Goal: Contribute content: Contribute content

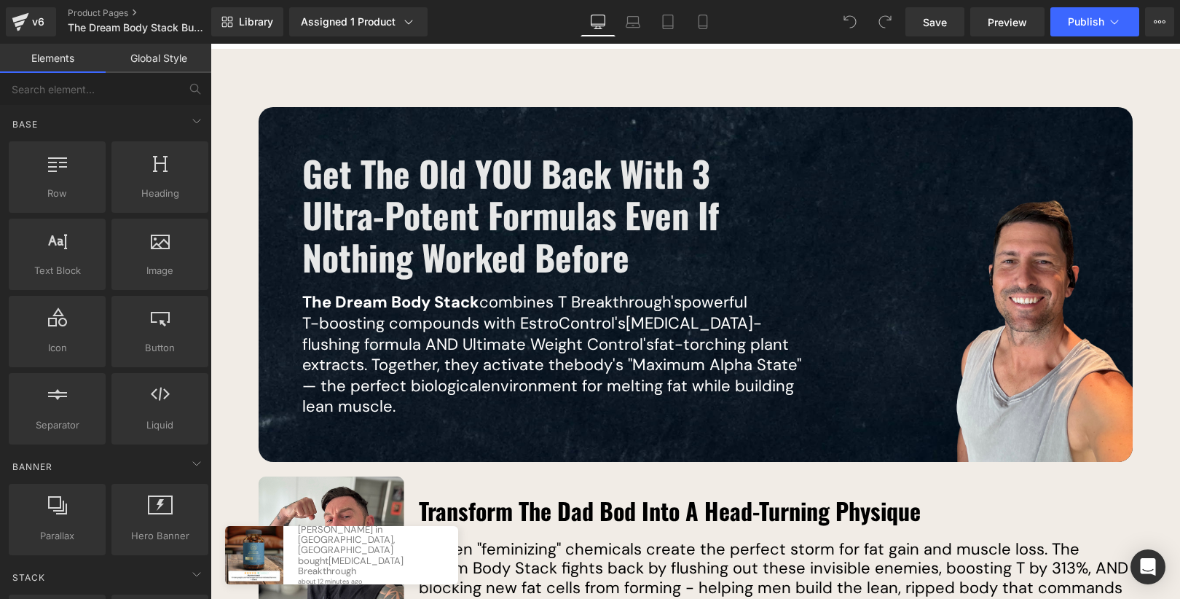
scroll to position [1088, 0]
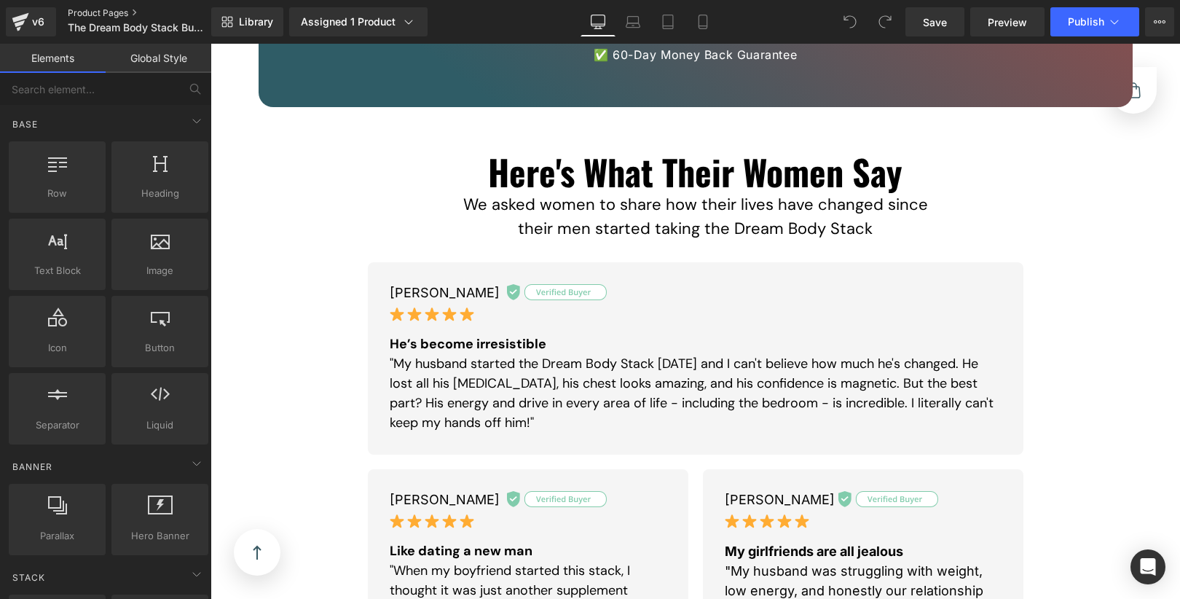
click at [114, 13] on link "Product Pages" at bounding box center [152, 13] width 168 height 12
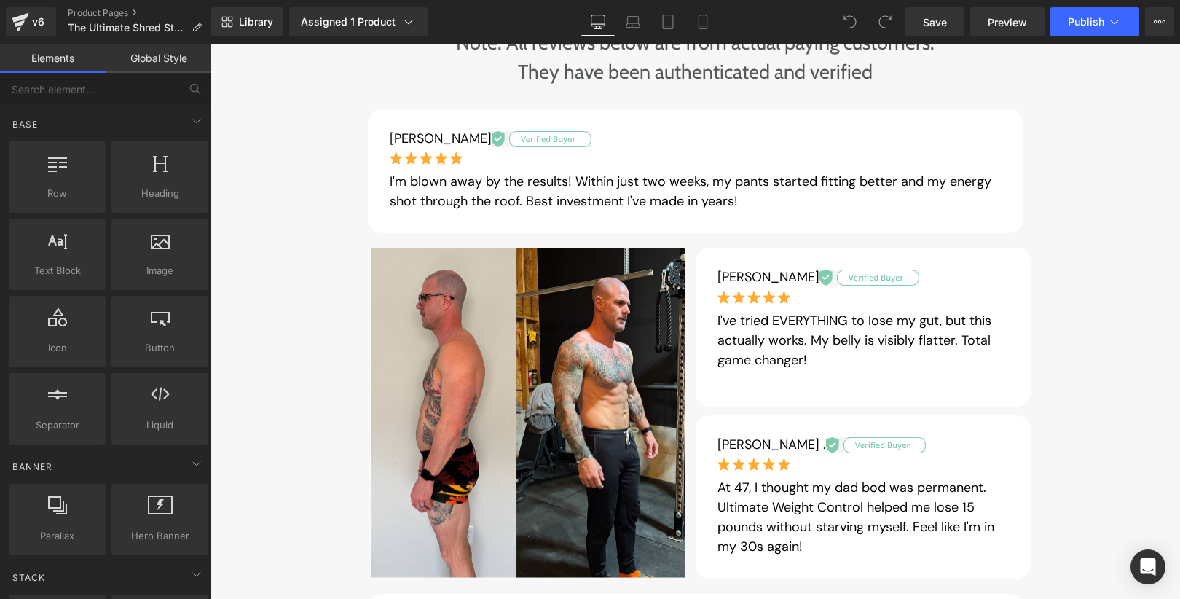
scroll to position [7061, 0]
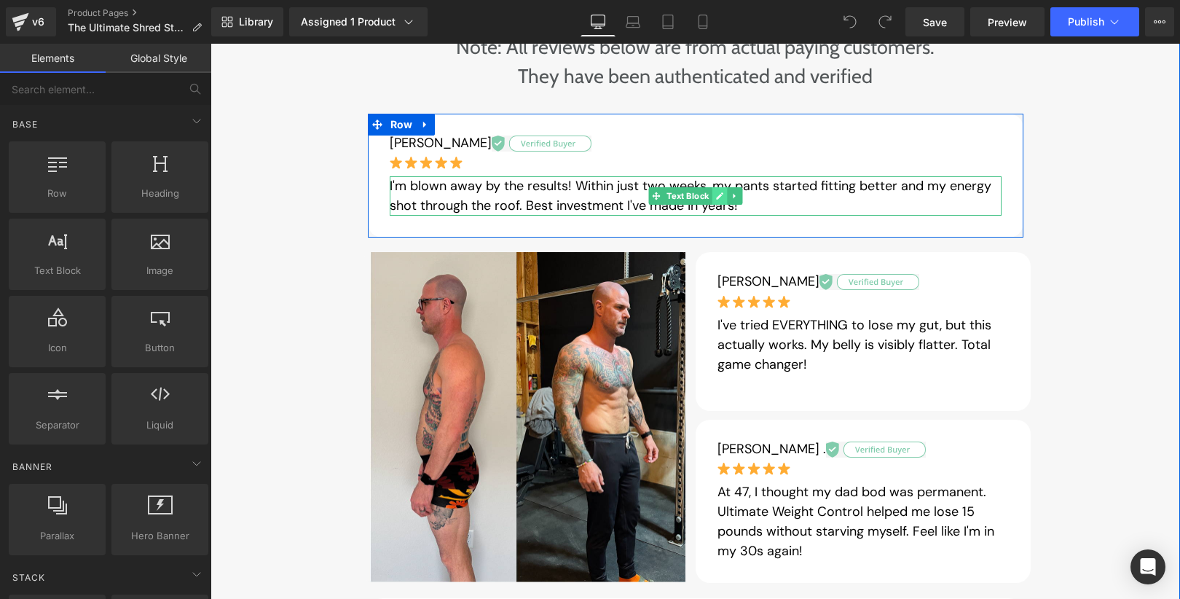
click at [716, 192] on icon at bounding box center [719, 196] width 8 height 9
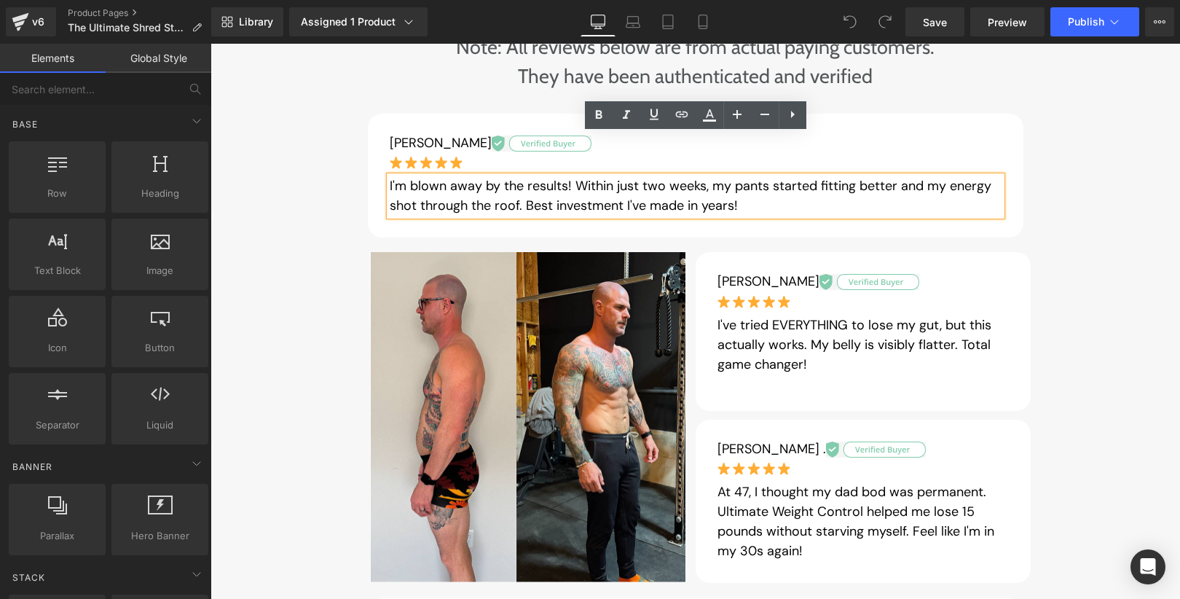
click at [631, 176] on p "I'm blown away by the results! Within just two weeks, my pants started fitting …" at bounding box center [696, 195] width 612 height 39
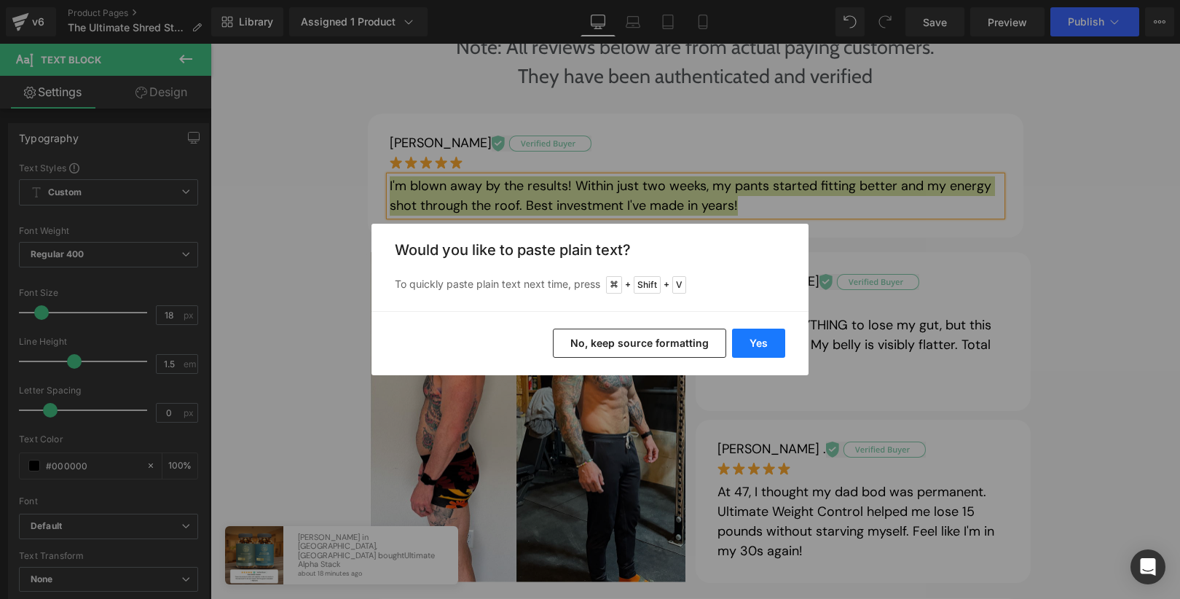
click at [758, 338] on button "Yes" at bounding box center [758, 342] width 53 height 29
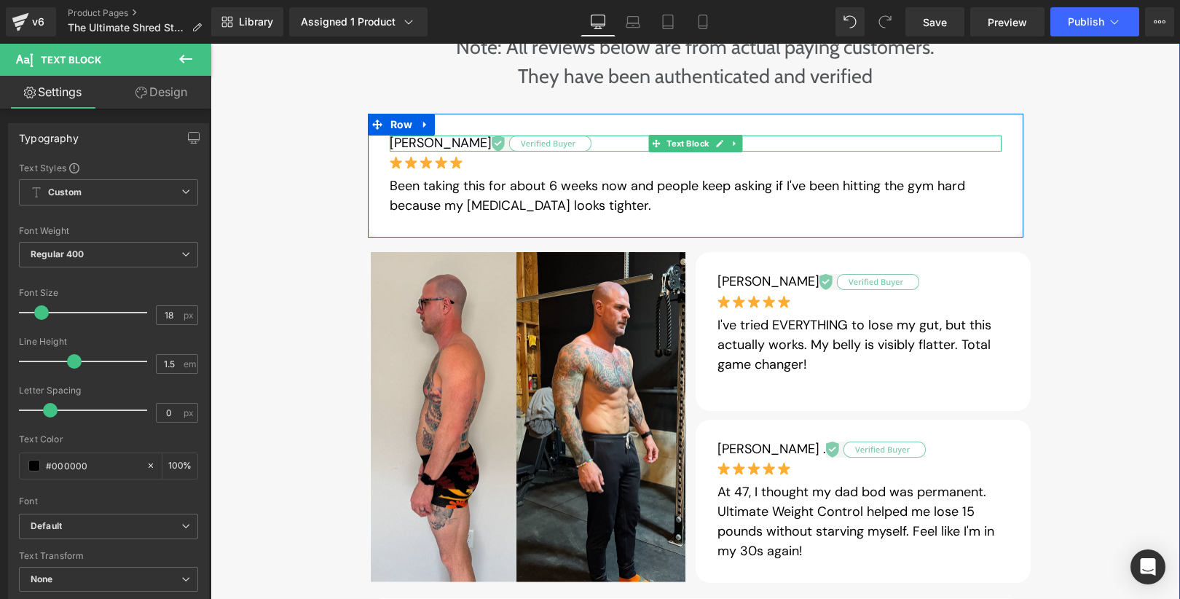
click at [411, 135] on p "[PERSON_NAME]" at bounding box center [696, 143] width 612 height 16
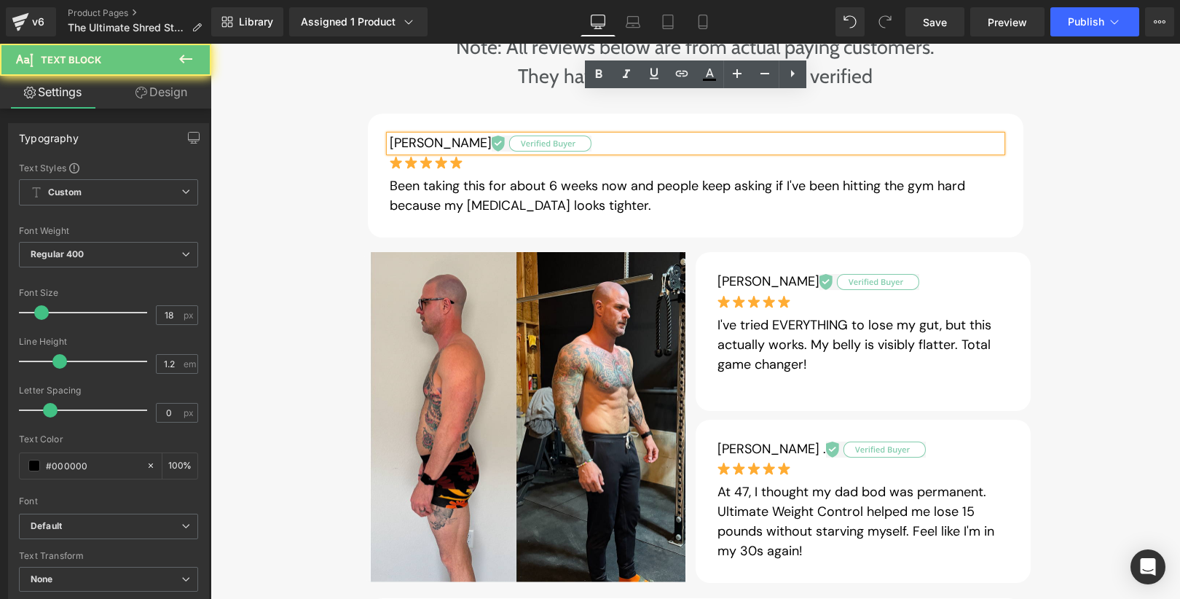
click at [430, 135] on p "[PERSON_NAME]" at bounding box center [696, 143] width 612 height 16
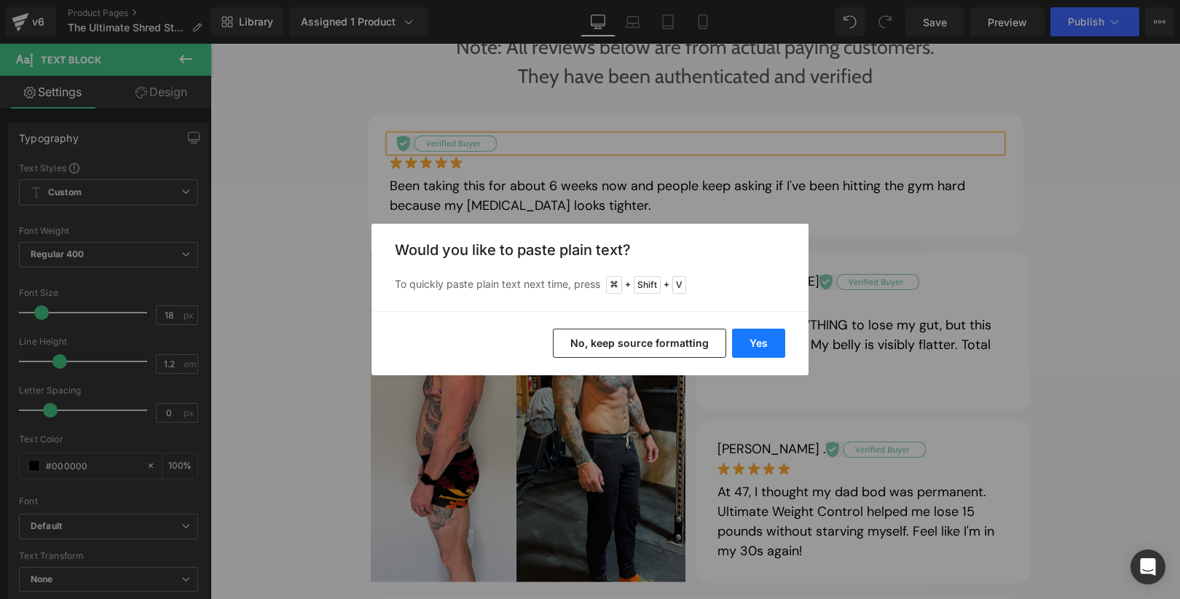
click at [737, 334] on button "Yes" at bounding box center [758, 342] width 53 height 29
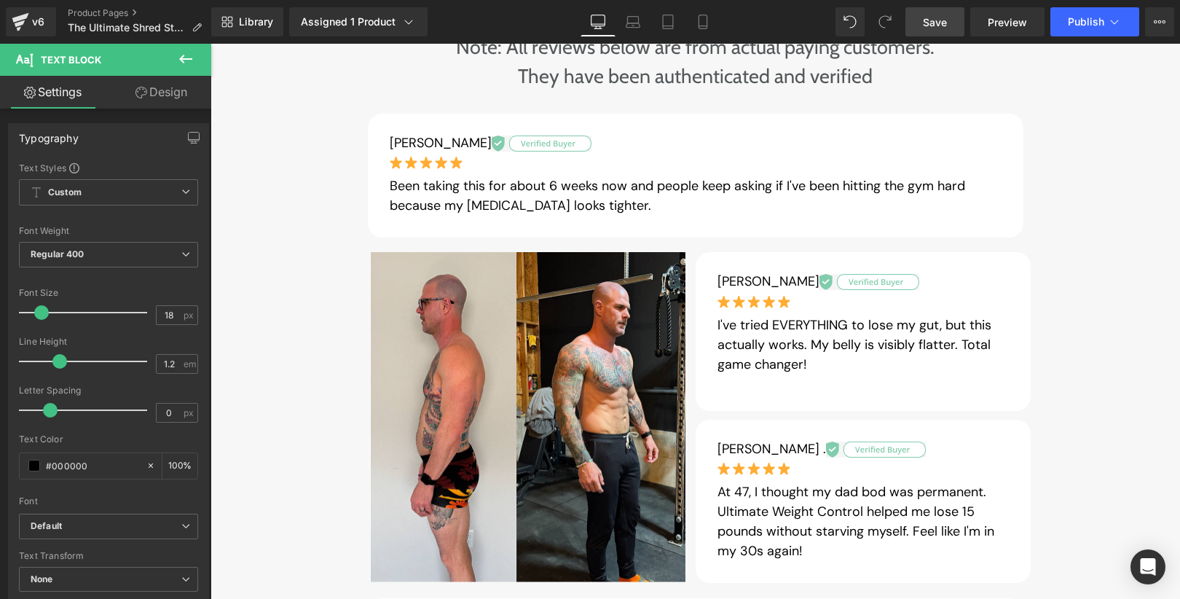
click at [944, 27] on span "Save" at bounding box center [935, 22] width 24 height 15
click at [1077, 25] on span "Publish" at bounding box center [1086, 22] width 36 height 12
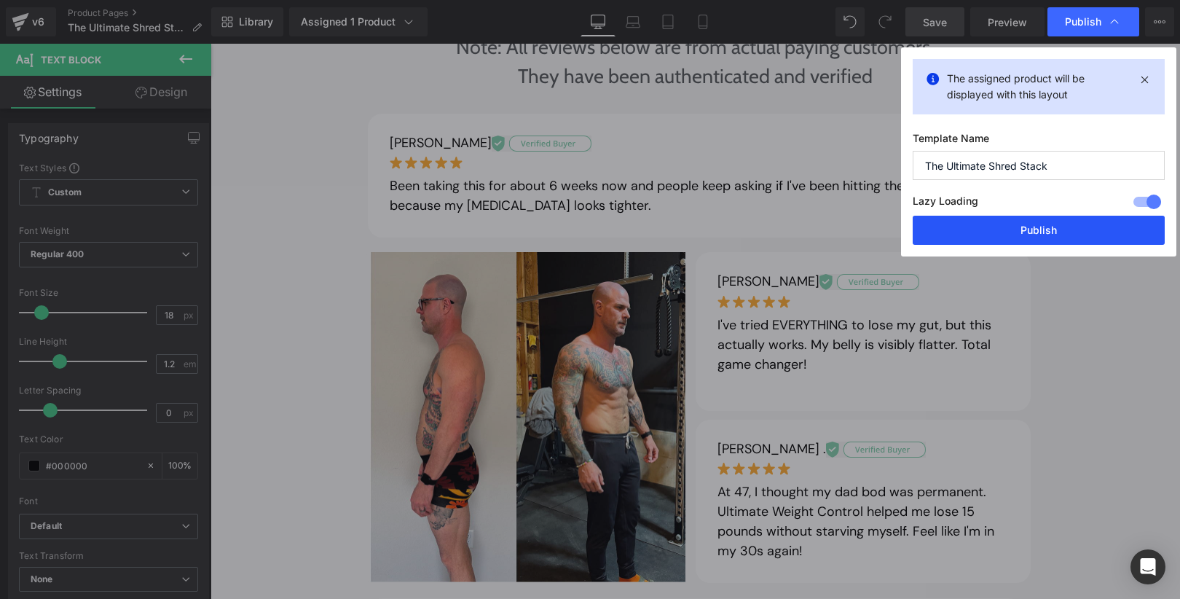
click at [1082, 224] on button "Publish" at bounding box center [1039, 230] width 252 height 29
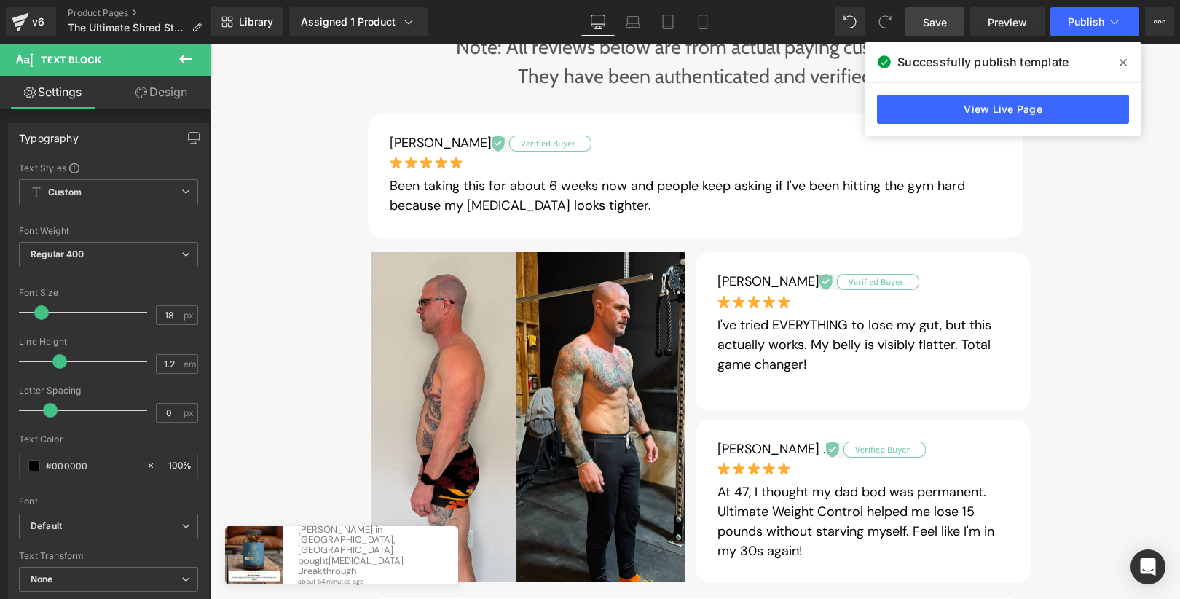
click at [1123, 64] on icon at bounding box center [1122, 63] width 7 height 12
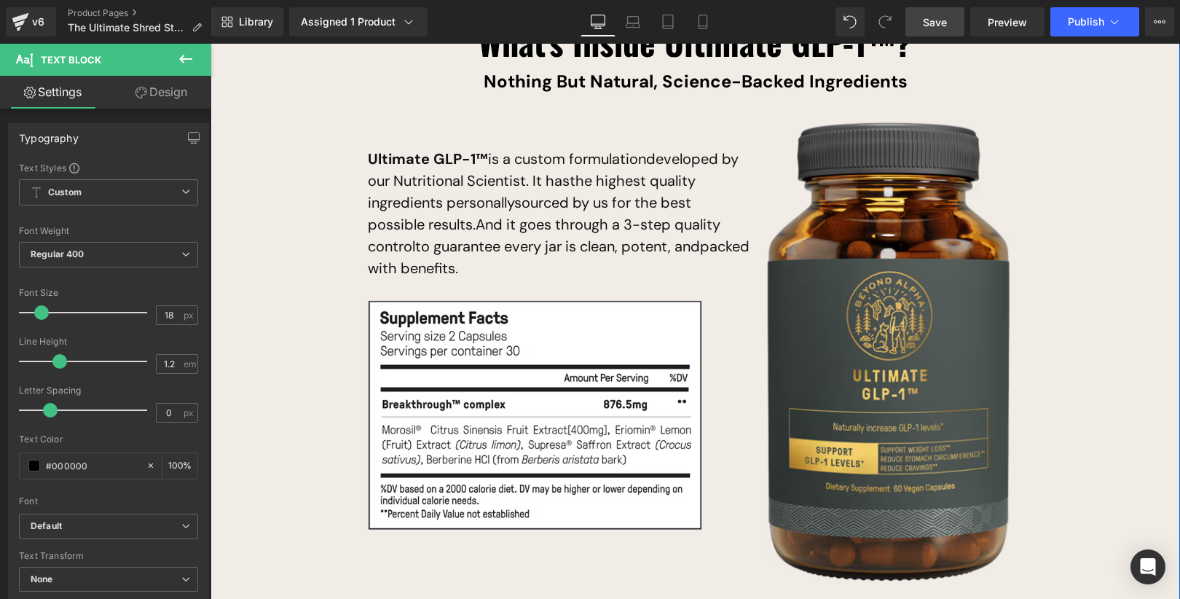
scroll to position [9422, 0]
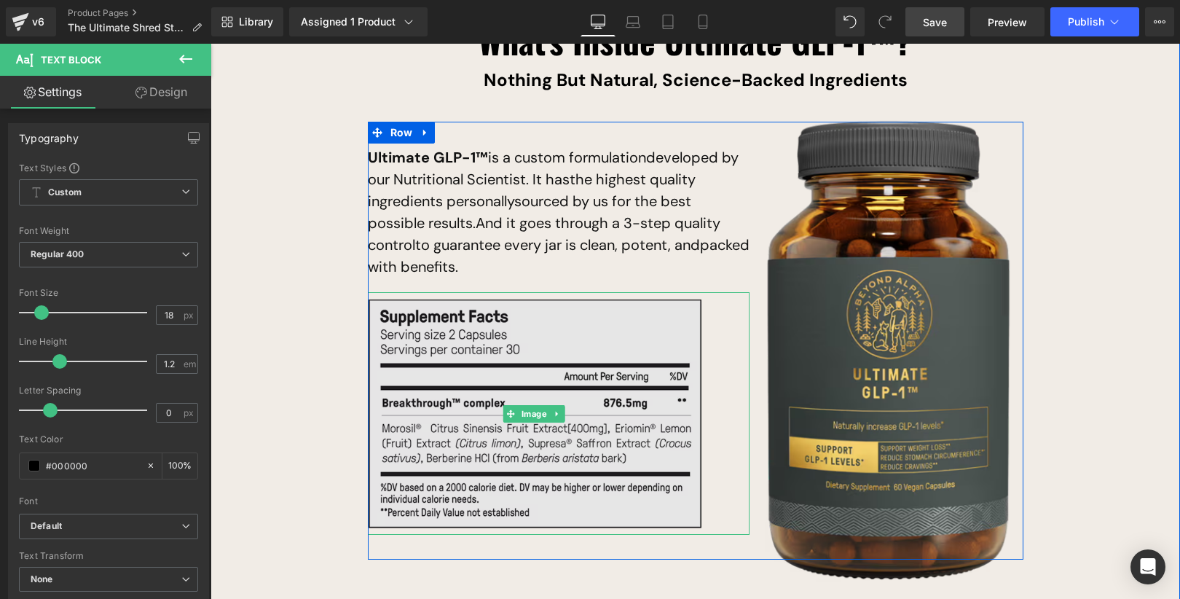
click at [557, 320] on img at bounding box center [535, 413] width 334 height 243
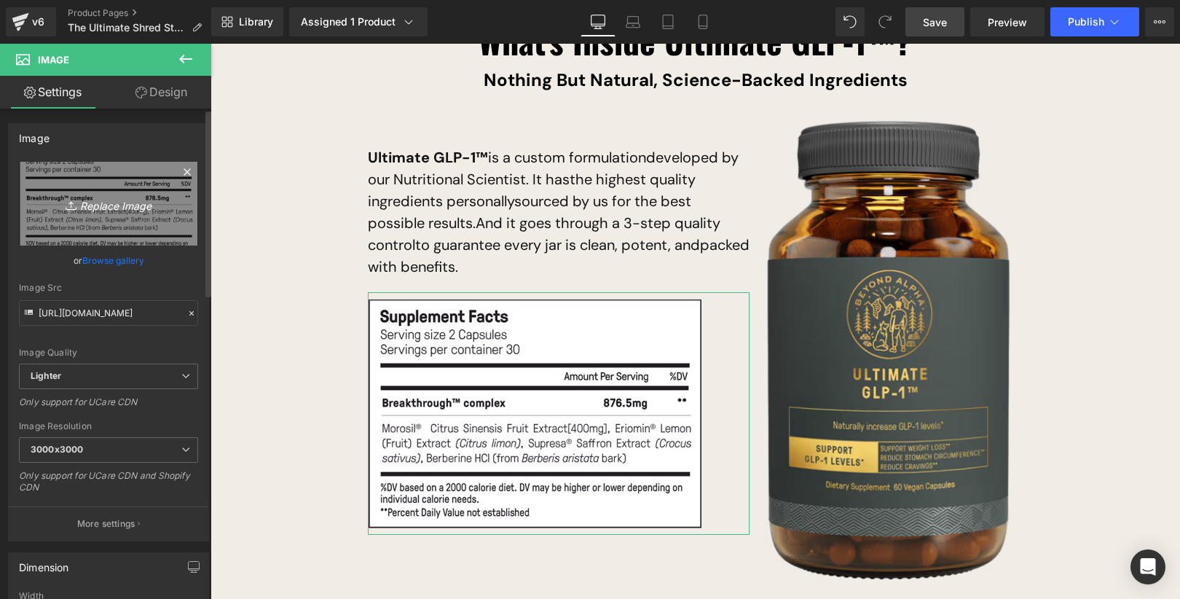
click at [131, 216] on link "Replace Image" at bounding box center [108, 204] width 179 height 84
type input "C:\fakepath\image%204.png.png"
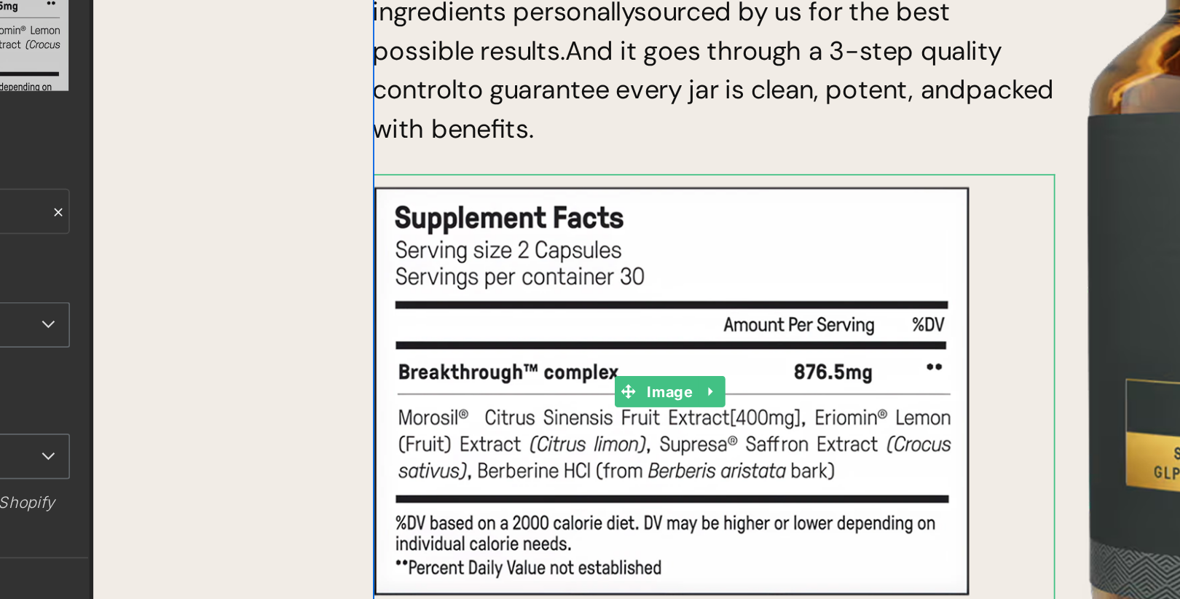
scroll to position [0, 0]
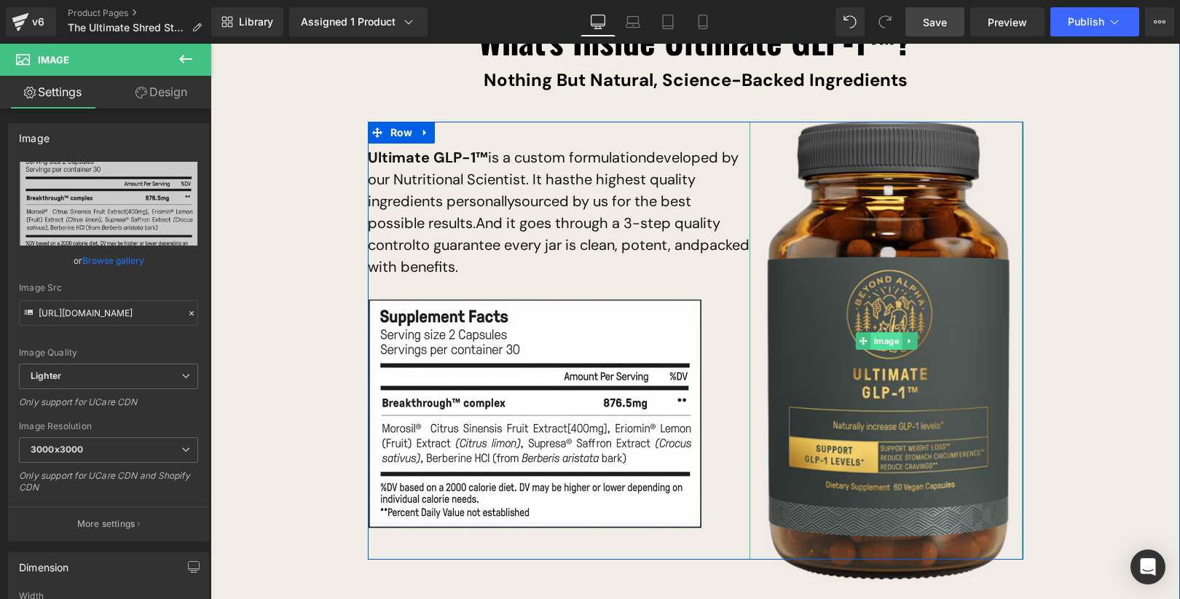
click at [887, 297] on div "Image" at bounding box center [885, 341] width 273 height 438
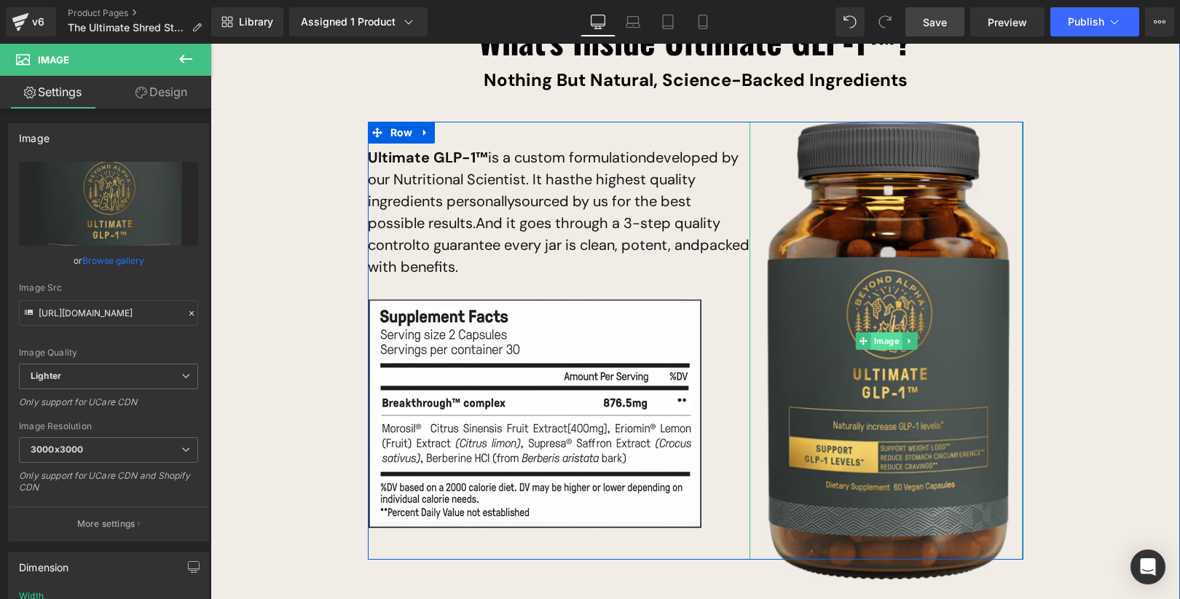
click at [892, 332] on link "Image" at bounding box center [879, 340] width 47 height 17
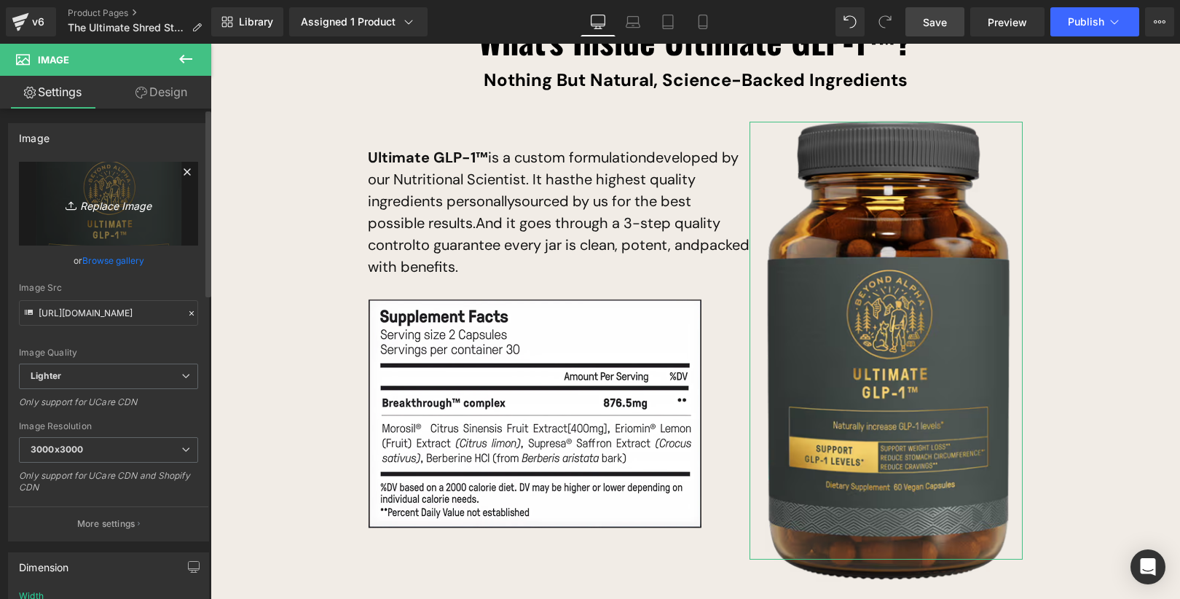
click at [122, 196] on icon "Replace Image" at bounding box center [108, 203] width 117 height 18
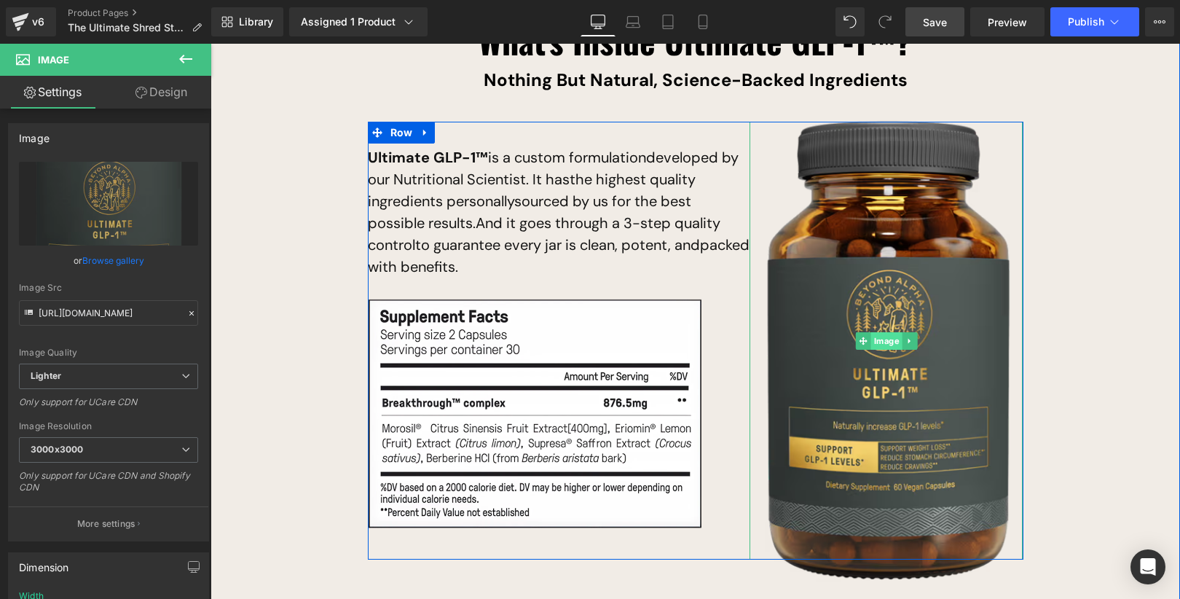
click at [878, 299] on div "Image" at bounding box center [885, 341] width 273 height 438
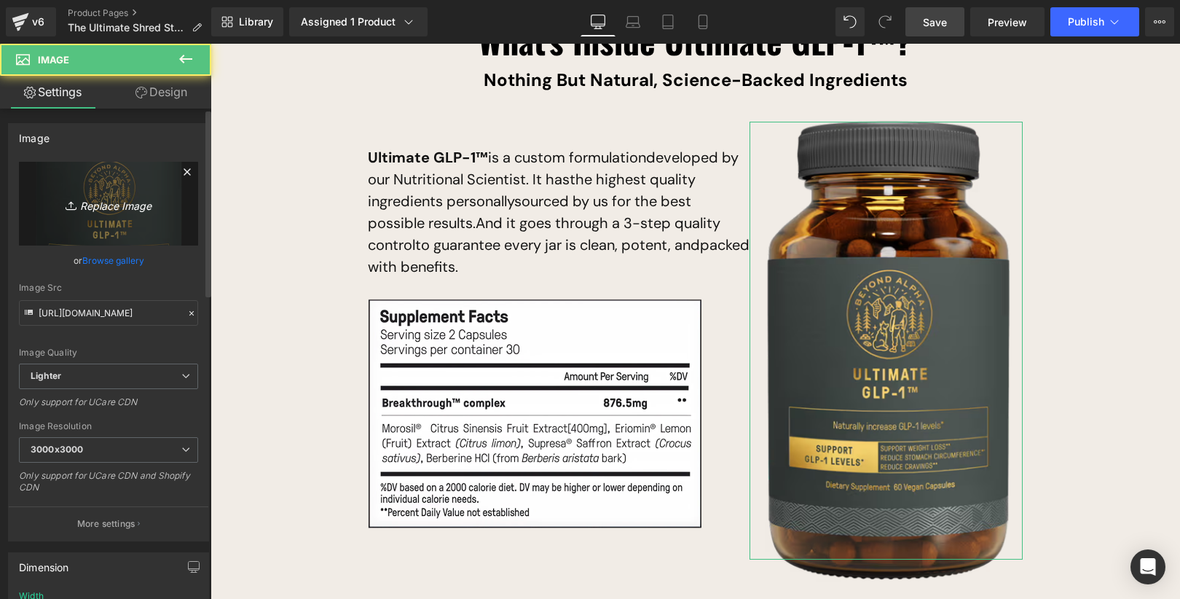
click at [82, 185] on link "Replace Image" at bounding box center [108, 204] width 179 height 84
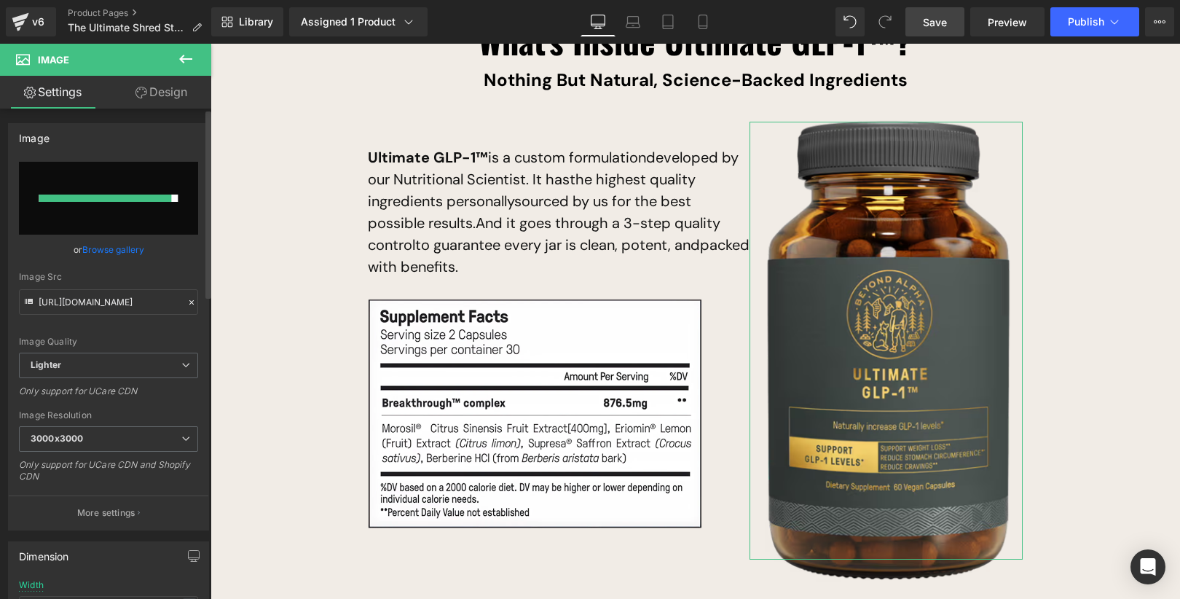
click at [141, 203] on input "file" at bounding box center [108, 198] width 179 height 73
type input "C:\fakepath\ba-GLP-us-render-Image0001 1.png.png"
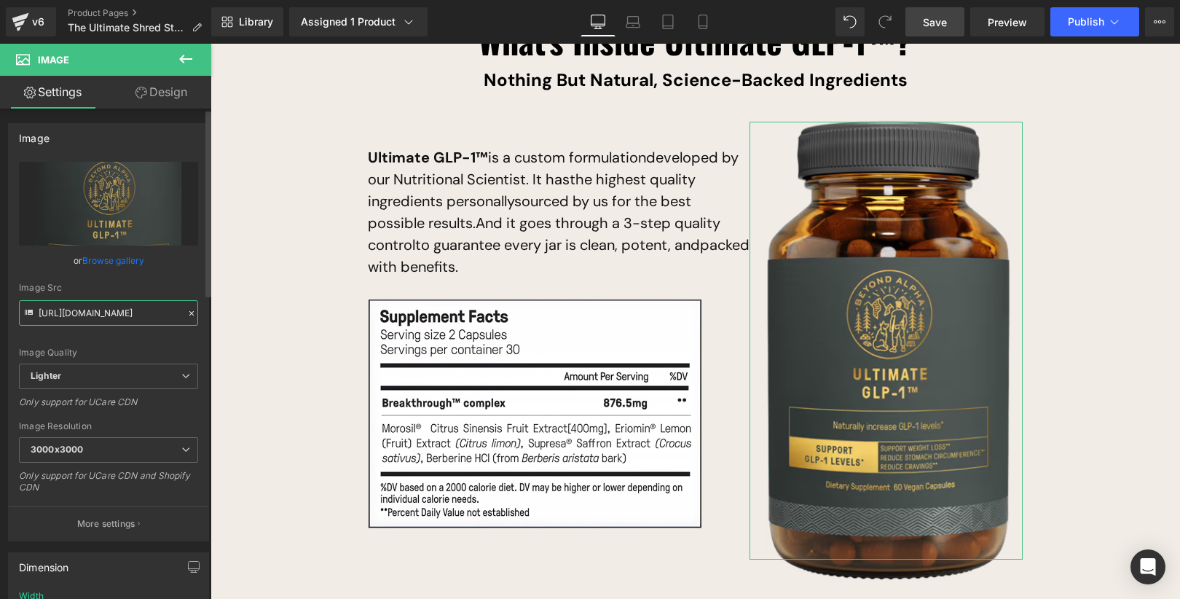
click at [134, 311] on input "[URL][DOMAIN_NAME]" at bounding box center [108, 312] width 179 height 25
paste input "[DOMAIN_NAME][URL]"
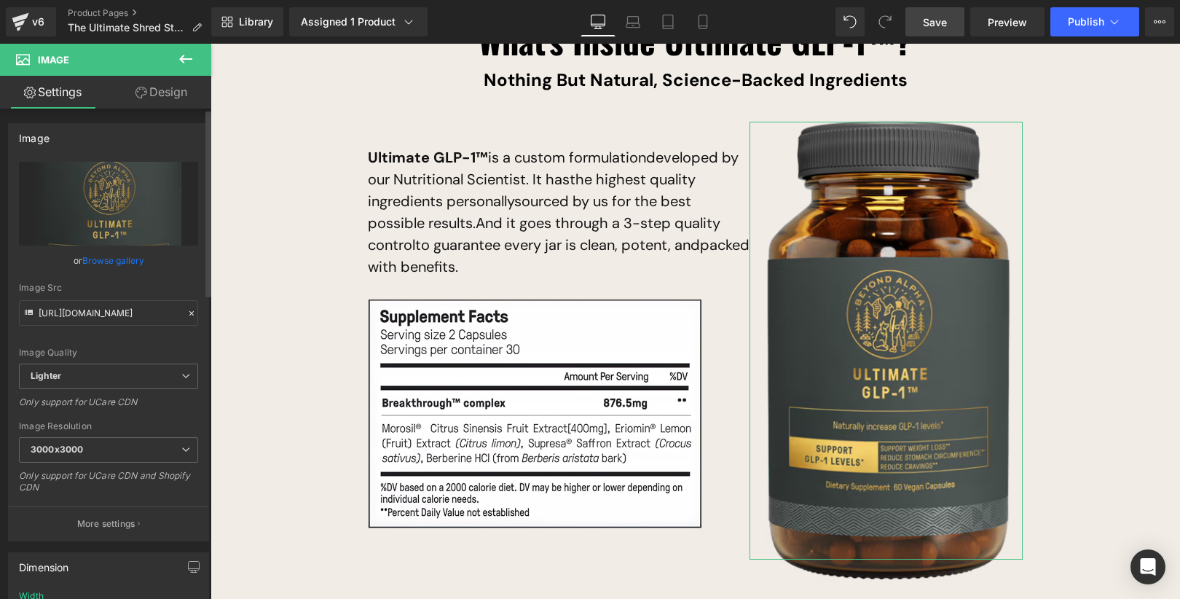
click at [148, 288] on div "Image Src" at bounding box center [108, 288] width 179 height 10
click at [149, 320] on input "[URL][DOMAIN_NAME]" at bounding box center [108, 312] width 179 height 25
type input "[URL][DOMAIN_NAME]"
click at [143, 315] on input "[URL][DOMAIN_NAME]" at bounding box center [108, 312] width 179 height 25
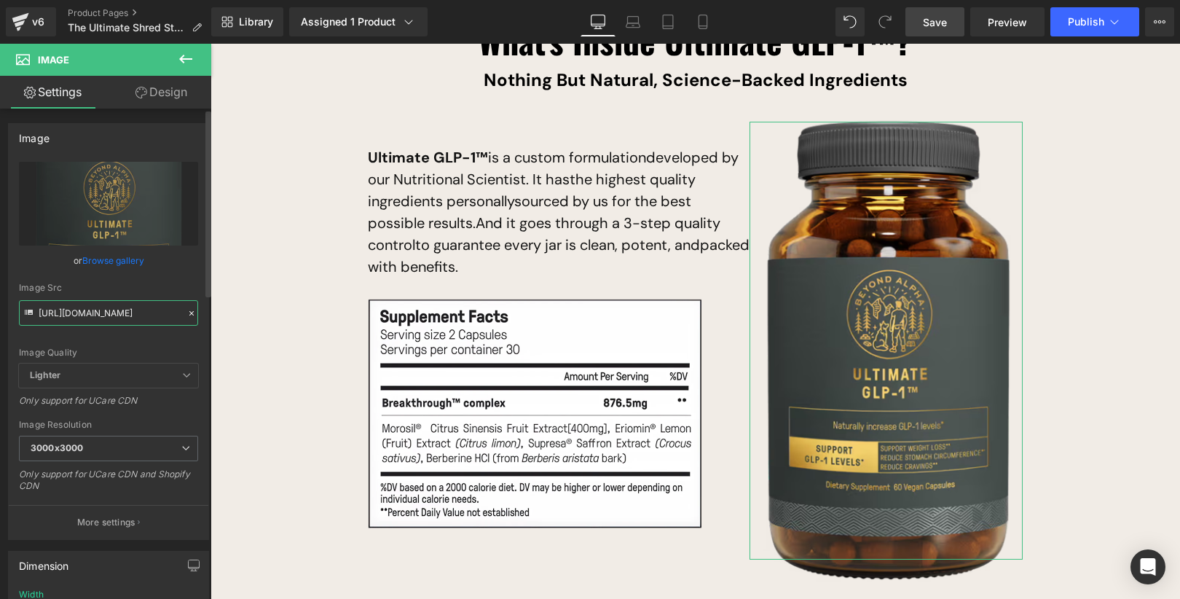
scroll to position [0, 379]
click at [181, 284] on div "Image Src" at bounding box center [108, 288] width 179 height 10
click at [933, 30] on link "Save" at bounding box center [934, 21] width 59 height 29
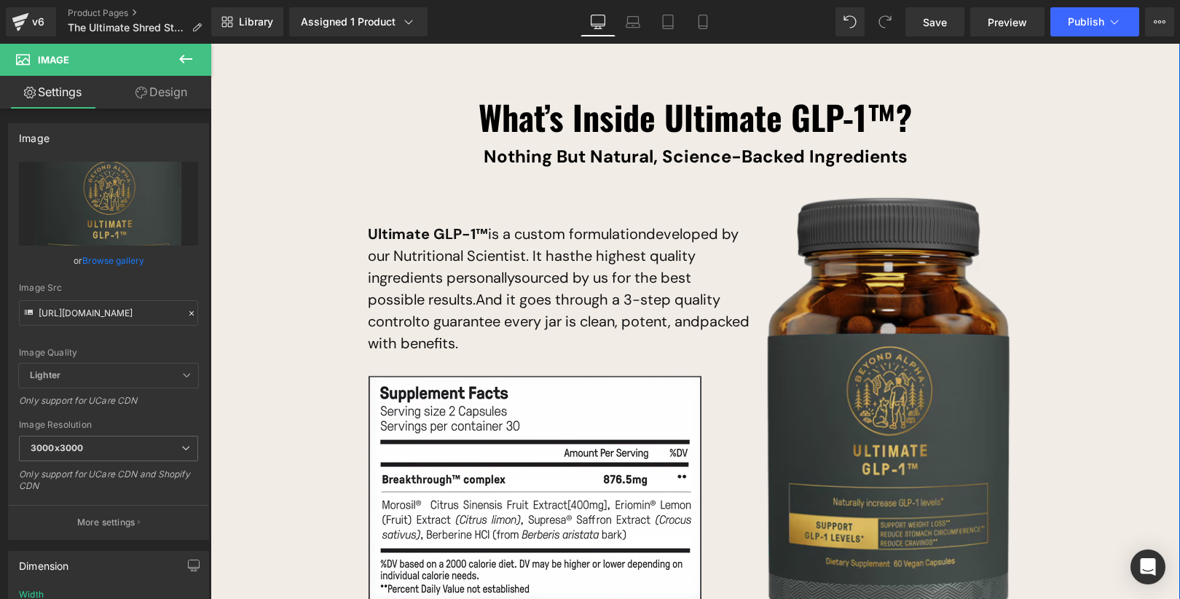
scroll to position [9350, 0]
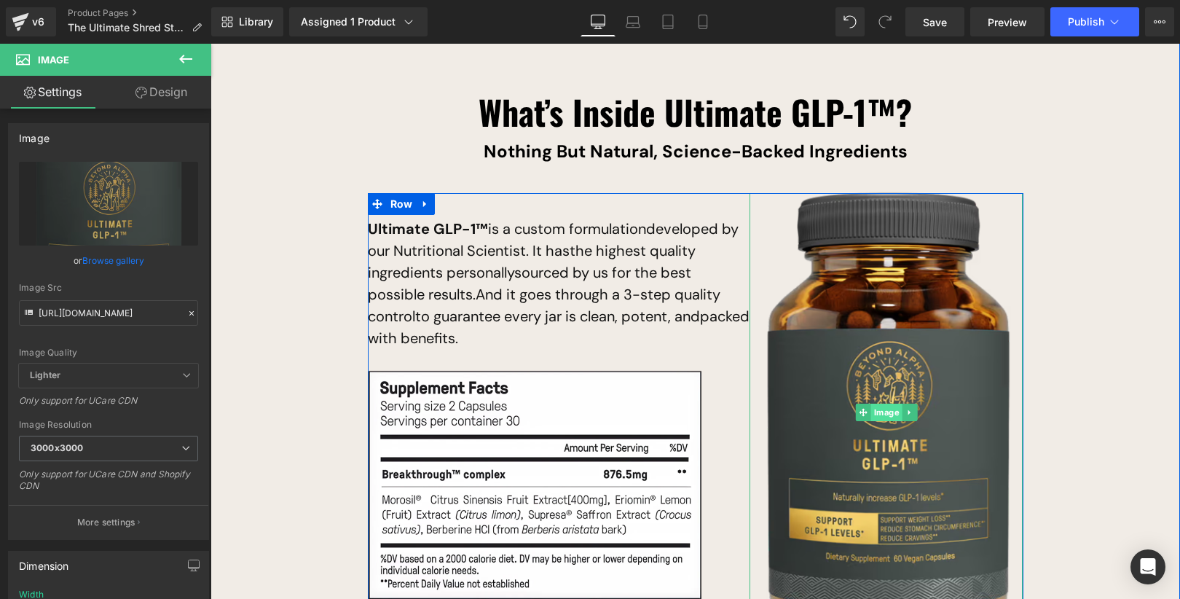
click at [891, 404] on link "Image" at bounding box center [879, 412] width 47 height 17
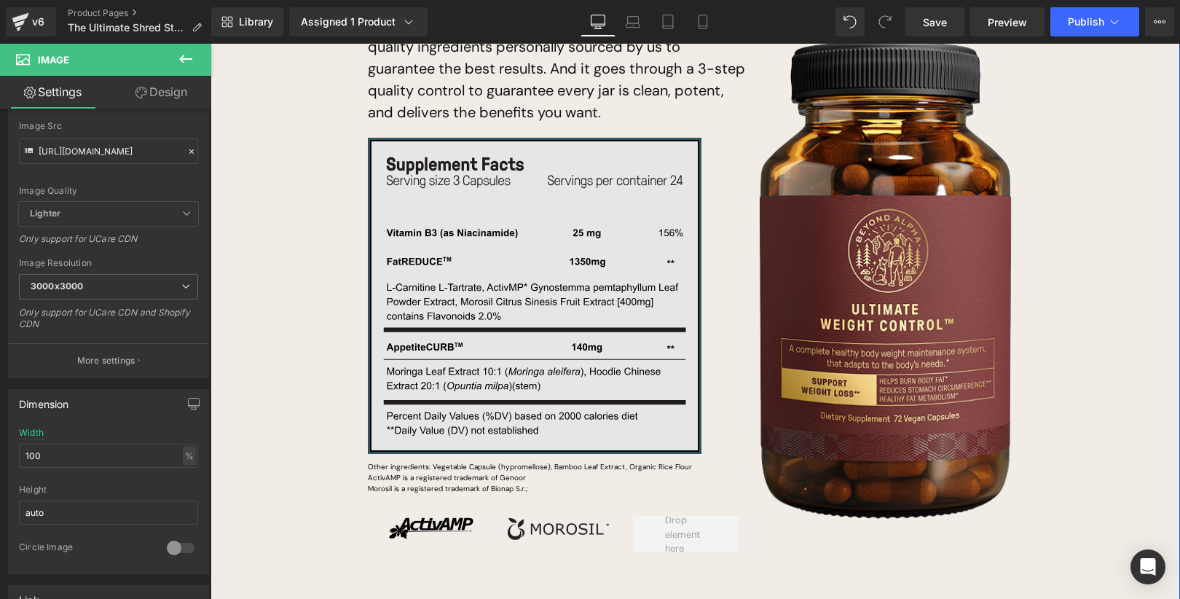
scroll to position [8675, 0]
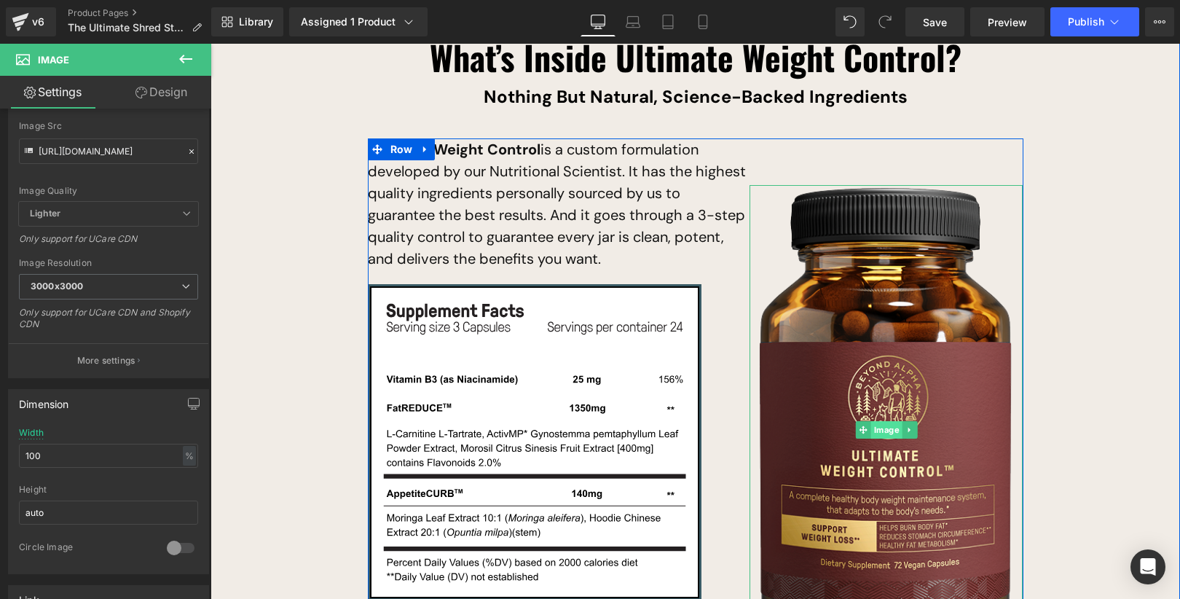
click at [888, 384] on div "Image" at bounding box center [885, 429] width 273 height 489
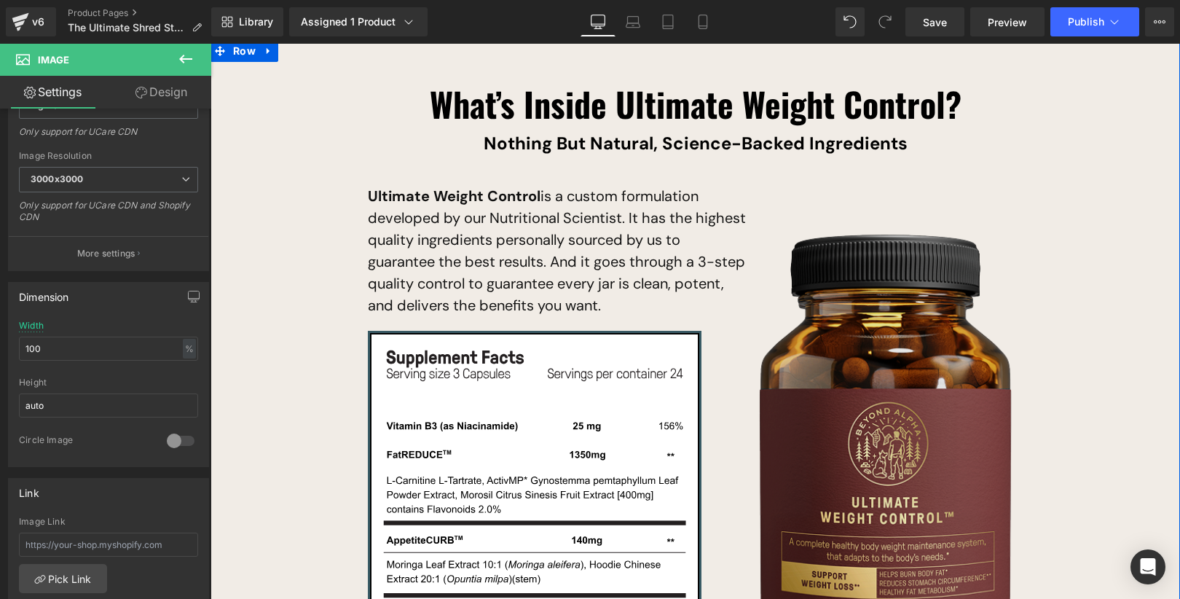
scroll to position [8620, 0]
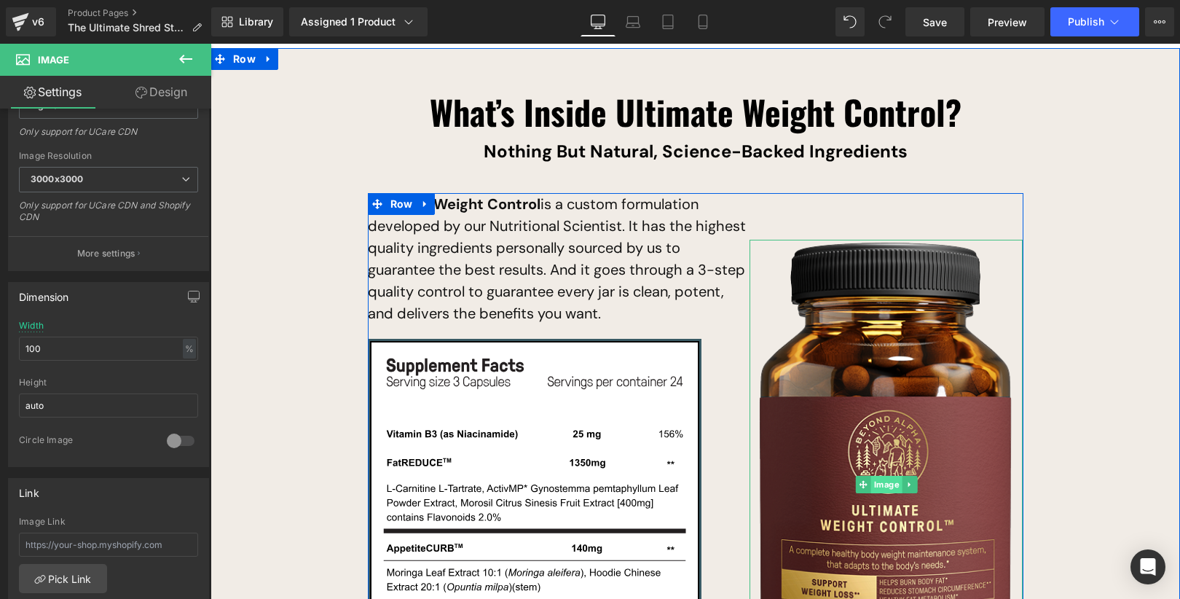
click at [896, 476] on link "Image" at bounding box center [879, 484] width 47 height 17
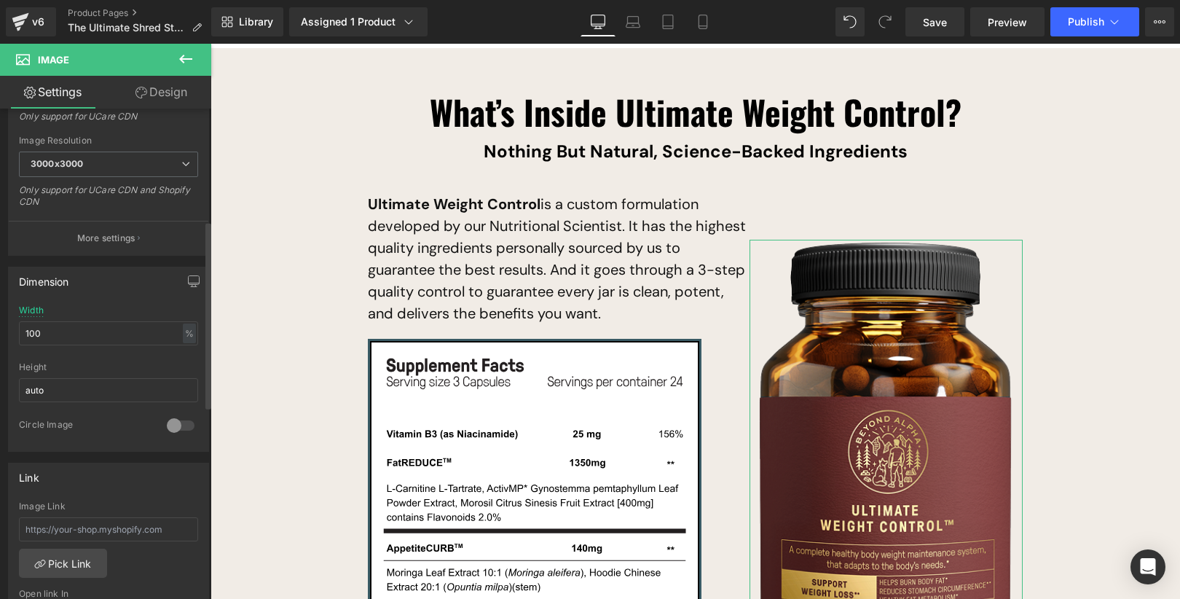
scroll to position [291, 0]
click at [144, 334] on input "100" at bounding box center [108, 327] width 179 height 24
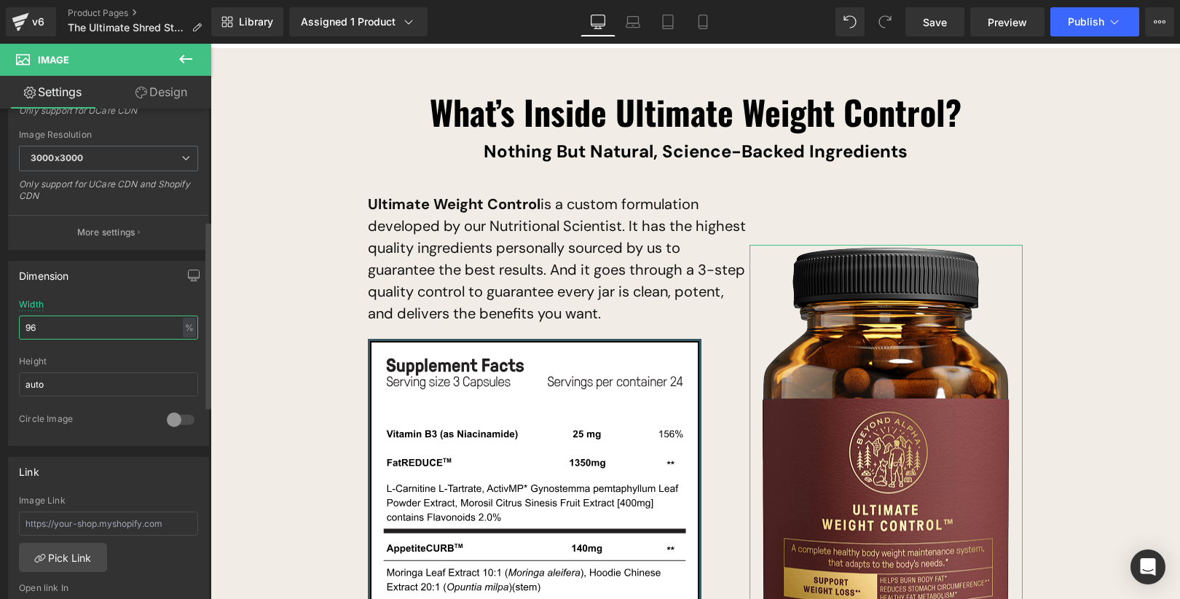
type input "95"
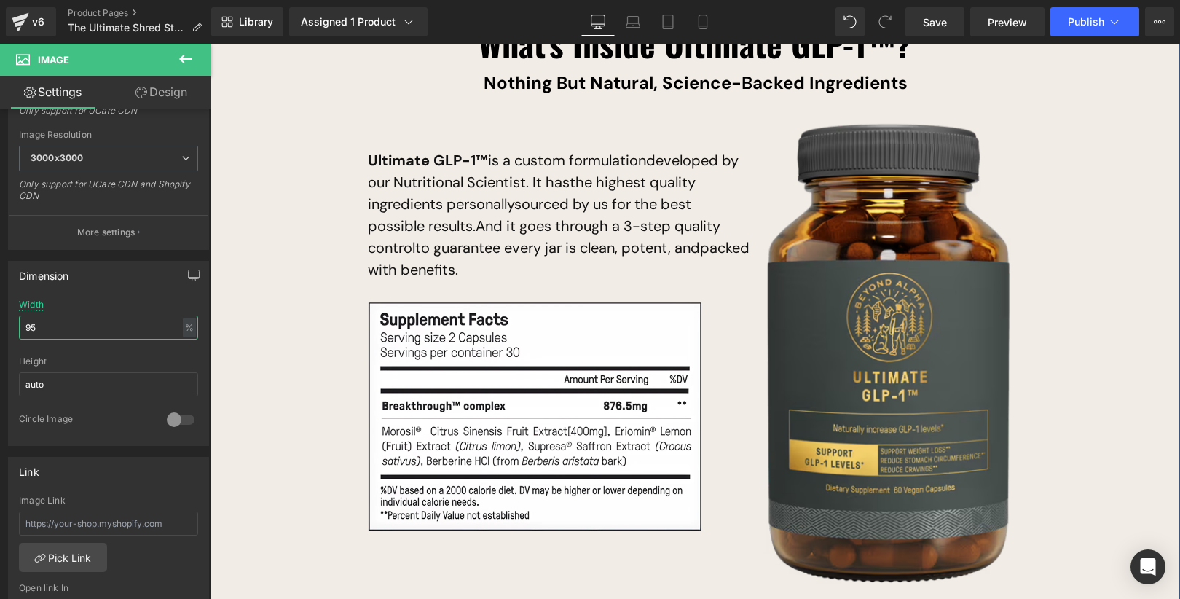
scroll to position [9420, 0]
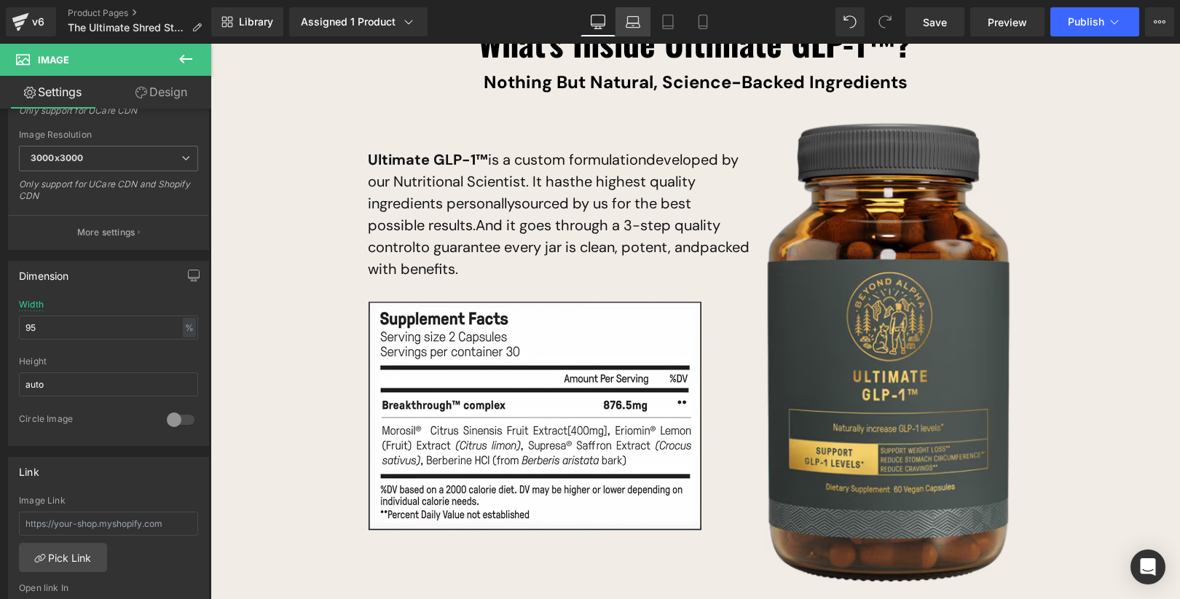
click at [639, 33] on link "Laptop" at bounding box center [632, 21] width 35 height 29
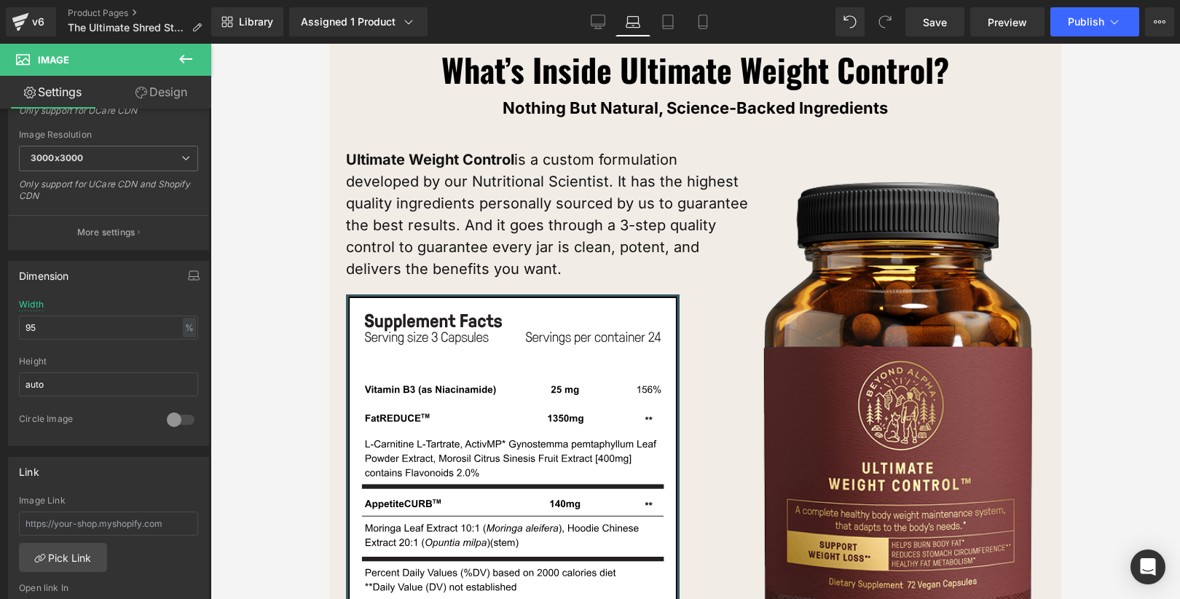
scroll to position [8882, 0]
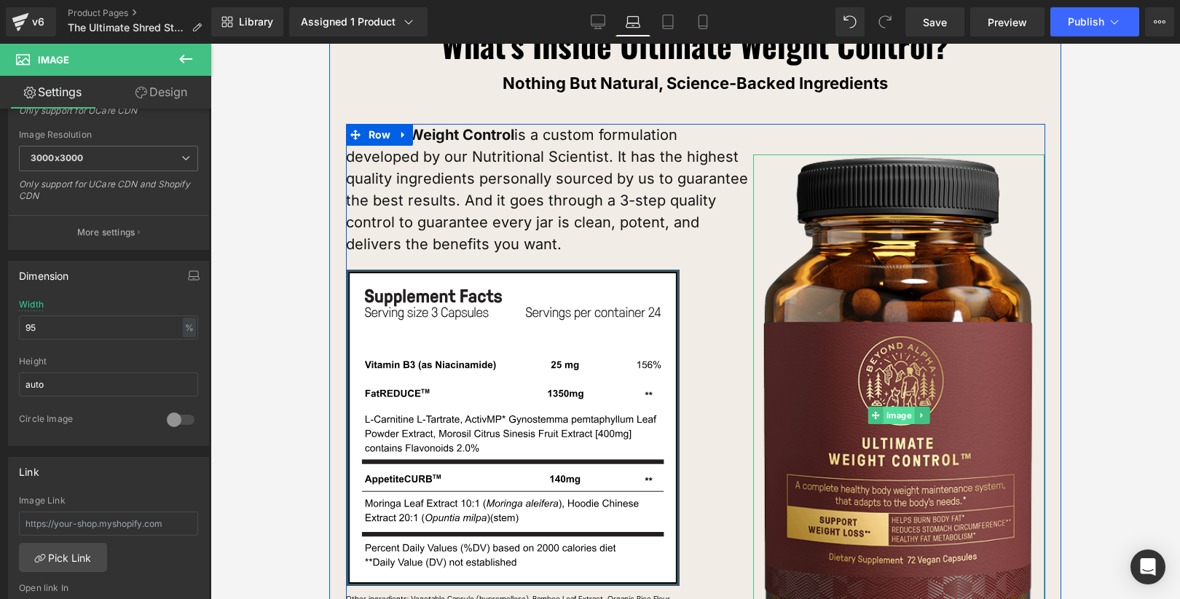
click at [904, 371] on div "Image" at bounding box center [898, 414] width 291 height 521
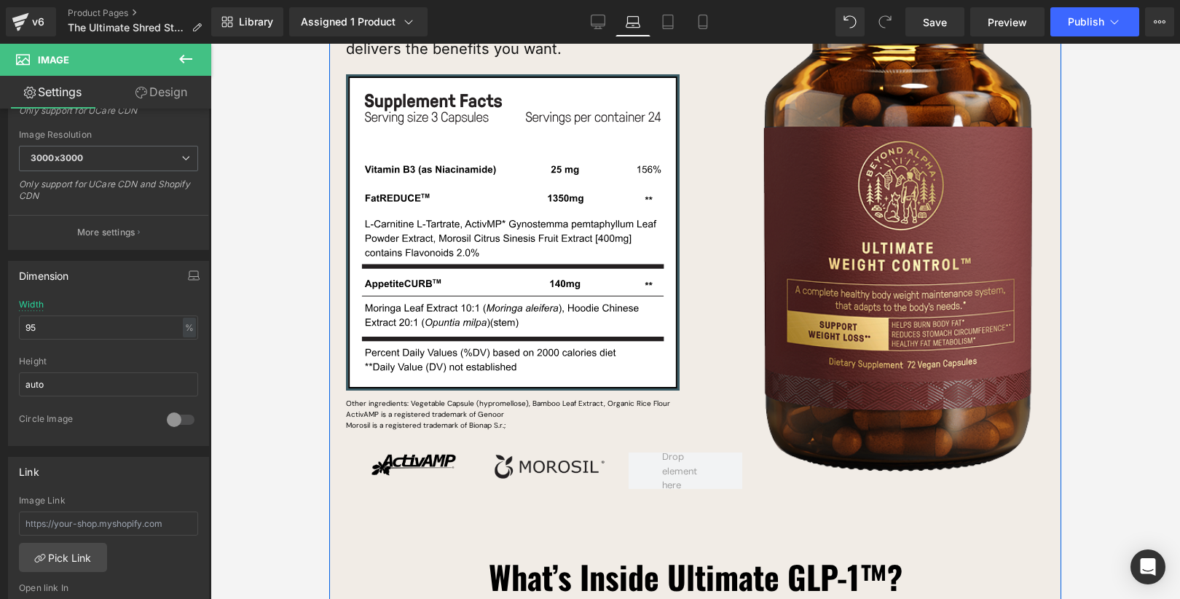
scroll to position [9098, 0]
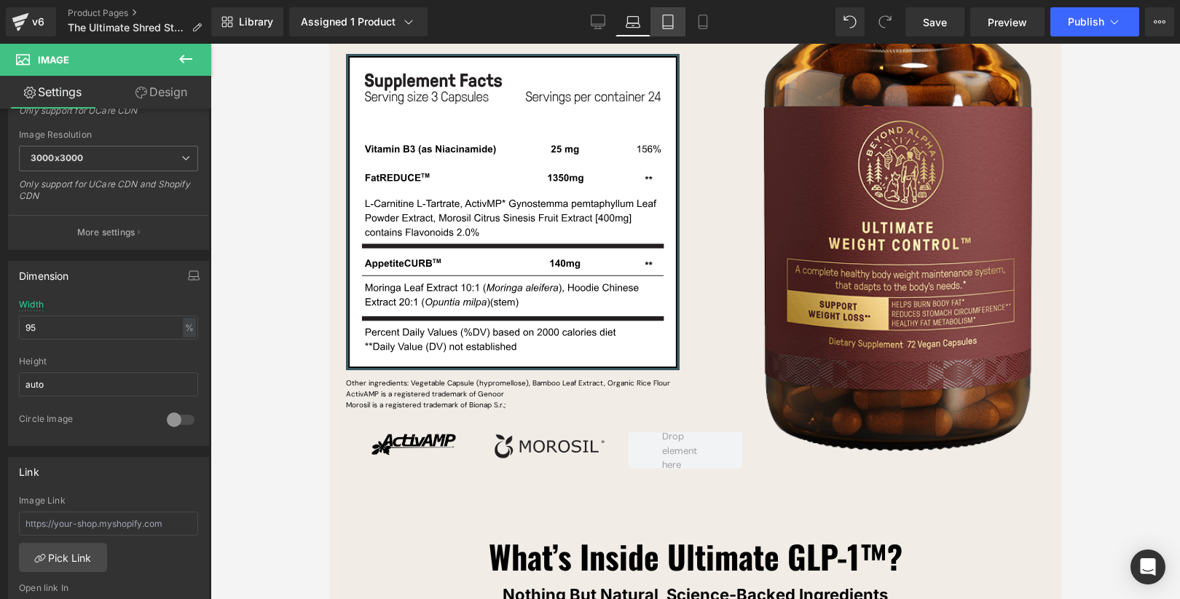
click at [677, 32] on link "Tablet" at bounding box center [667, 21] width 35 height 29
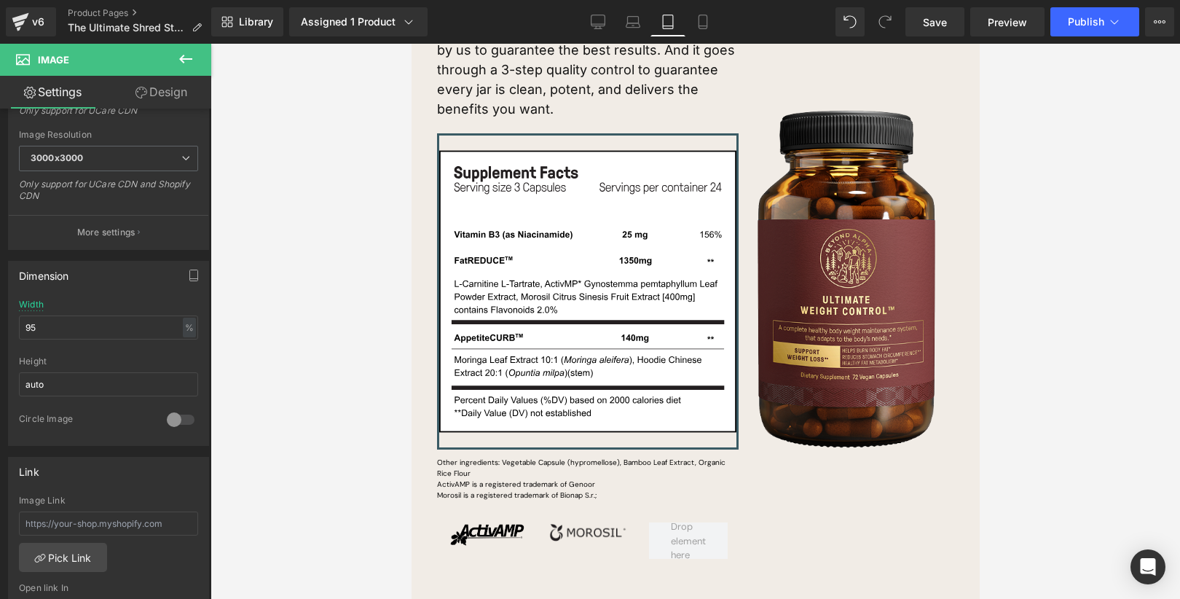
scroll to position [8908, 0]
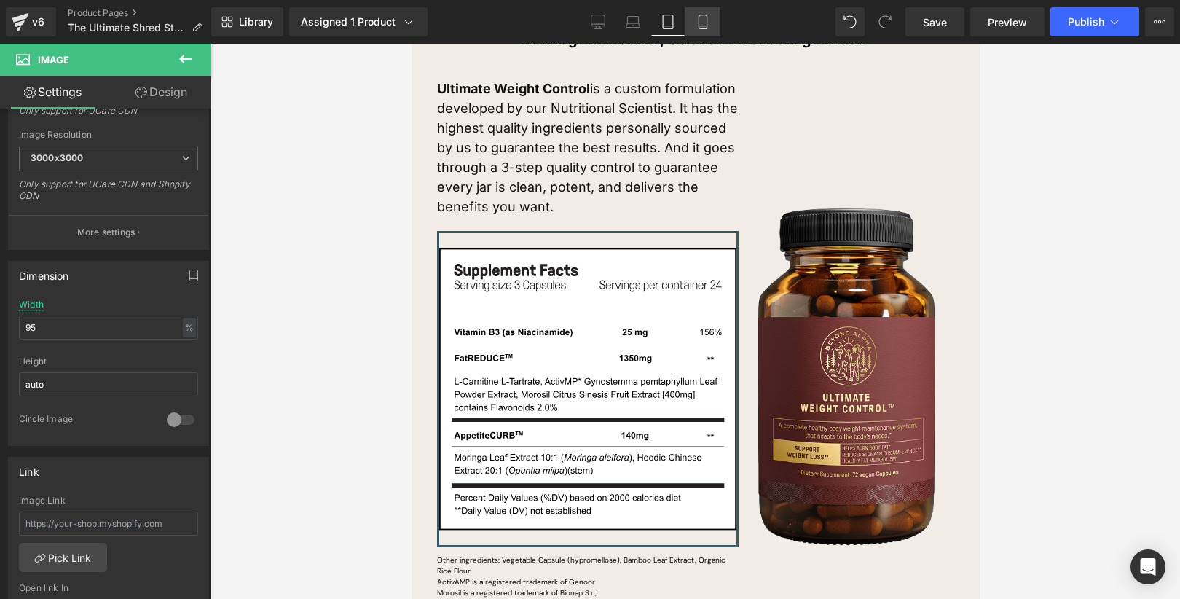
click at [705, 29] on link "Mobile" at bounding box center [702, 21] width 35 height 29
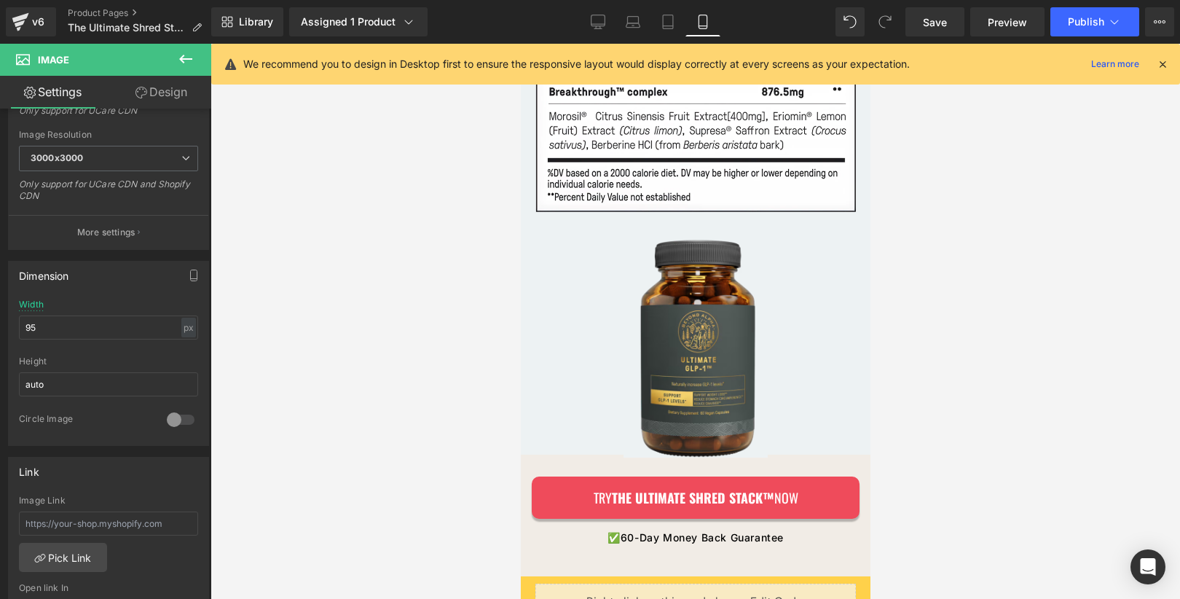
scroll to position [11508, 0]
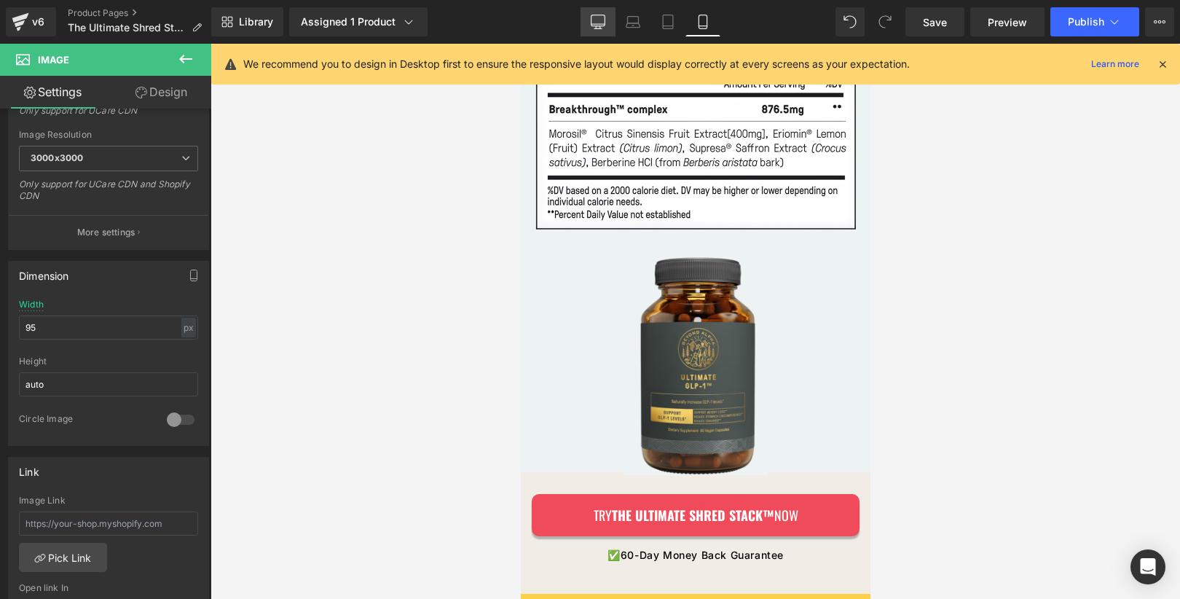
click at [597, 28] on link "Desktop" at bounding box center [597, 21] width 35 height 29
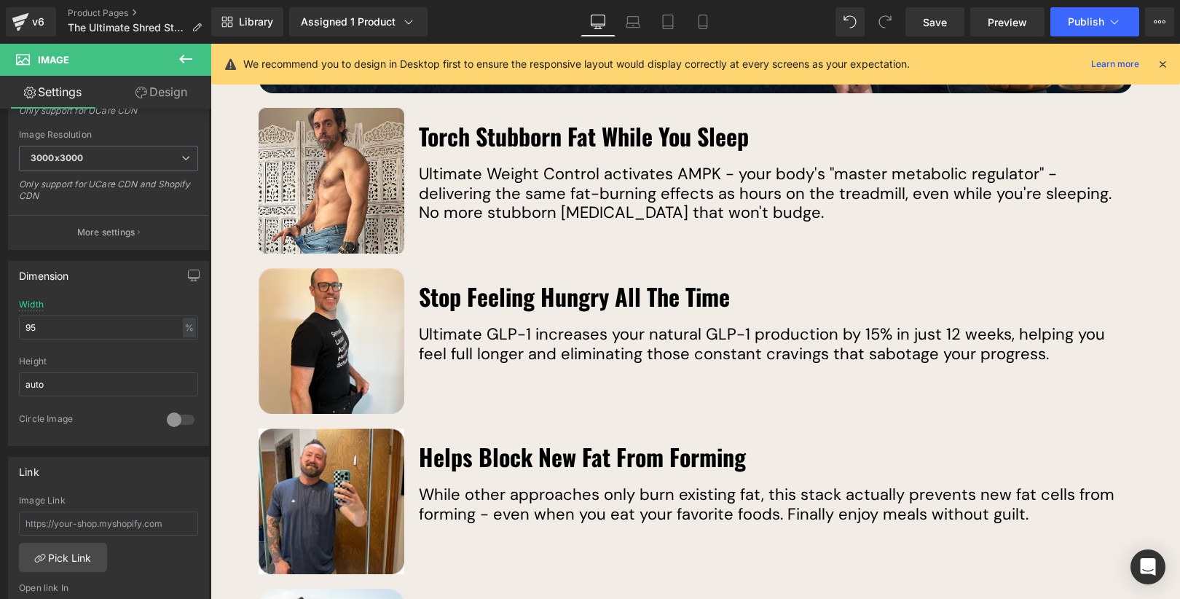
scroll to position [2254, 0]
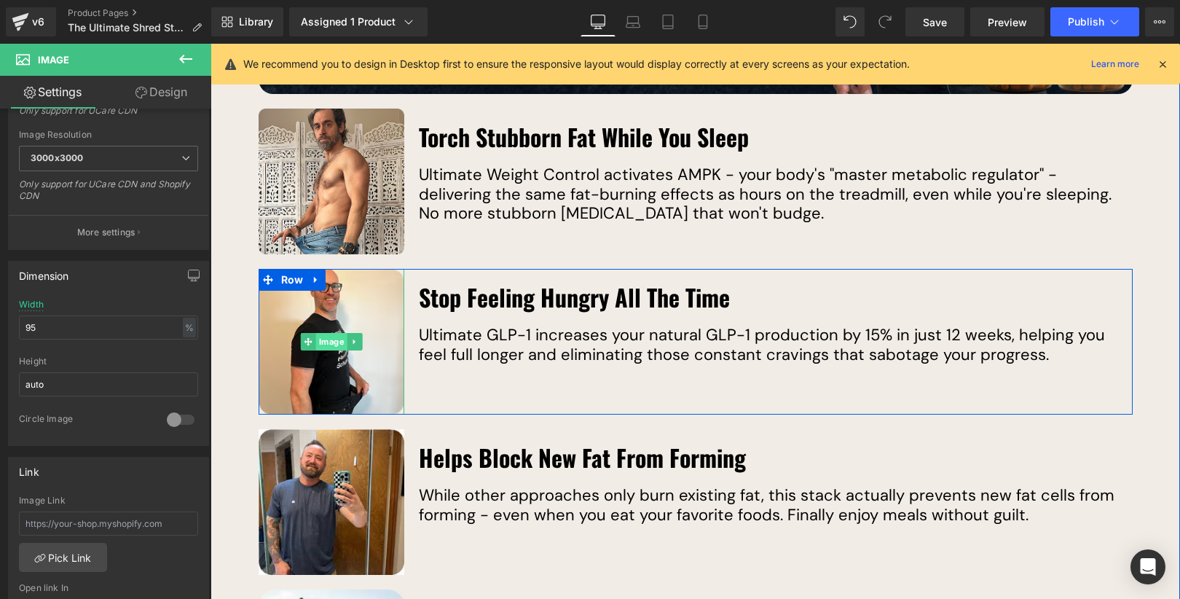
click at [344, 342] on link "Image" at bounding box center [323, 341] width 47 height 17
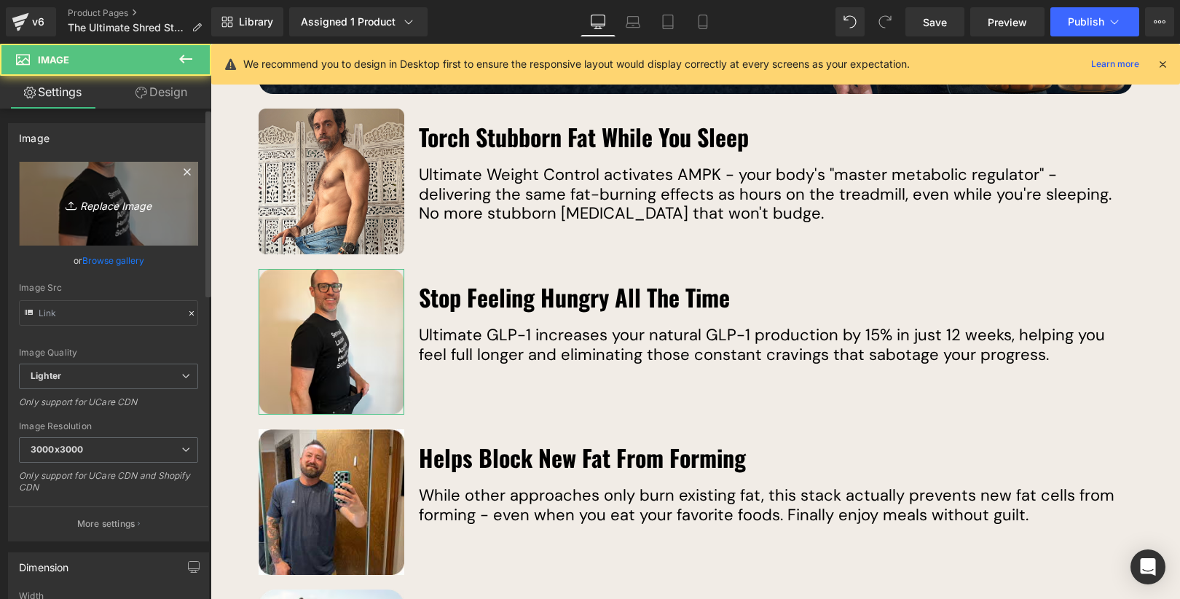
click at [126, 225] on link "Replace Image" at bounding box center [108, 204] width 179 height 84
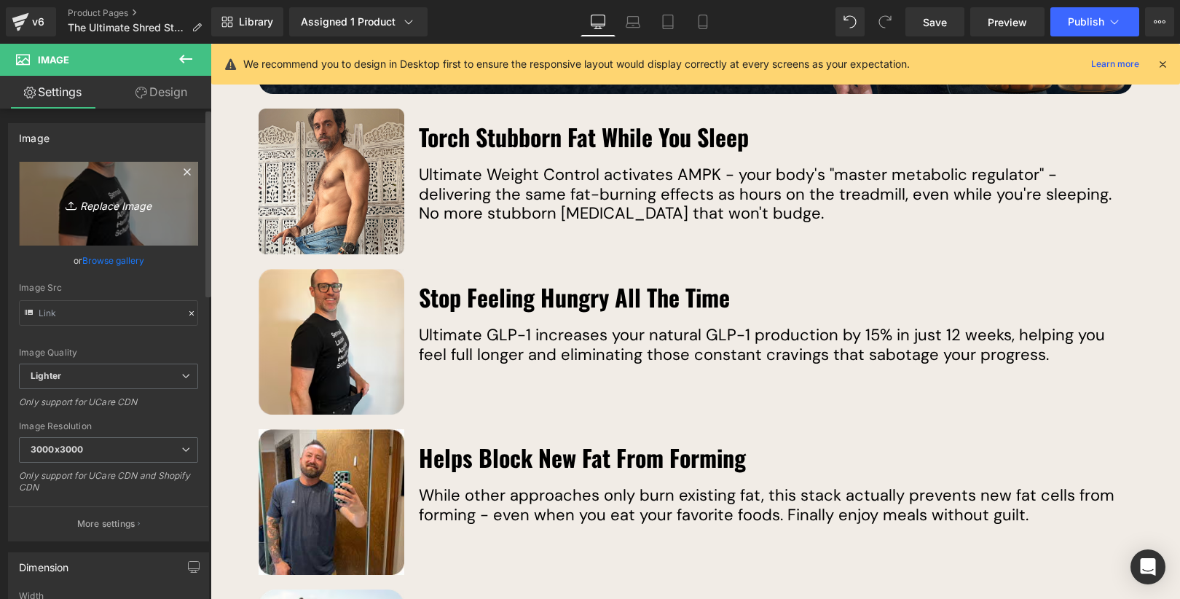
type input "C:\fakepath\Rectangle 2-1.png"
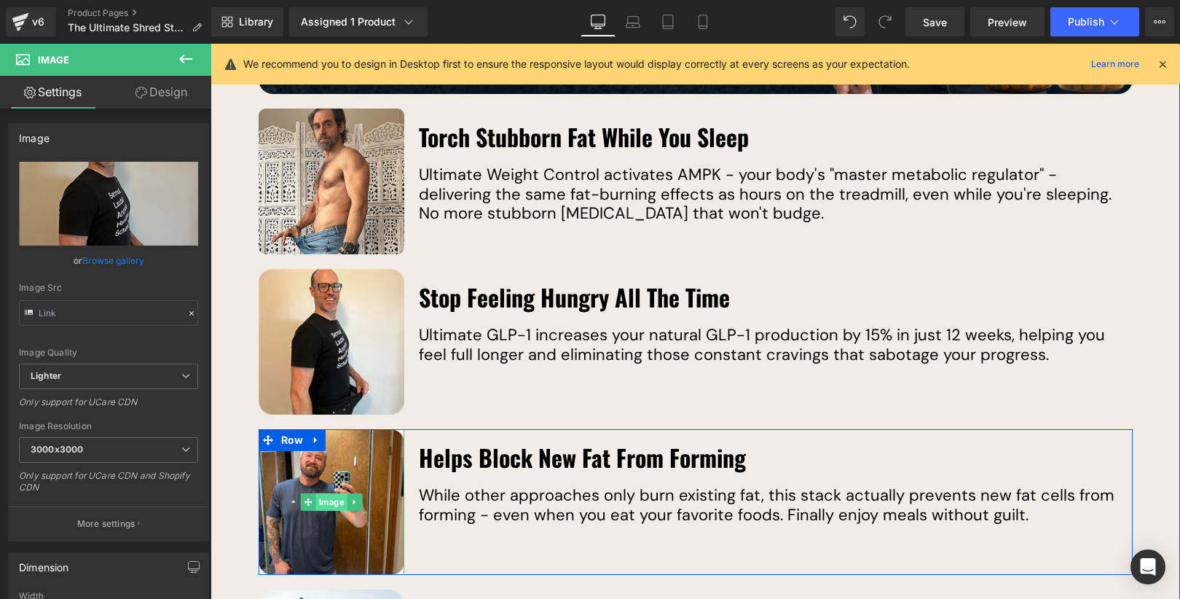
click at [334, 498] on div "Image" at bounding box center [332, 502] width 146 height 146
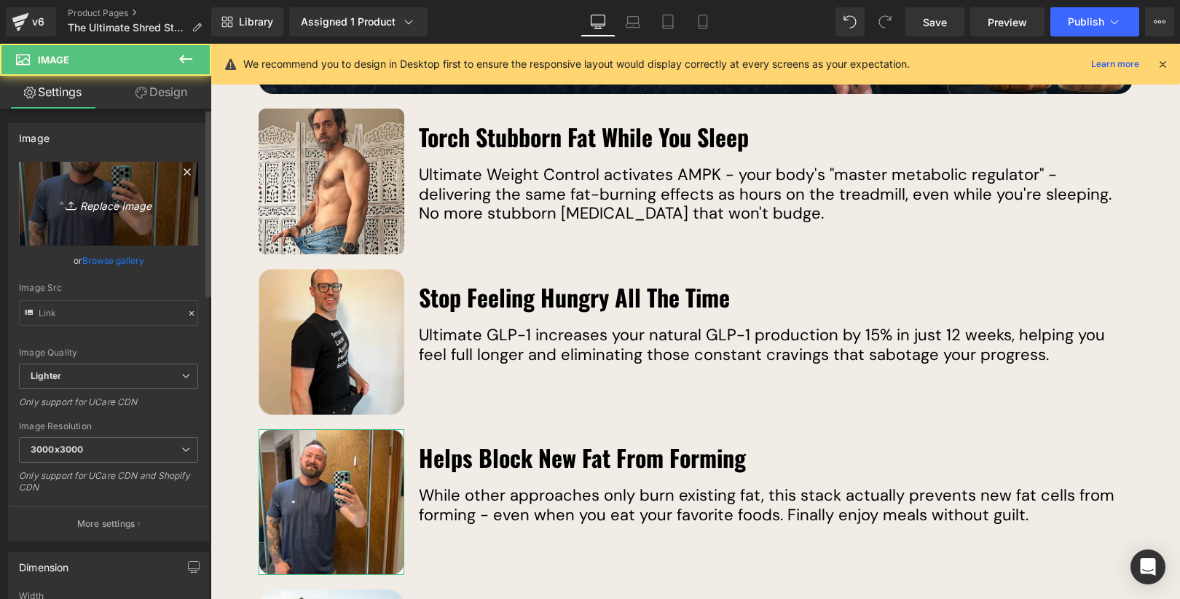
click at [109, 223] on link "Replace Image" at bounding box center [108, 204] width 179 height 84
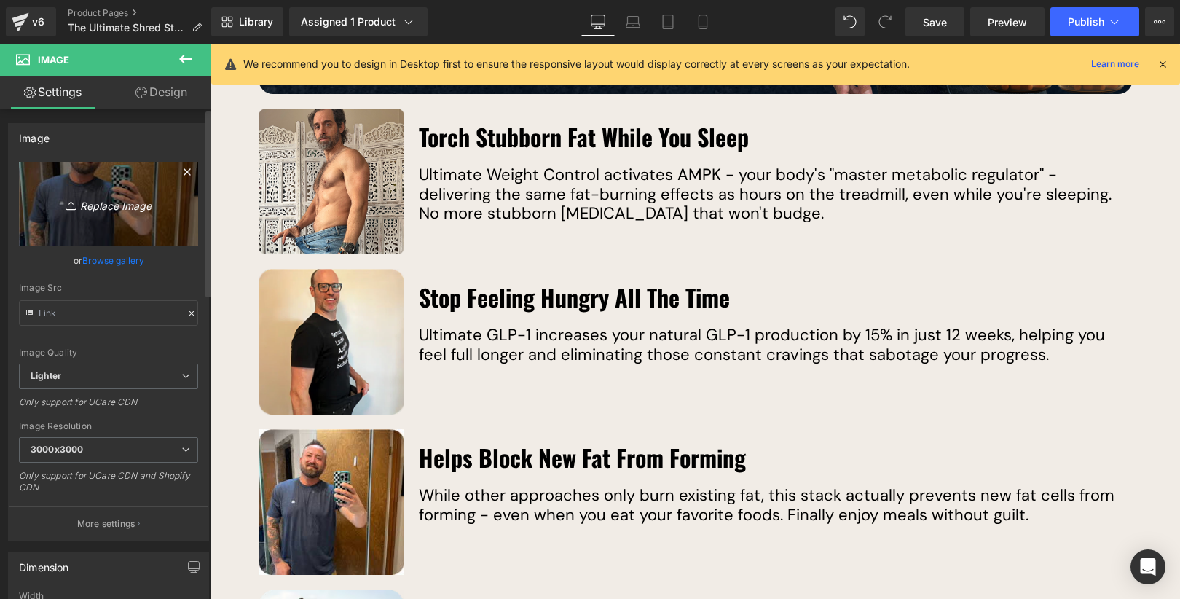
type input "C:\fakepath\Rectangle 2-3.png"
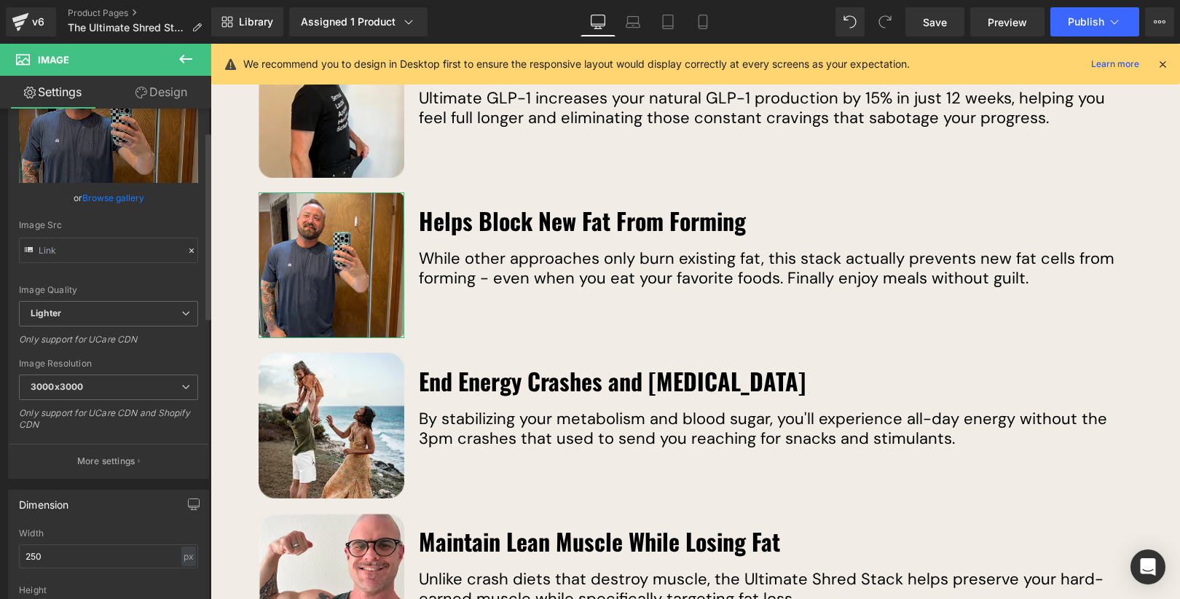
scroll to position [58, 0]
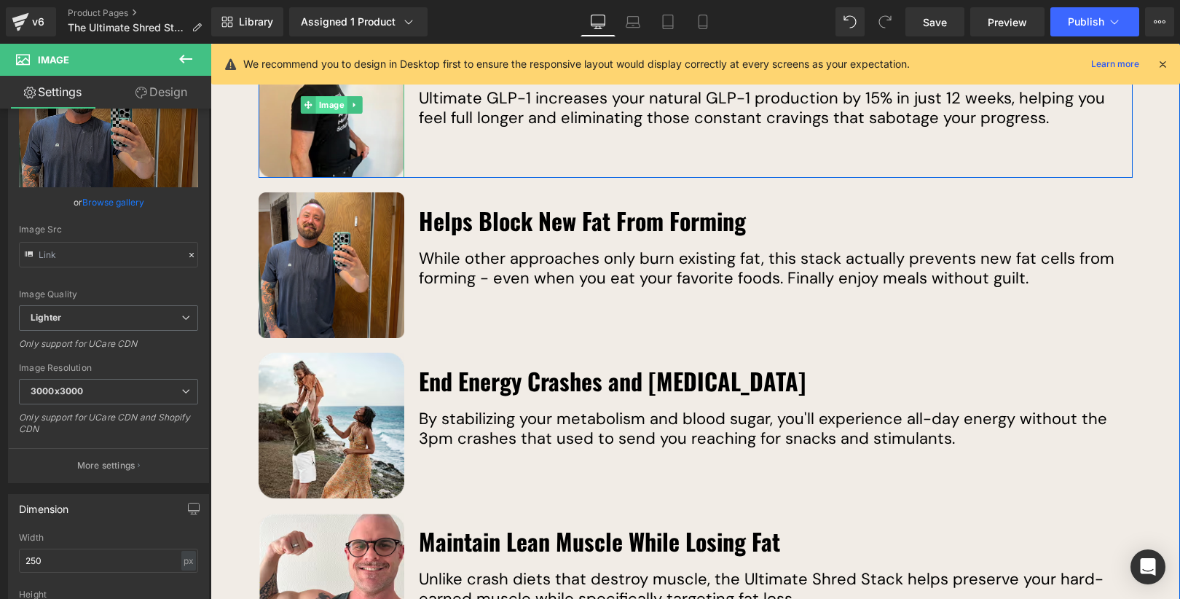
click at [328, 108] on div "Image" at bounding box center [332, 105] width 146 height 146
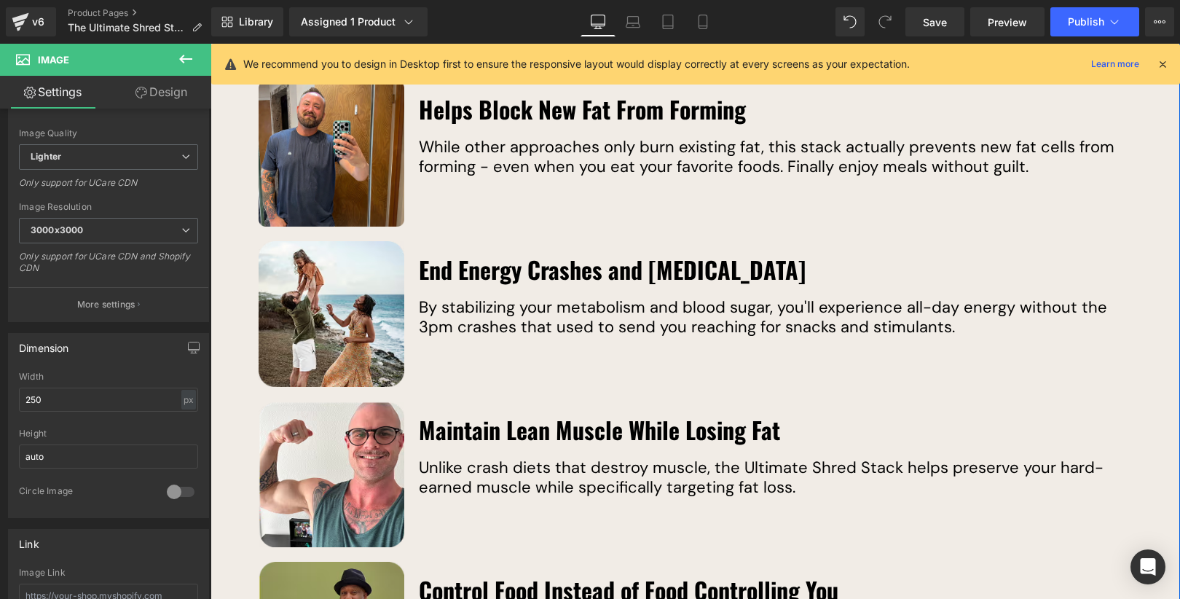
scroll to position [2644, 0]
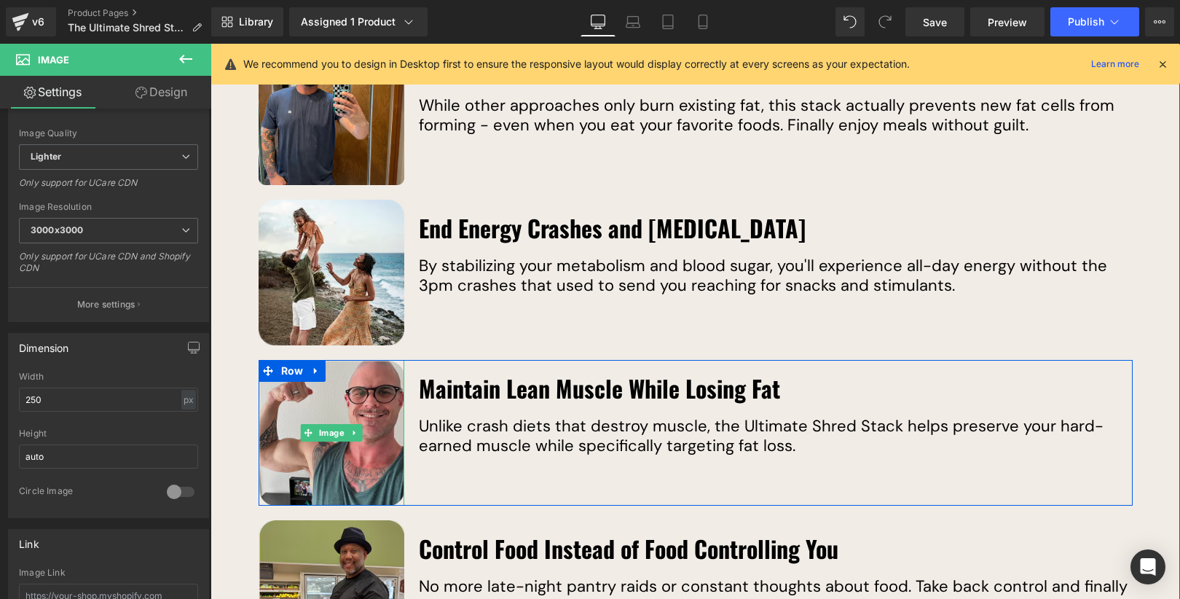
click at [328, 442] on img at bounding box center [332, 433] width 146 height 146
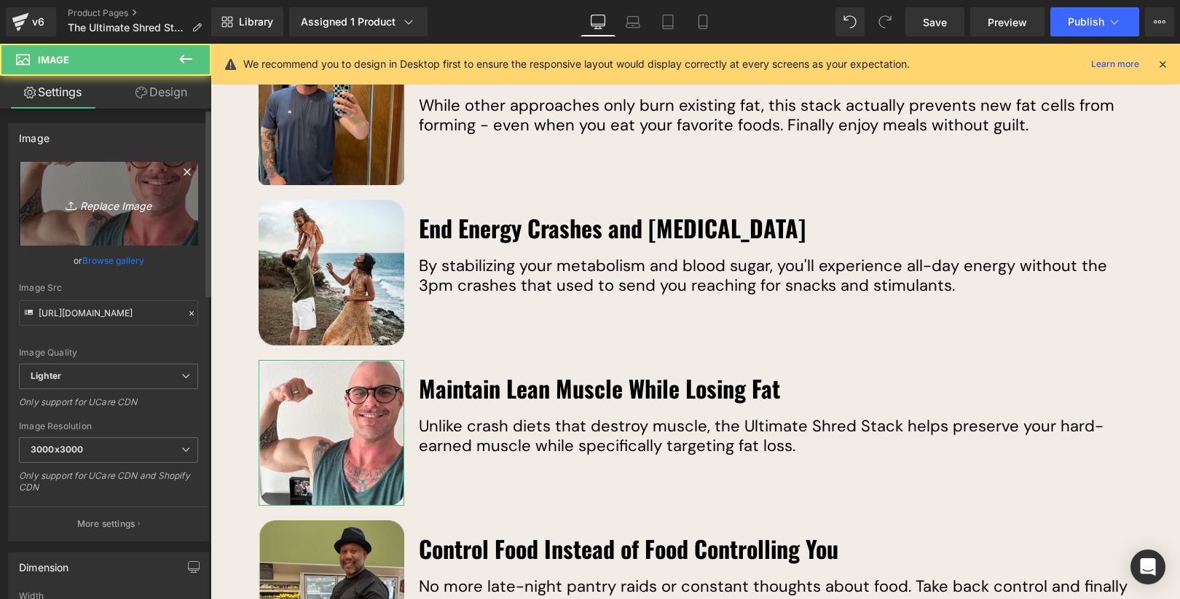
click at [122, 225] on link "Replace Image" at bounding box center [108, 204] width 179 height 84
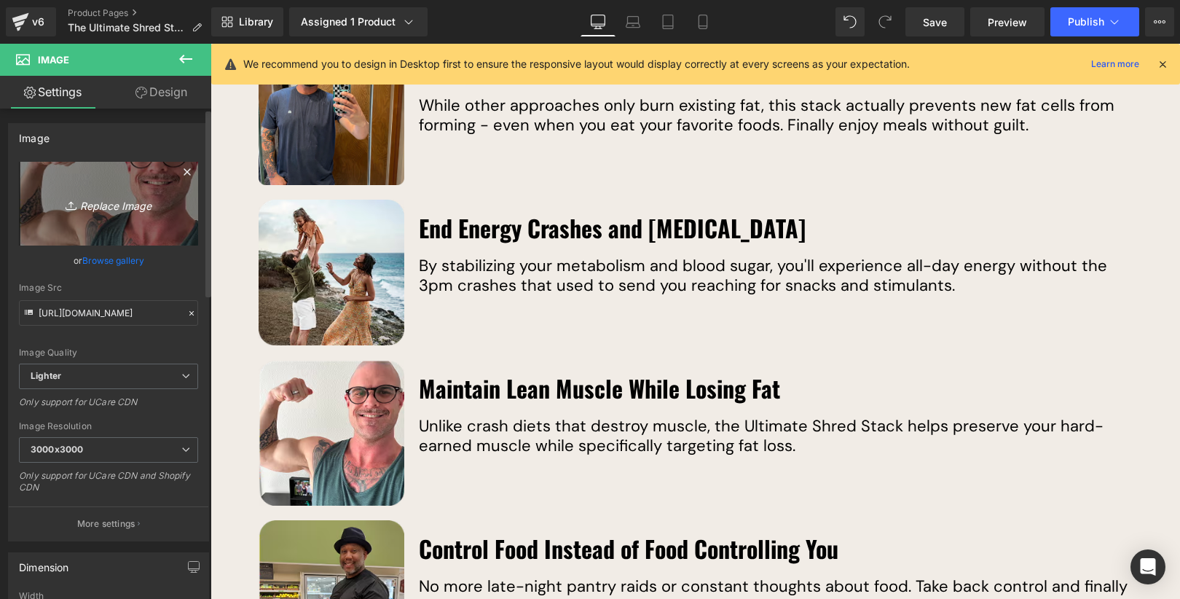
type input "C:\fakepath\Rectangle 2-2.png"
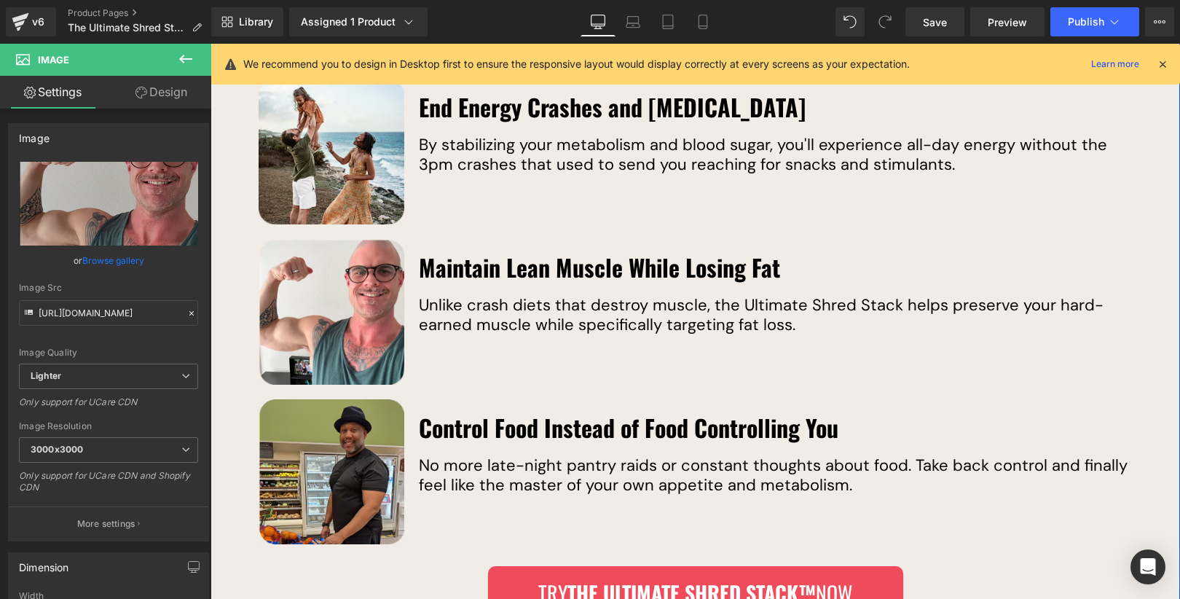
scroll to position [2768, 0]
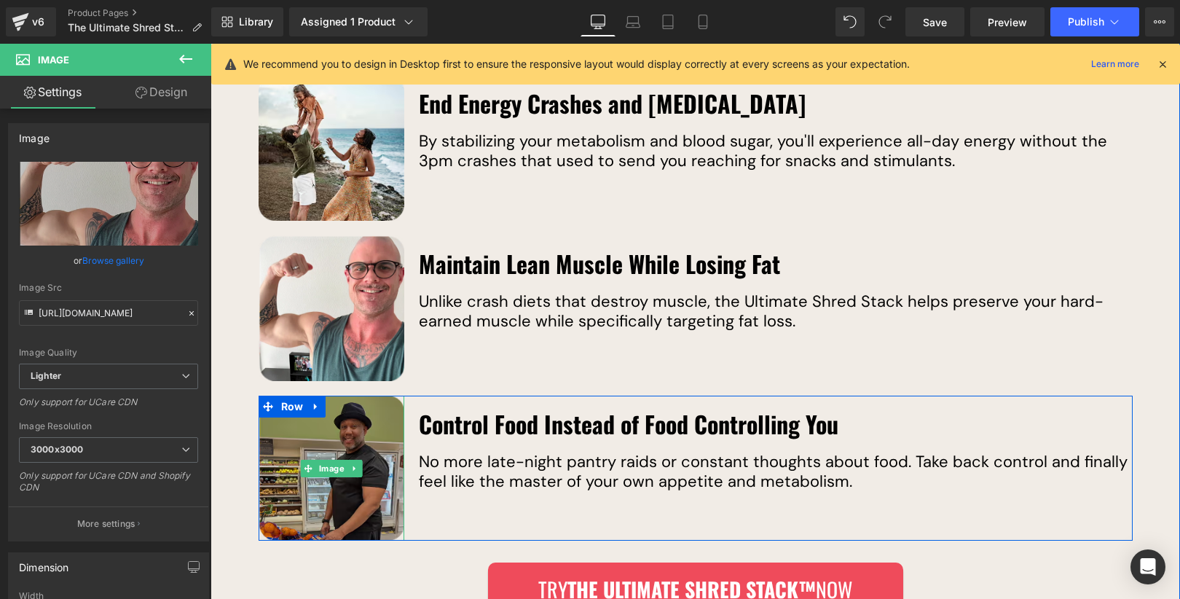
click at [338, 457] on img at bounding box center [332, 467] width 146 height 145
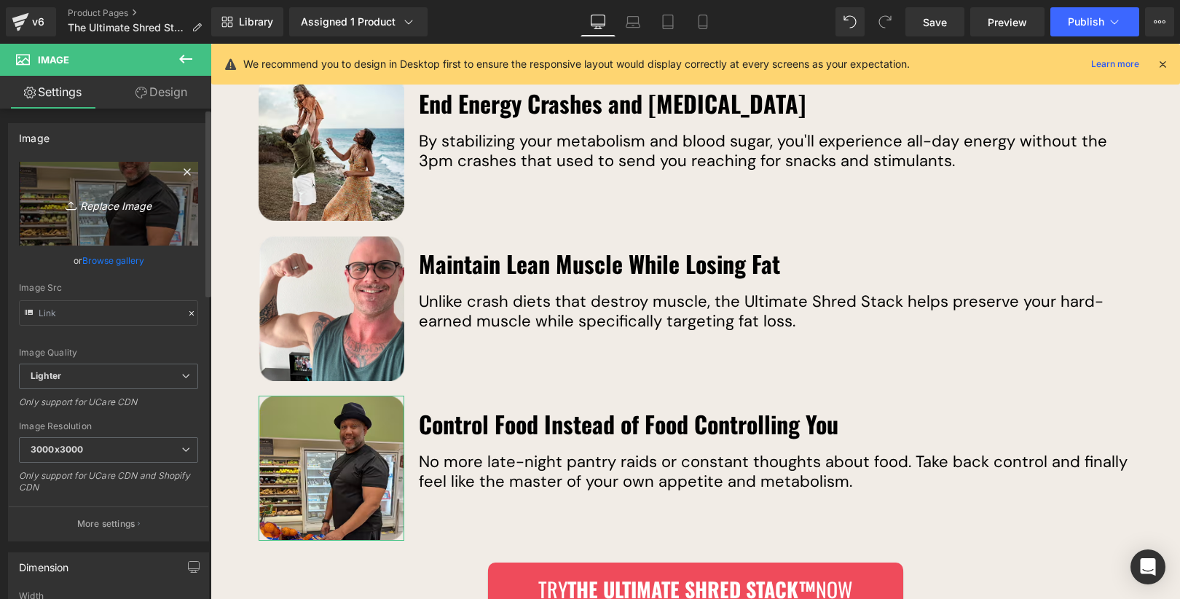
click at [114, 216] on link "Replace Image" at bounding box center [108, 204] width 179 height 84
type input "C:\fakepath\Rectangle 2-4.png"
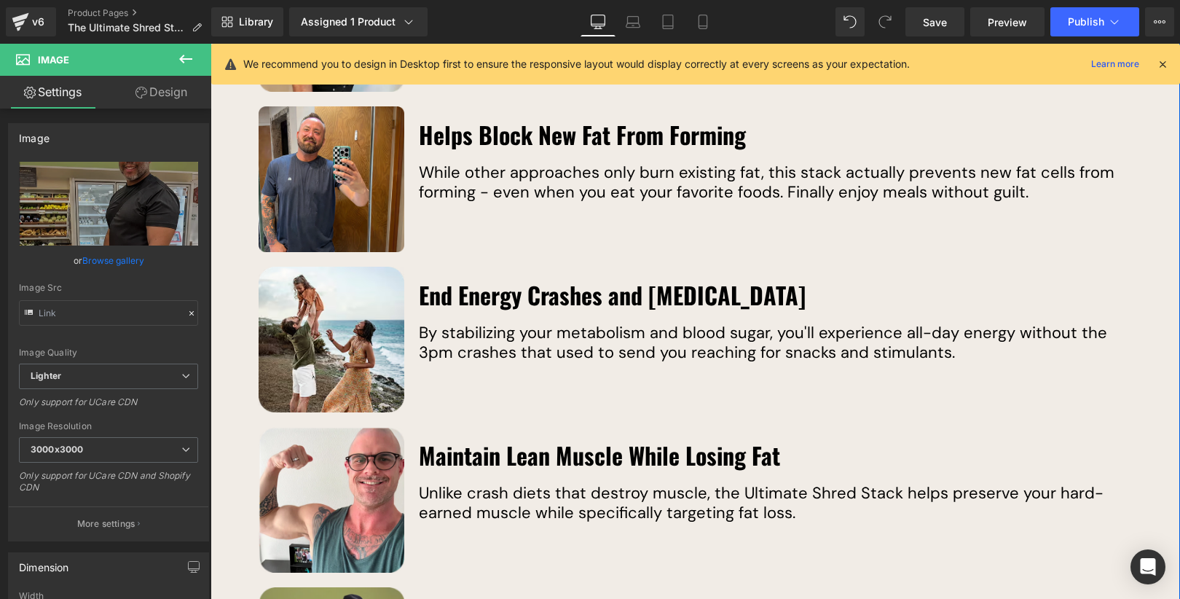
scroll to position [2453, 0]
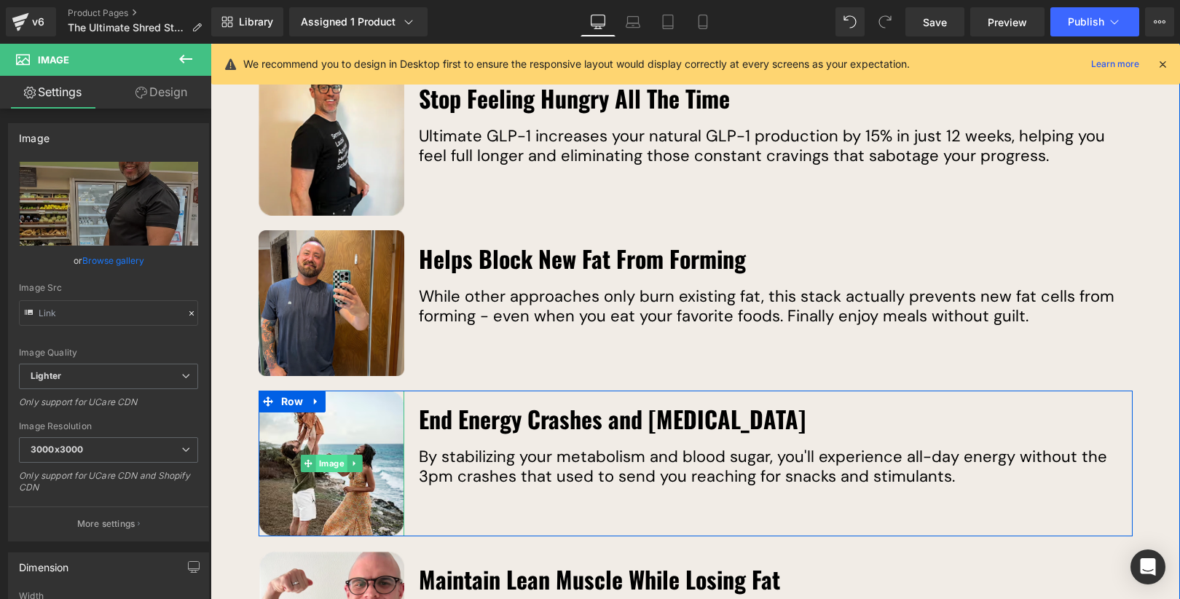
click at [337, 462] on div "Image" at bounding box center [332, 463] width 146 height 146
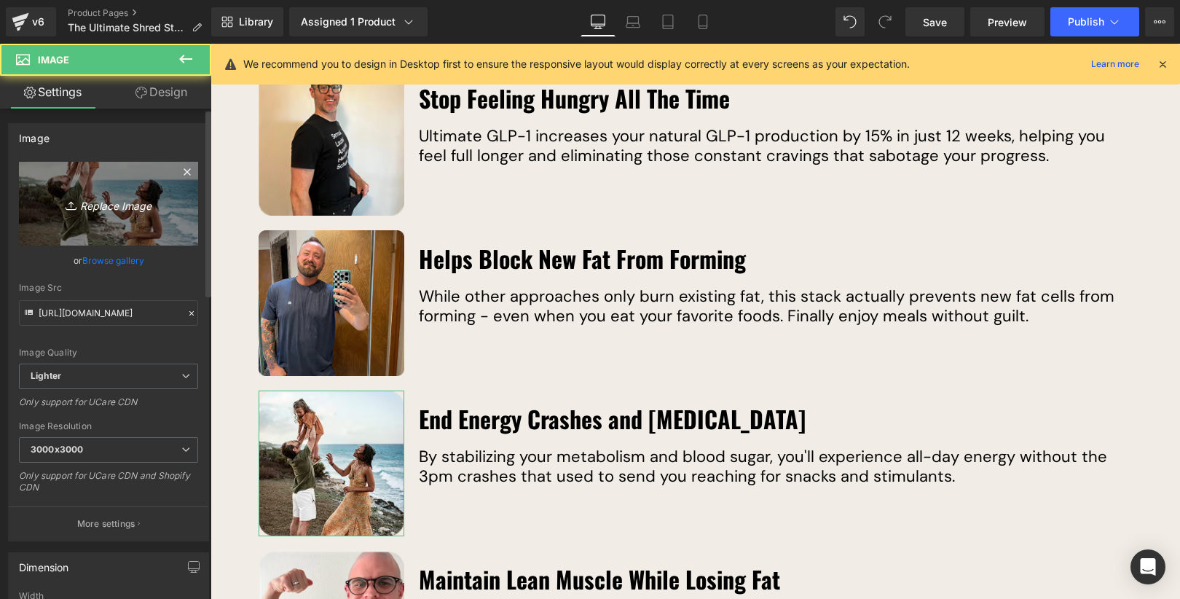
click at [128, 200] on icon "Replace Image" at bounding box center [108, 203] width 117 height 18
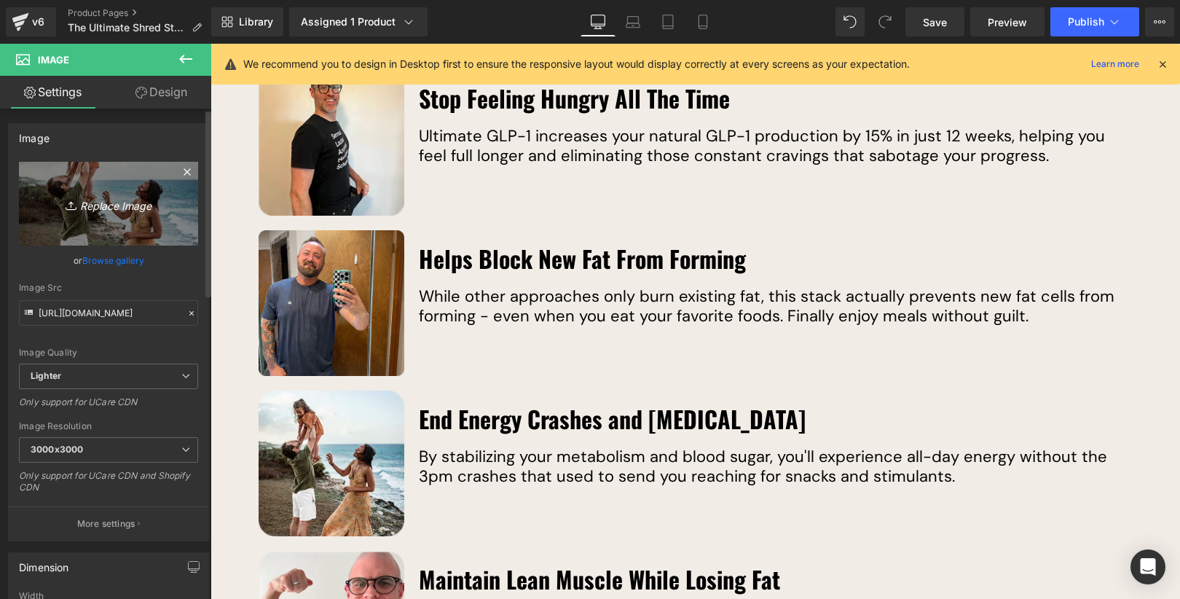
type input "C:\fakepath\Rectangle 2.png"
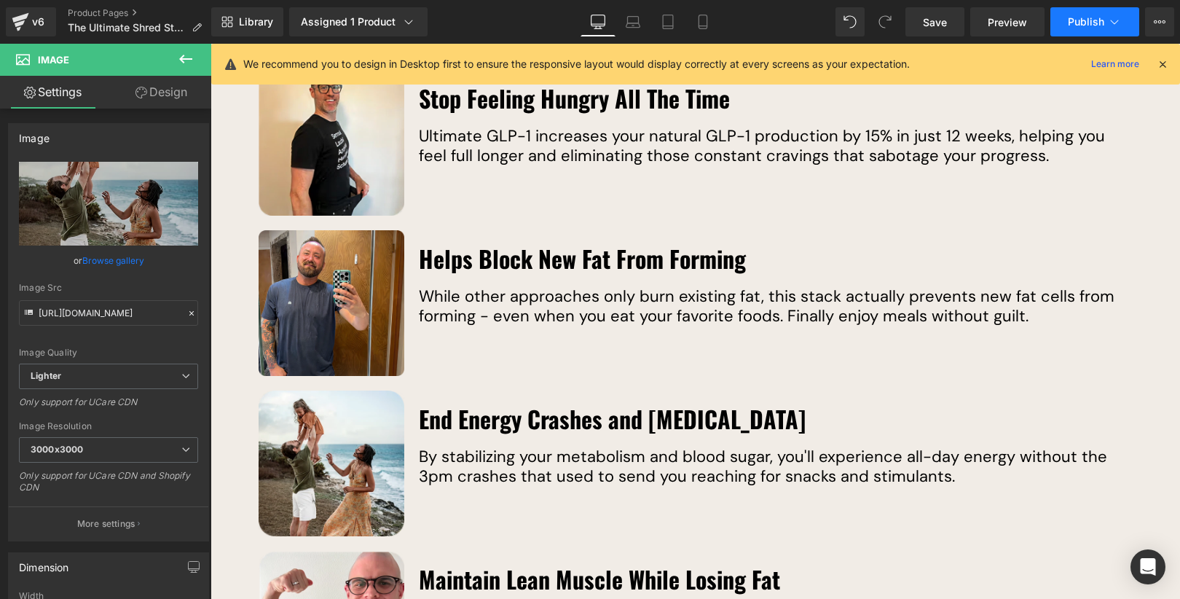
click at [1085, 19] on span "Publish" at bounding box center [1086, 22] width 36 height 12
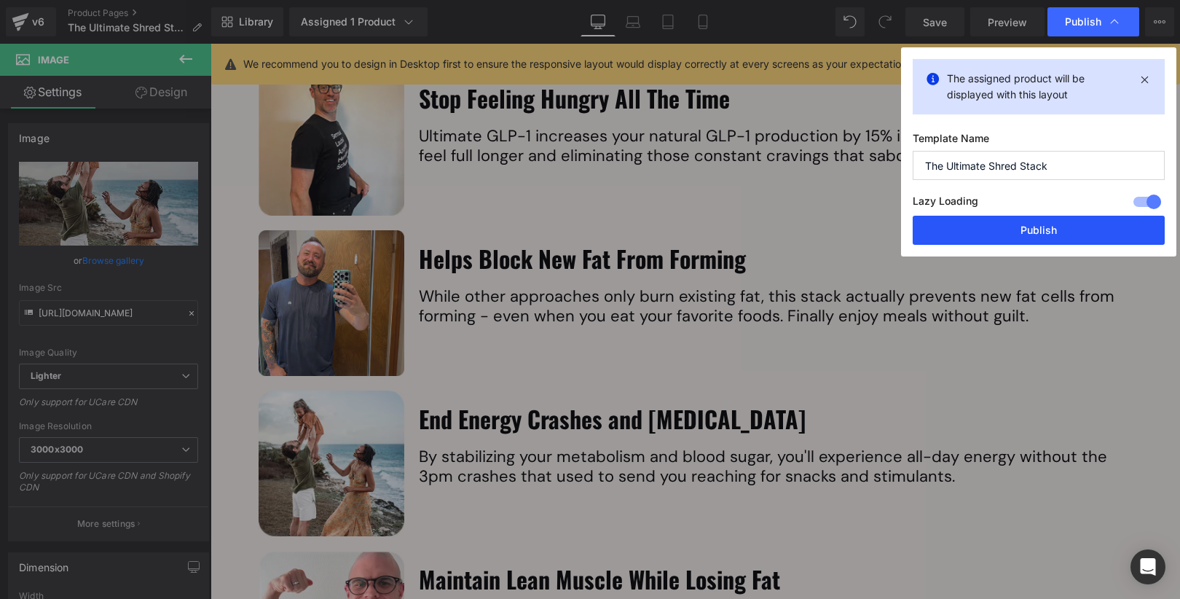
click at [1057, 221] on button "Publish" at bounding box center [1039, 230] width 252 height 29
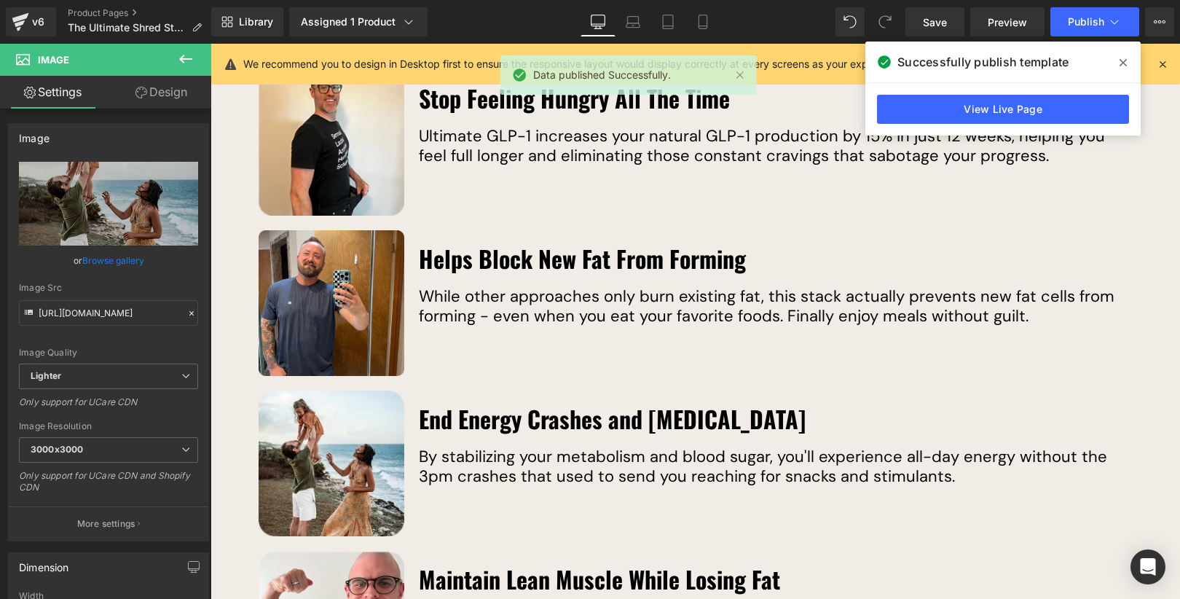
click at [1122, 63] on icon at bounding box center [1122, 62] width 7 height 7
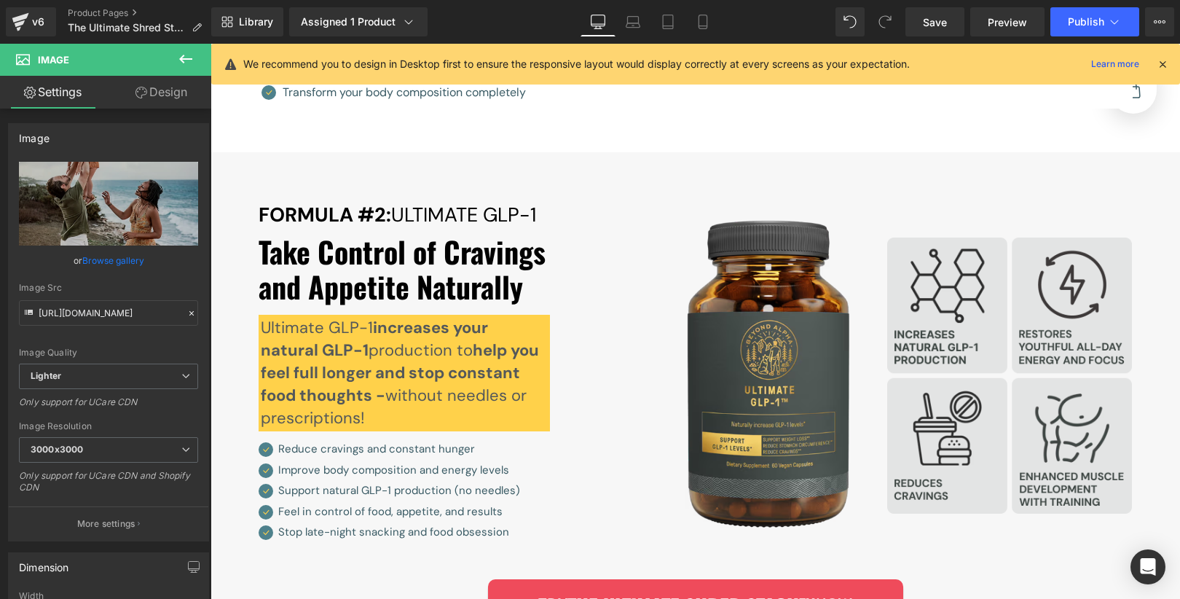
scroll to position [4614, 0]
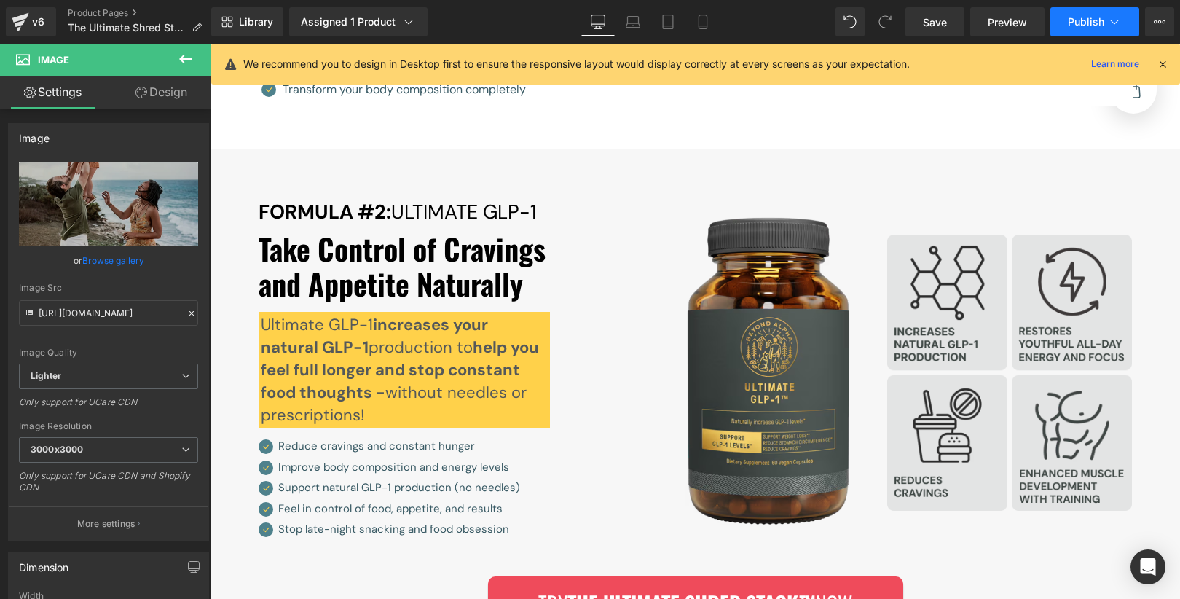
click at [1082, 21] on span "Publish" at bounding box center [1086, 22] width 36 height 12
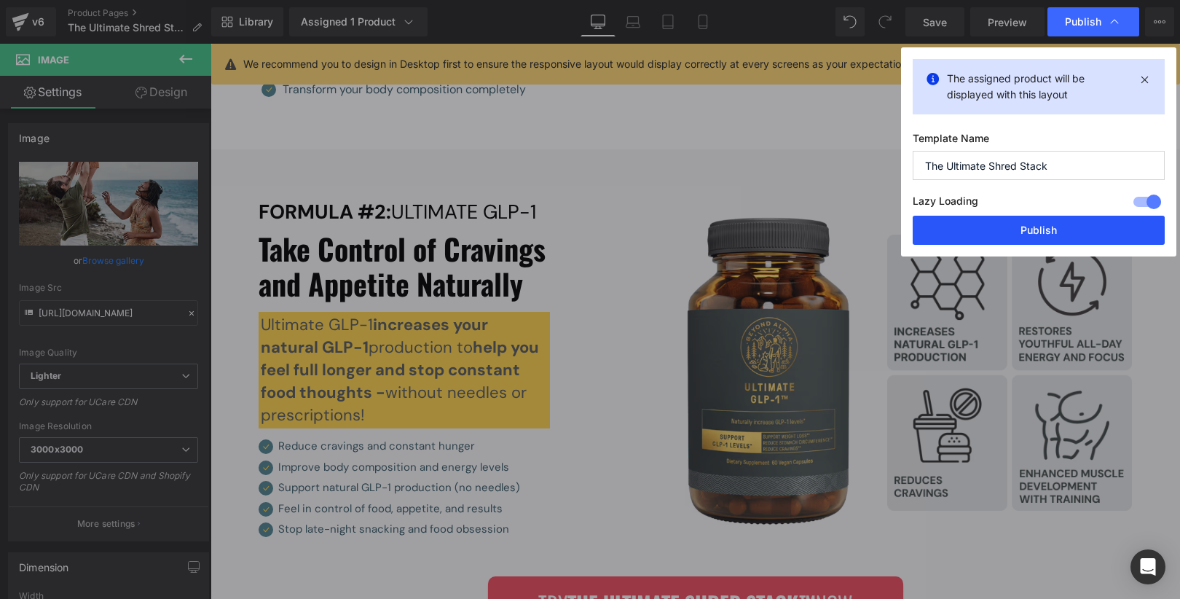
click at [1070, 224] on button "Publish" at bounding box center [1039, 230] width 252 height 29
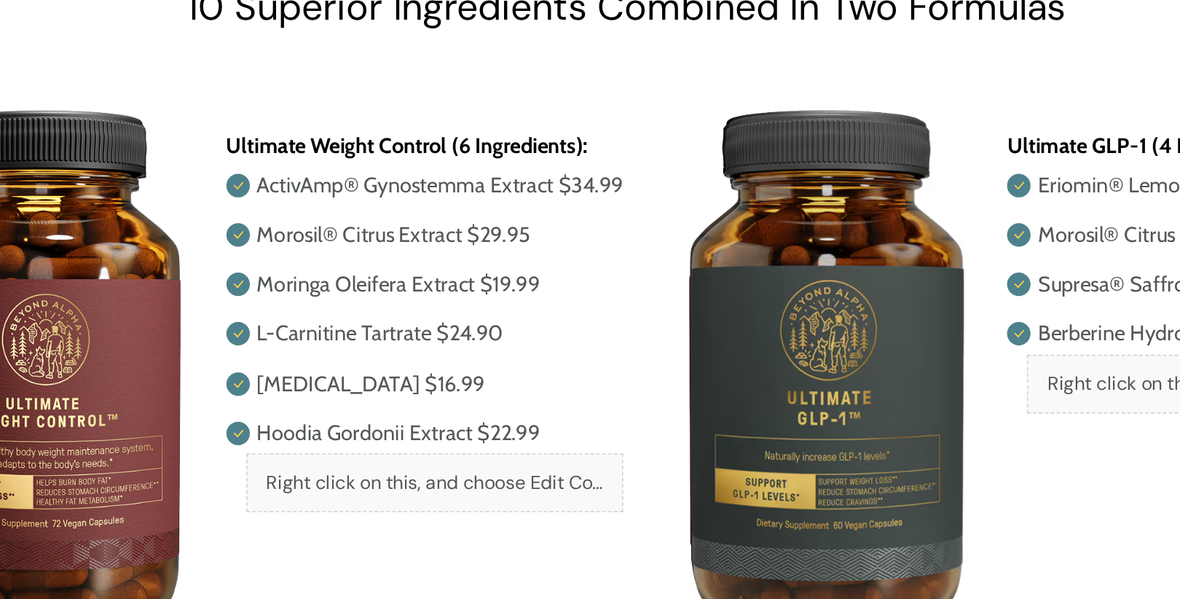
scroll to position [7872, 0]
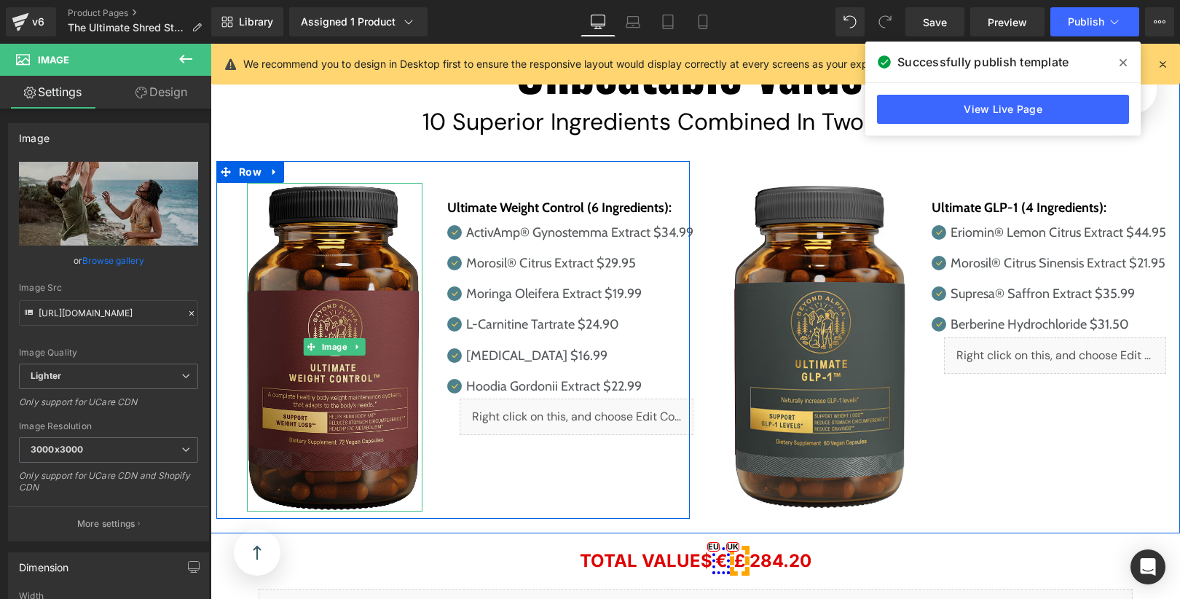
click at [343, 293] on img at bounding box center [335, 347] width 176 height 328
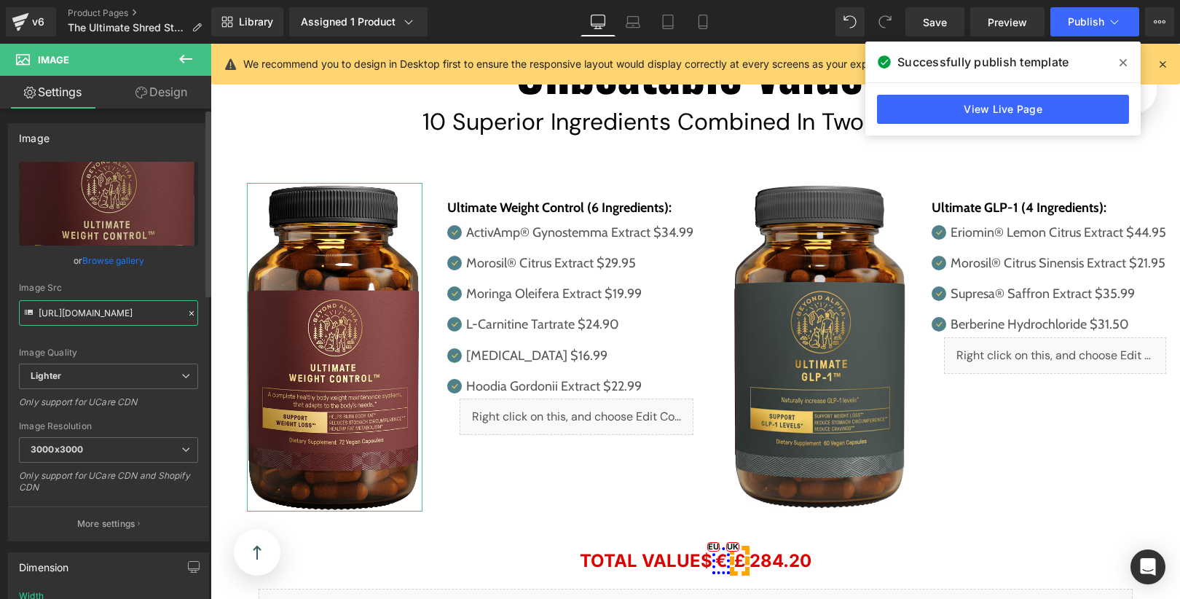
click at [137, 312] on input "[URL][DOMAIN_NAME]" at bounding box center [108, 312] width 179 height 25
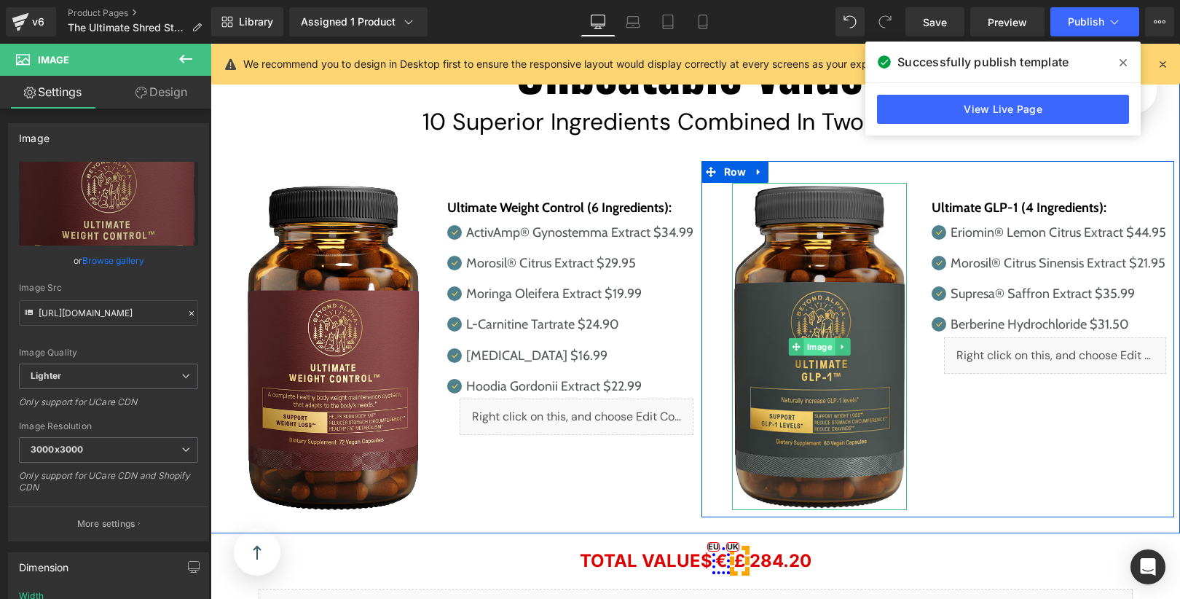
click at [819, 338] on link "Image" at bounding box center [812, 346] width 47 height 17
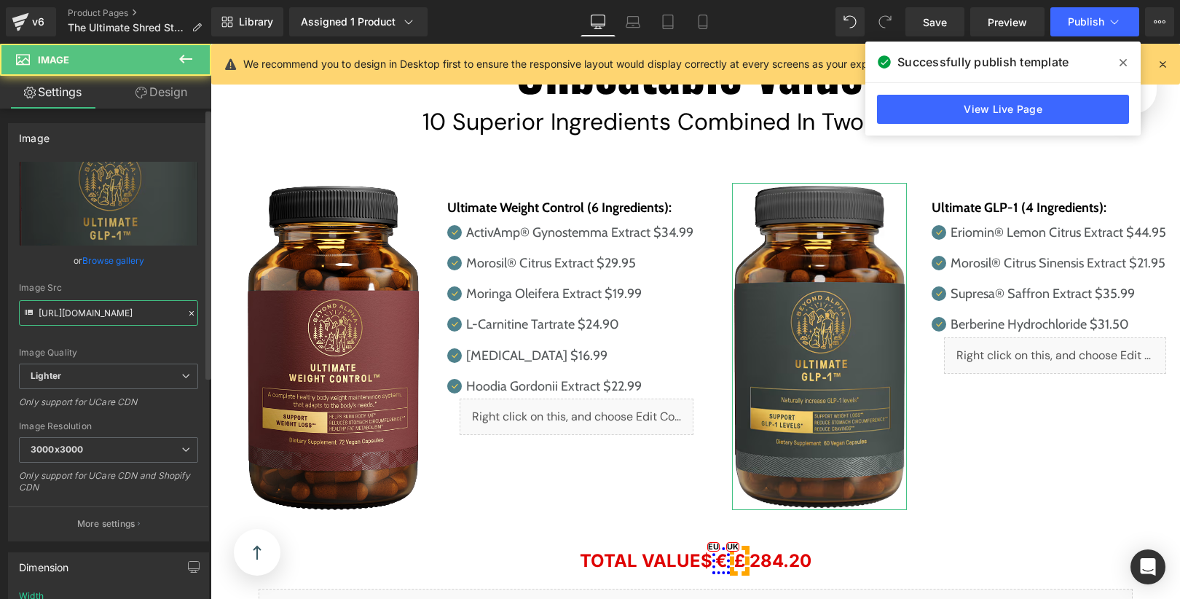
click at [135, 315] on input "[URL][DOMAIN_NAME]" at bounding box center [108, 312] width 179 height 25
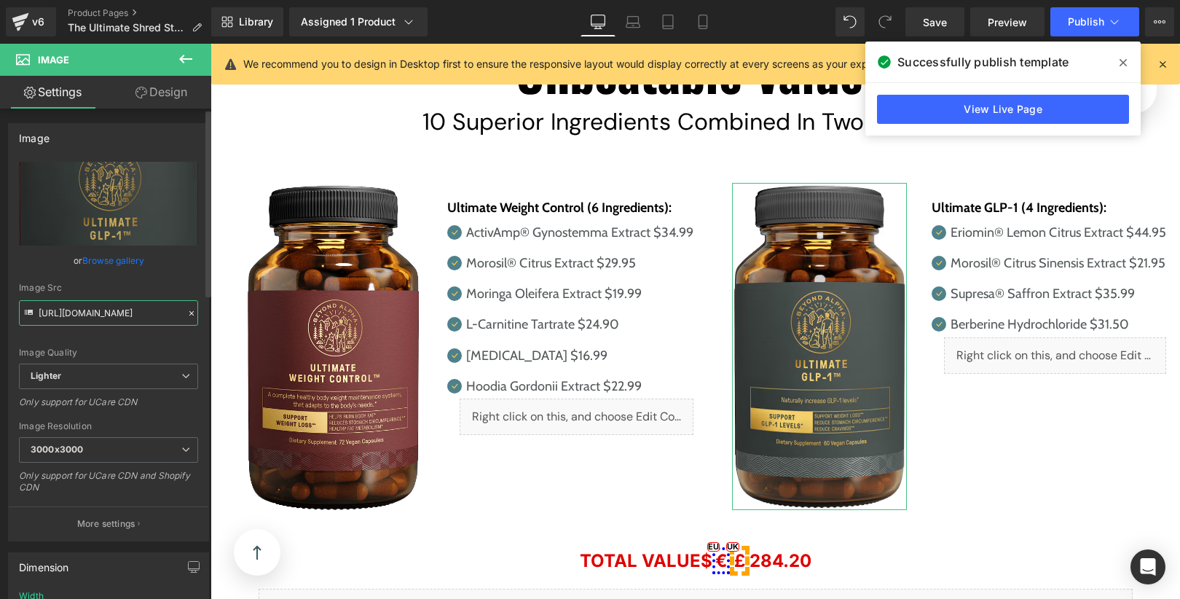
click at [136, 322] on input "[URL][DOMAIN_NAME]" at bounding box center [108, 312] width 179 height 25
click at [114, 320] on input "[URL][DOMAIN_NAME]" at bounding box center [108, 312] width 179 height 25
click at [114, 316] on input "[URL][DOMAIN_NAME]" at bounding box center [108, 312] width 179 height 25
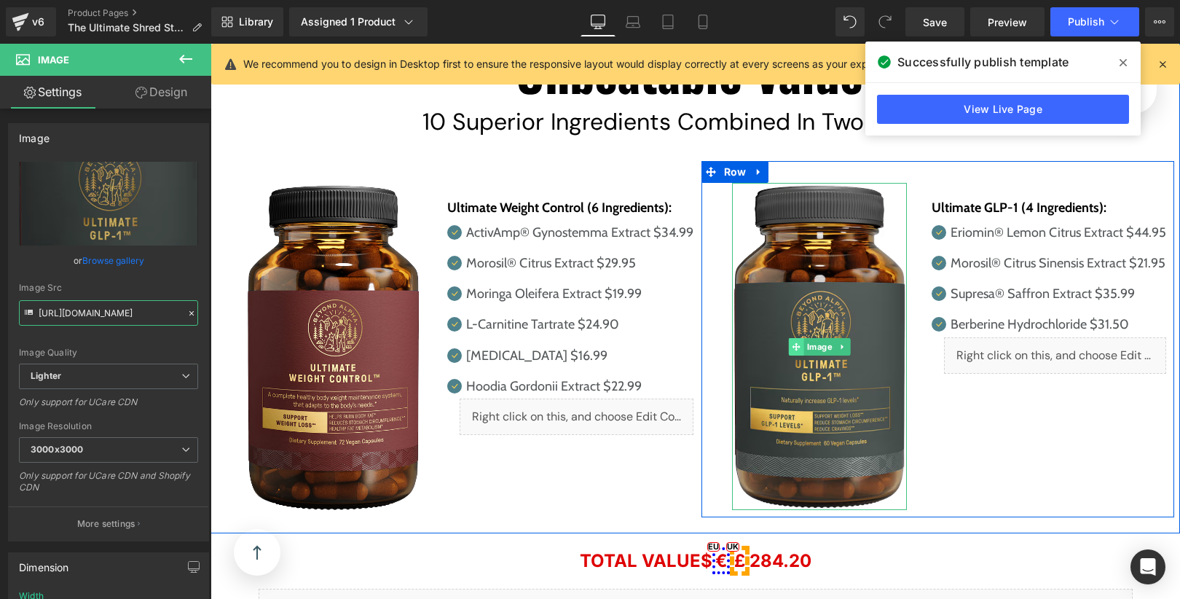
click at [822, 338] on link "Image" at bounding box center [812, 346] width 47 height 17
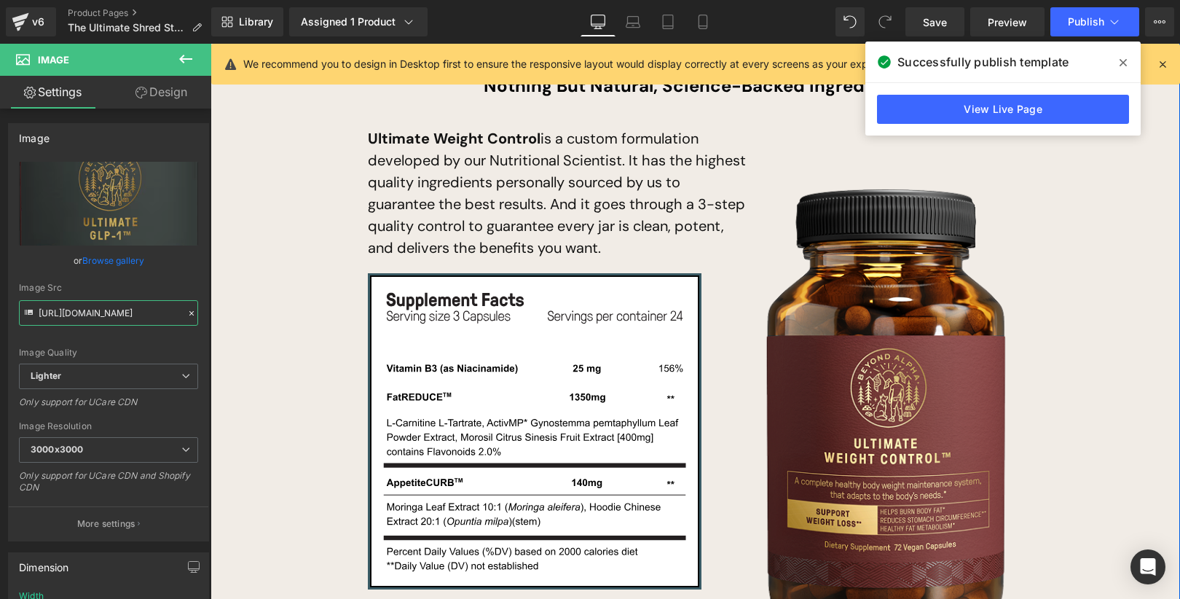
scroll to position [8682, 0]
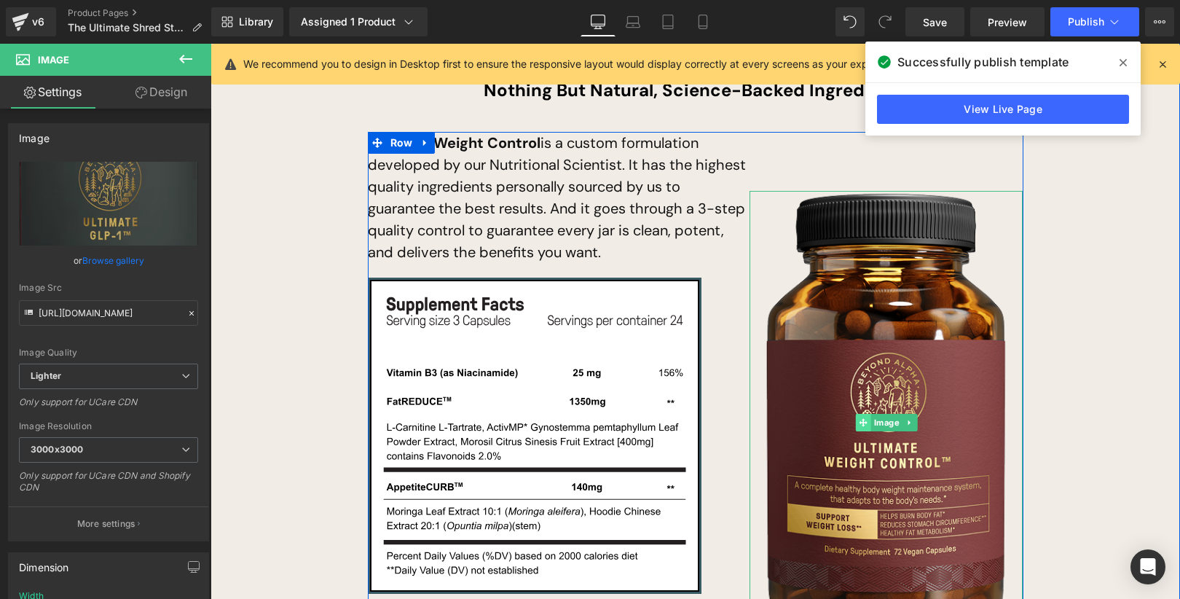
click at [889, 414] on link "Image" at bounding box center [879, 422] width 47 height 17
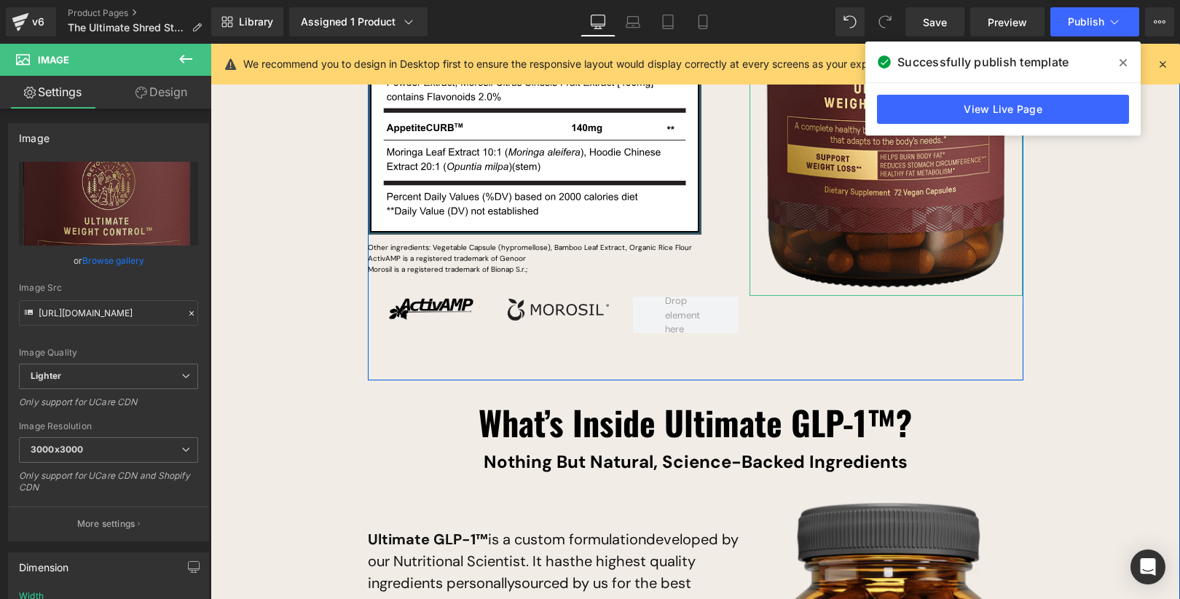
scroll to position [9327, 0]
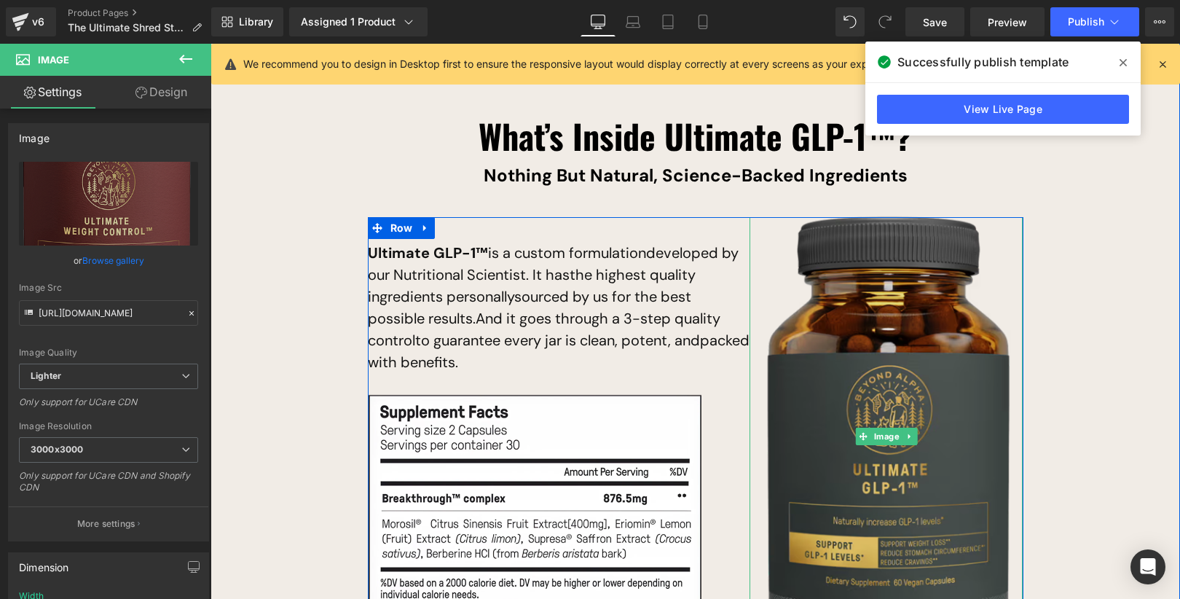
click at [883, 398] on div "Image" at bounding box center [885, 436] width 273 height 438
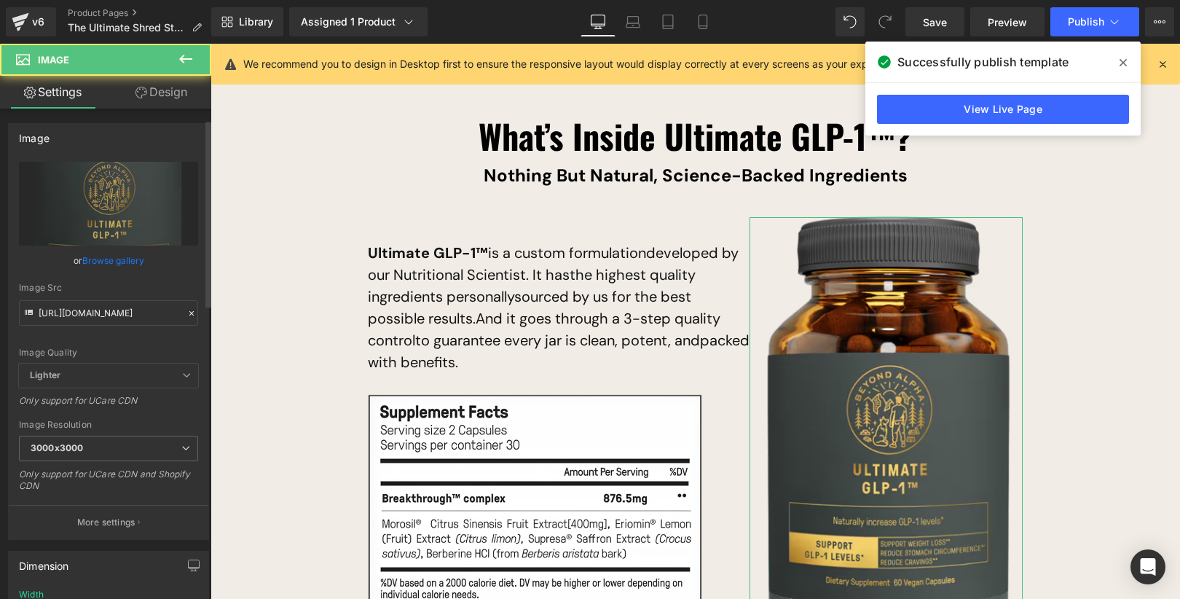
scroll to position [149, 0]
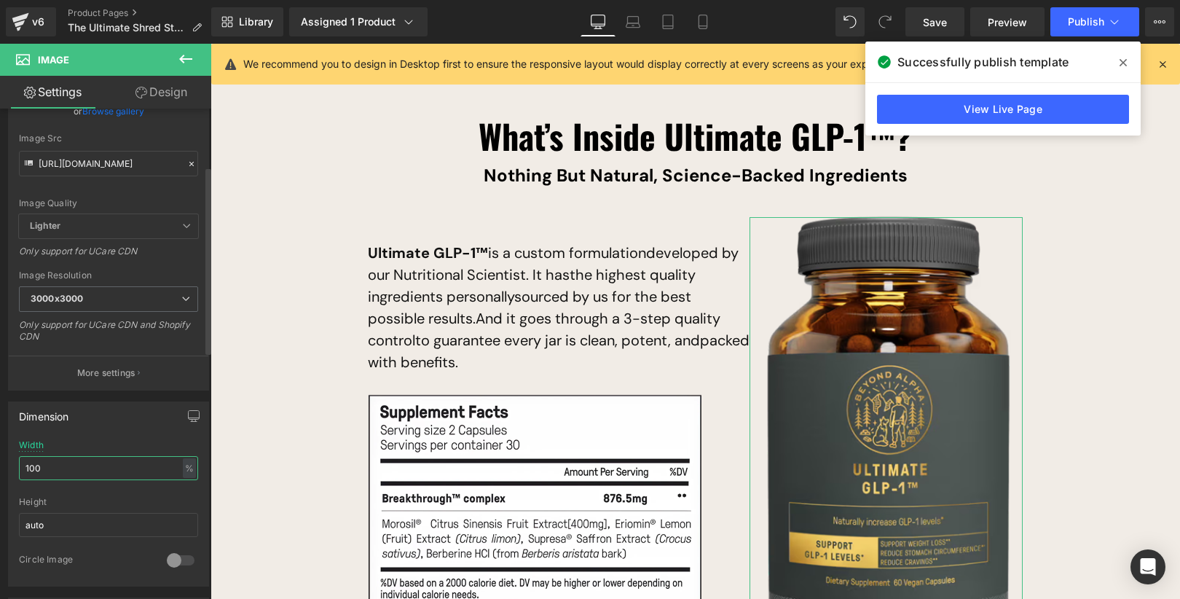
click at [116, 467] on input "100" at bounding box center [108, 468] width 179 height 24
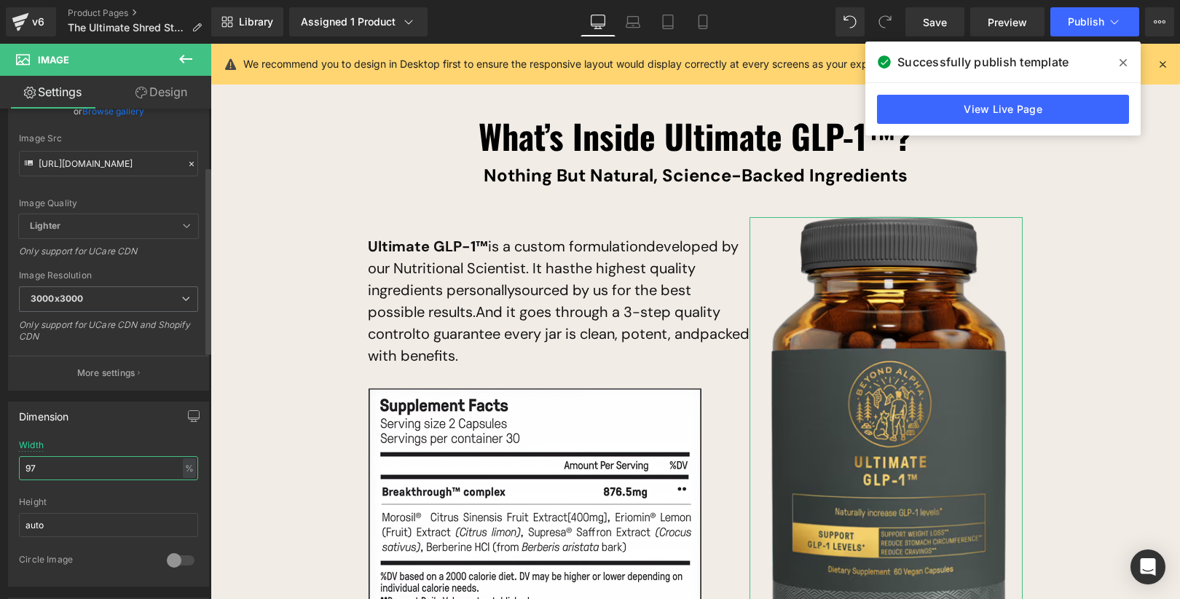
type input "96"
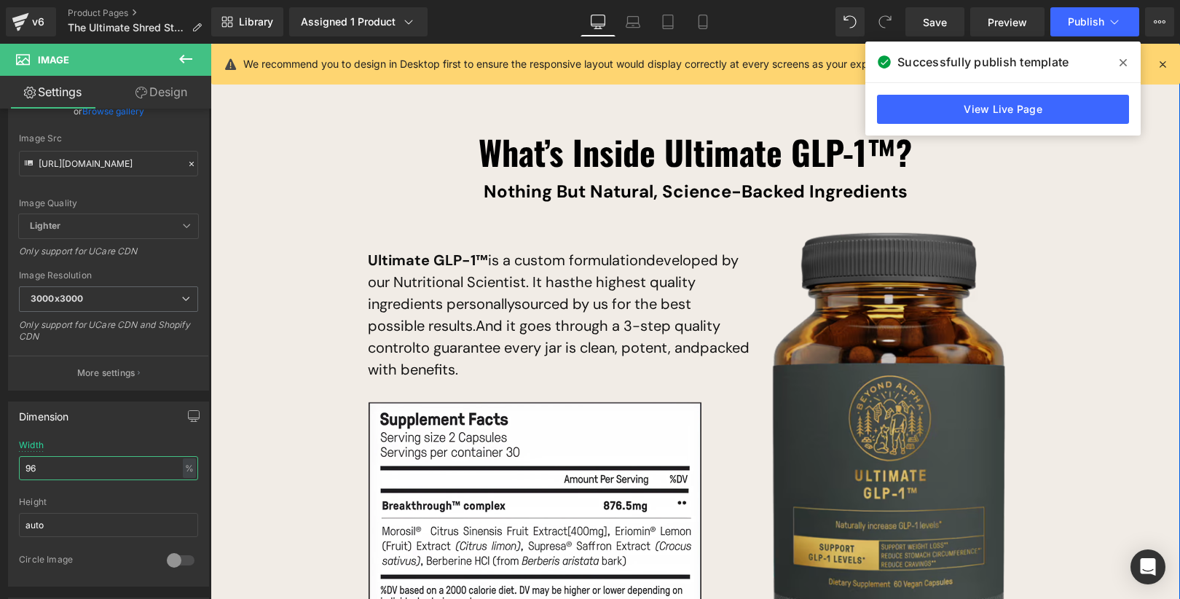
scroll to position [9328, 0]
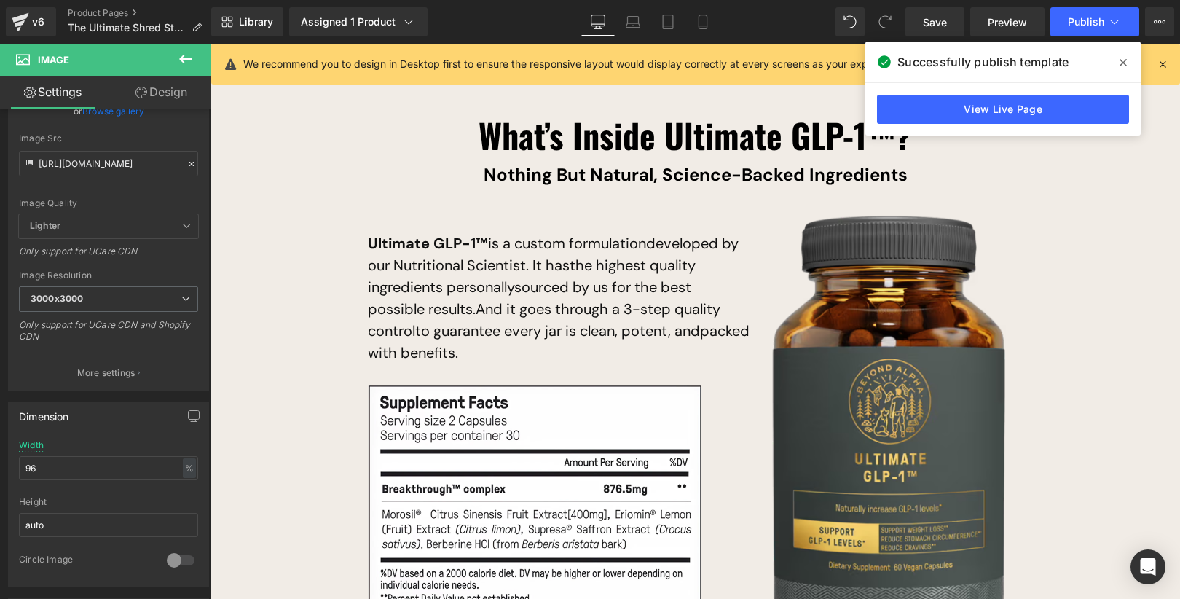
click at [1125, 52] on span at bounding box center [1122, 62] width 23 height 23
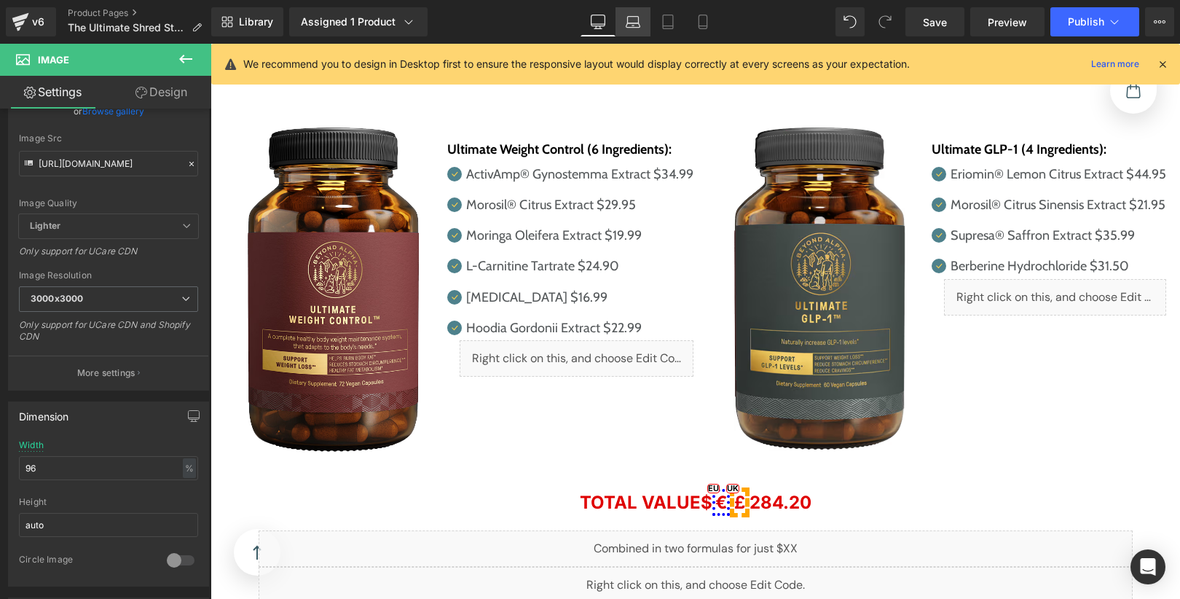
click at [641, 25] on link "Laptop" at bounding box center [632, 21] width 35 height 29
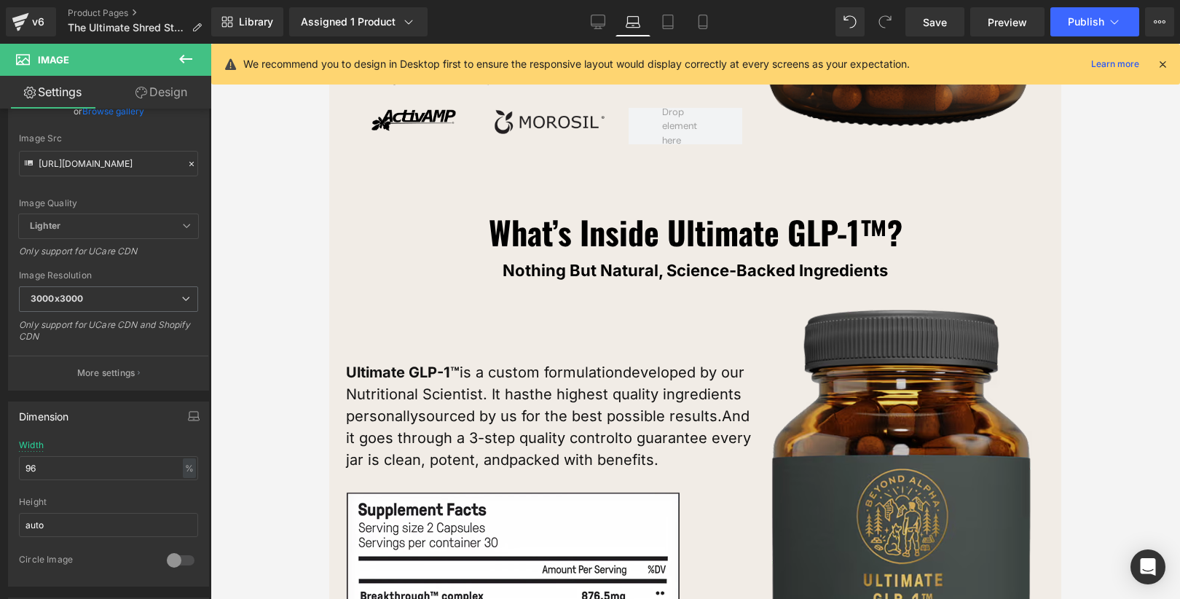
scroll to position [9433, 0]
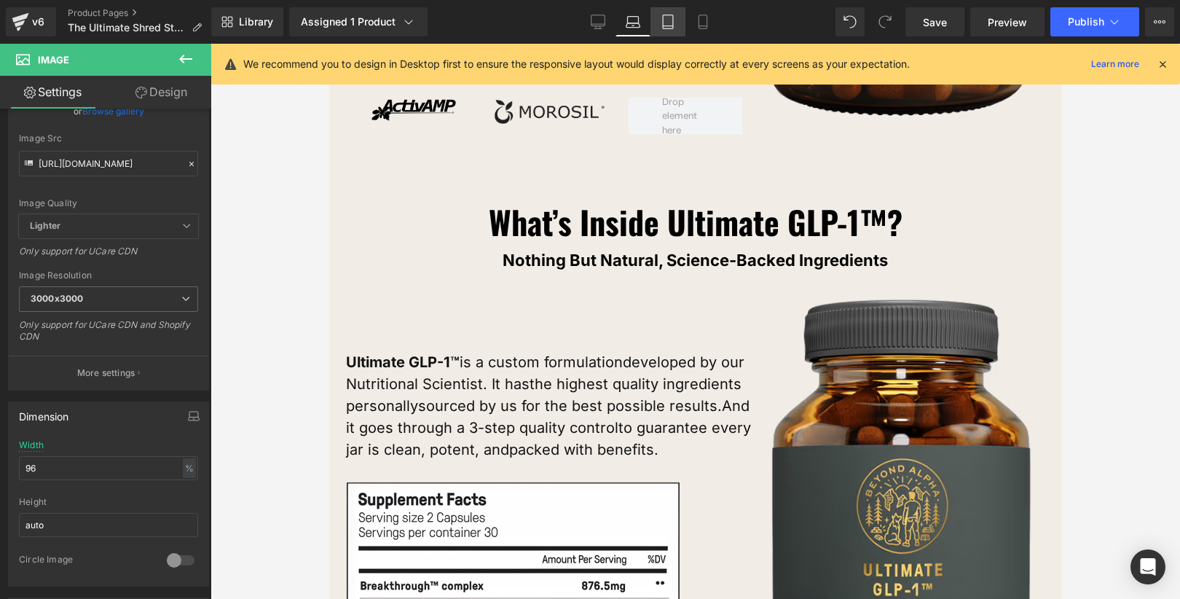
click at [656, 19] on link "Tablet" at bounding box center [667, 21] width 35 height 29
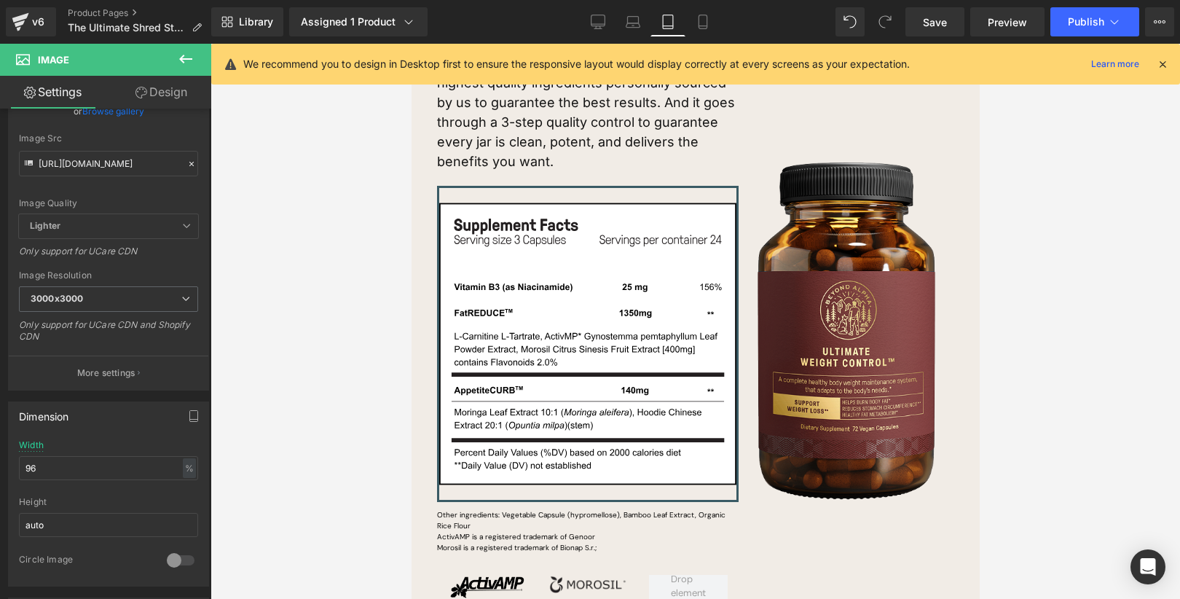
scroll to position [8948, 0]
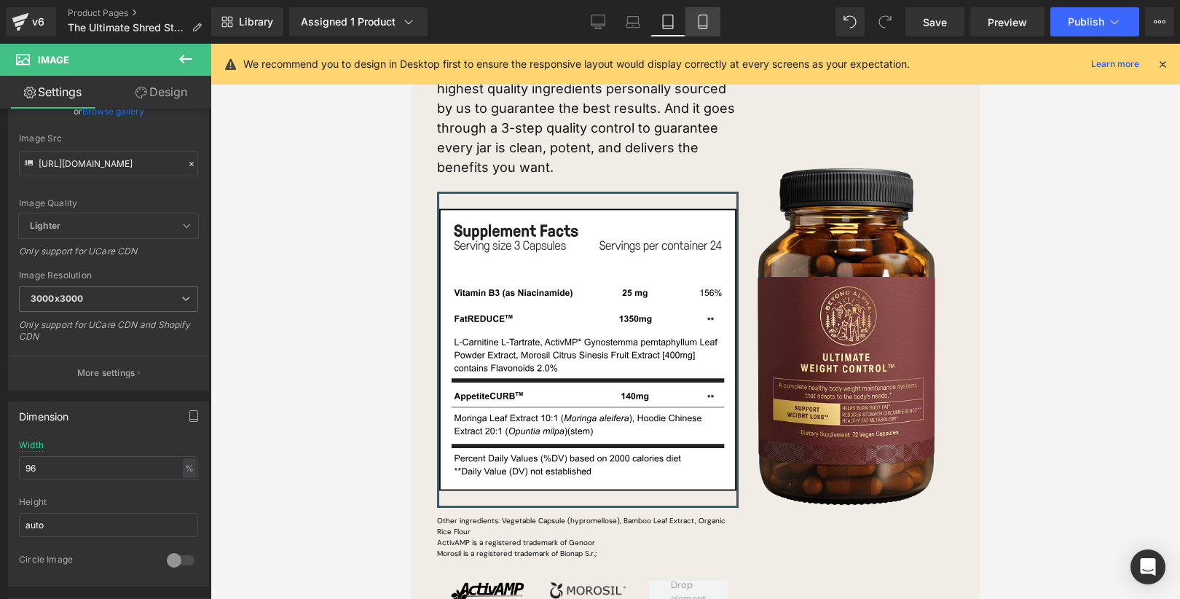
click at [710, 34] on link "Mobile" at bounding box center [702, 21] width 35 height 29
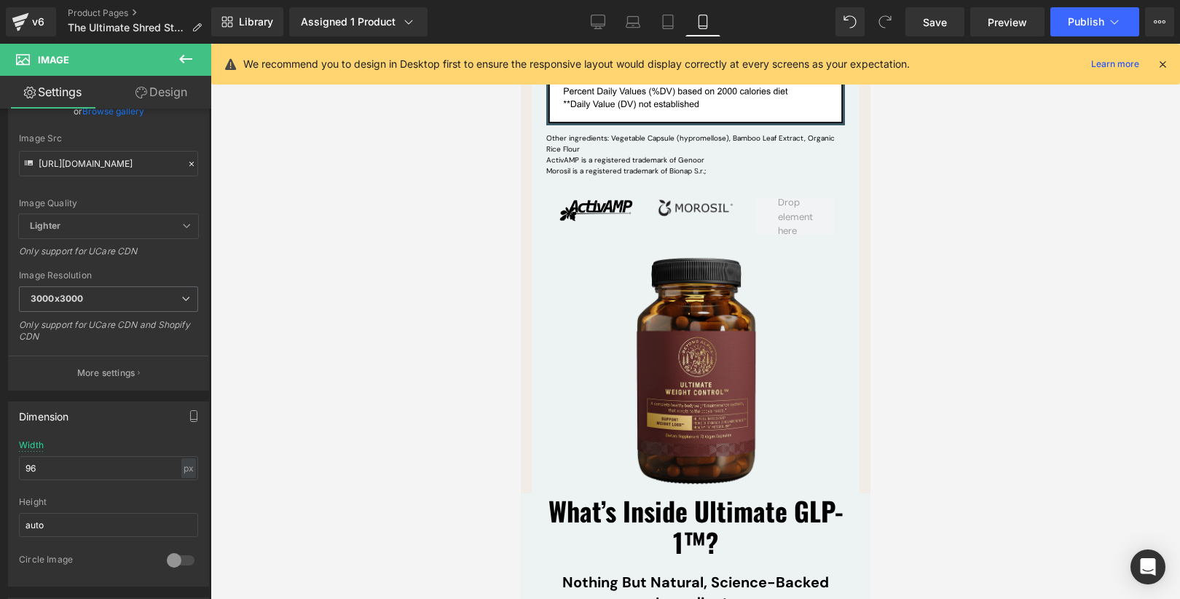
scroll to position [10777, 0]
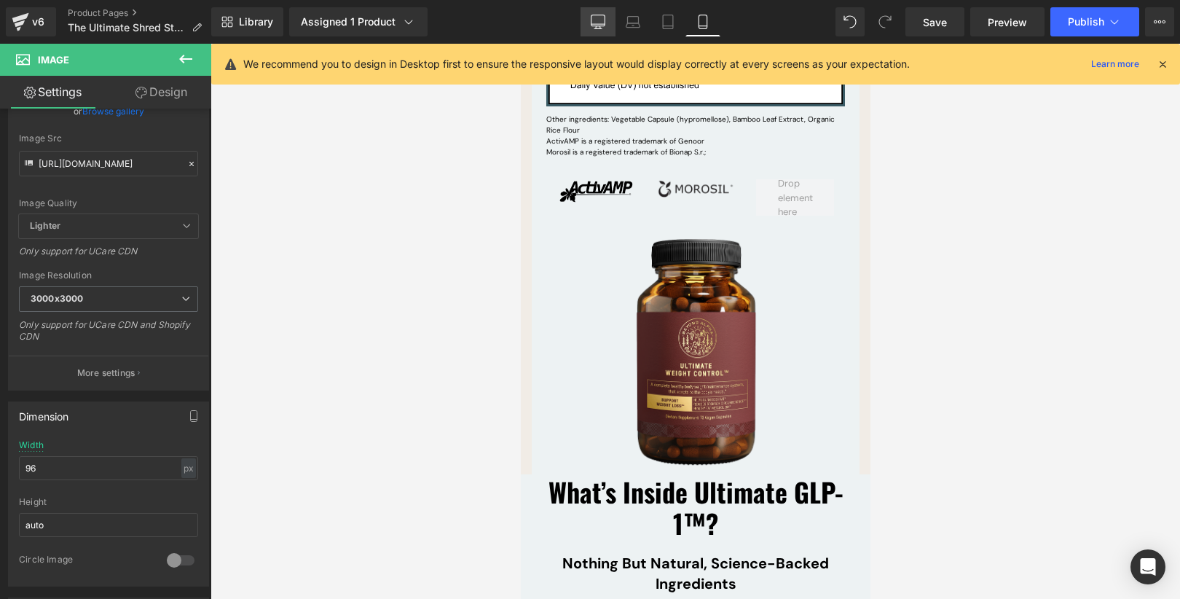
click at [597, 29] on link "Desktop" at bounding box center [597, 21] width 35 height 29
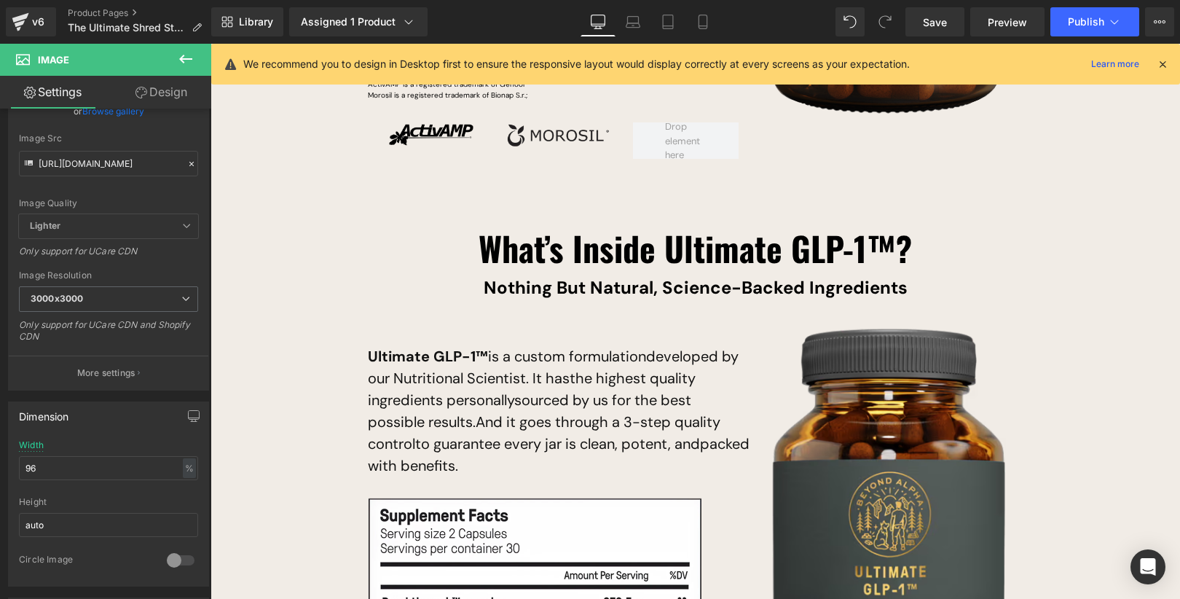
scroll to position [9318, 0]
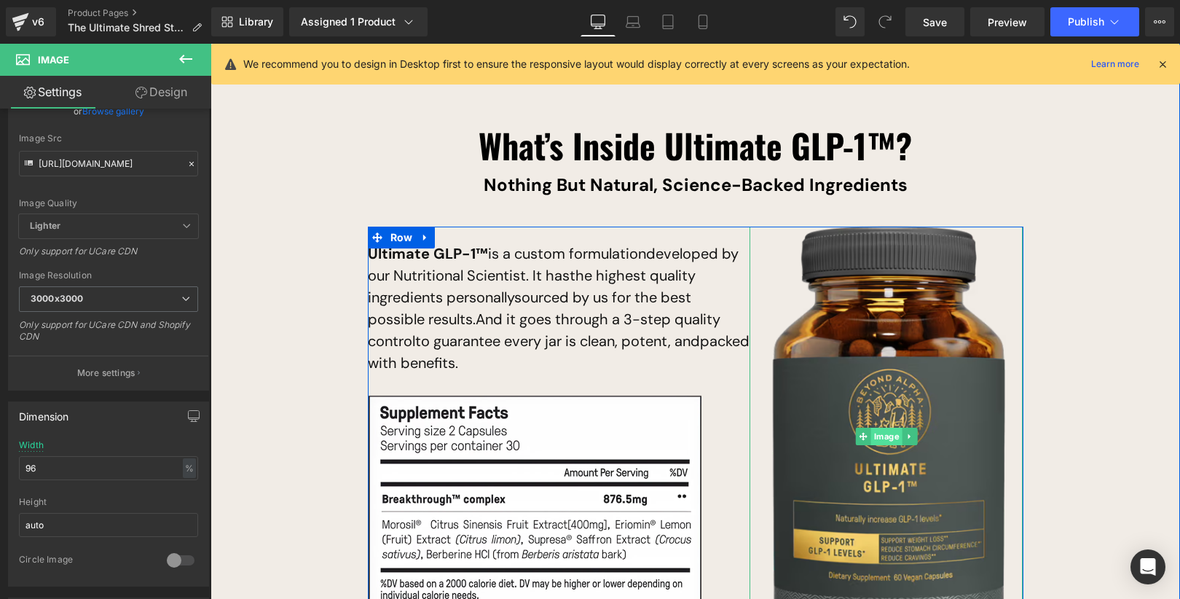
click at [893, 428] on link "Image" at bounding box center [879, 436] width 47 height 17
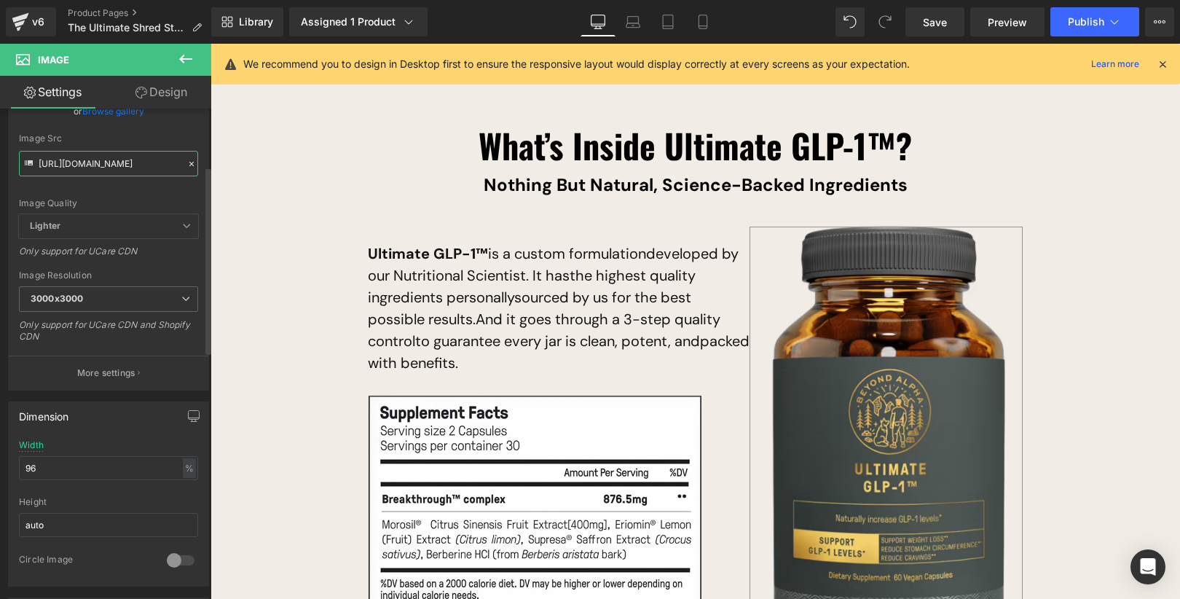
click at [113, 168] on input "[URL][DOMAIN_NAME]" at bounding box center [108, 163] width 179 height 25
click at [173, 96] on link "Design" at bounding box center [162, 92] width 106 height 33
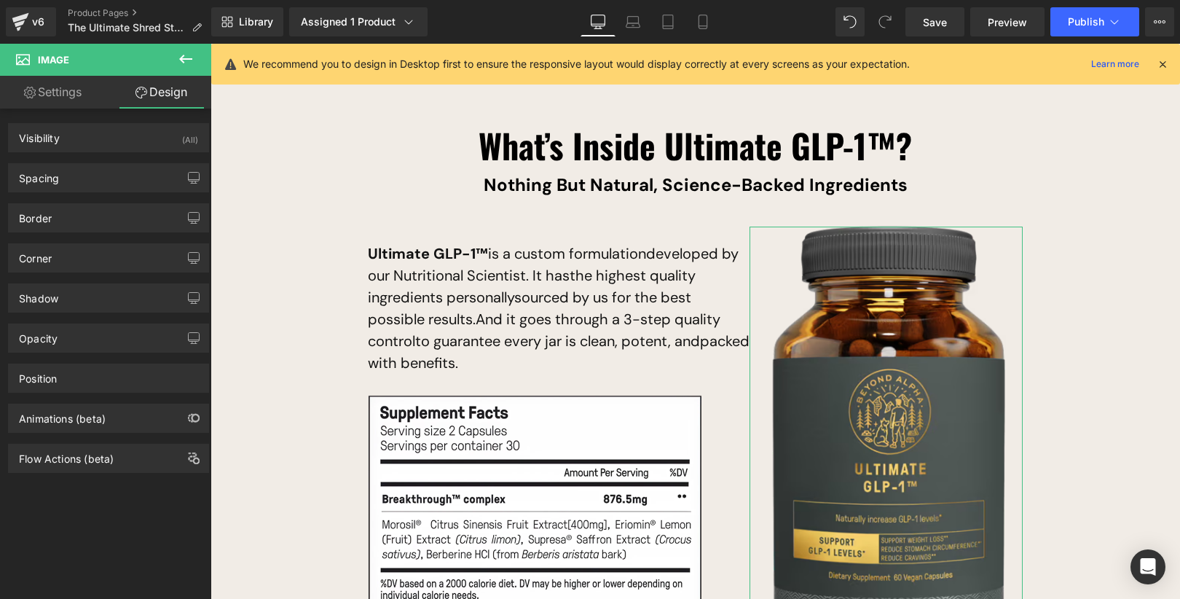
click at [72, 96] on link "Settings" at bounding box center [53, 92] width 106 height 33
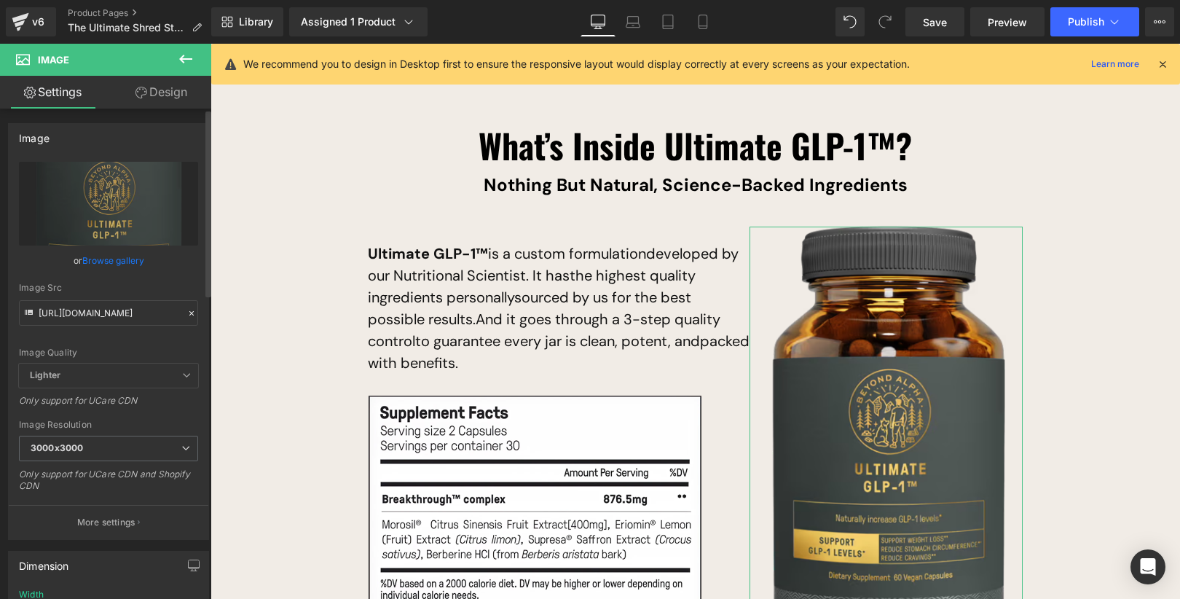
click at [87, 367] on span "Lighter" at bounding box center [108, 375] width 179 height 24
click at [98, 374] on span "Lighter" at bounding box center [108, 375] width 179 height 24
click at [181, 451] on span "3000x3000" at bounding box center [108, 448] width 179 height 25
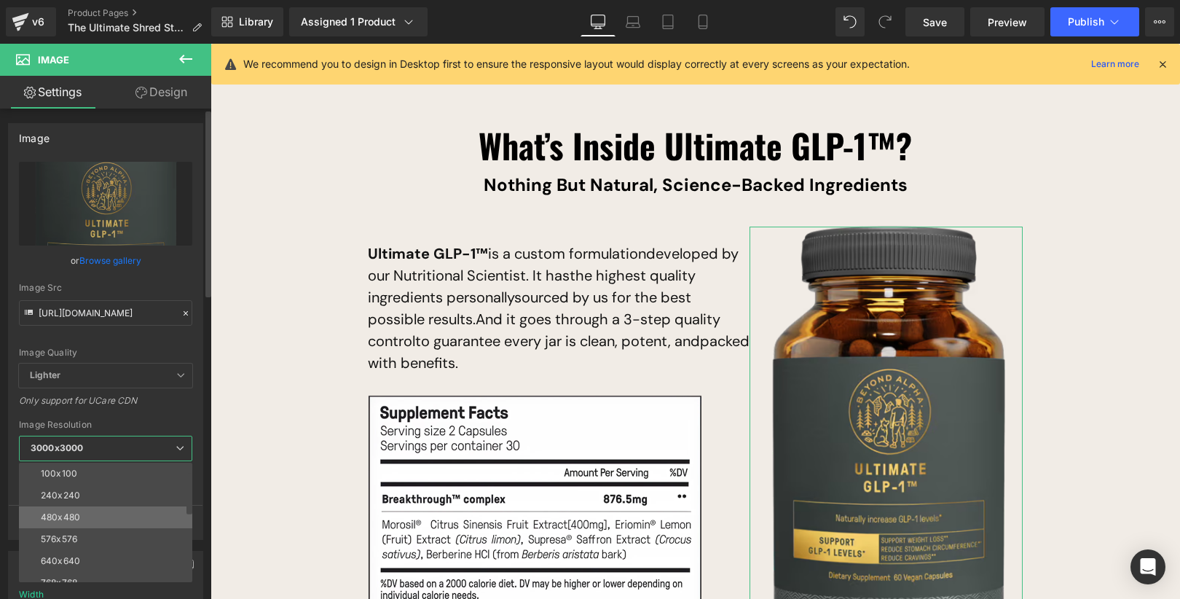
scroll to position [208, 0]
click at [138, 527] on li "1920x1920" at bounding box center [109, 527] width 180 height 22
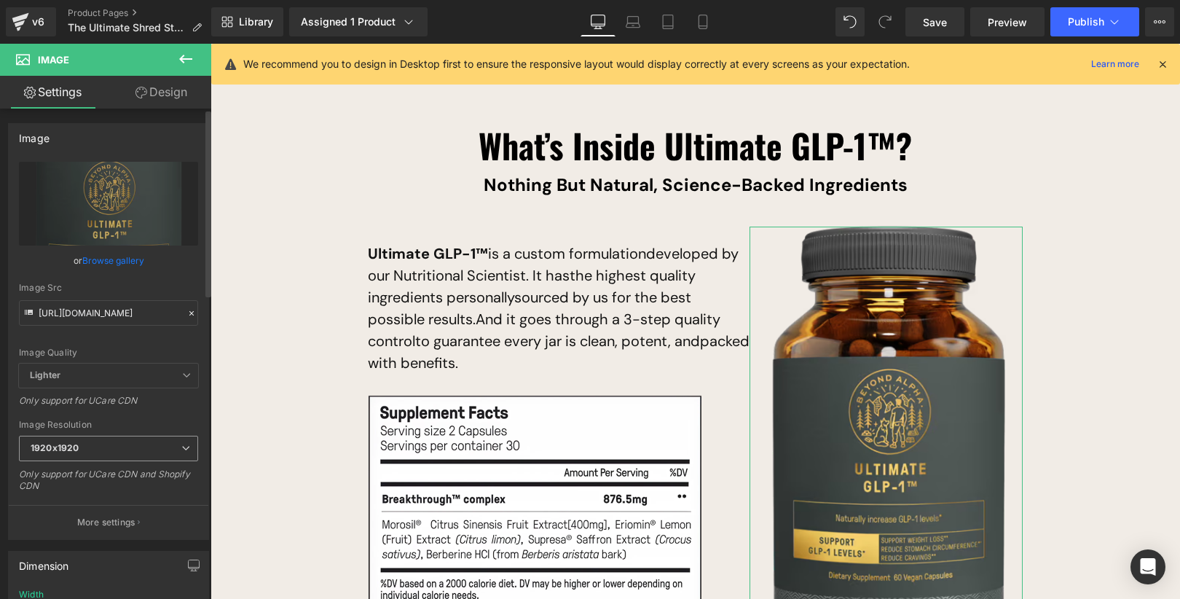
click at [134, 449] on span "1920x1920" at bounding box center [108, 448] width 179 height 25
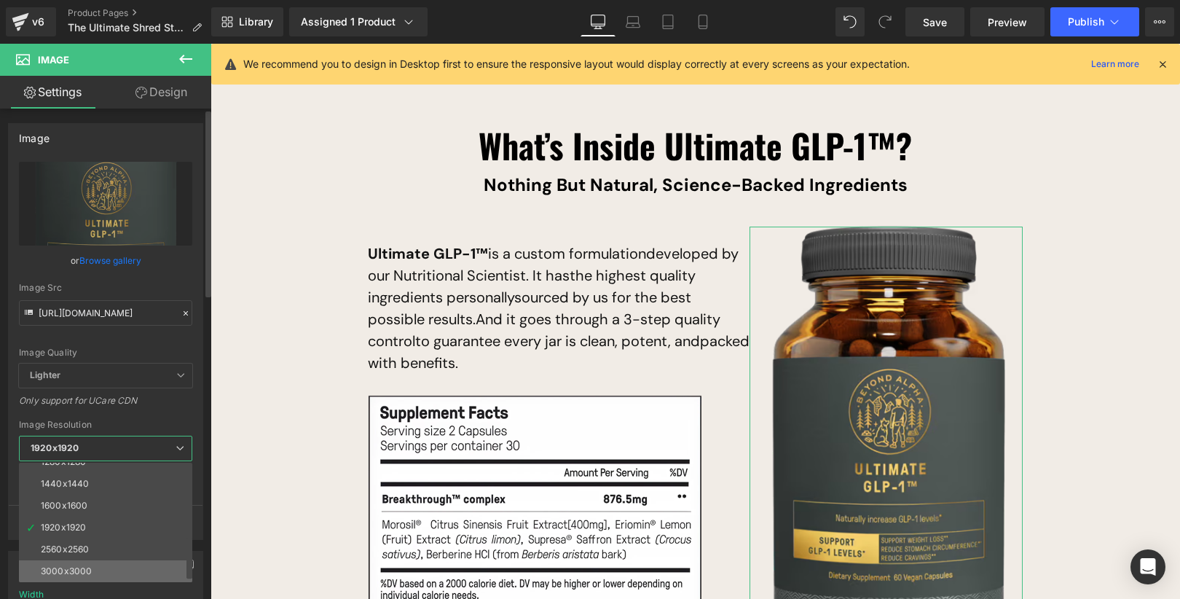
click at [154, 564] on li "3000x3000" at bounding box center [109, 571] width 180 height 22
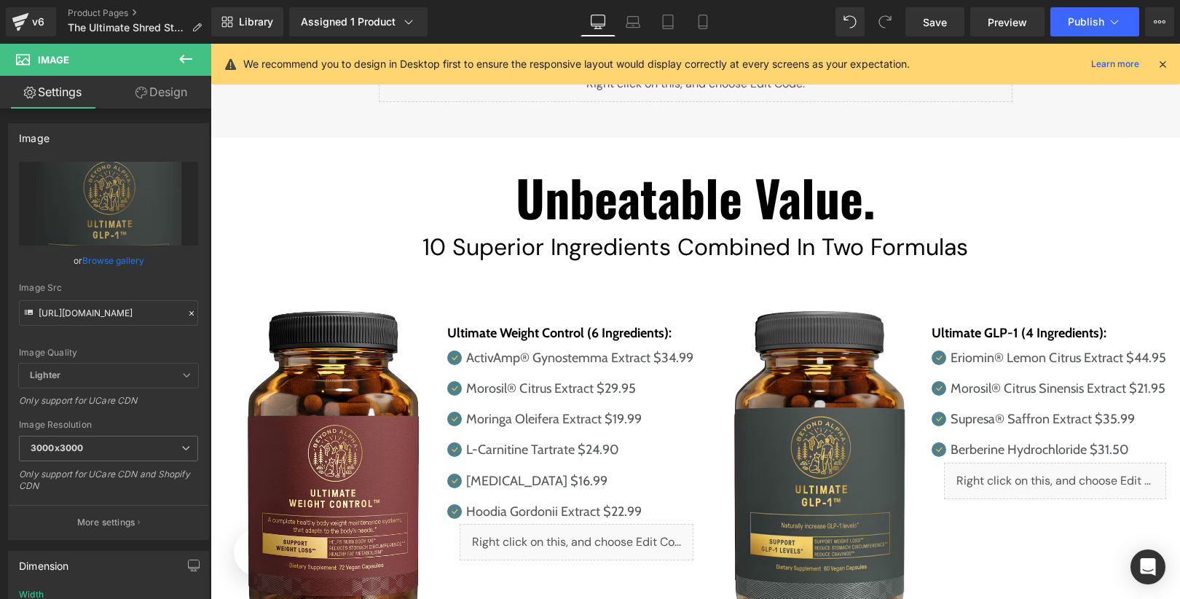
scroll to position [7763, 0]
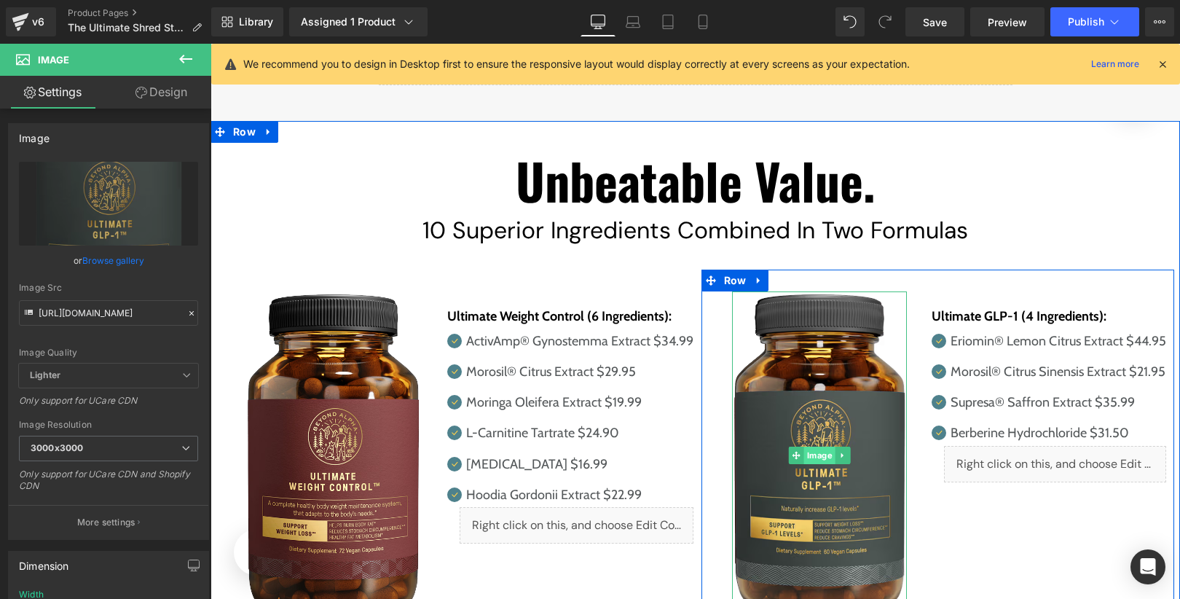
click at [822, 446] on link "Image" at bounding box center [812, 454] width 47 height 17
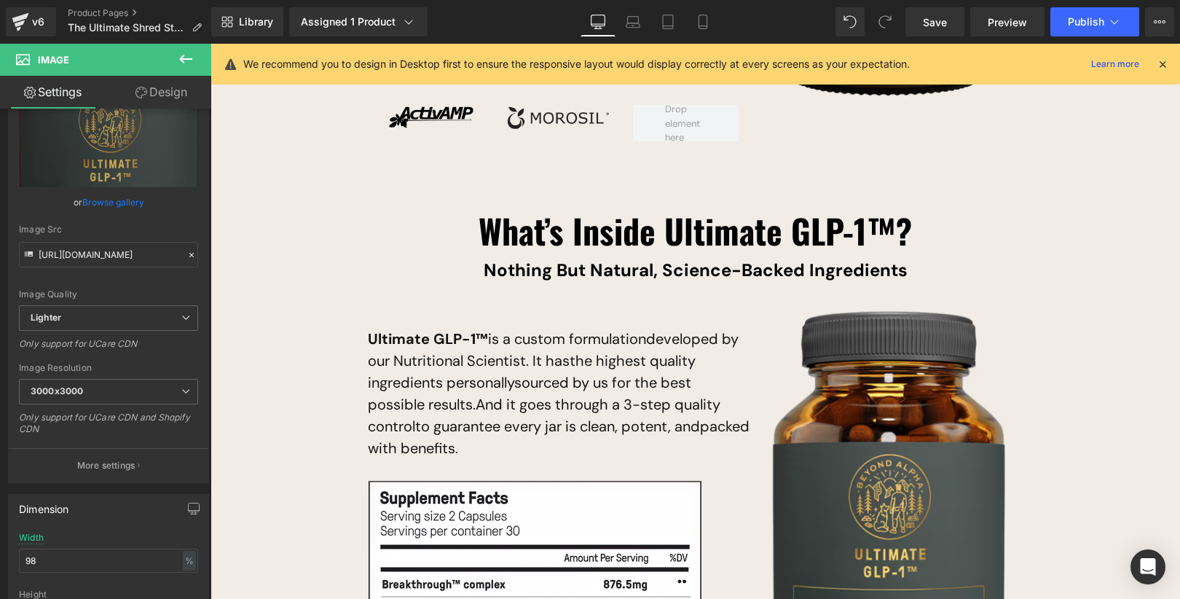
scroll to position [9337, 0]
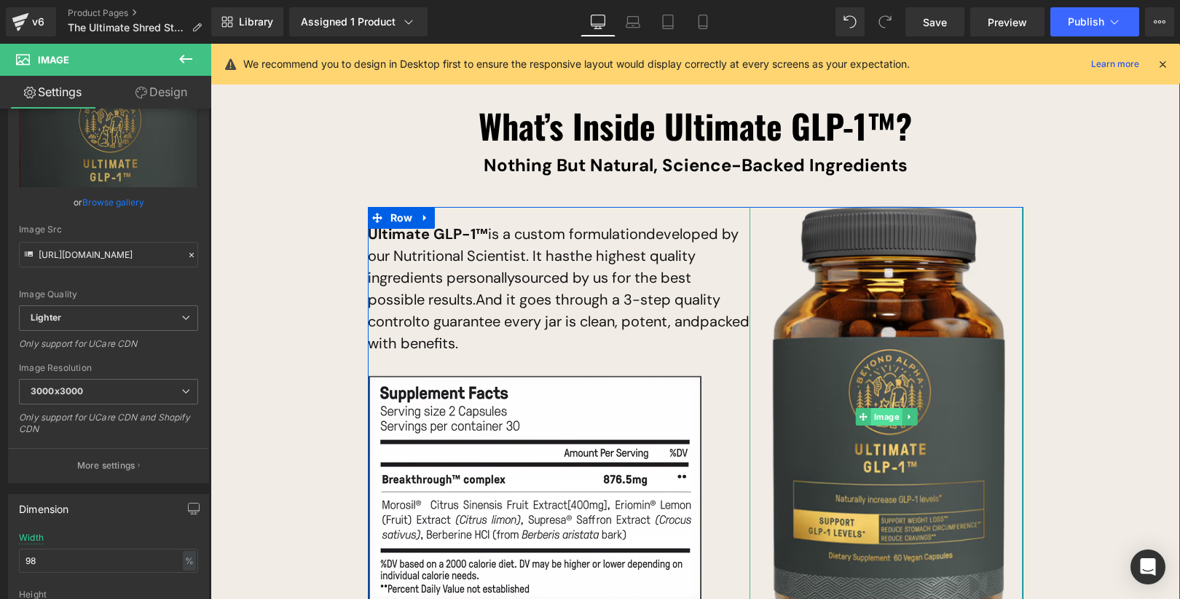
click at [888, 408] on link "Image" at bounding box center [879, 416] width 47 height 17
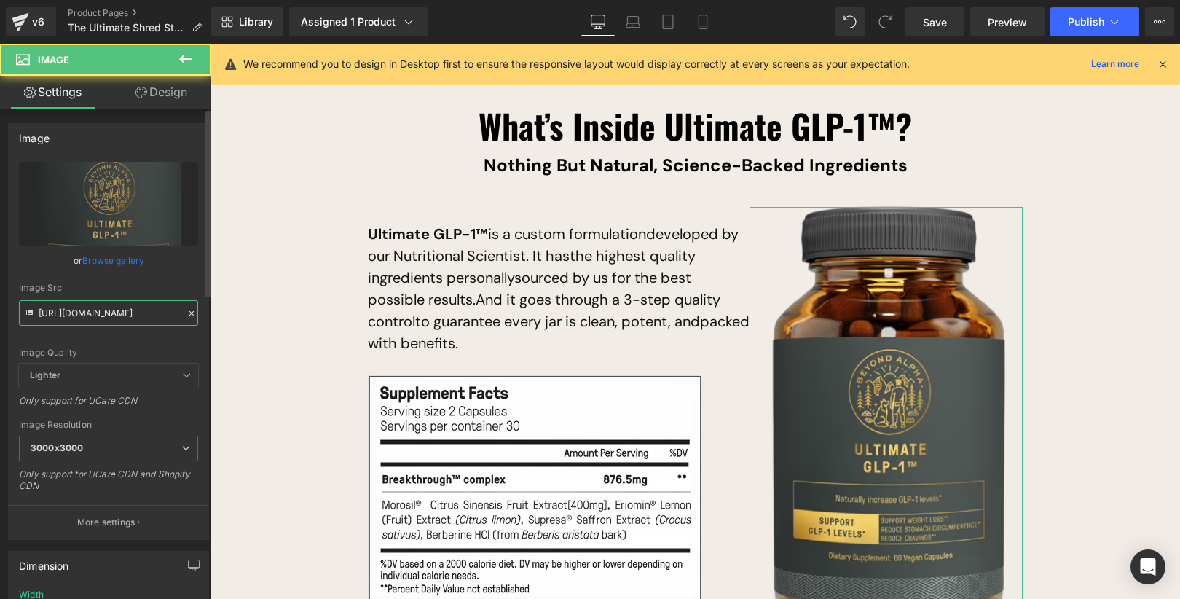
click at [144, 311] on input "[URL][DOMAIN_NAME]" at bounding box center [108, 312] width 179 height 25
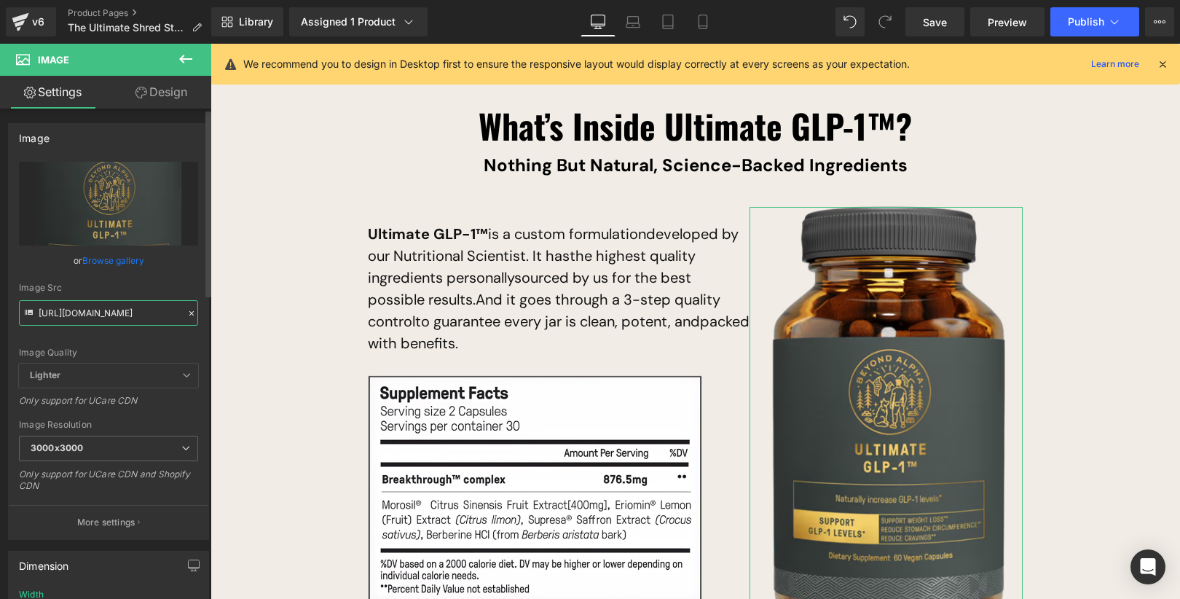
click at [144, 311] on input "[URL][DOMAIN_NAME]" at bounding box center [108, 312] width 179 height 25
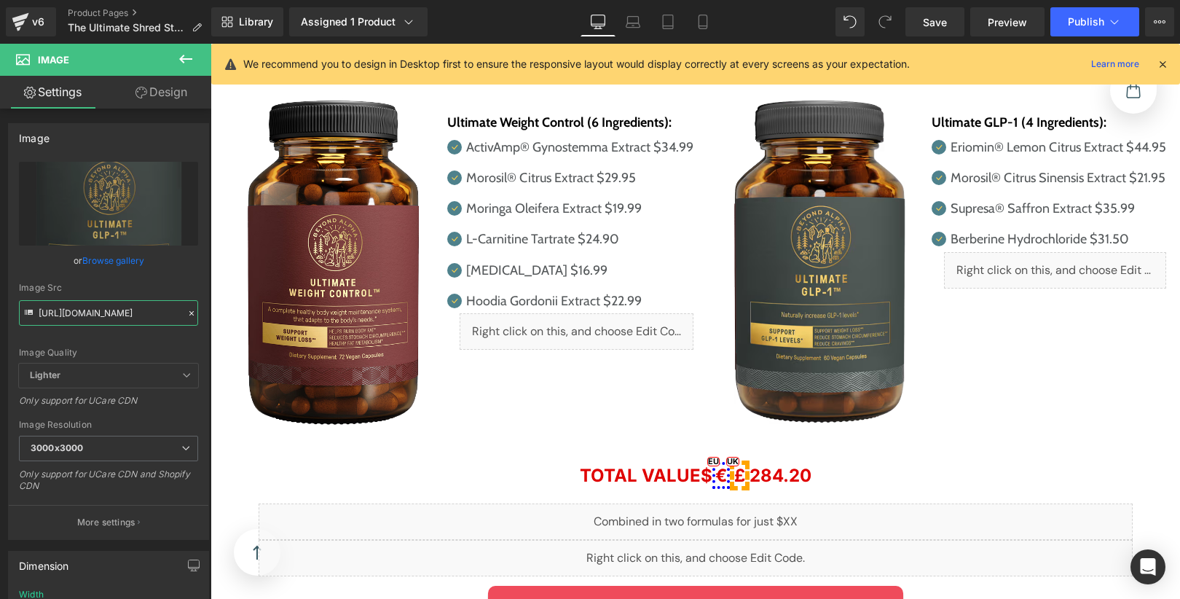
scroll to position [7927, 0]
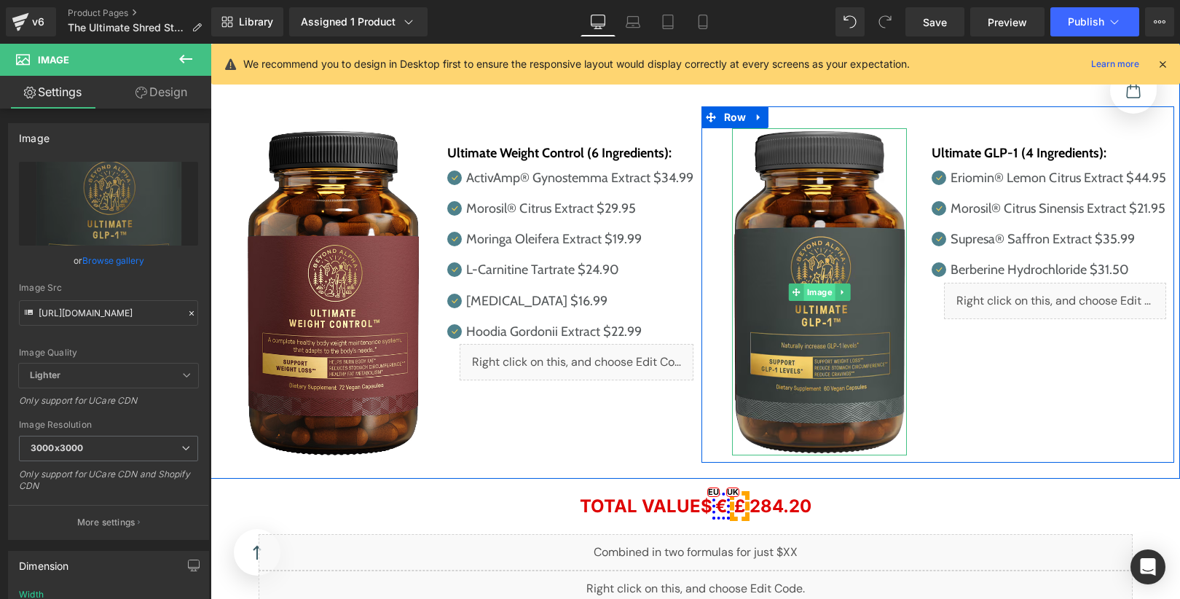
click at [819, 247] on div "Image" at bounding box center [820, 292] width 176 height 328
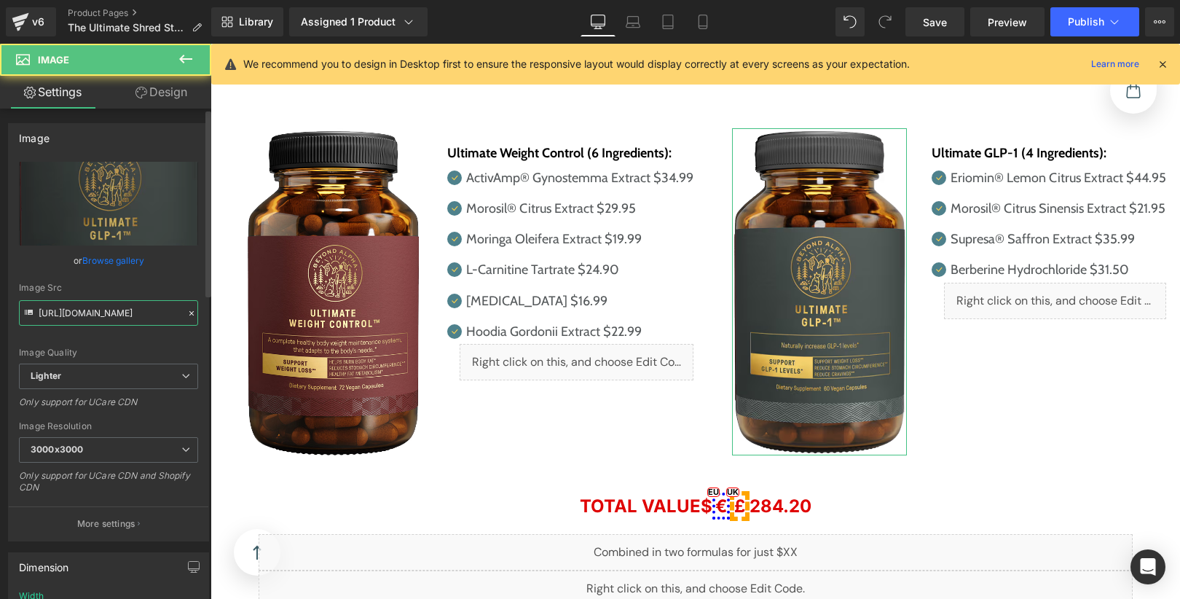
click at [130, 310] on input "[URL][DOMAIN_NAME]" at bounding box center [108, 312] width 179 height 25
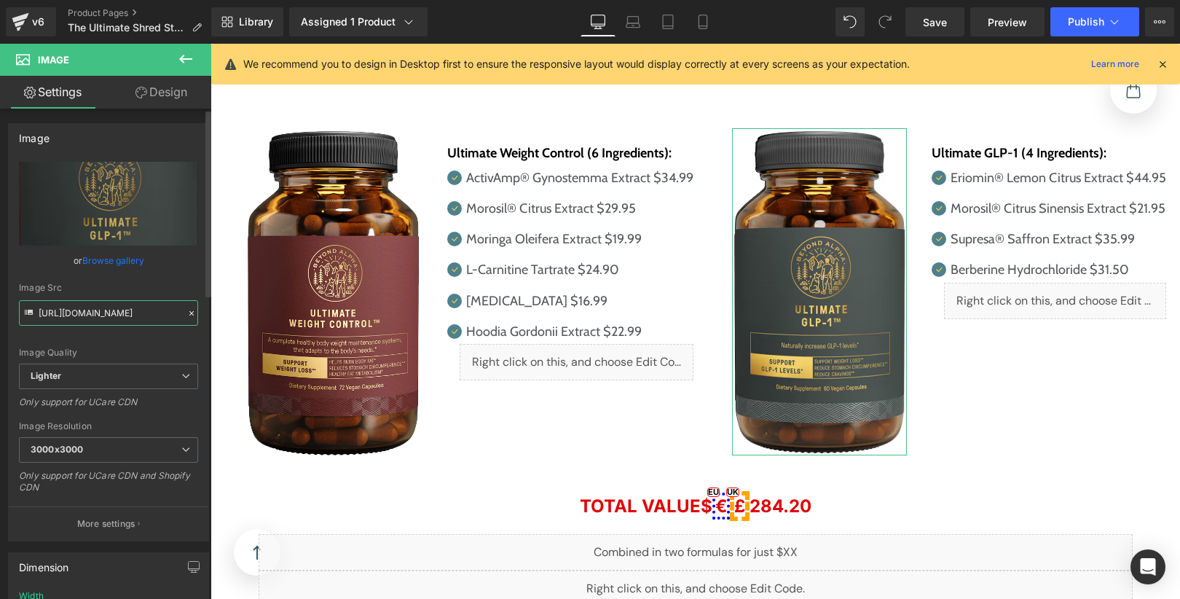
click at [130, 310] on input "[URL][DOMAIN_NAME]" at bounding box center [108, 312] width 179 height 25
paste input "[DOMAIN_NAME][URL]"
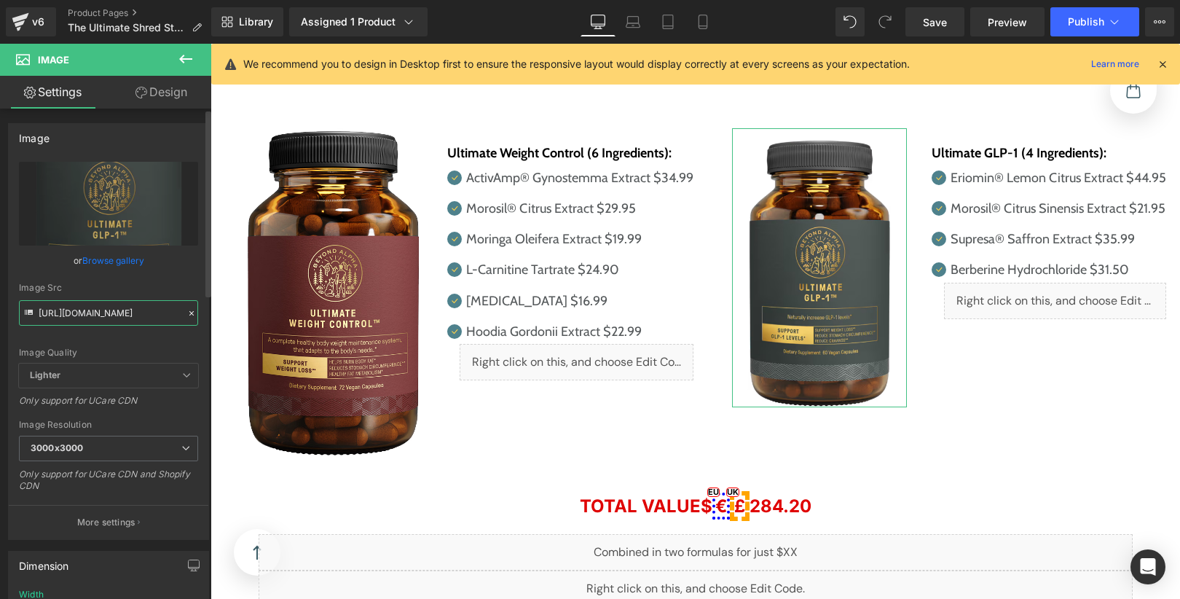
type input "[URL][DOMAIN_NAME]"
click at [170, 288] on div "Image Src" at bounding box center [108, 288] width 179 height 10
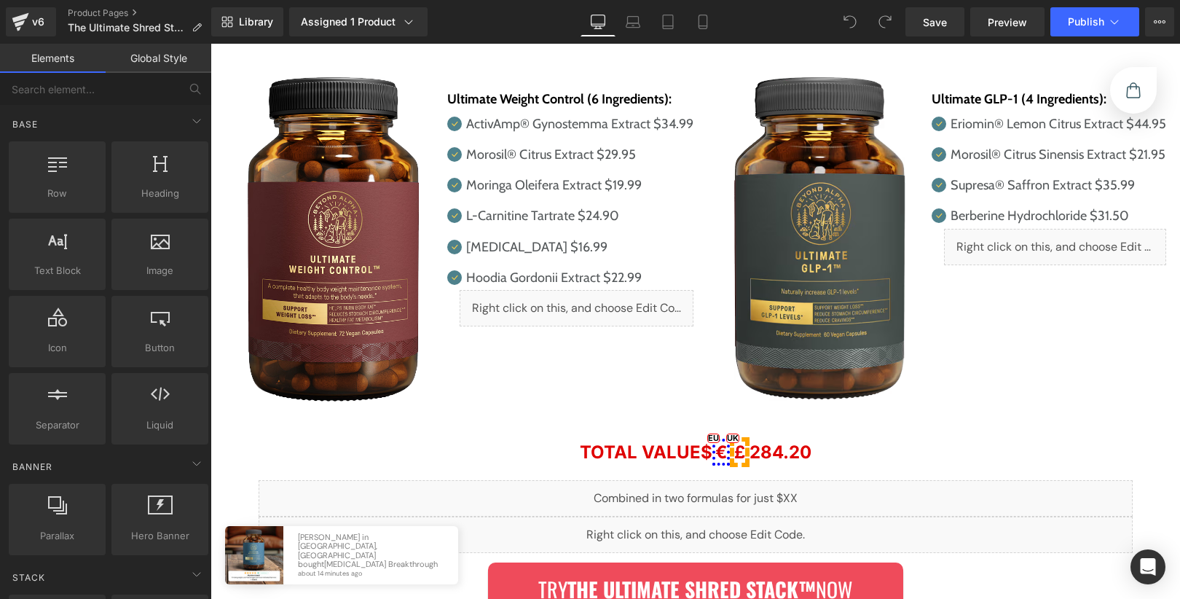
scroll to position [7988, 0]
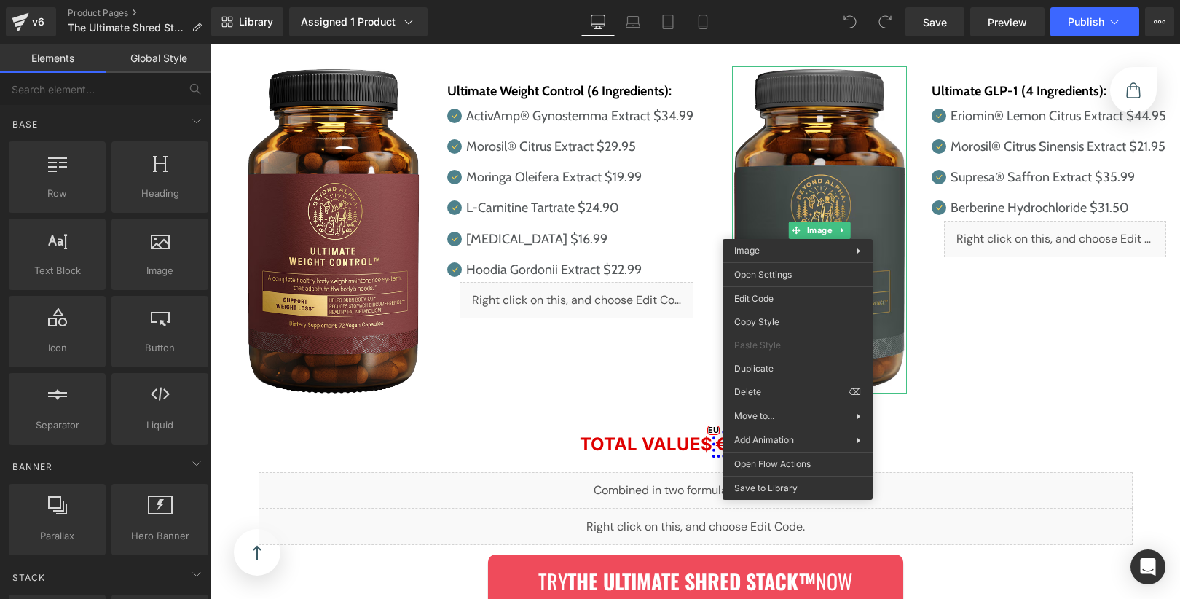
click at [1005, 350] on div "Image Ultimate GLP-1 (4 Ingredients): Text Block Icon Eriomin® Lemon Citrus Ext…" at bounding box center [937, 222] width 473 height 357
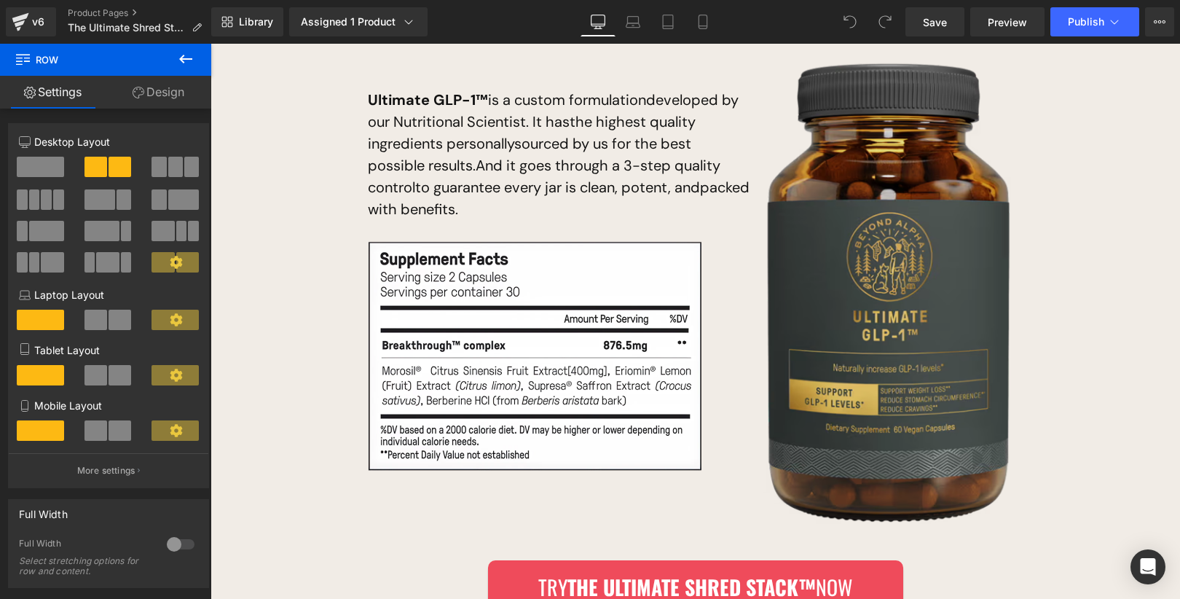
scroll to position [9495, 0]
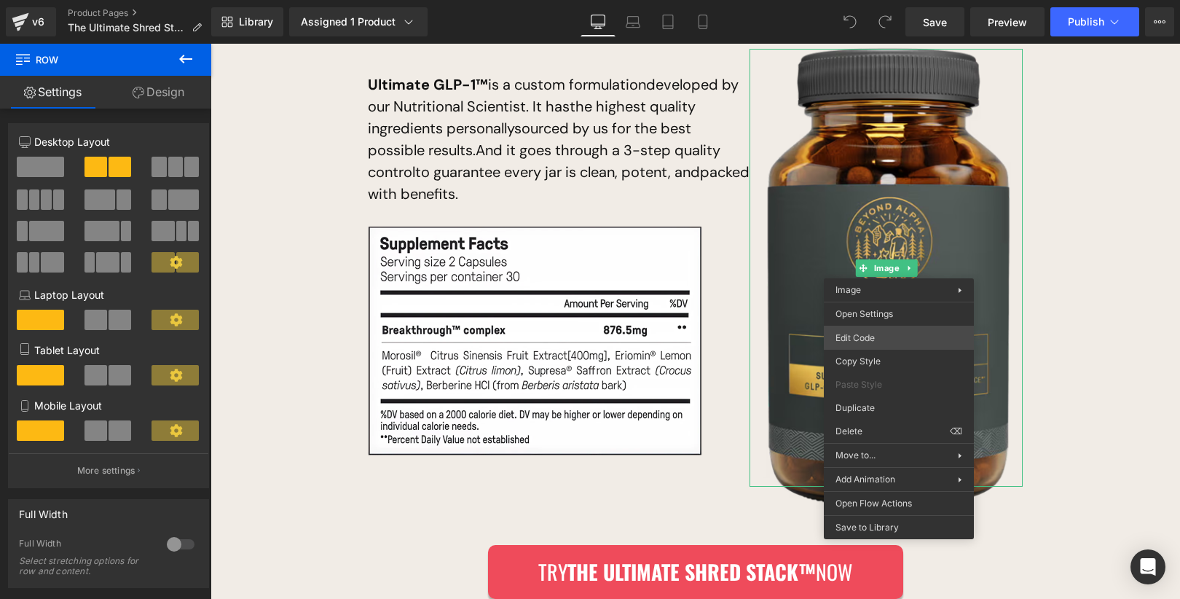
click at [891, 0] on div "You are previewing how the will restyle your page. You can not edit Elements in…" at bounding box center [590, 0] width 1180 height 0
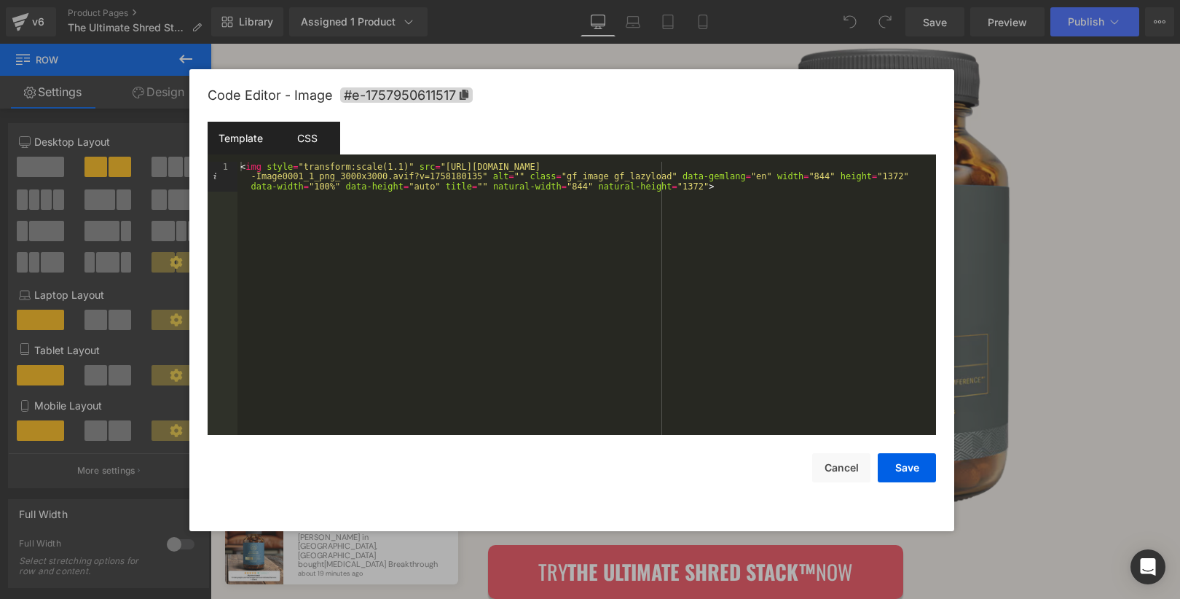
click at [313, 145] on div "CSS" at bounding box center [307, 138] width 66 height 33
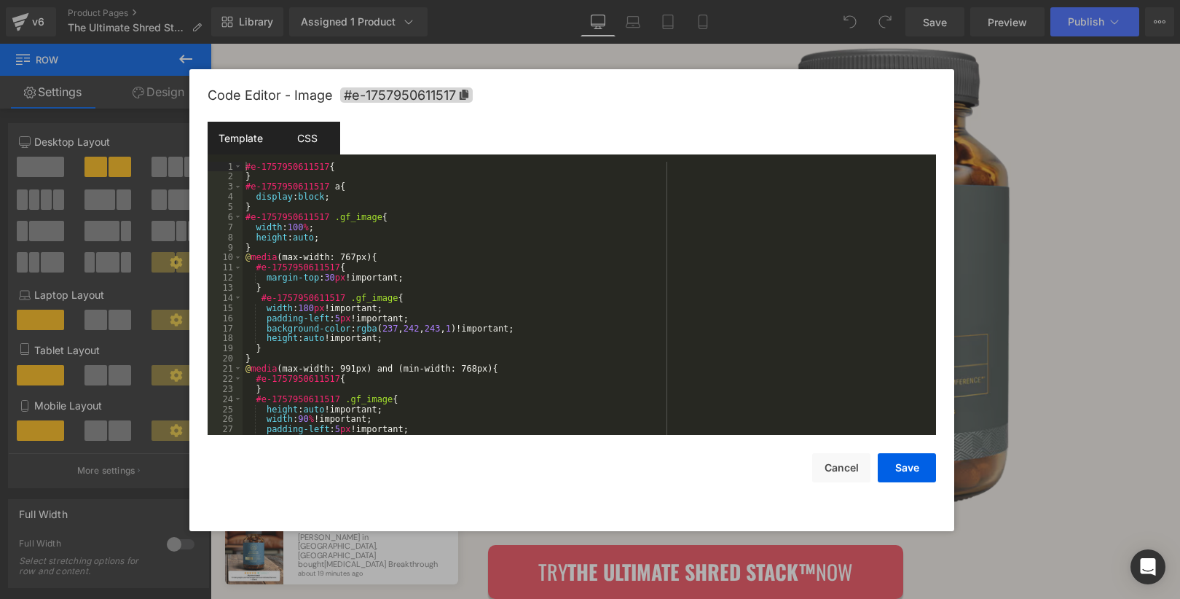
click at [248, 145] on div "Template" at bounding box center [241, 138] width 66 height 33
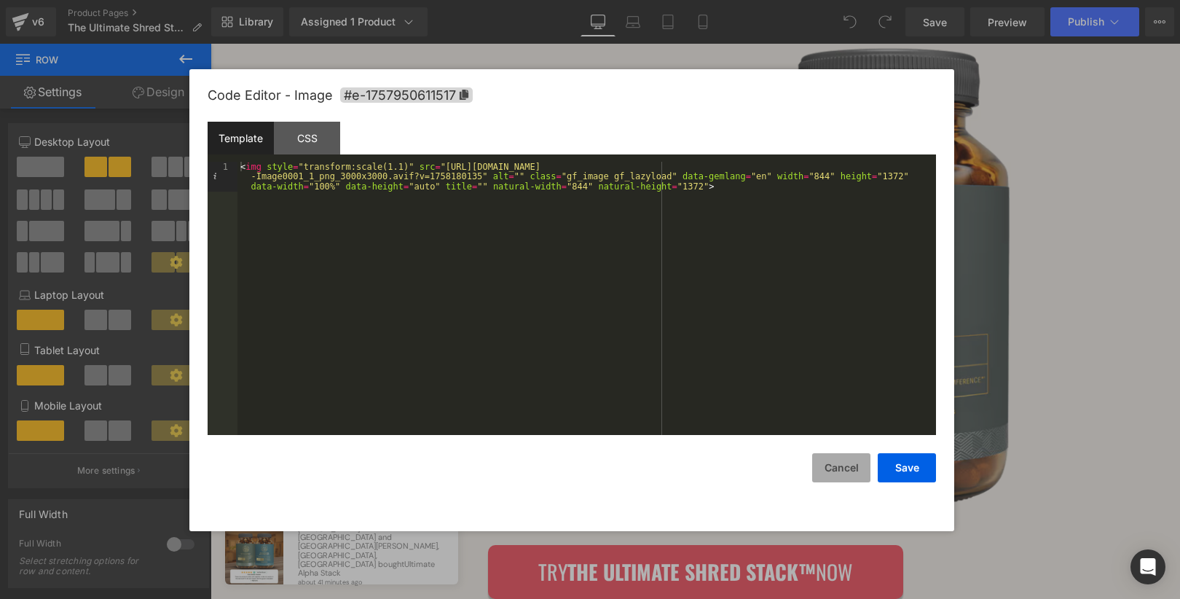
click at [840, 468] on button "Cancel" at bounding box center [841, 467] width 58 height 29
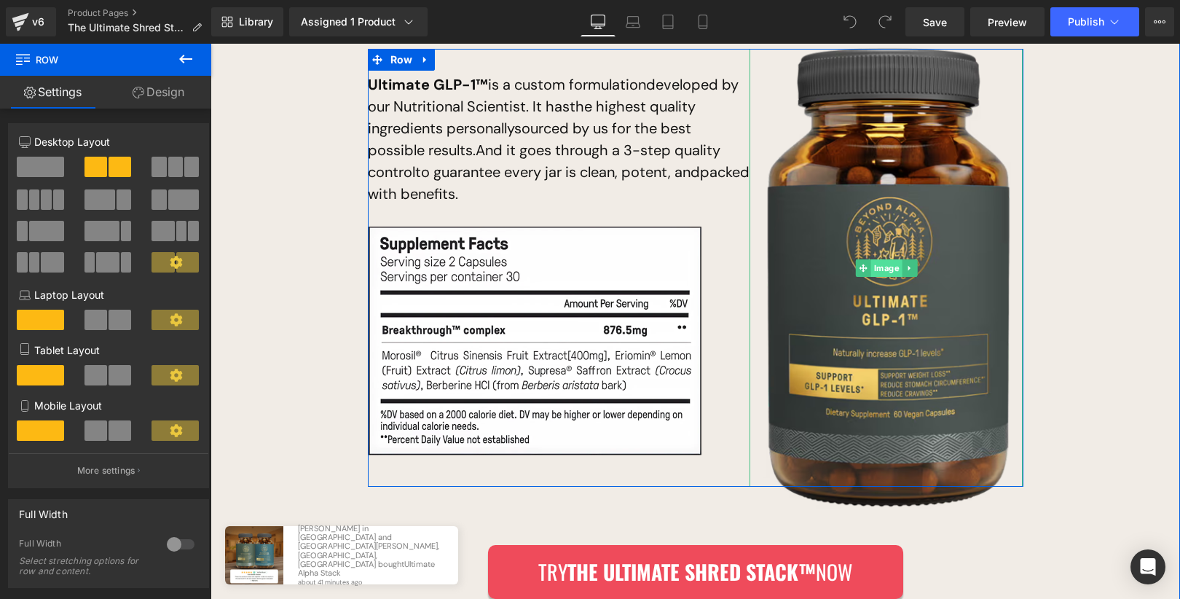
click at [888, 259] on link "Image" at bounding box center [879, 267] width 47 height 17
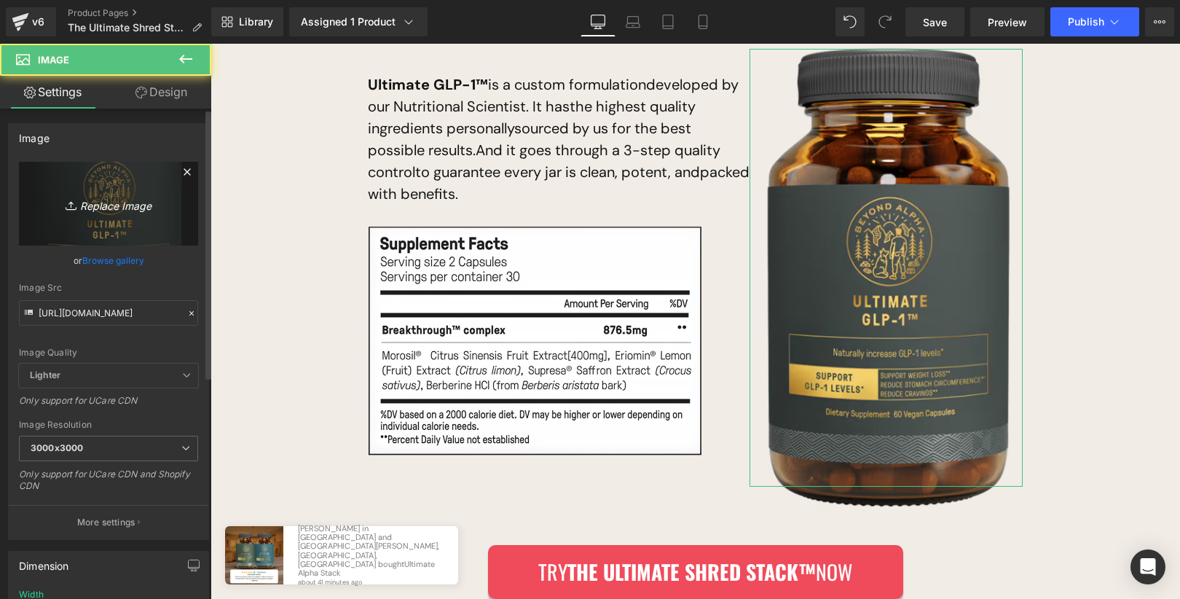
click at [129, 200] on icon "Replace Image" at bounding box center [108, 203] width 117 height 18
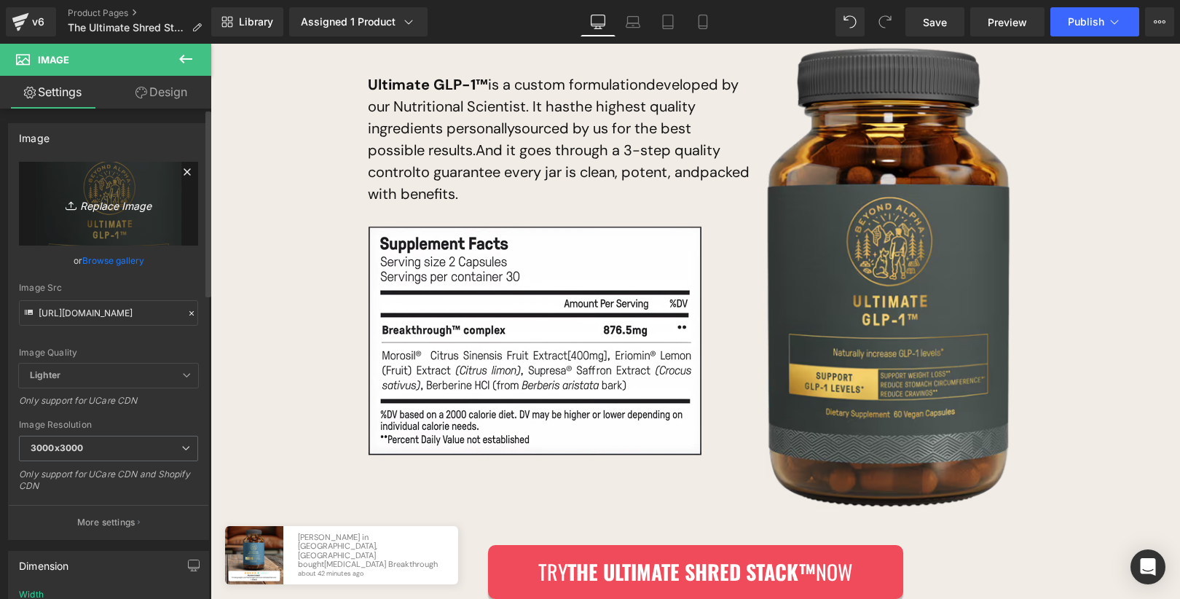
type input "C:\fakepath\ba-GLP-us-render-Image0001 (2) (1).png"
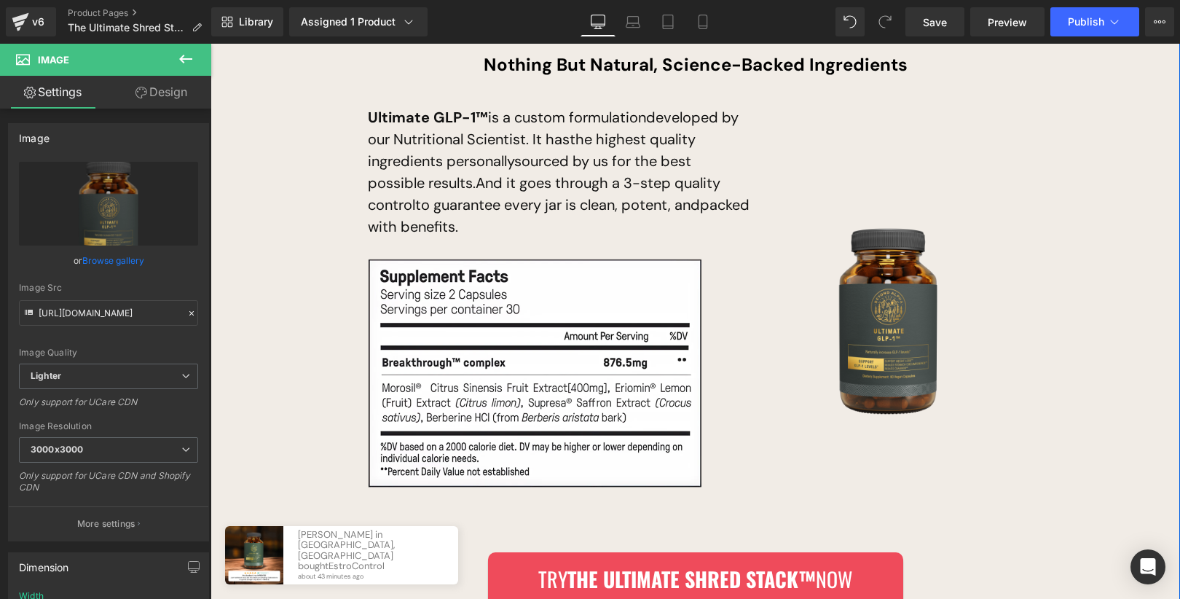
scroll to position [9474, 0]
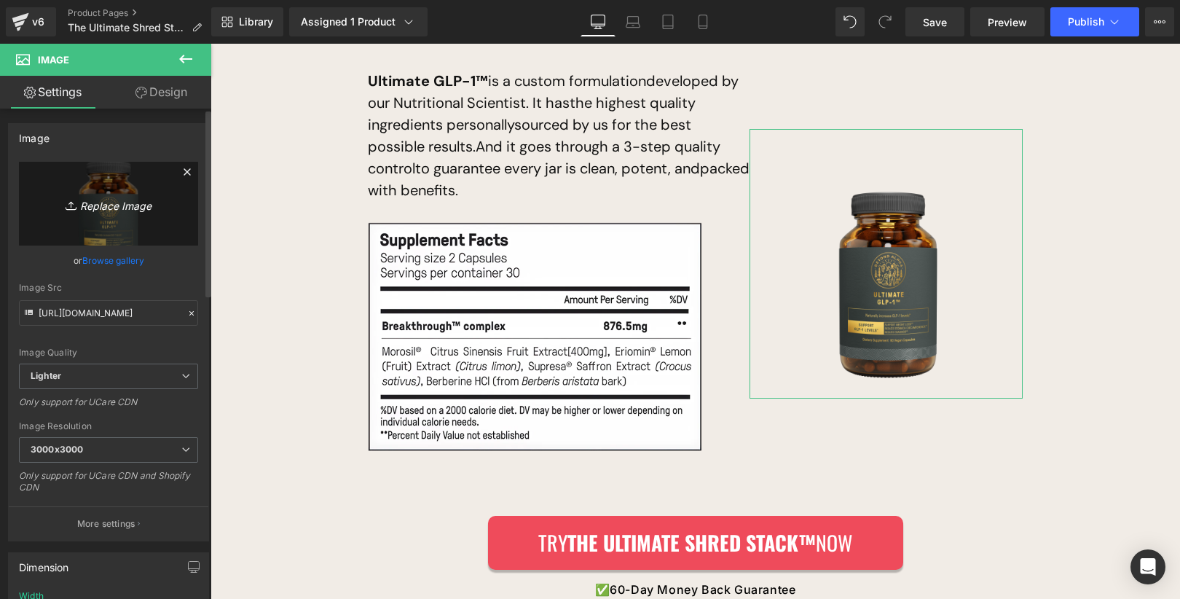
click at [104, 214] on link "Replace Image" at bounding box center [108, 204] width 179 height 84
type input "C:\fakepath\ba-GLP-us-render-Image0001 (2) 3.png"
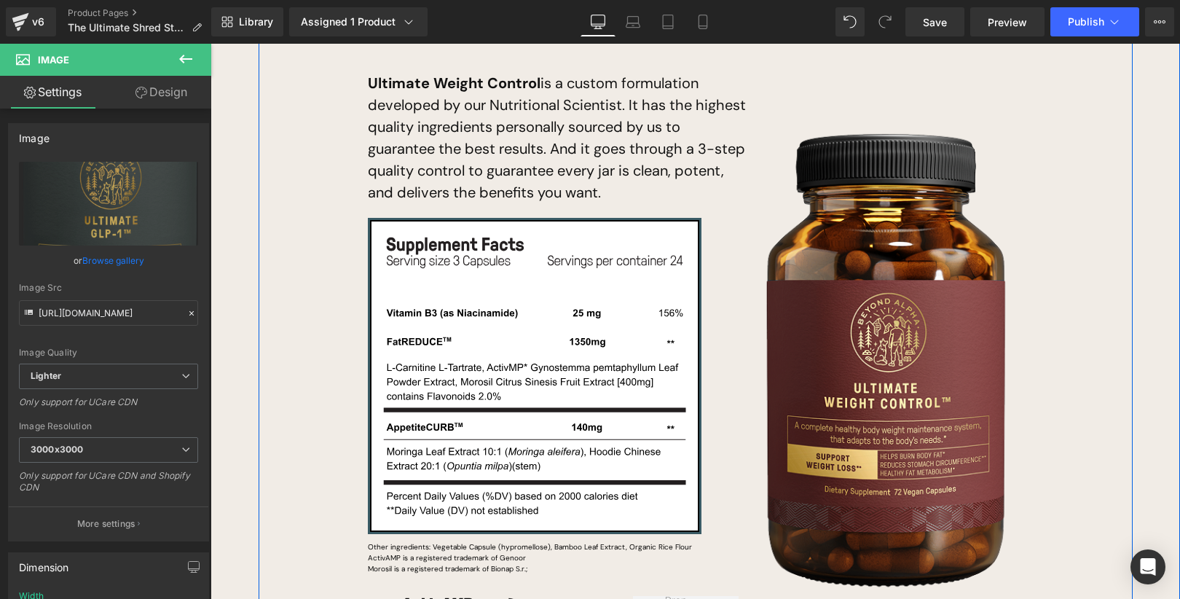
scroll to position [8672, 0]
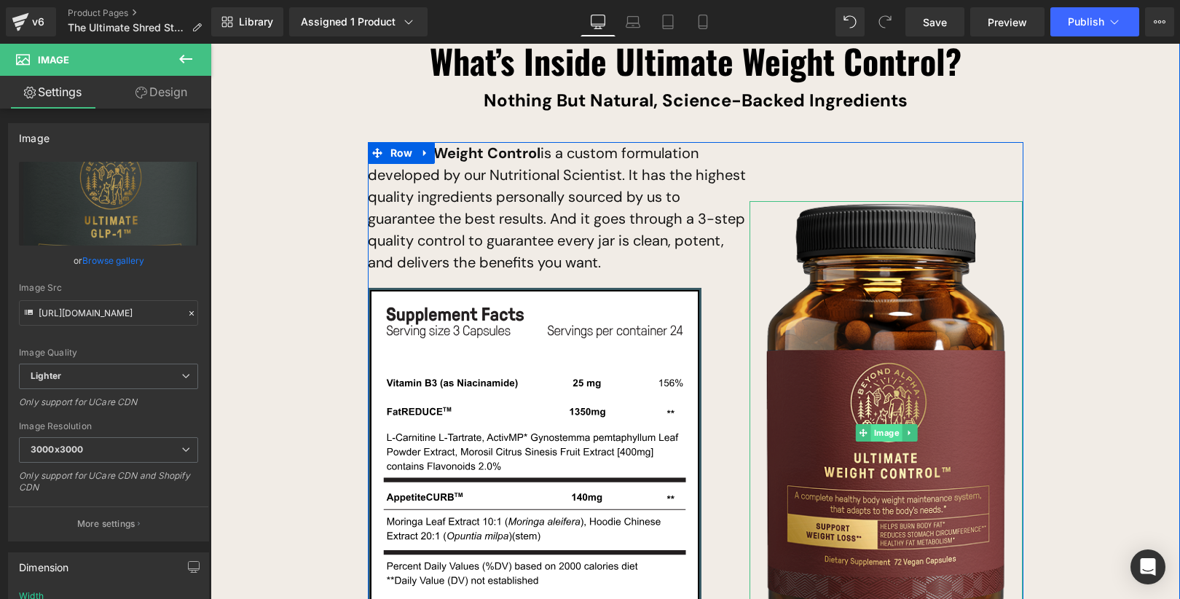
click at [886, 390] on div "Image" at bounding box center [885, 433] width 273 height 464
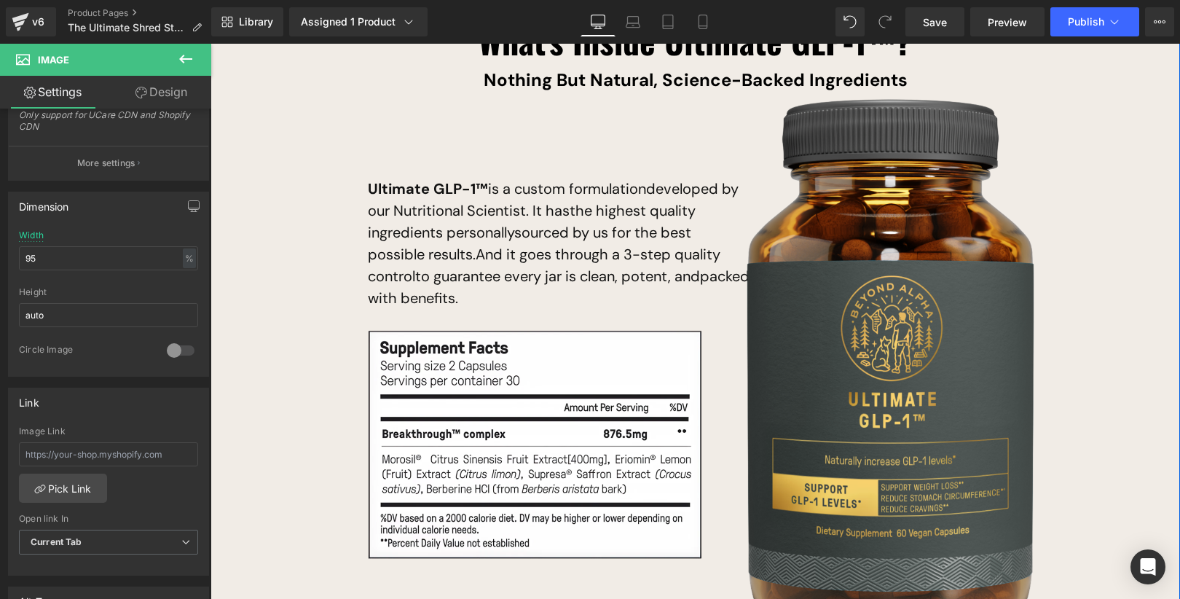
scroll to position [9434, 0]
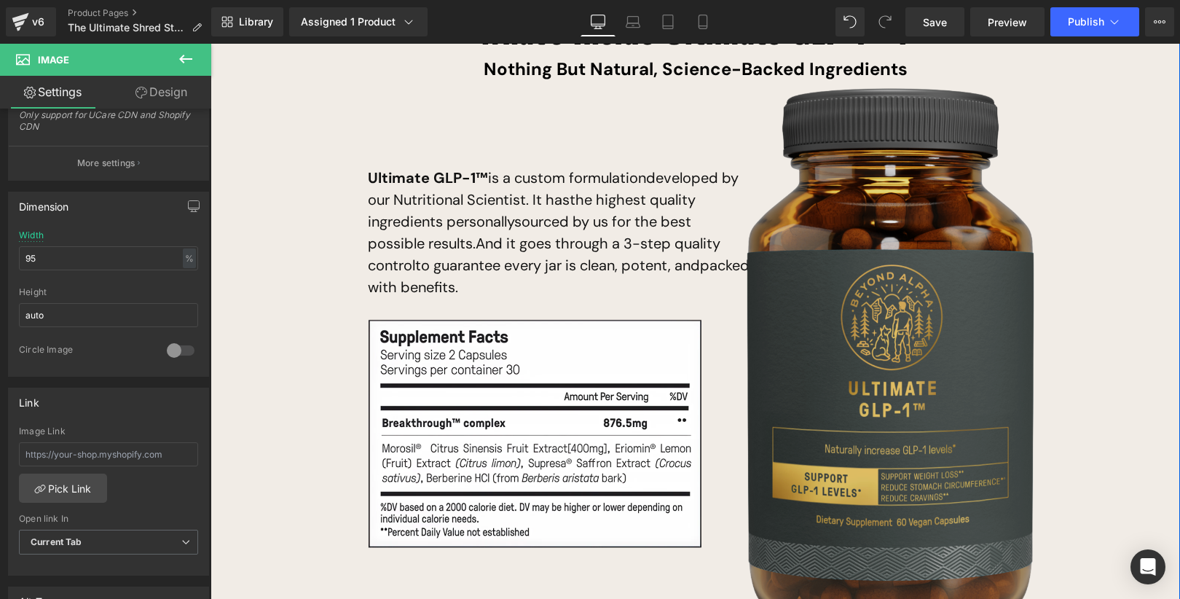
click at [897, 347] on img at bounding box center [886, 360] width 301 height 550
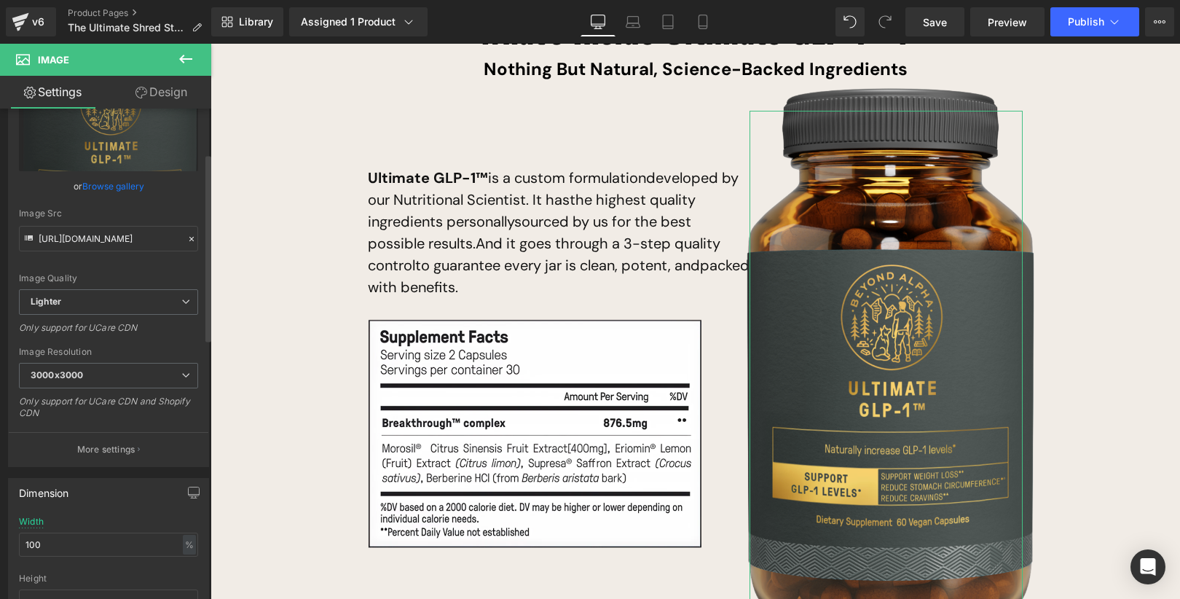
scroll to position [180, 0]
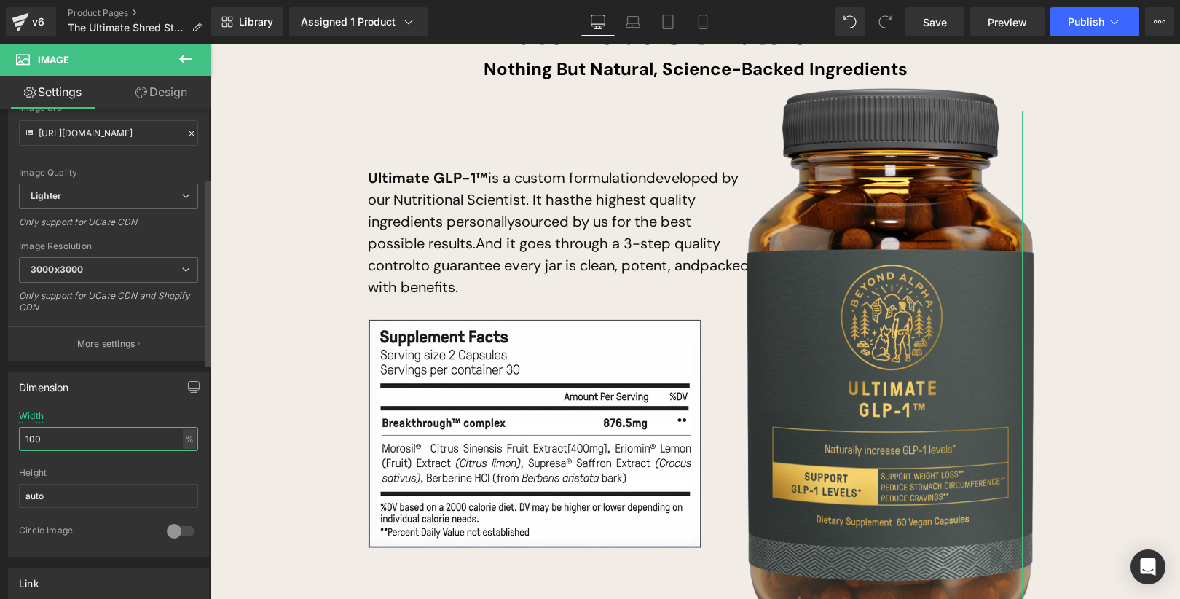
click at [114, 441] on input "100" at bounding box center [108, 439] width 179 height 24
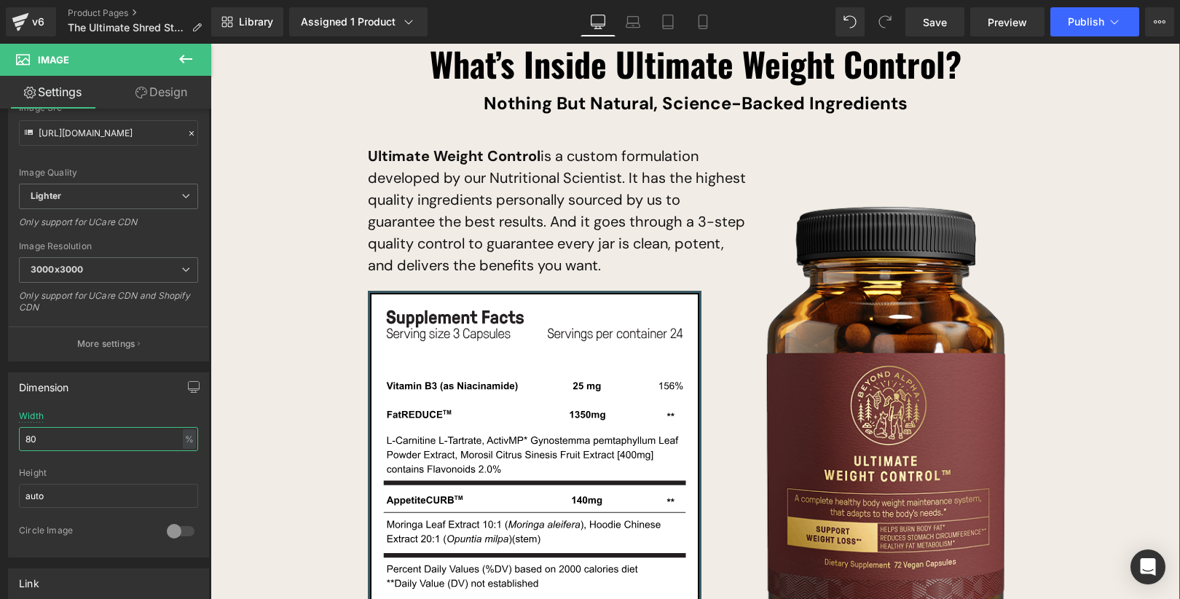
scroll to position [8676, 0]
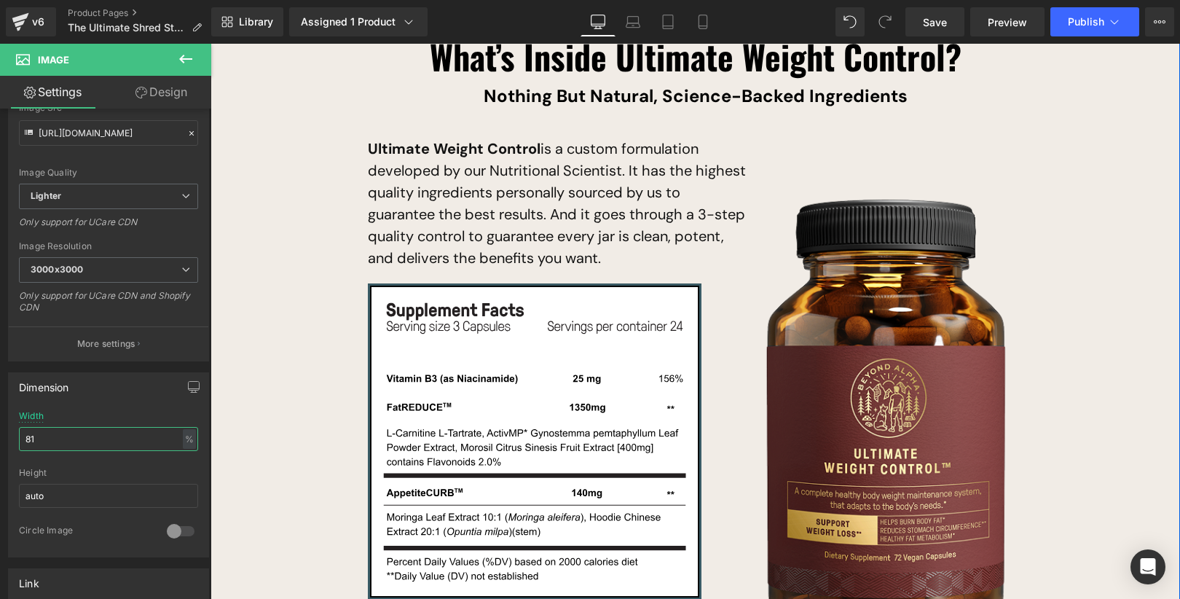
type input "82"
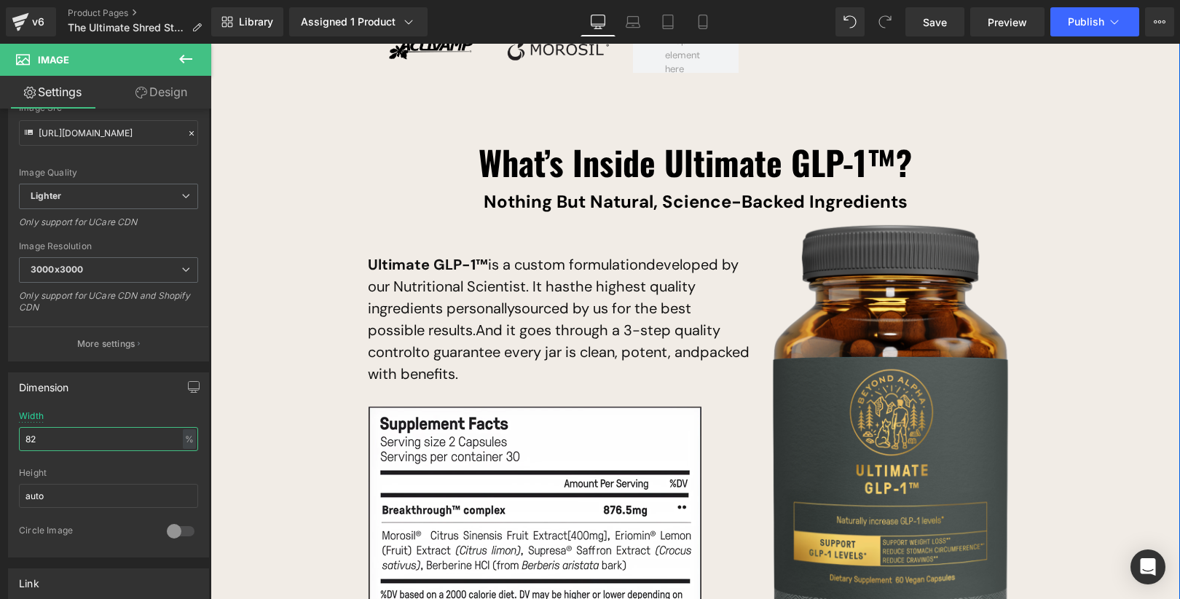
scroll to position [9285, 0]
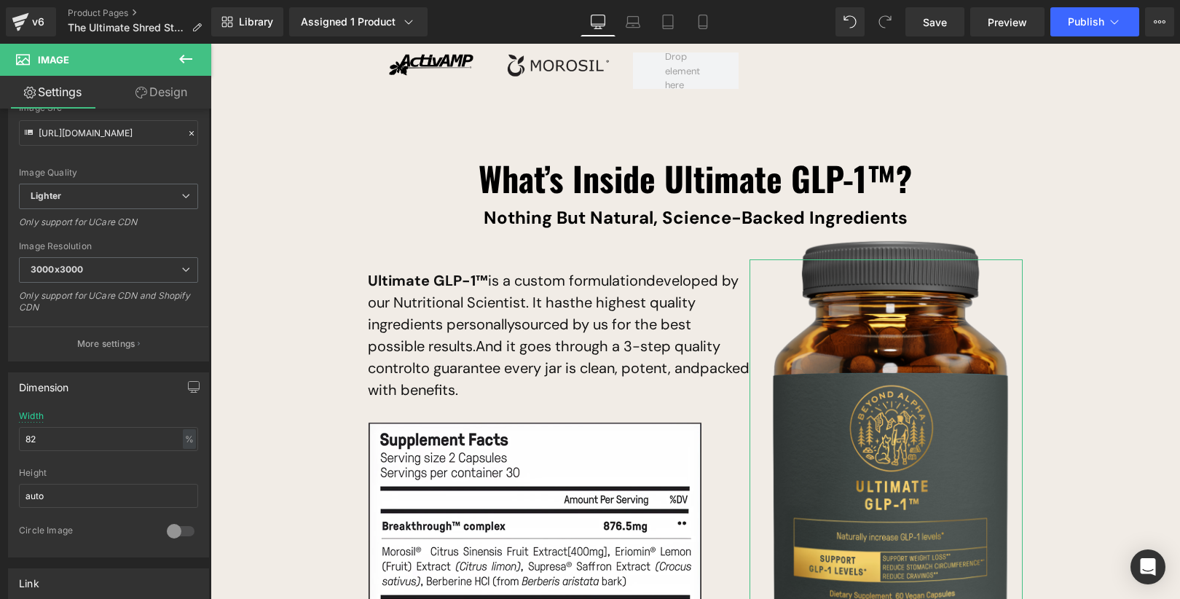
click at [165, 107] on link "Design" at bounding box center [162, 92] width 106 height 33
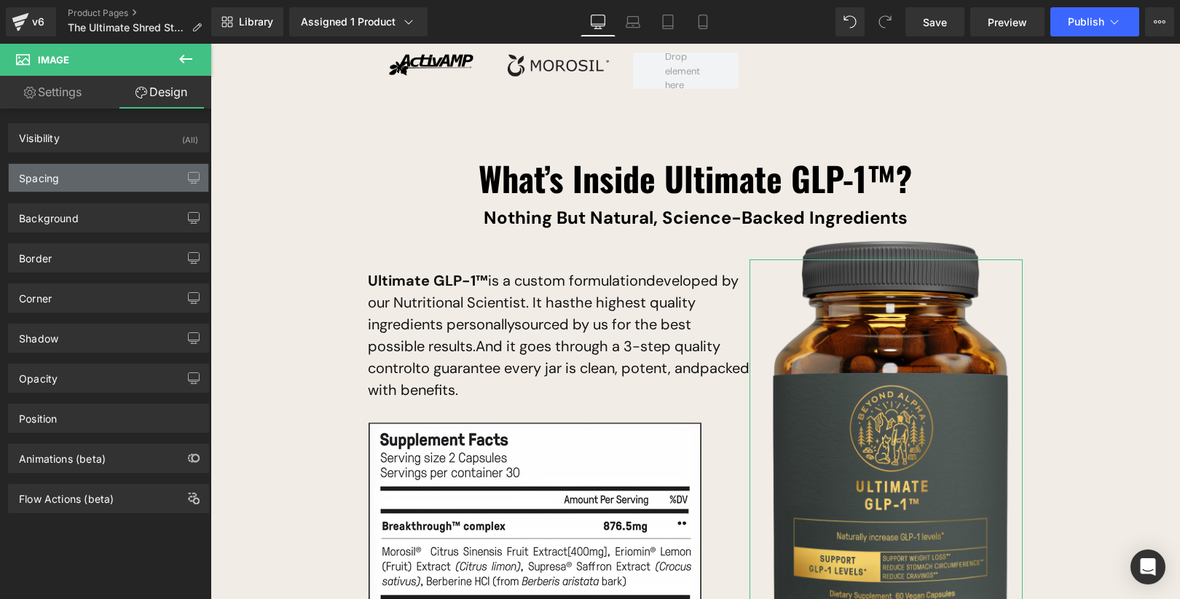
click at [110, 176] on div "Spacing" at bounding box center [109, 178] width 200 height 28
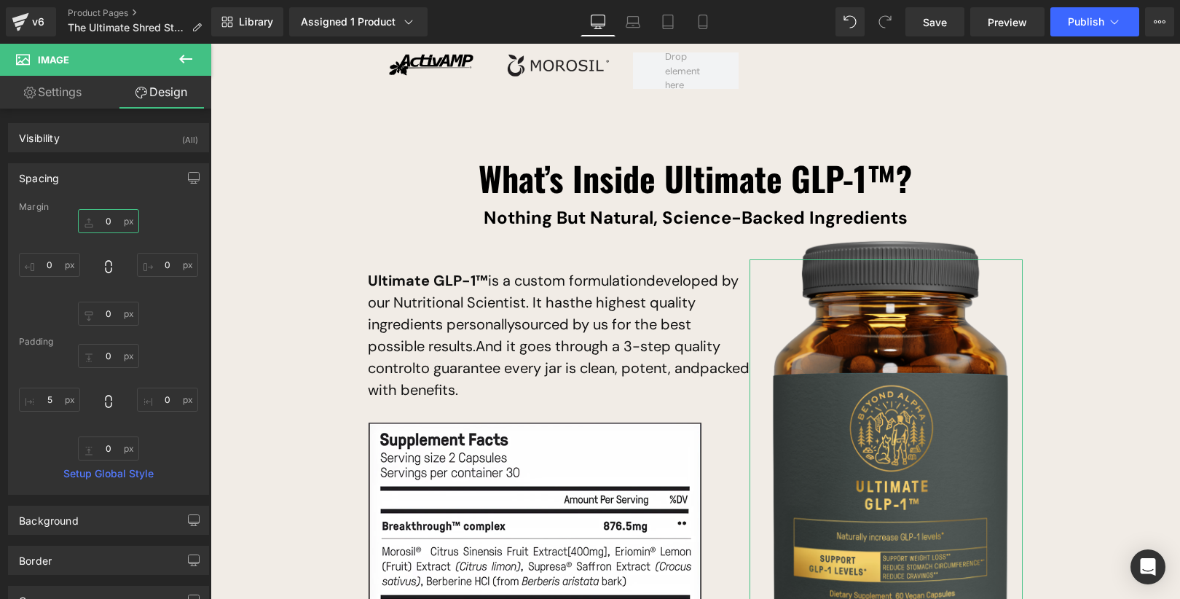
click at [113, 229] on input "text" at bounding box center [108, 221] width 61 height 24
type input "50"
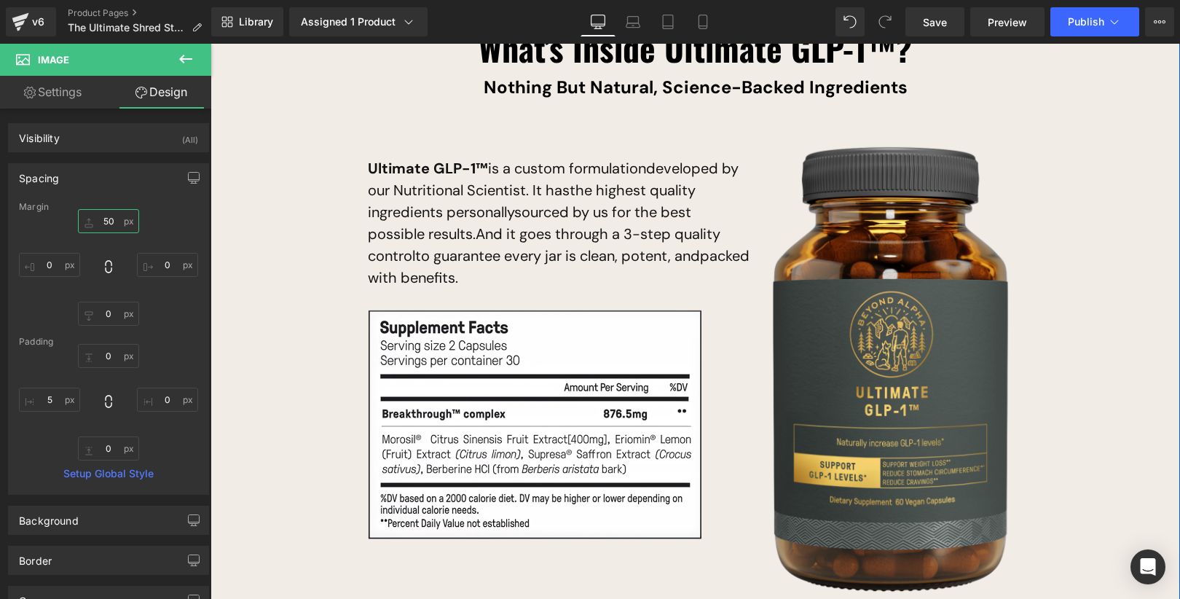
scroll to position [9418, 0]
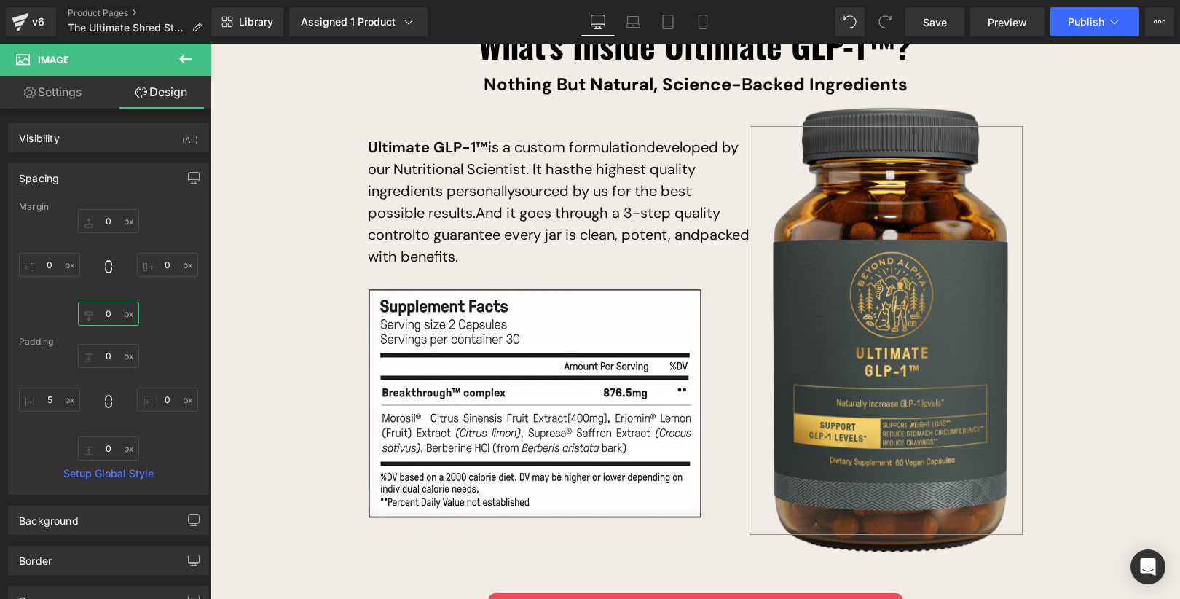
click at [106, 314] on input "text" at bounding box center [108, 314] width 61 height 24
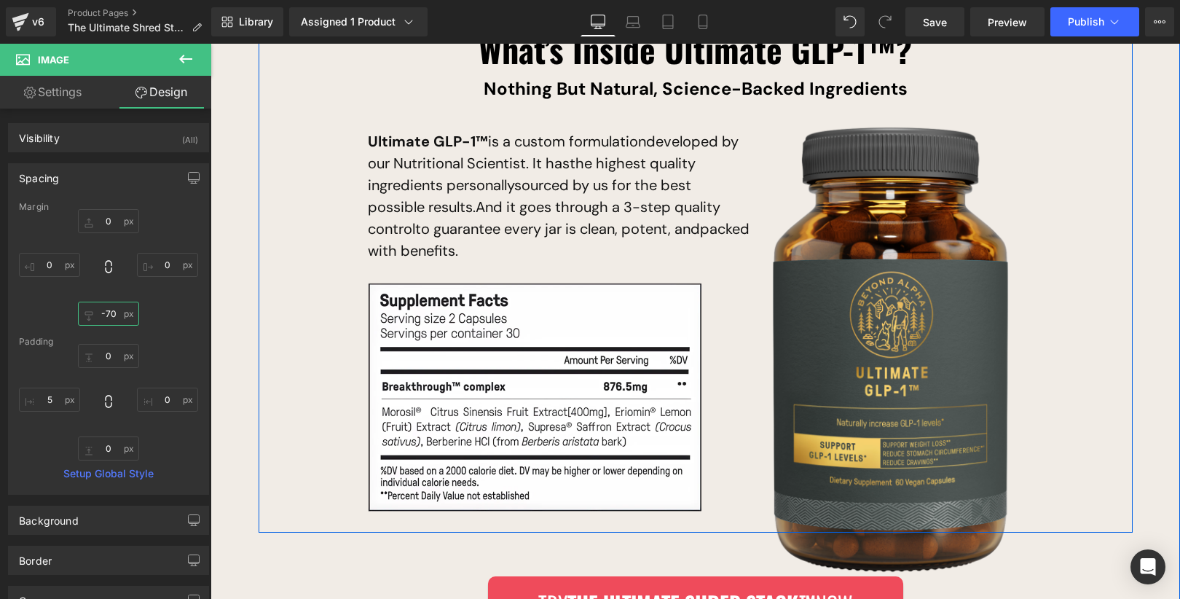
scroll to position [9416, 0]
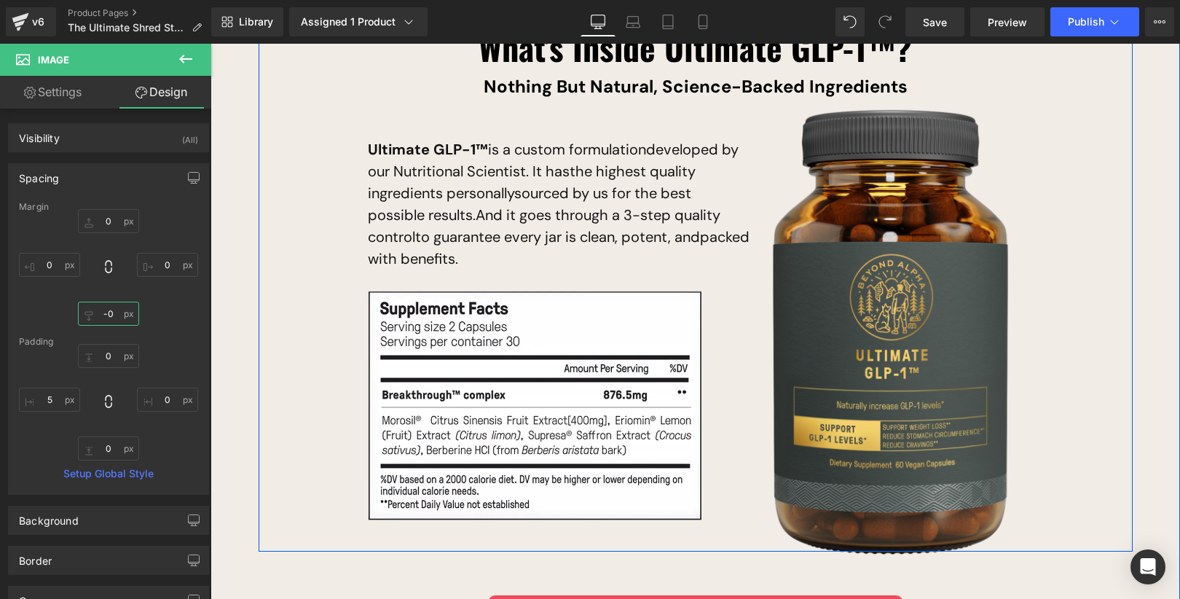
type input "0"
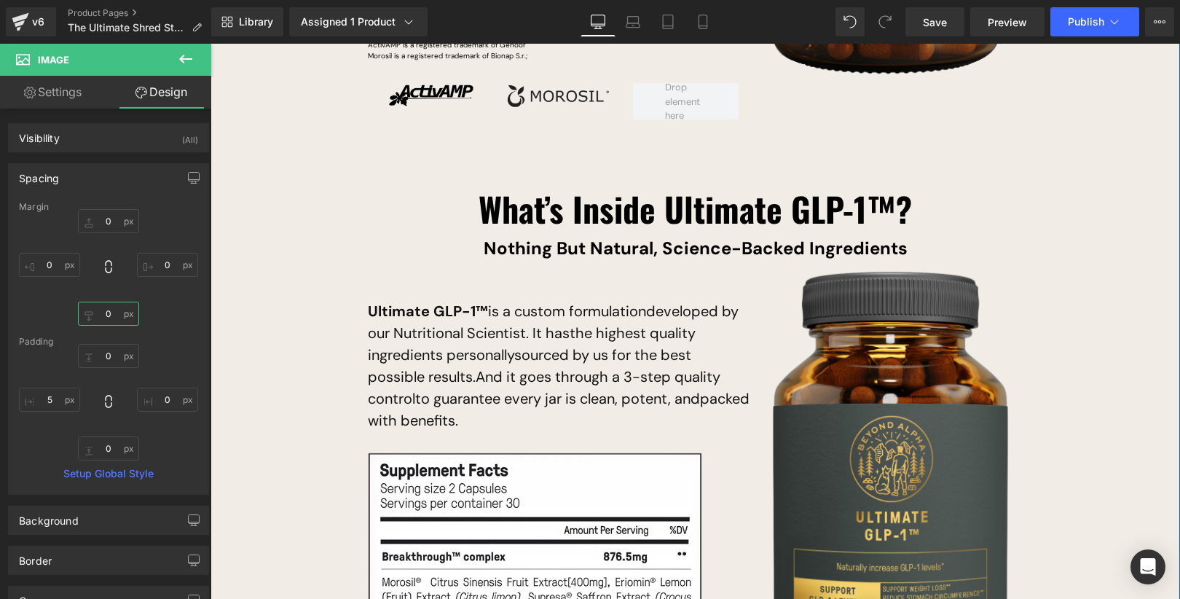
scroll to position [9273, 0]
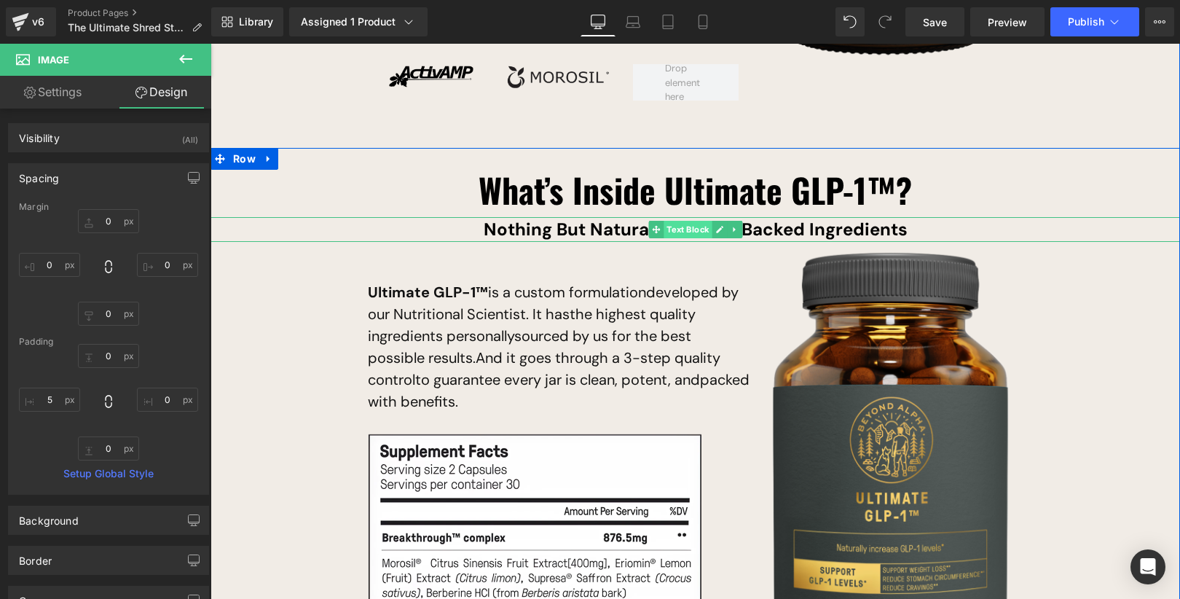
click at [688, 217] on div "Nothing But Natural, Science-Backed Ingredients Text Block" at bounding box center [694, 229] width 969 height 25
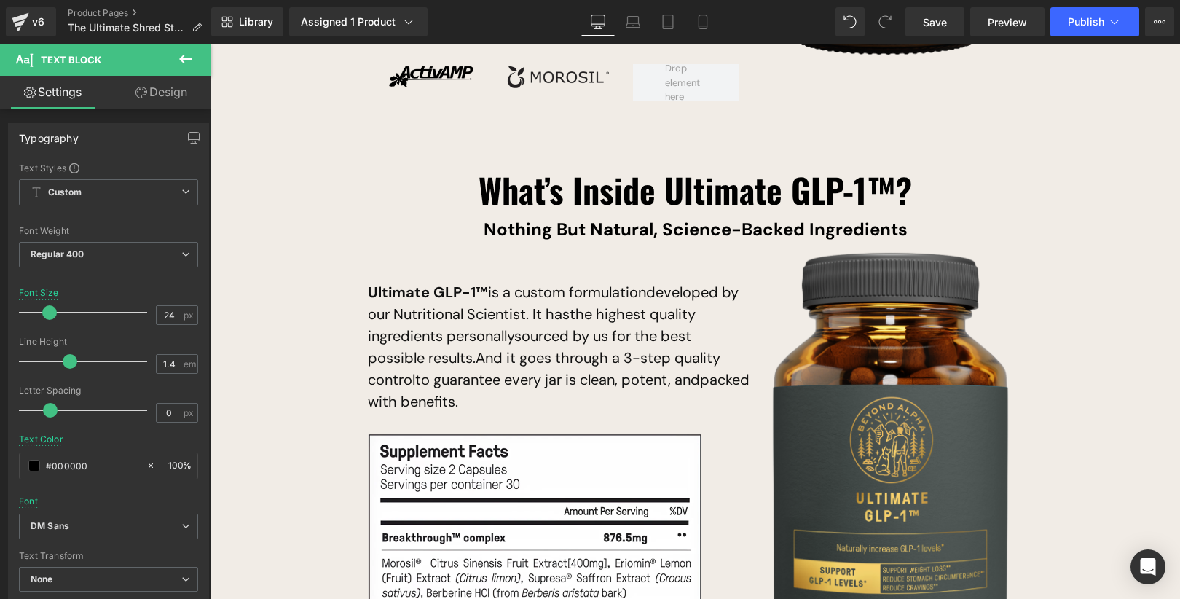
click at [160, 104] on link "Design" at bounding box center [162, 92] width 106 height 33
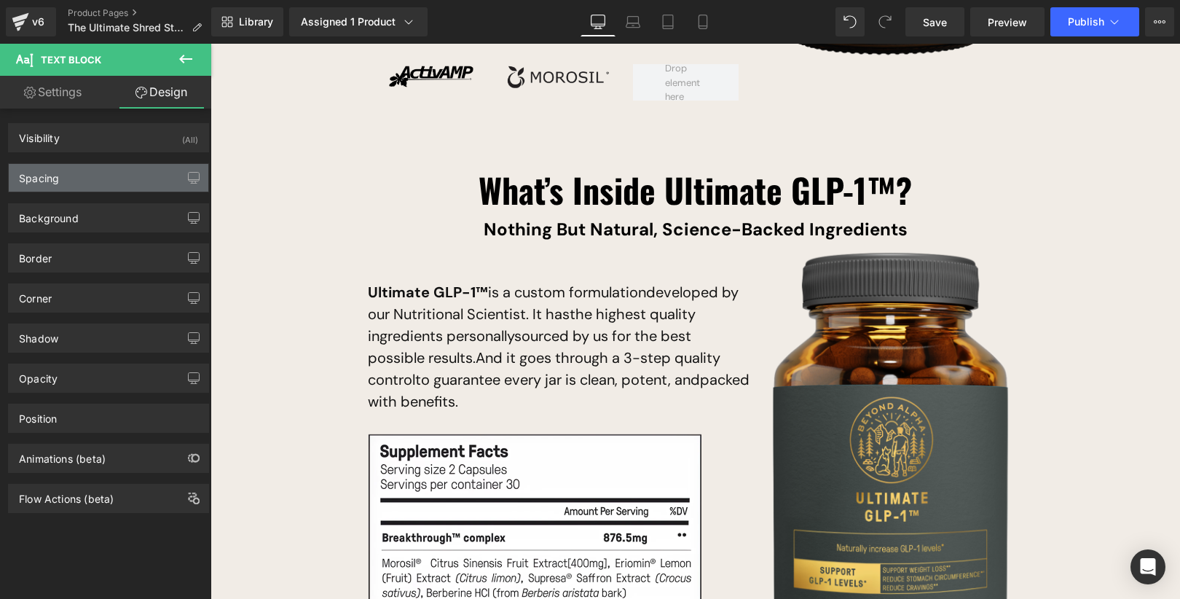
click at [83, 186] on div "Spacing" at bounding box center [109, 178] width 200 height 28
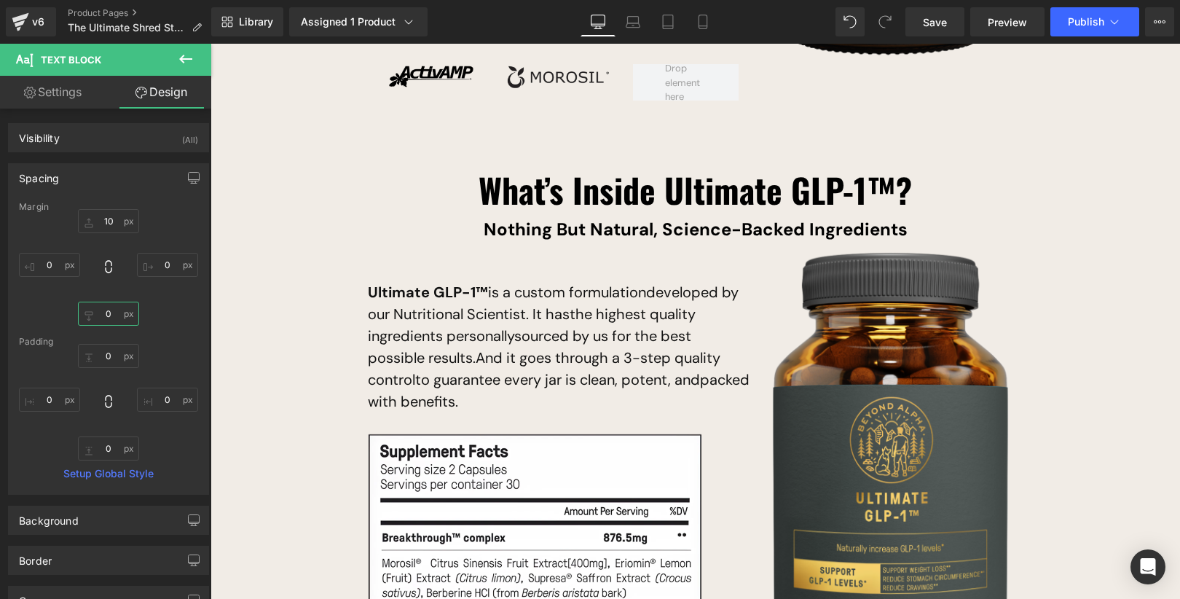
click at [112, 311] on input "0" at bounding box center [108, 314] width 61 height 24
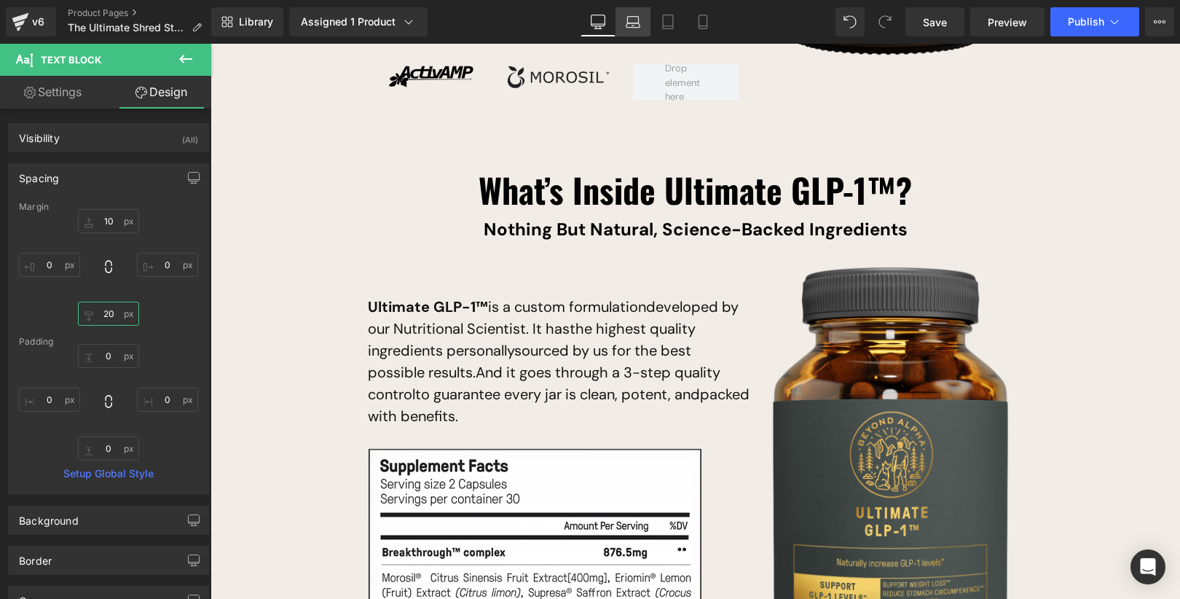
type input "20"
click at [635, 30] on link "Laptop" at bounding box center [632, 21] width 35 height 29
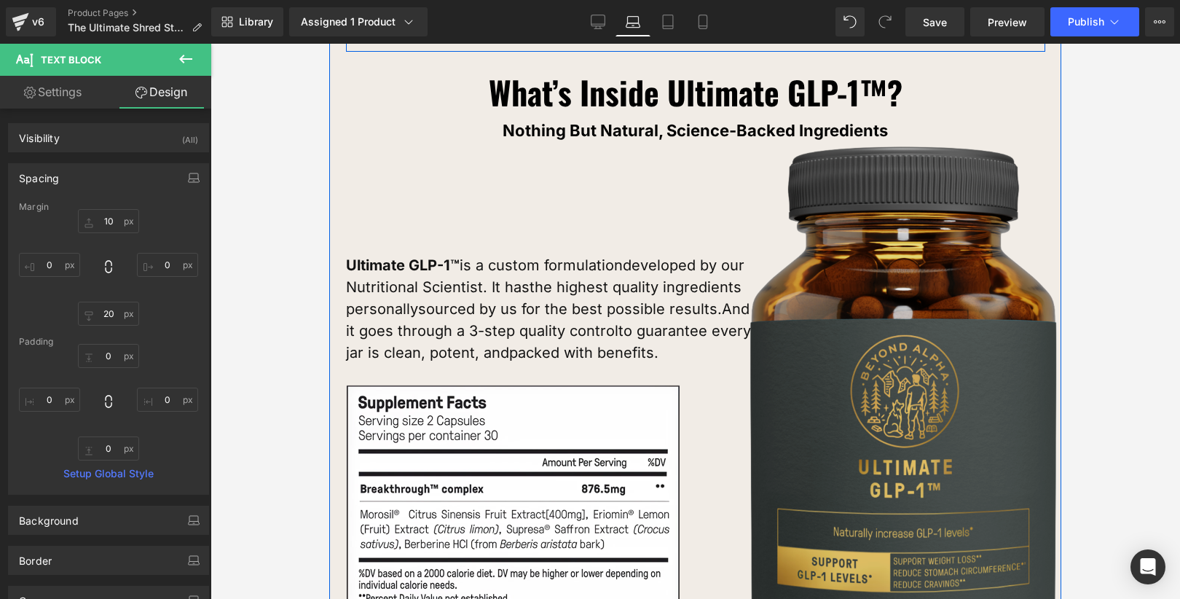
scroll to position [9637, 0]
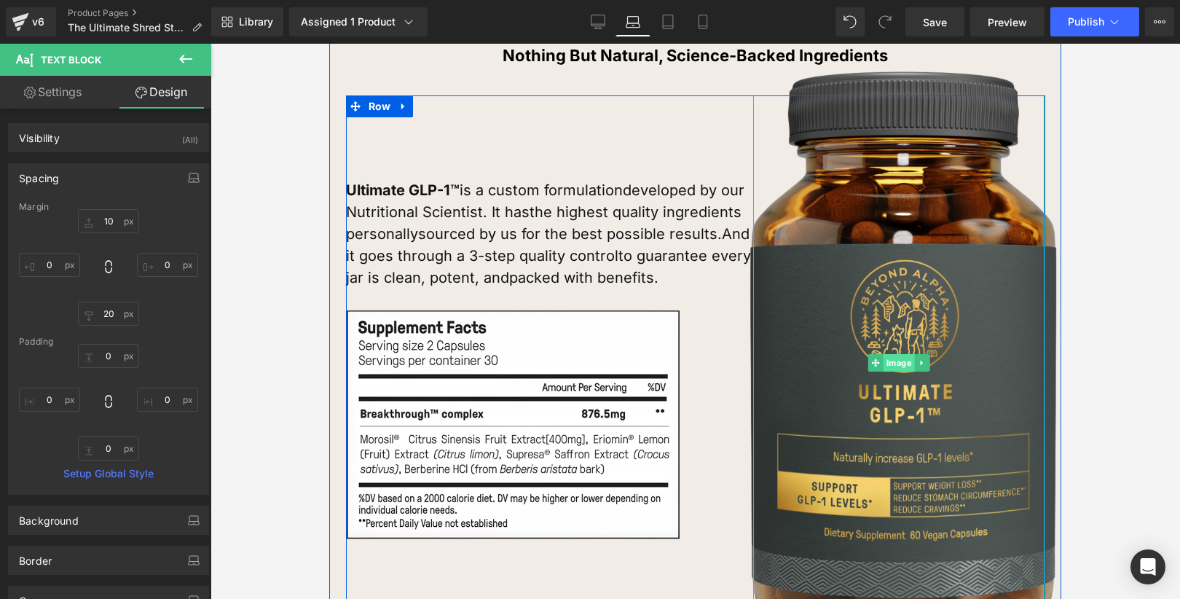
click at [902, 354] on link "Image" at bounding box center [891, 362] width 47 height 17
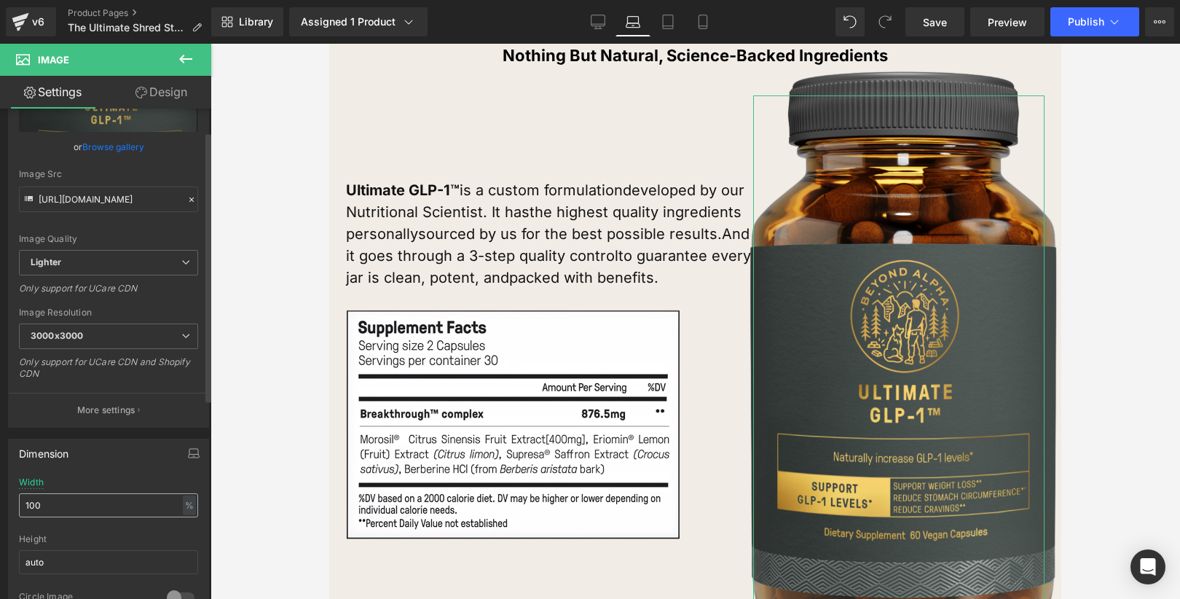
scroll to position [141, 0]
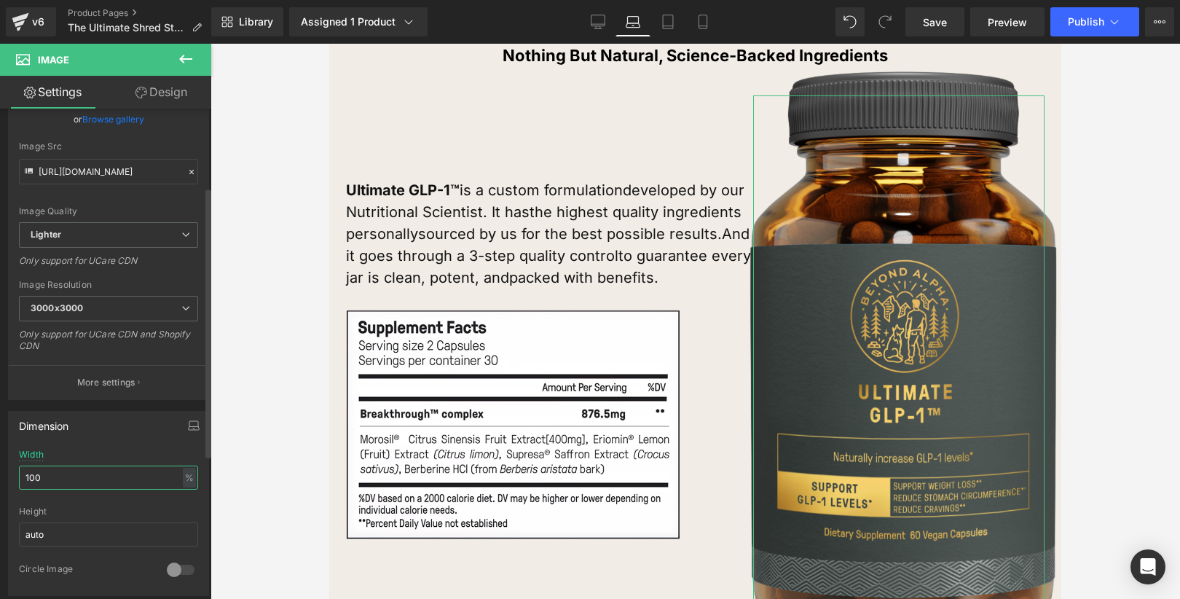
click at [116, 482] on input "100" at bounding box center [108, 477] width 179 height 24
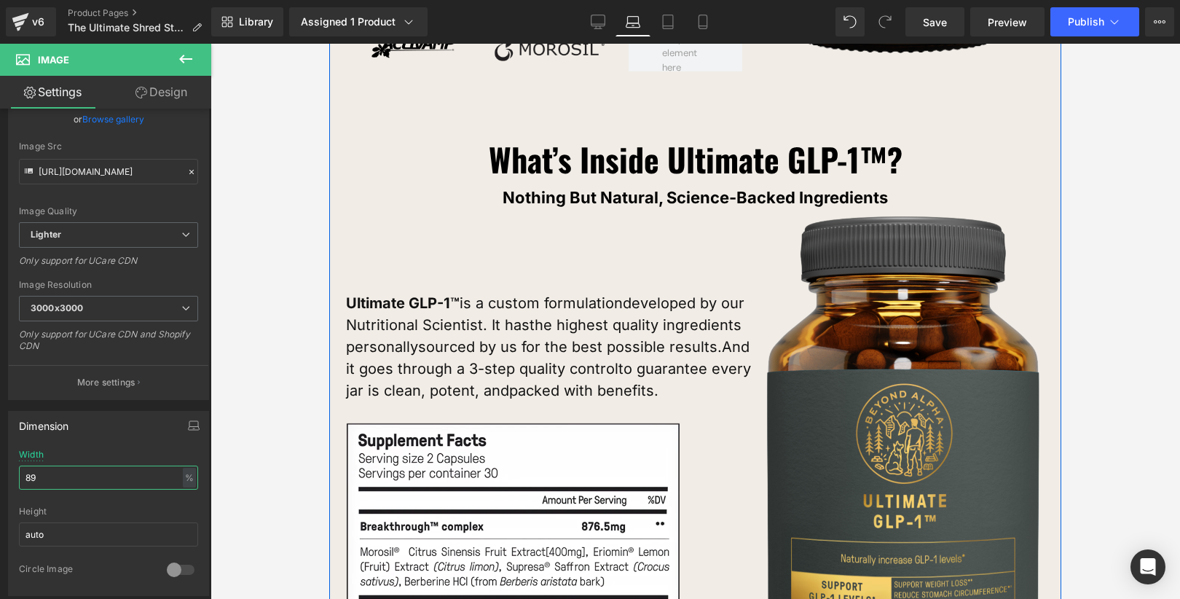
scroll to position [9513, 0]
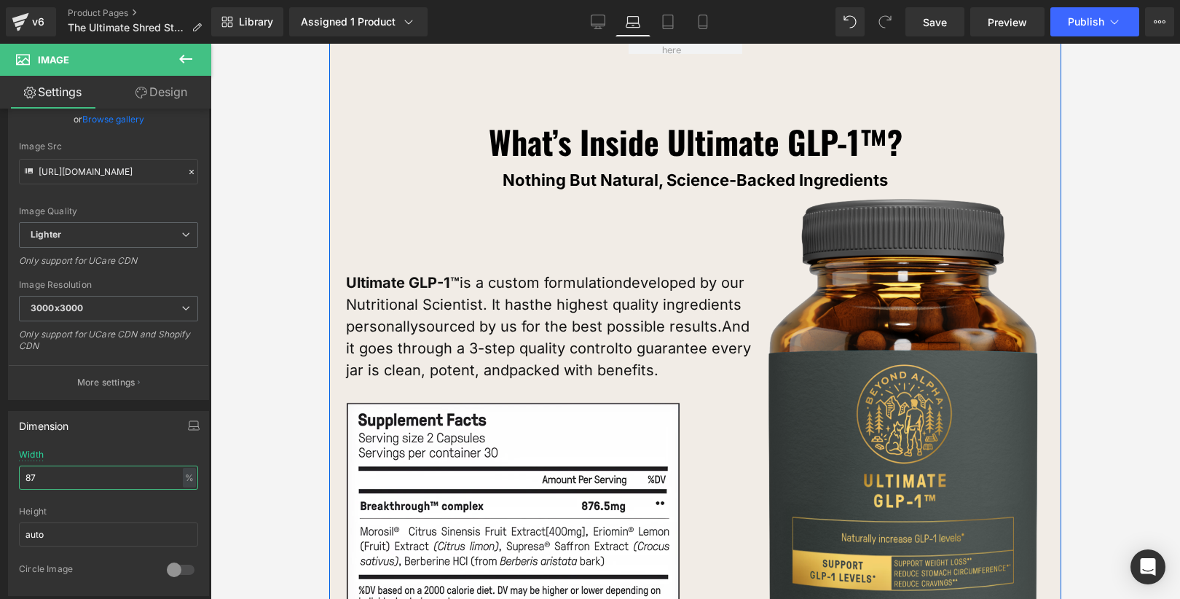
type input "86"
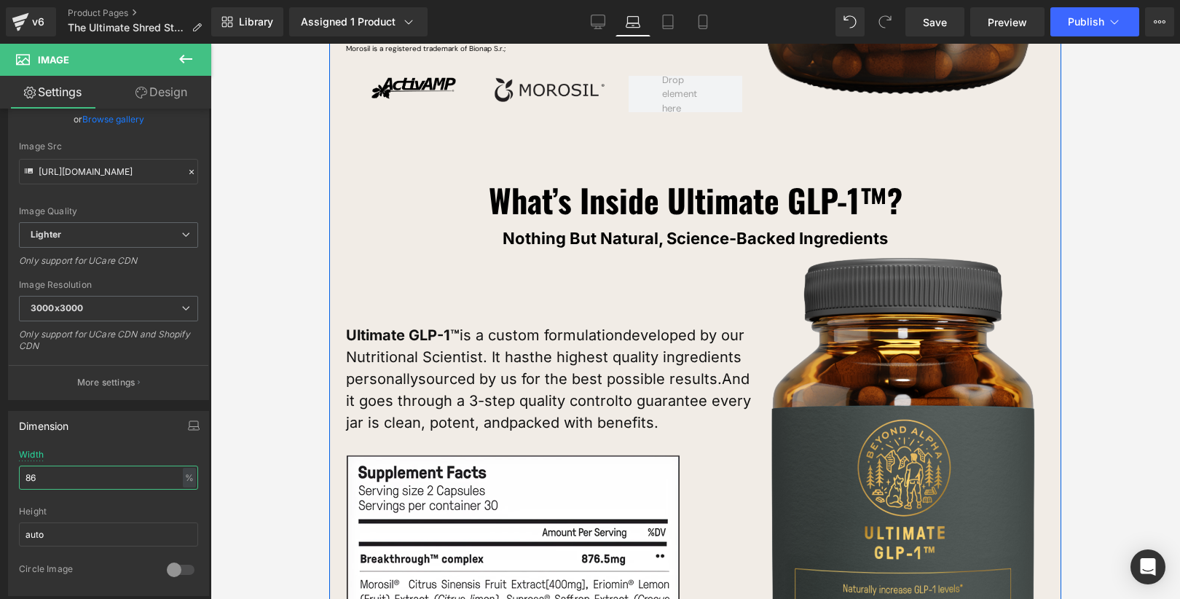
scroll to position [9458, 0]
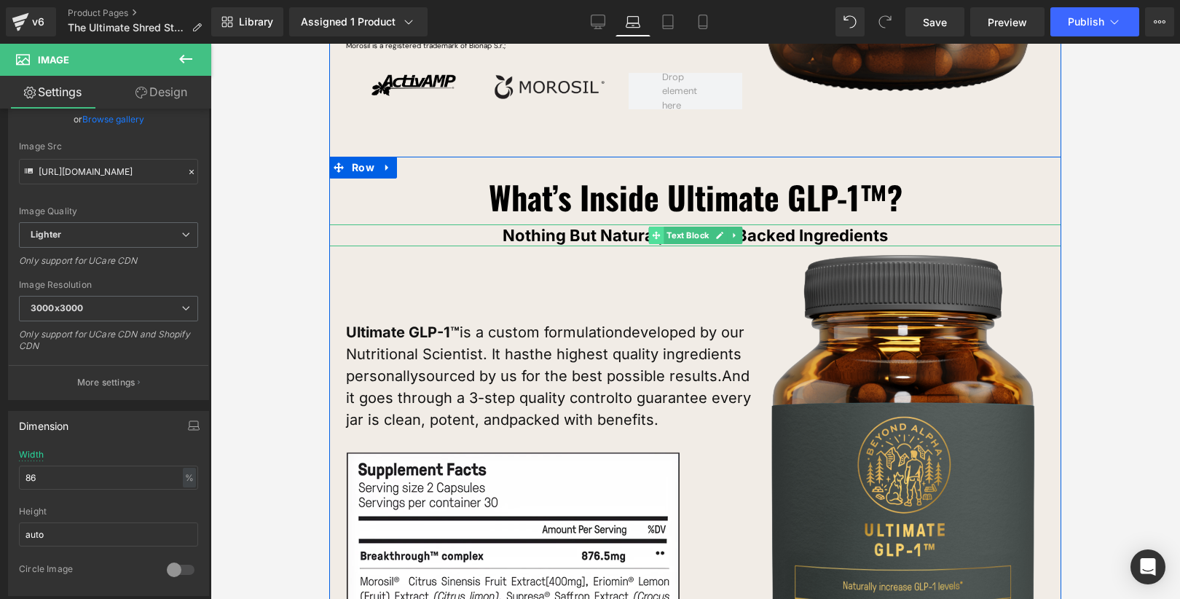
click at [700, 227] on link "Text Block" at bounding box center [679, 235] width 63 height 17
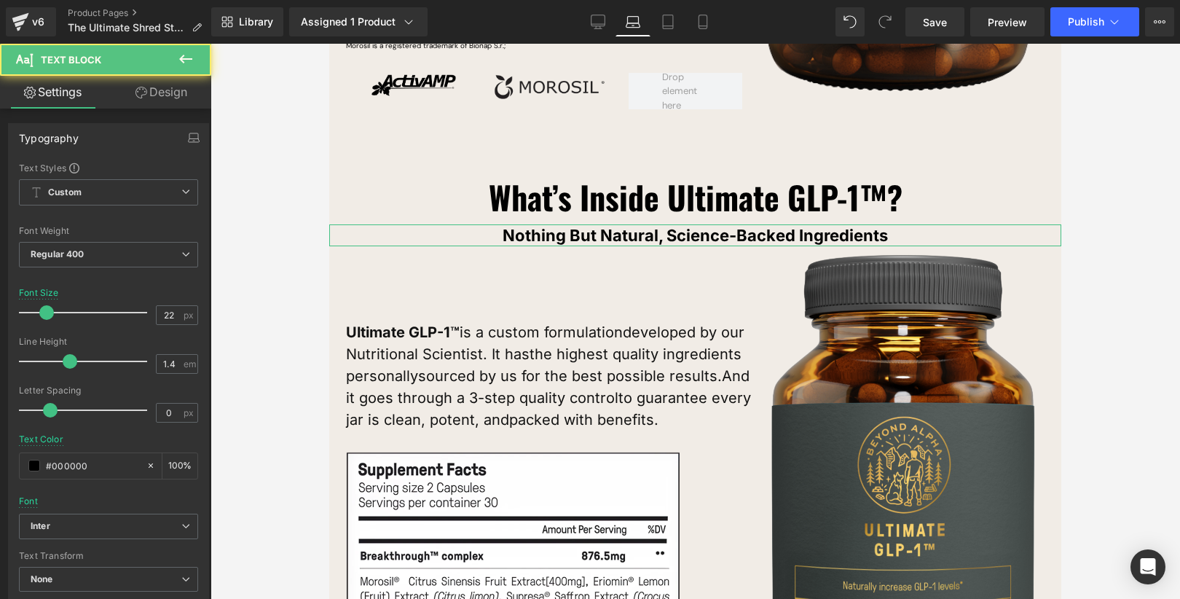
click at [174, 103] on link "Design" at bounding box center [162, 92] width 106 height 33
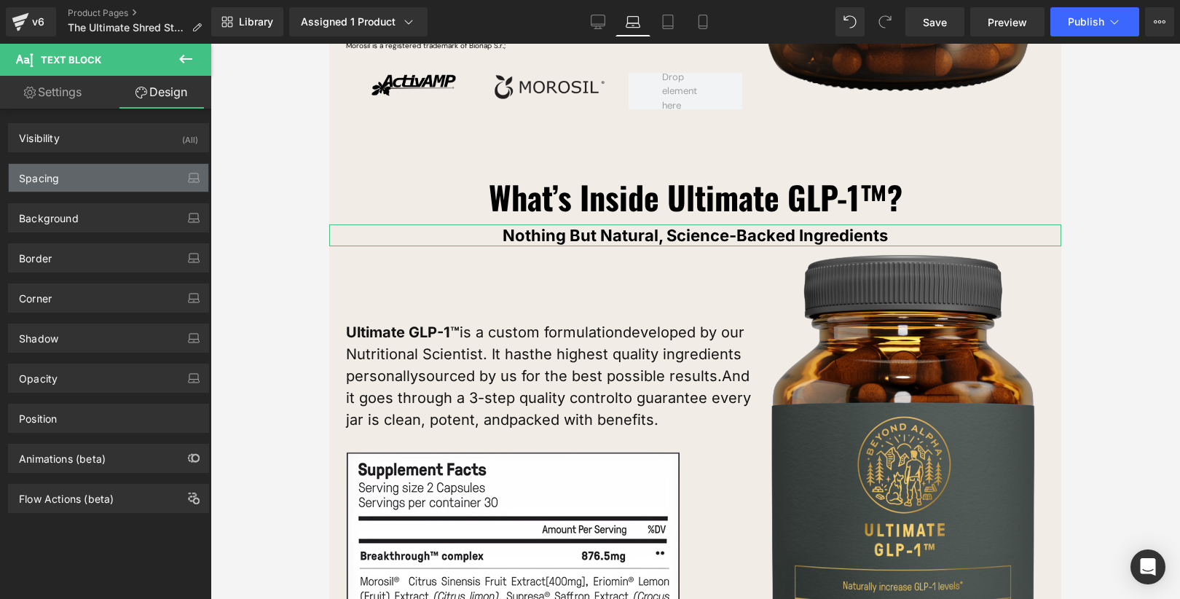
click at [103, 170] on div "Spacing" at bounding box center [109, 178] width 200 height 28
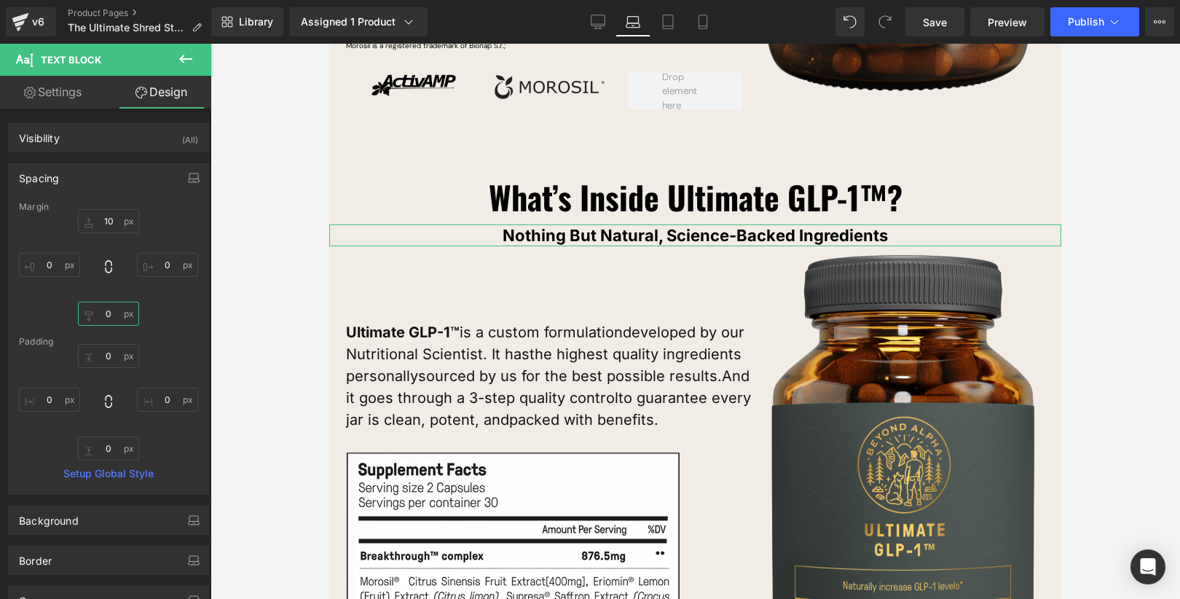
click at [109, 309] on input "text" at bounding box center [108, 314] width 61 height 24
type input "4"
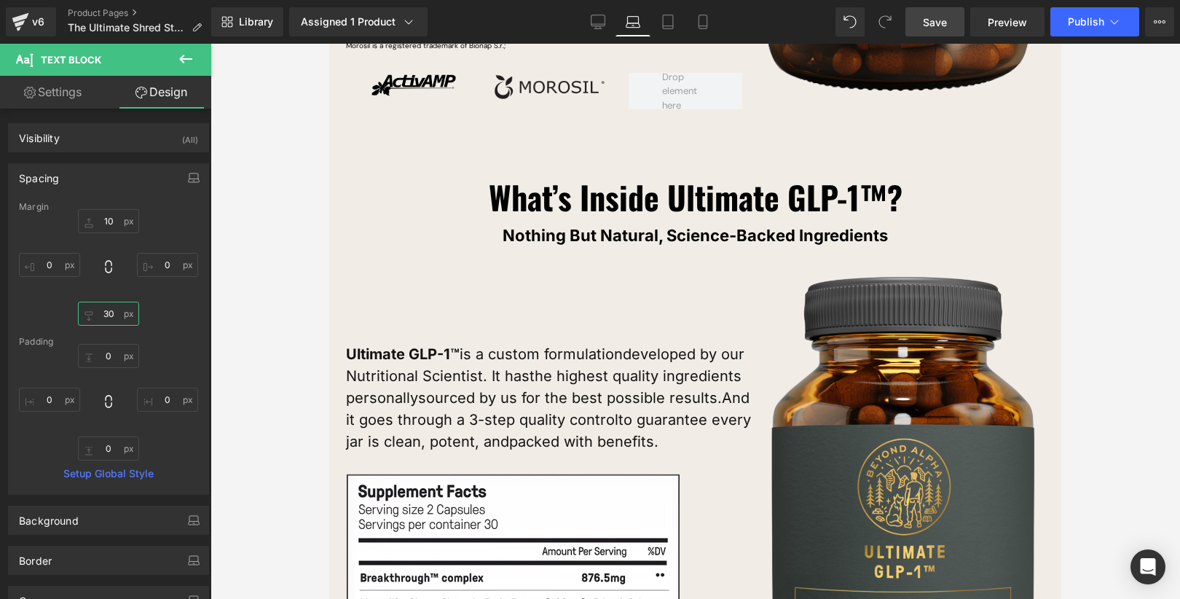
type input "30"
click at [937, 28] on span "Save" at bounding box center [935, 22] width 24 height 15
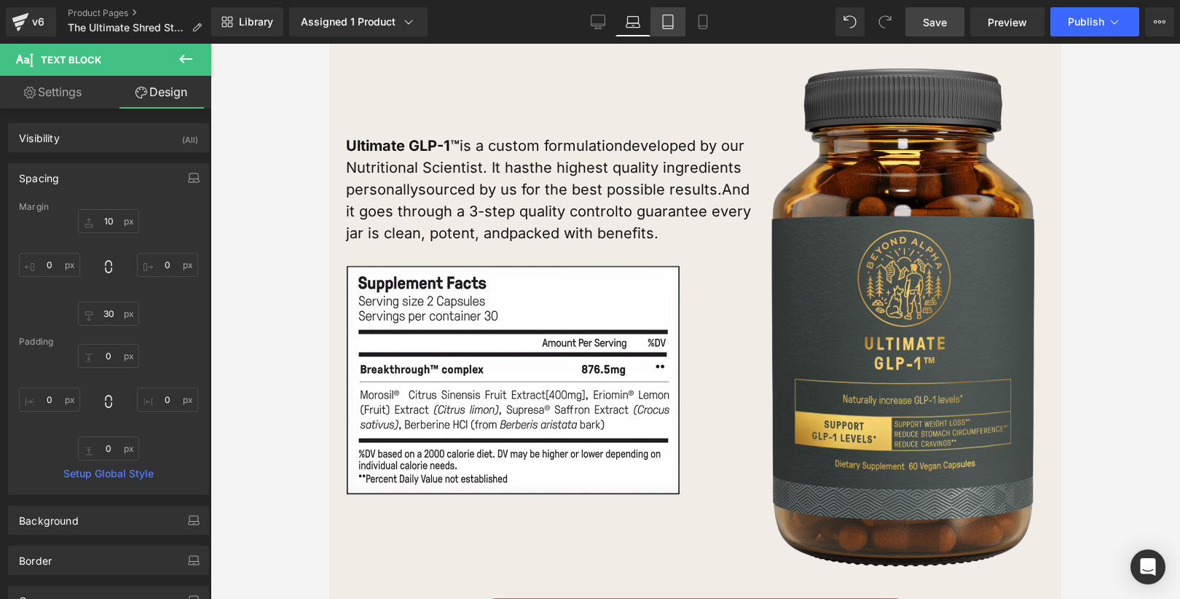
click at [666, 20] on icon at bounding box center [668, 22] width 15 height 15
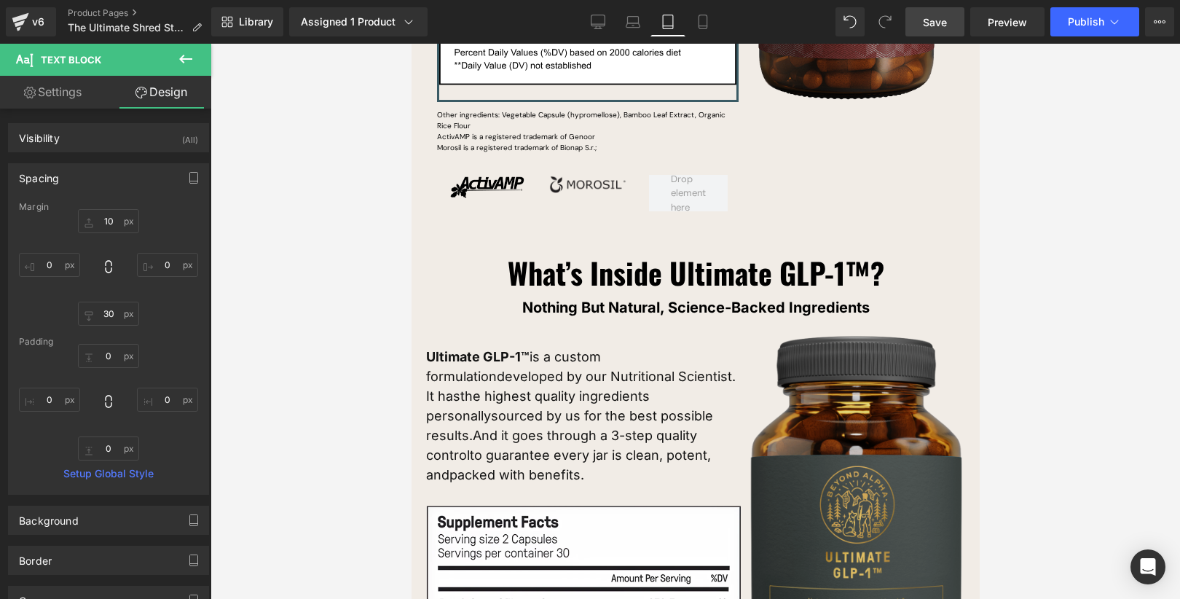
scroll to position [9613, 0]
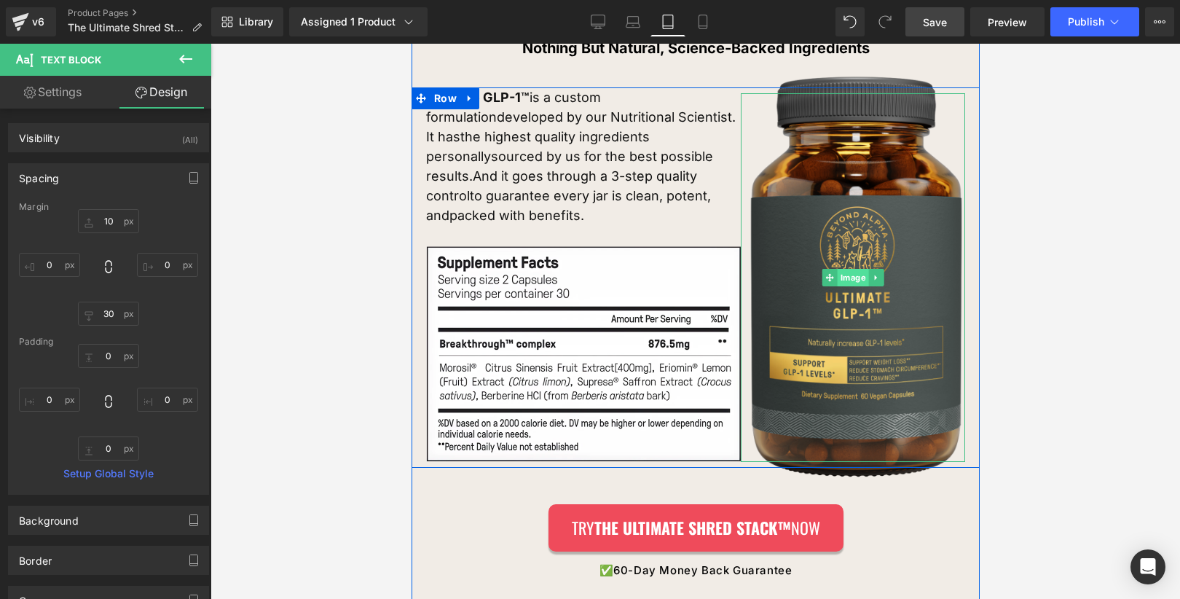
click at [850, 246] on div "Image" at bounding box center [852, 277] width 224 height 368
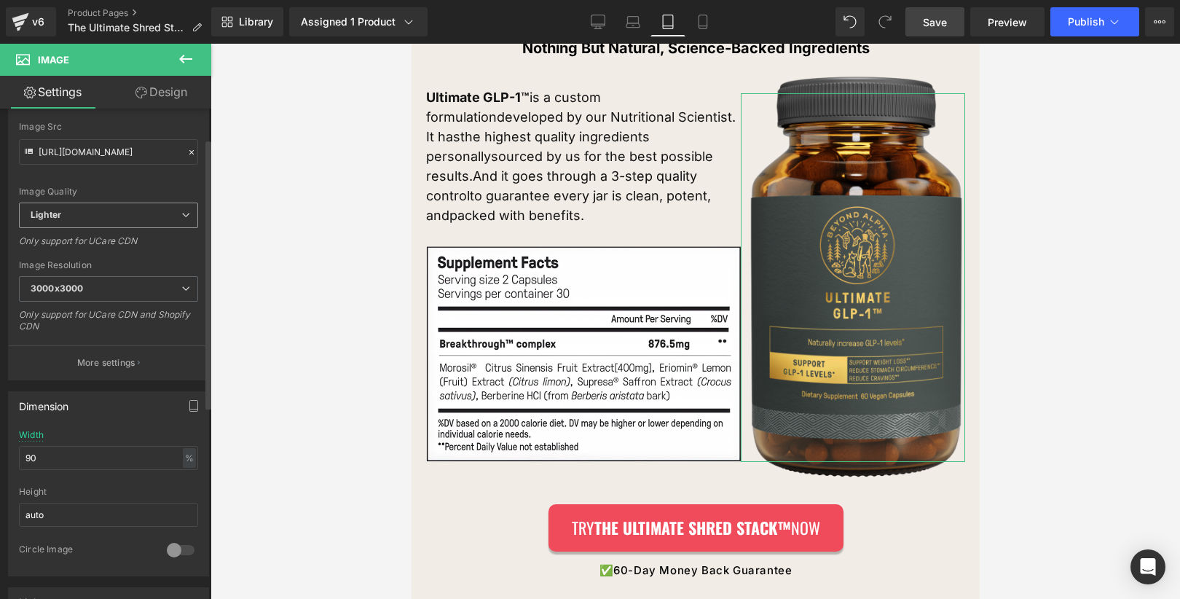
scroll to position [214, 0]
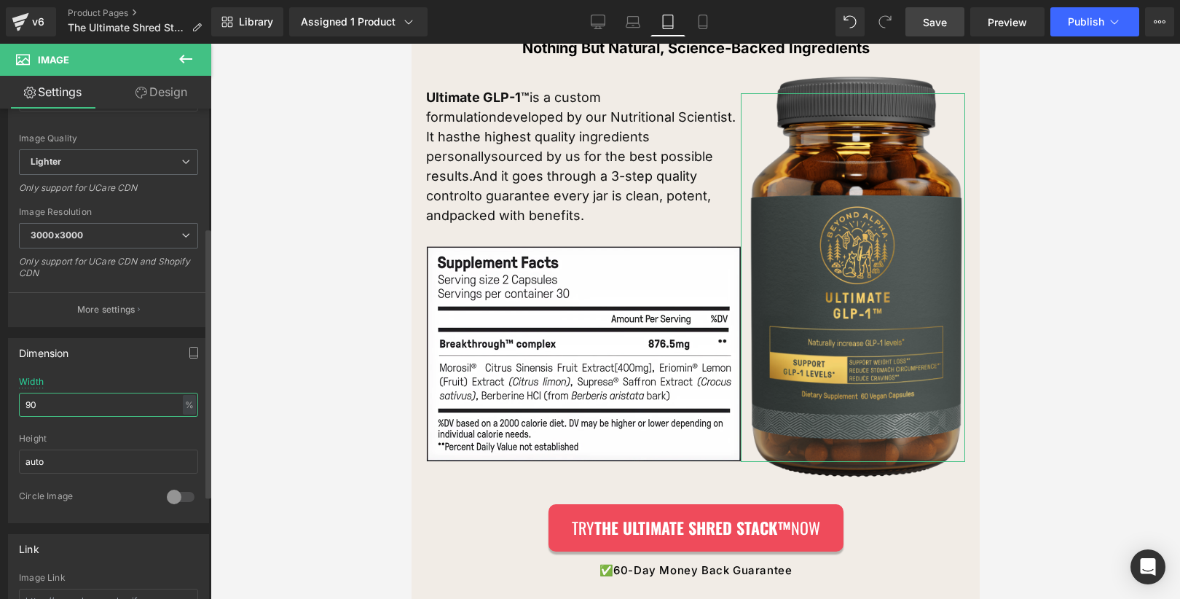
click at [112, 396] on input "90" at bounding box center [108, 405] width 179 height 24
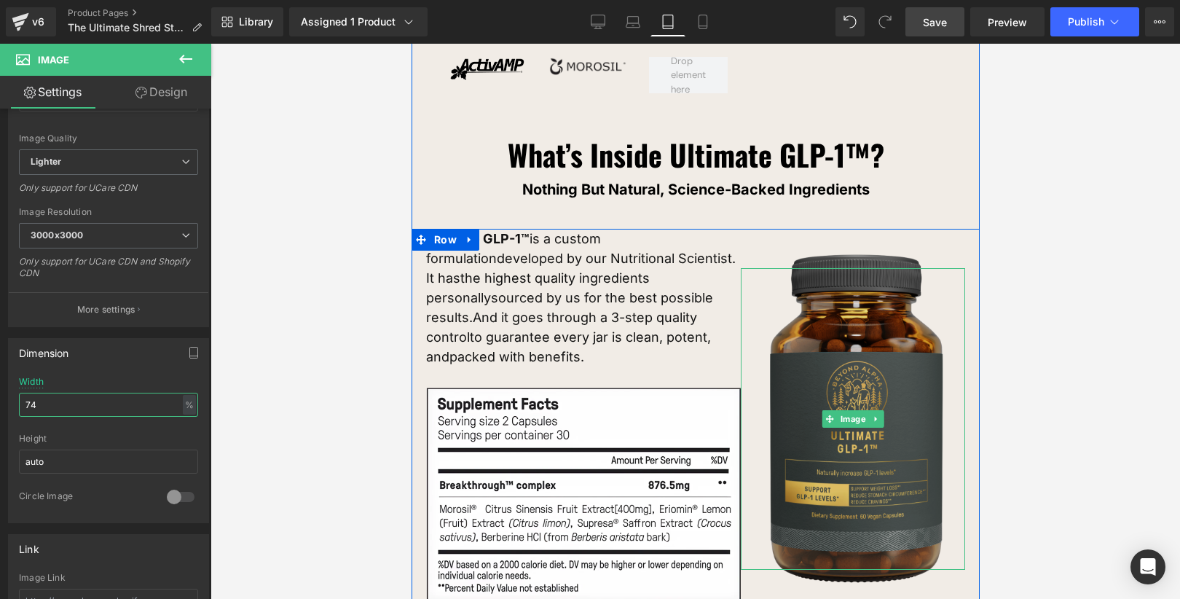
scroll to position [9465, 0]
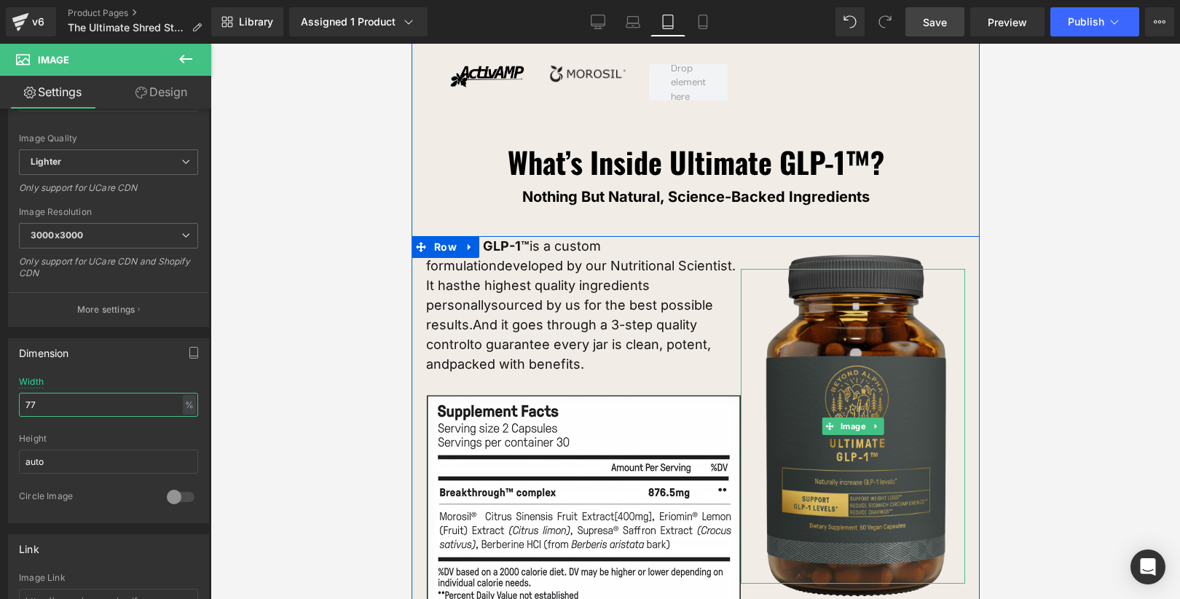
type input "78"
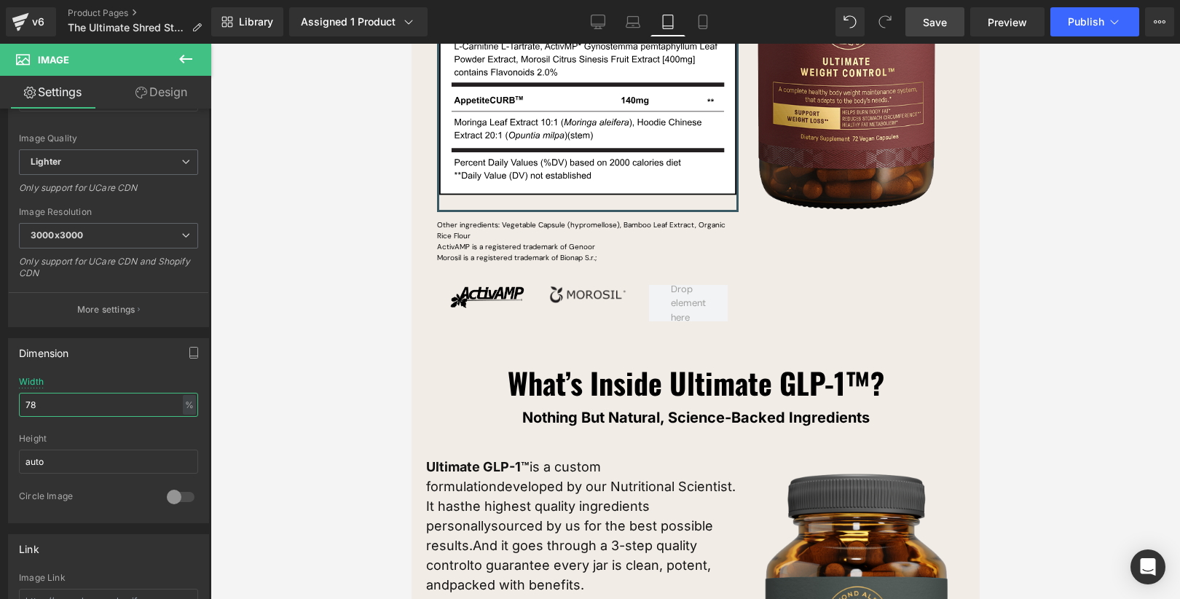
scroll to position [9254, 0]
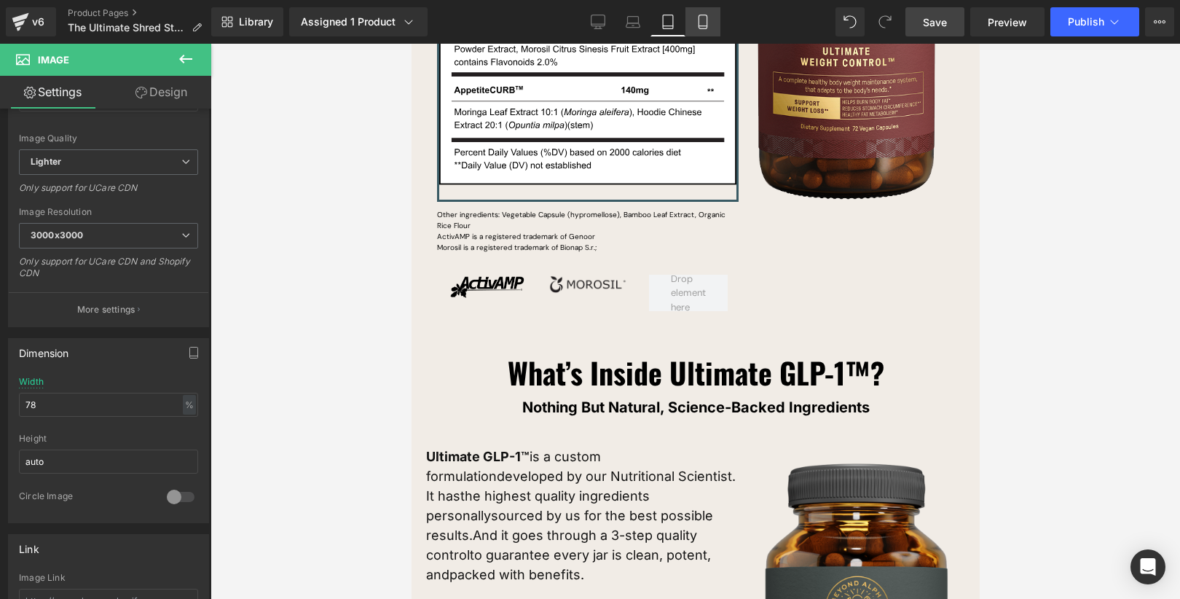
click at [708, 23] on icon at bounding box center [703, 22] width 15 height 15
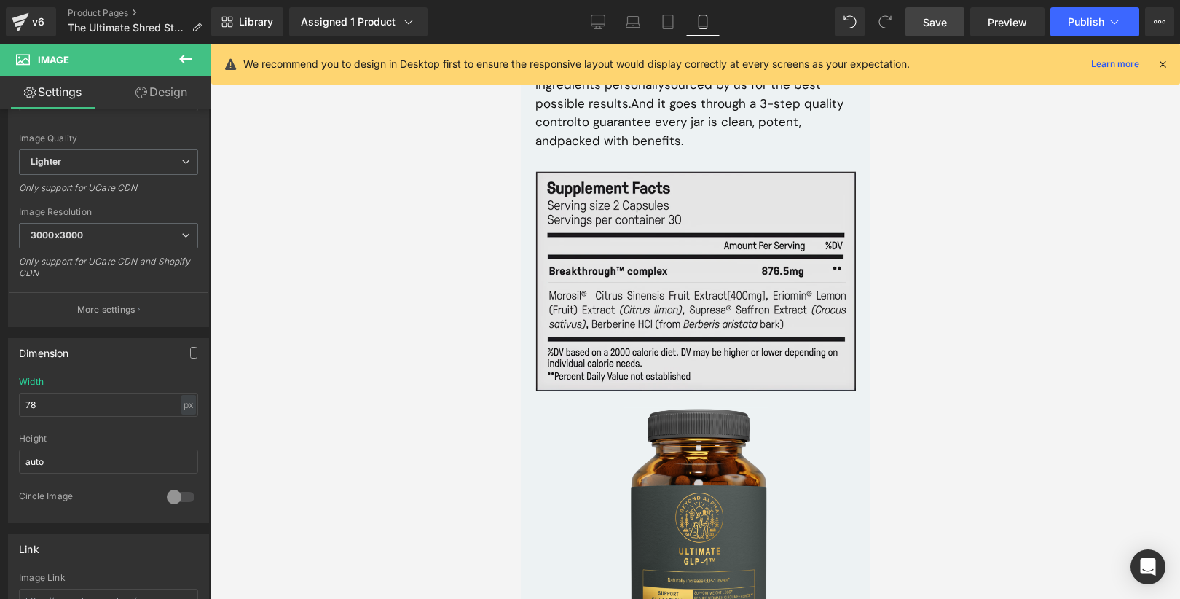
scroll to position [11348, 0]
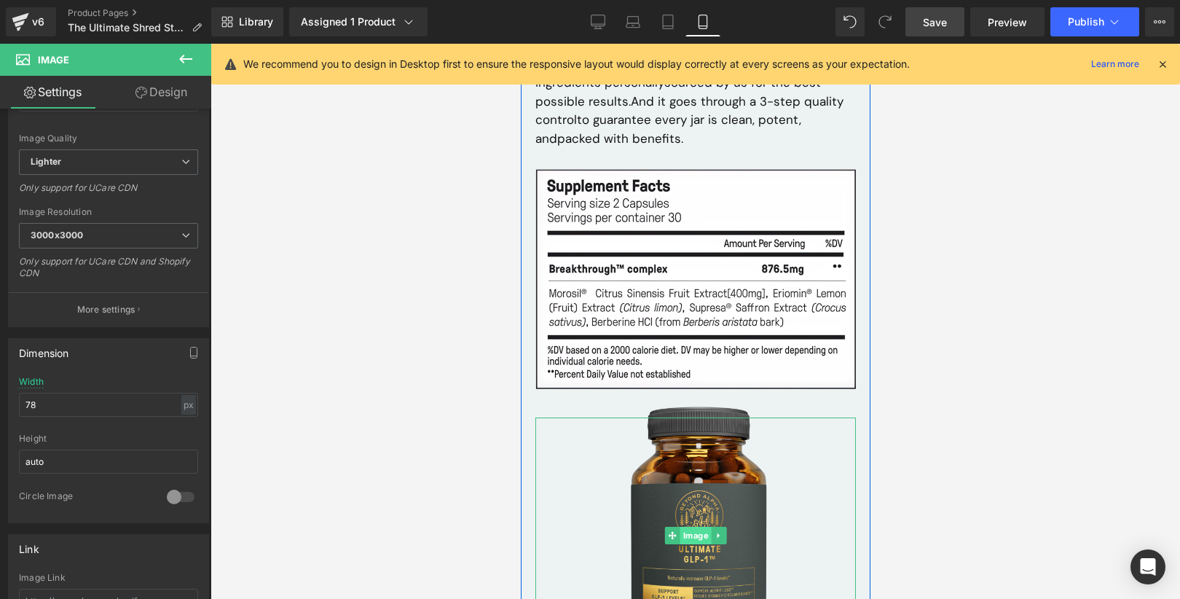
click at [690, 454] on div "Image" at bounding box center [695, 535] width 320 height 237
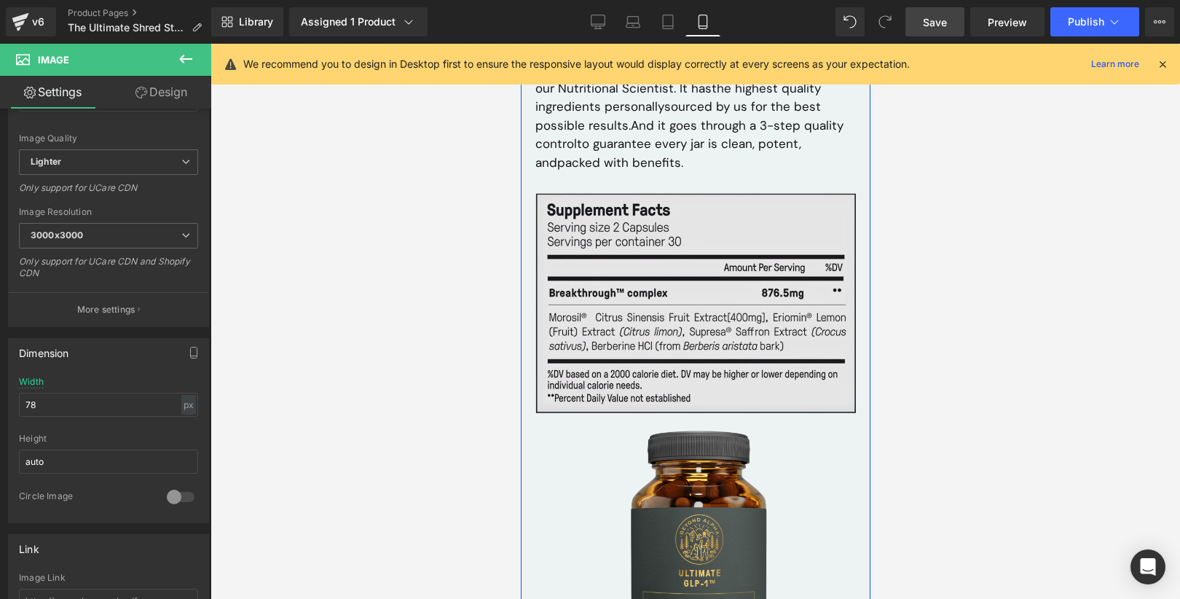
scroll to position [11426, 0]
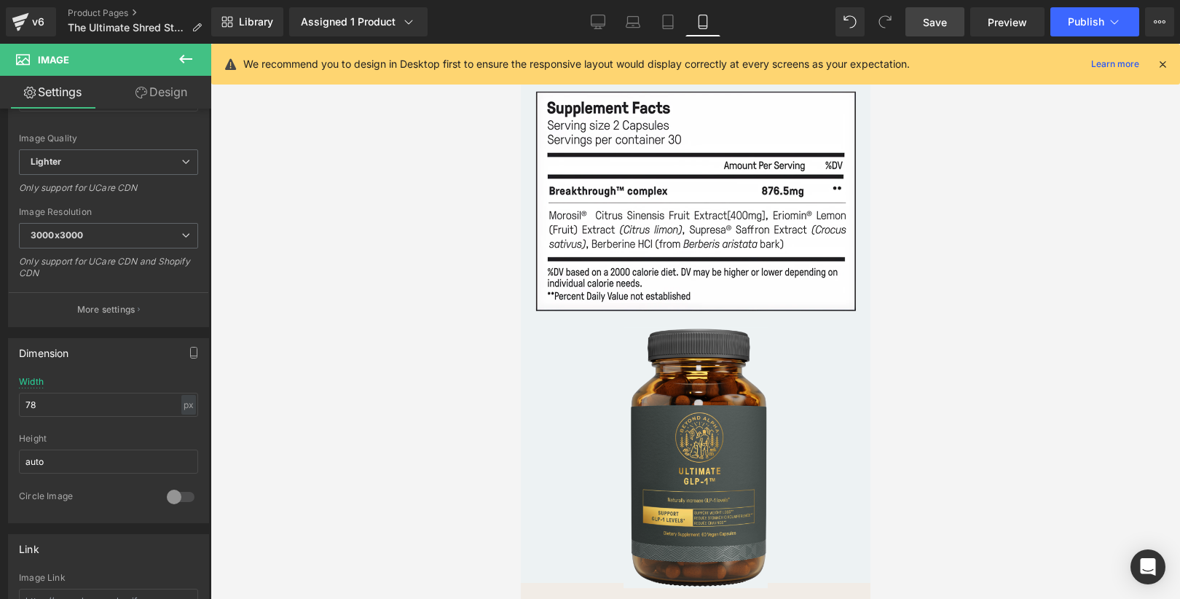
click at [938, 23] on span "Save" at bounding box center [935, 22] width 24 height 15
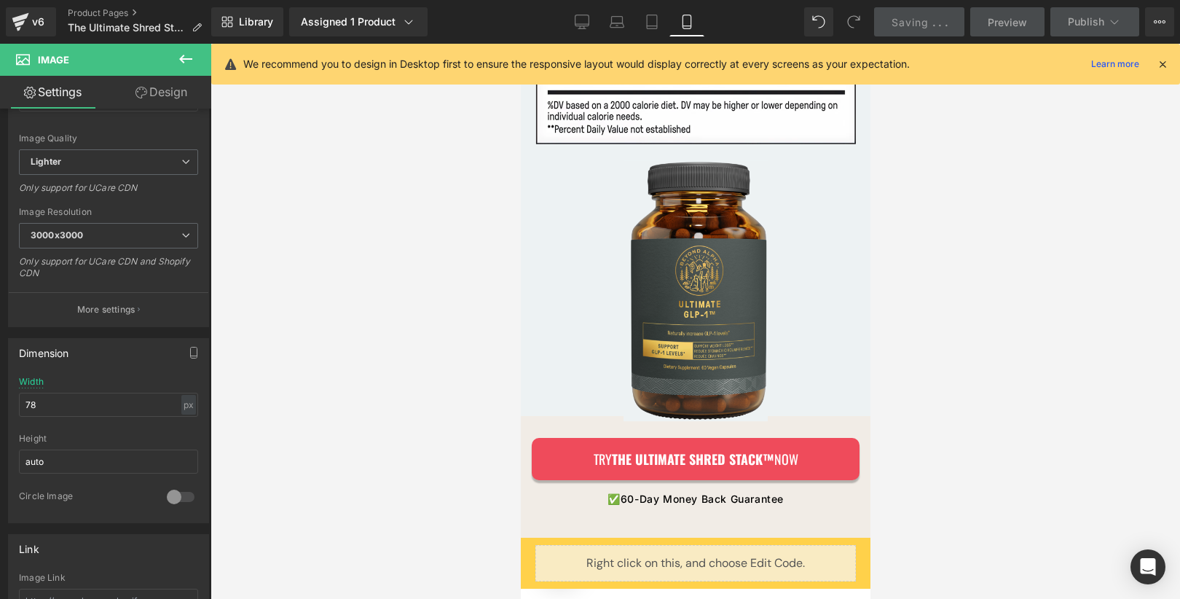
scroll to position [11586, 0]
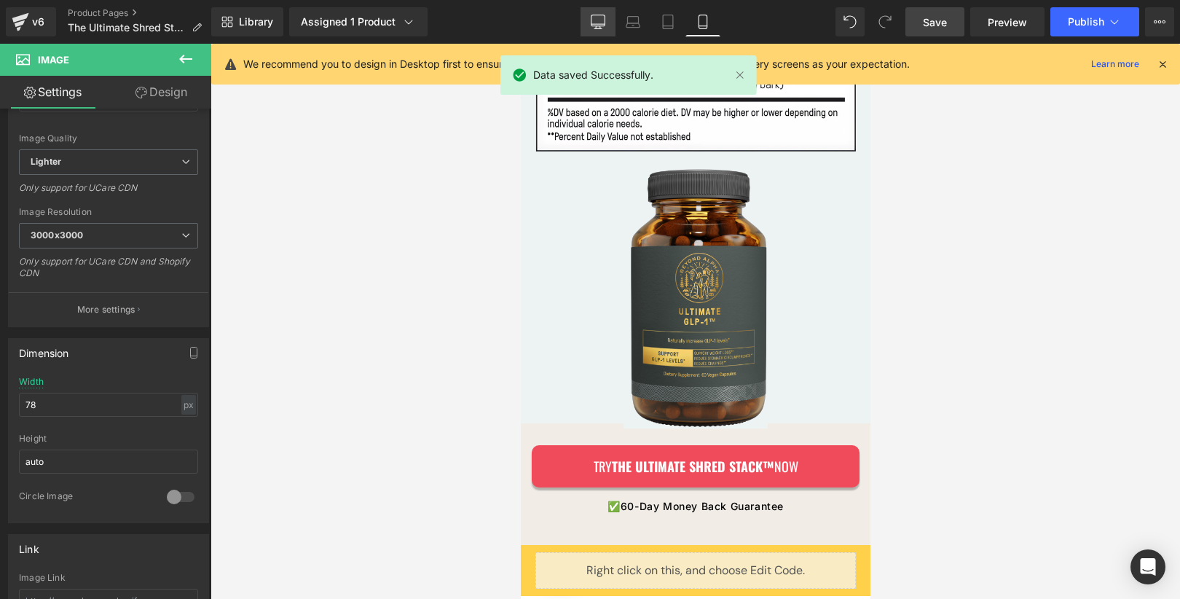
click at [588, 23] on link "Desktop" at bounding box center [597, 21] width 35 height 29
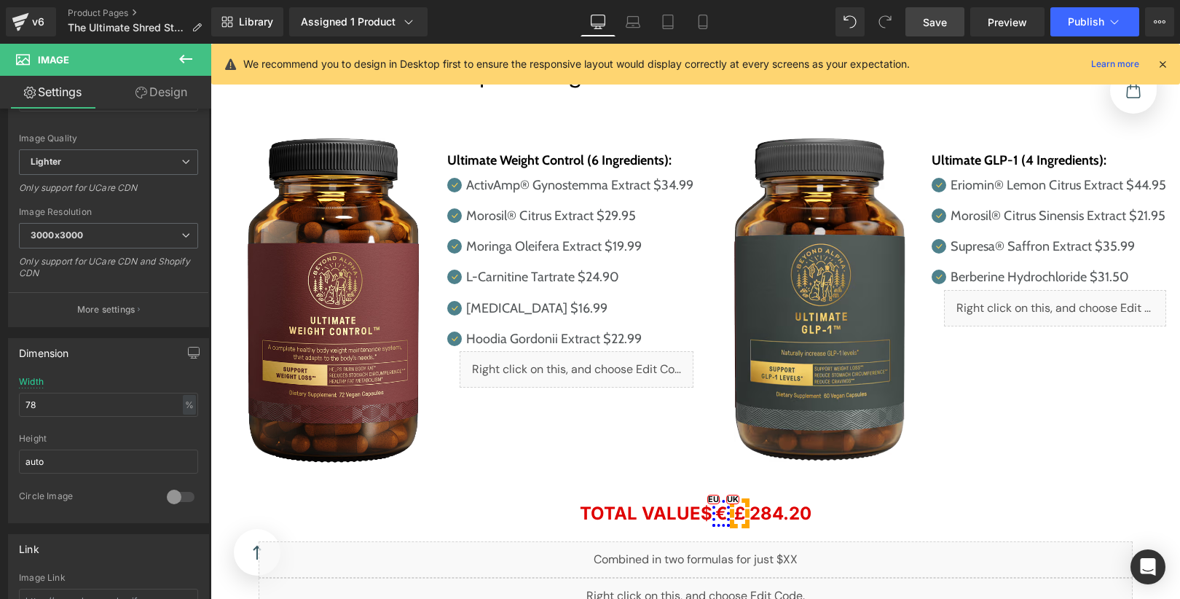
scroll to position [7933, 0]
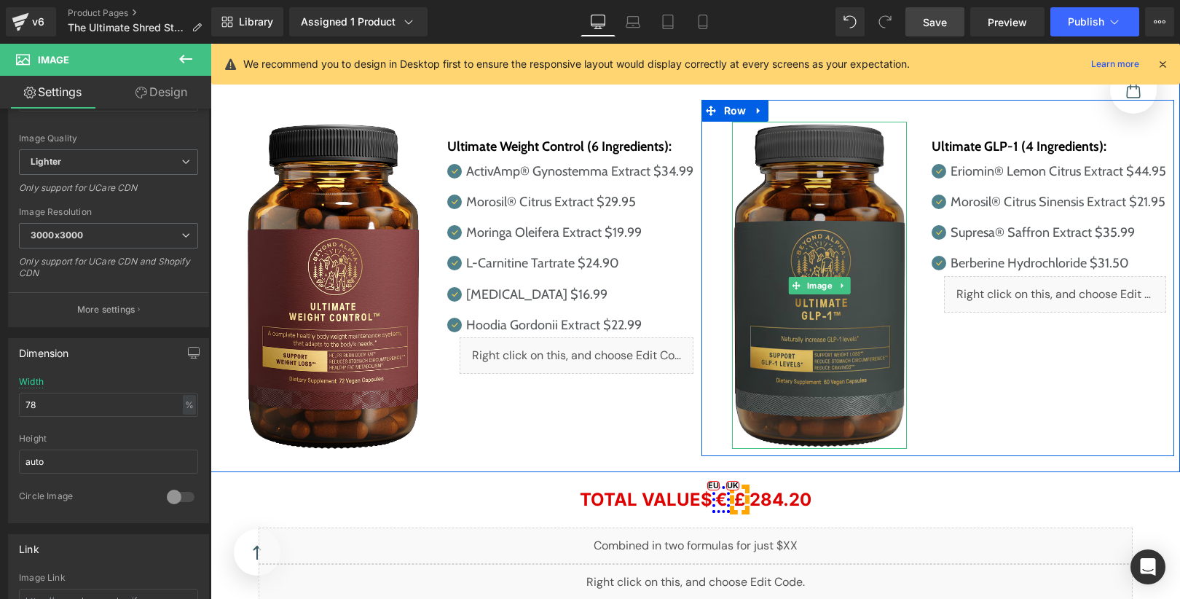
click at [814, 245] on div "Image" at bounding box center [820, 286] width 176 height 328
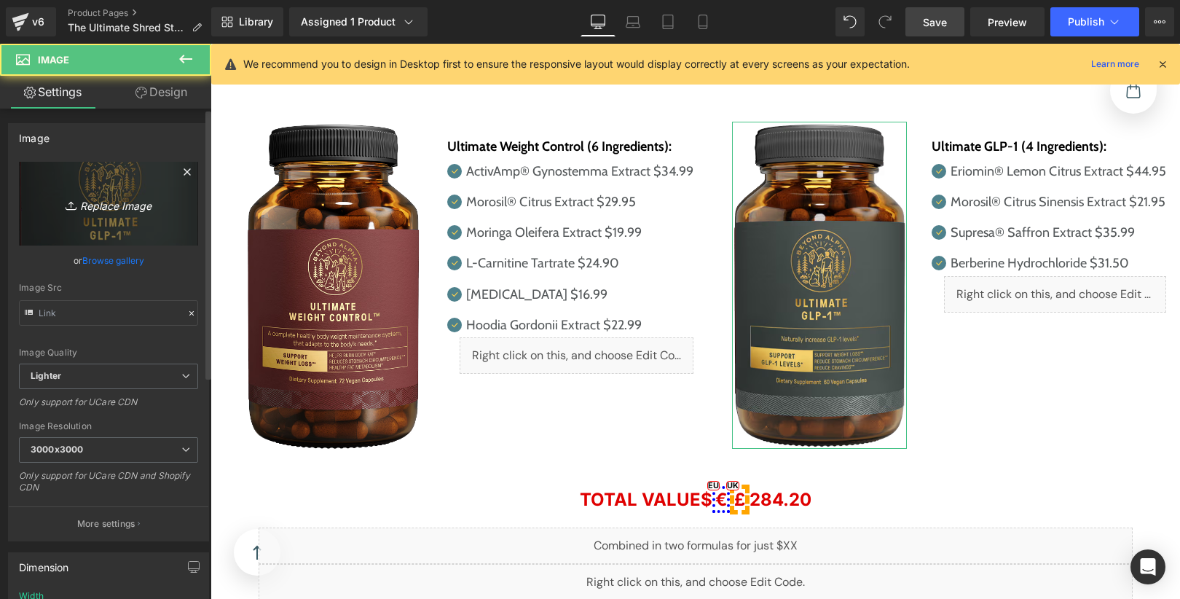
click at [173, 193] on link "Replace Image" at bounding box center [108, 204] width 179 height 84
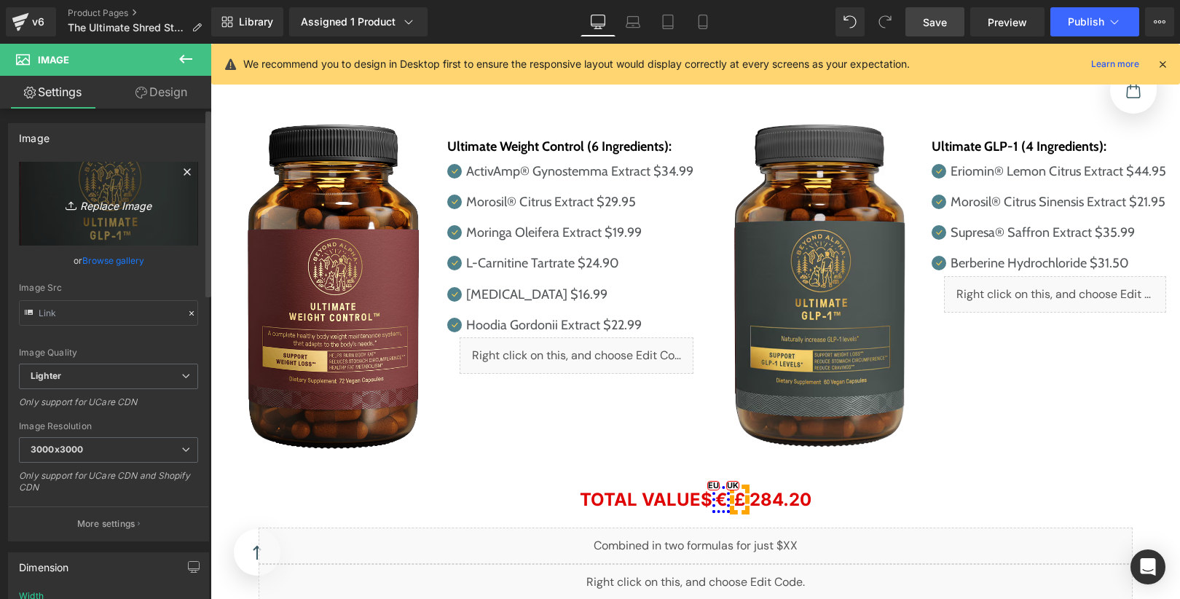
type input "C:\fakepath\ba-GLP-us-render-Image0001 (2) 3.png"
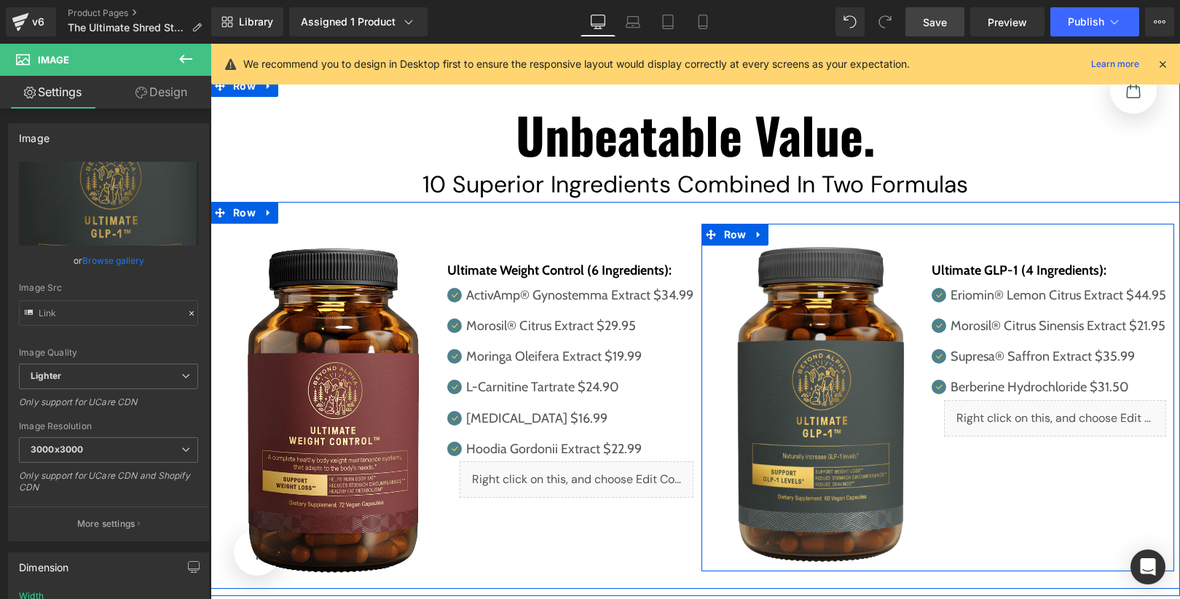
scroll to position [7806, 0]
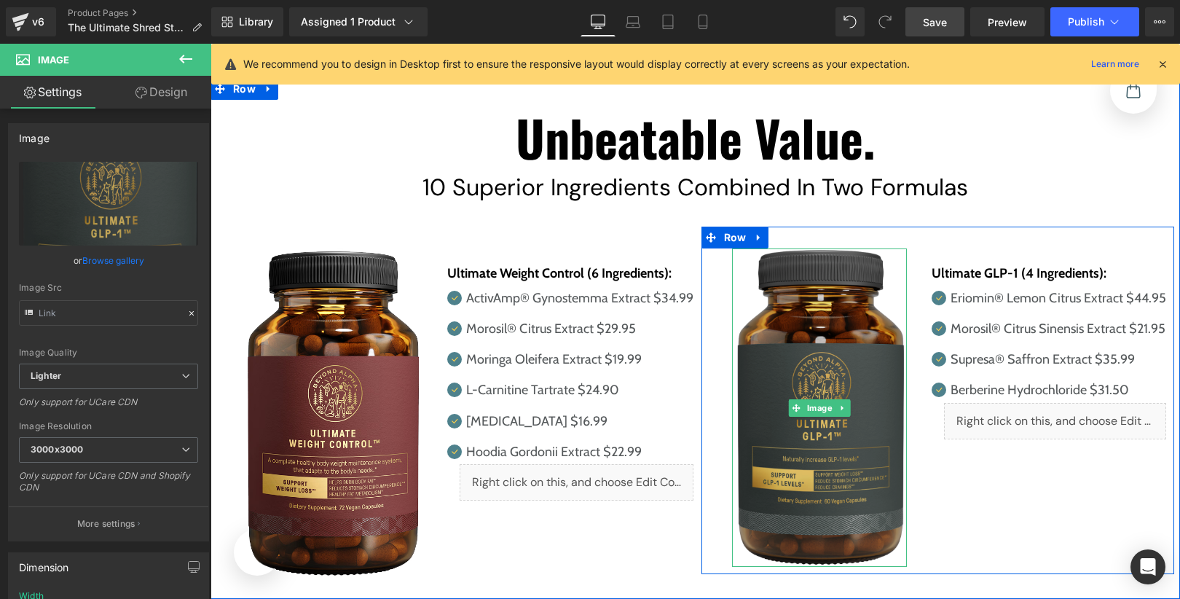
click at [828, 365] on div "Image" at bounding box center [820, 407] width 176 height 319
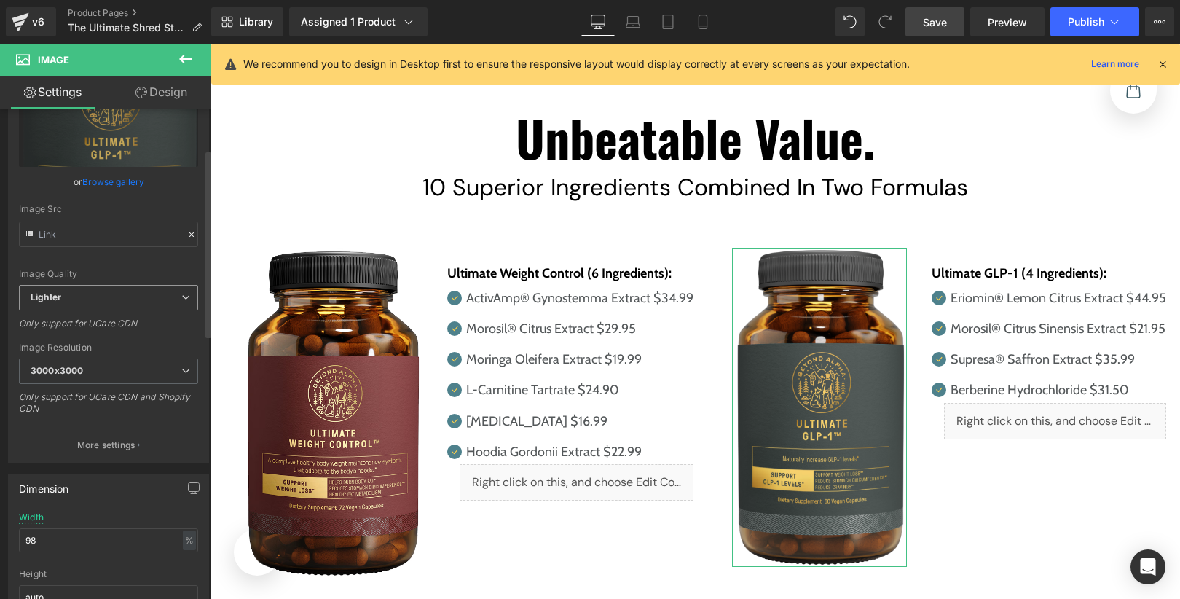
scroll to position [106, 0]
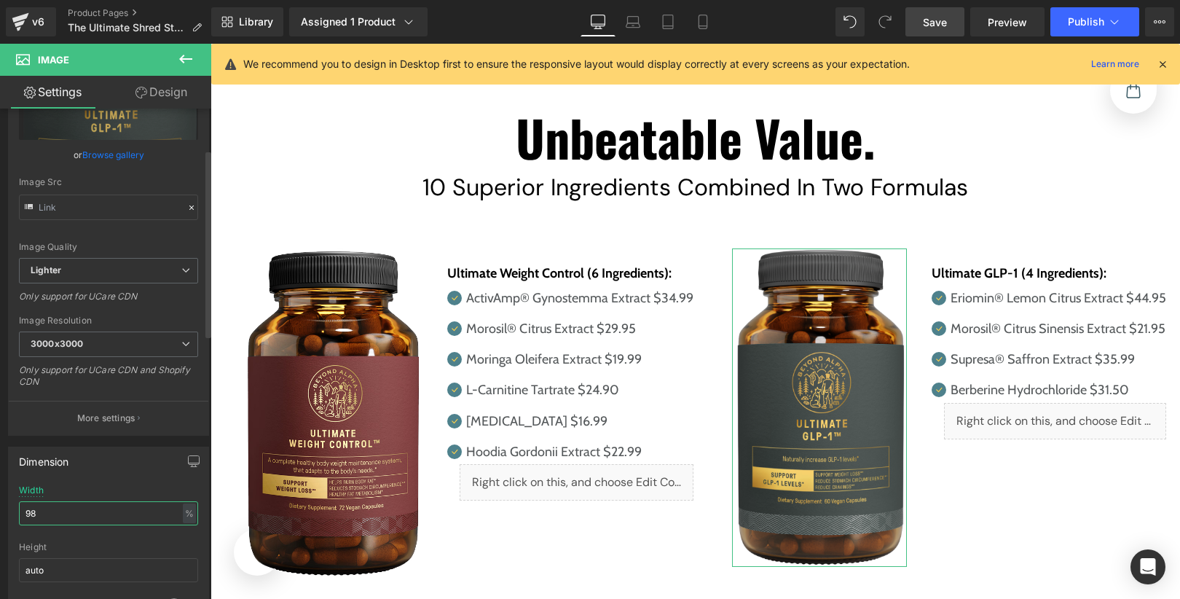
click at [143, 501] on input "98" at bounding box center [108, 513] width 179 height 24
type input "100"
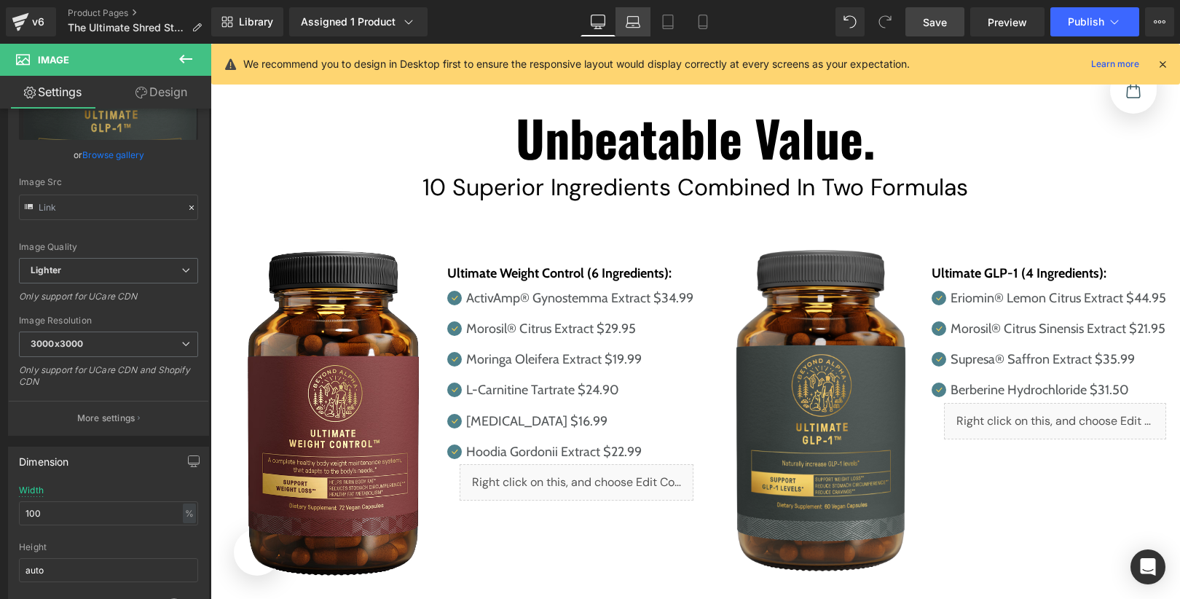
click at [629, 7] on link "Laptop" at bounding box center [632, 21] width 35 height 29
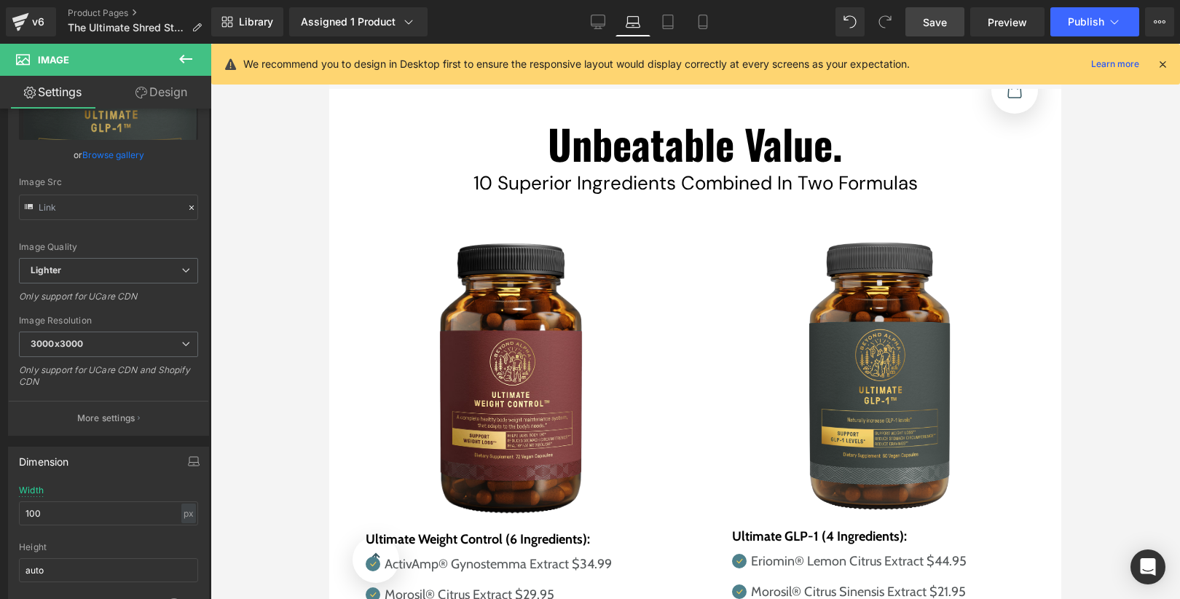
scroll to position [7799, 0]
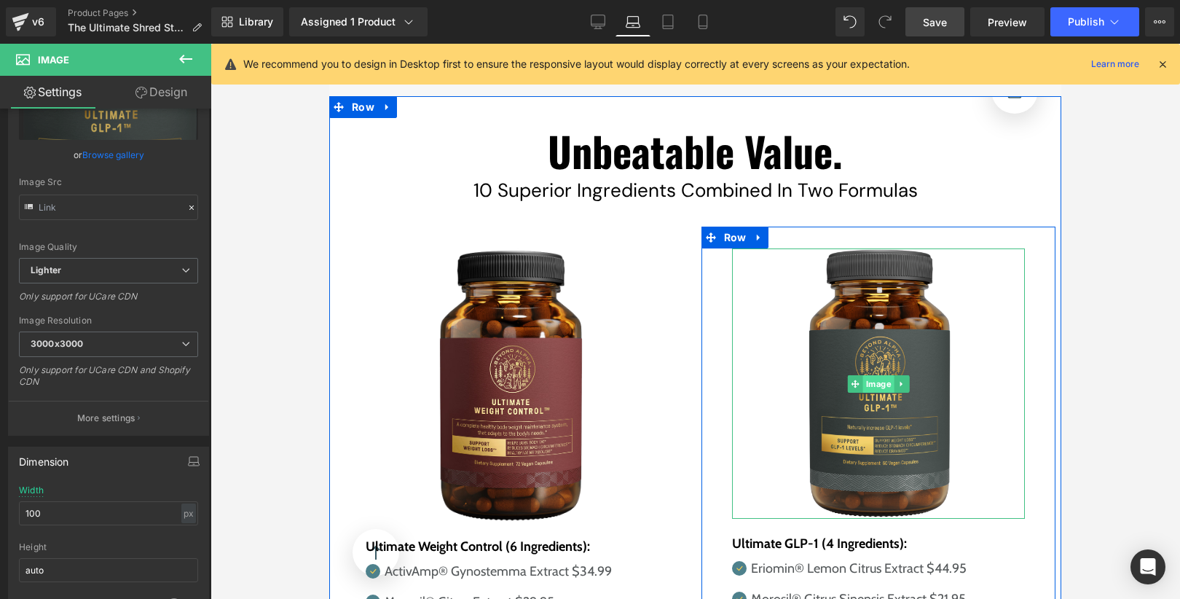
click at [875, 339] on div "Image" at bounding box center [879, 383] width 294 height 270
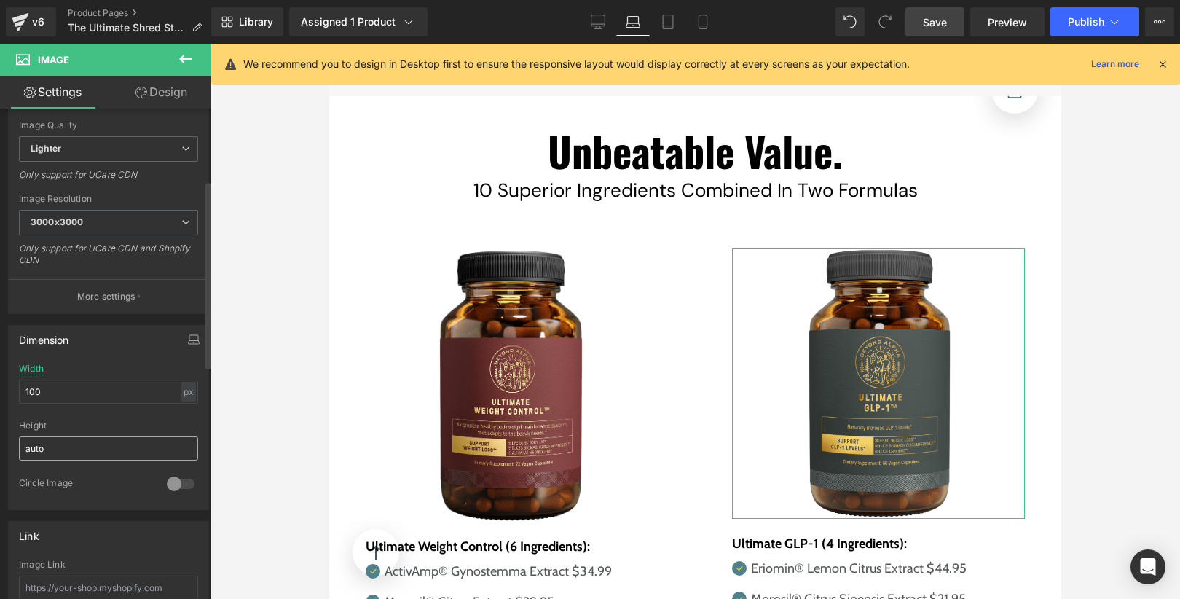
scroll to position [255, 0]
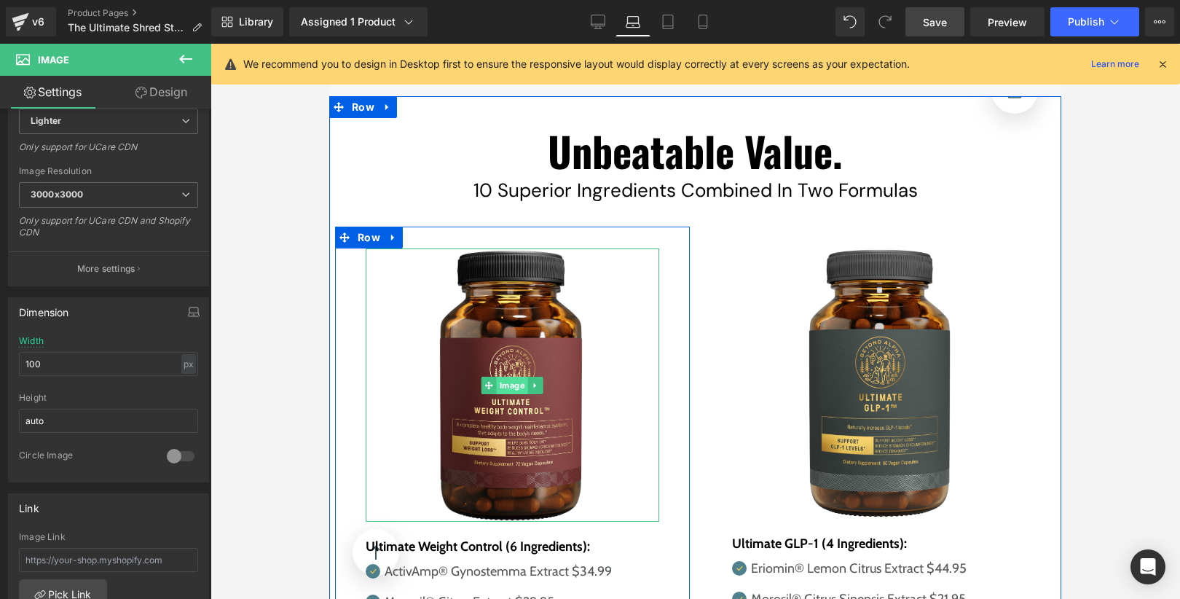
click at [511, 344] on div "Image" at bounding box center [513, 384] width 294 height 273
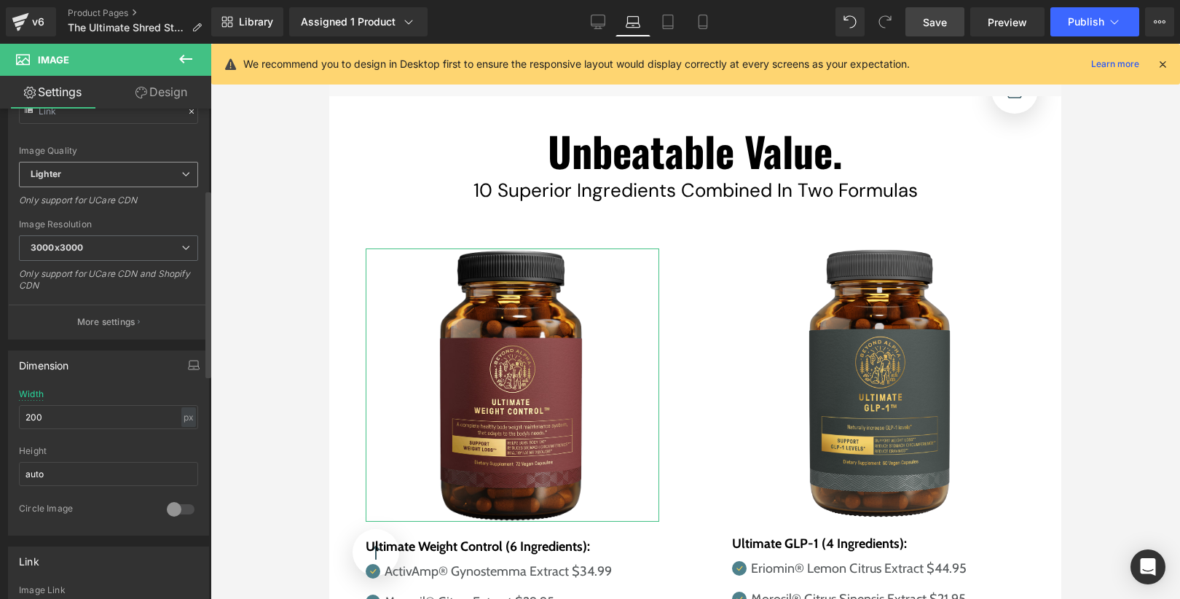
scroll to position [216, 0]
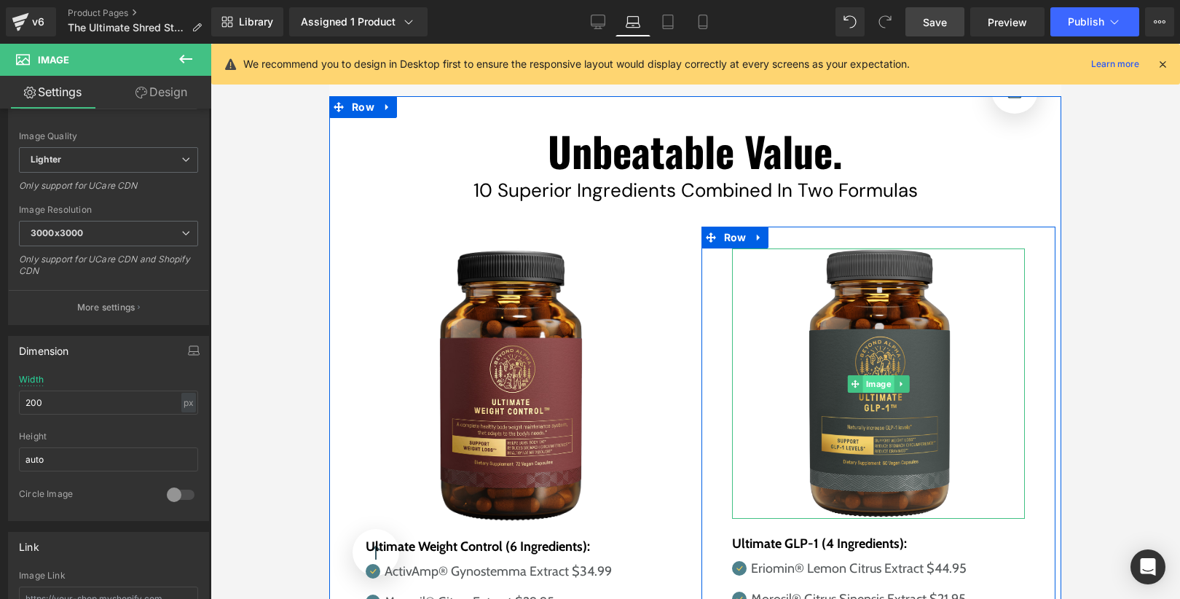
click at [878, 337] on div "Image" at bounding box center [879, 383] width 294 height 270
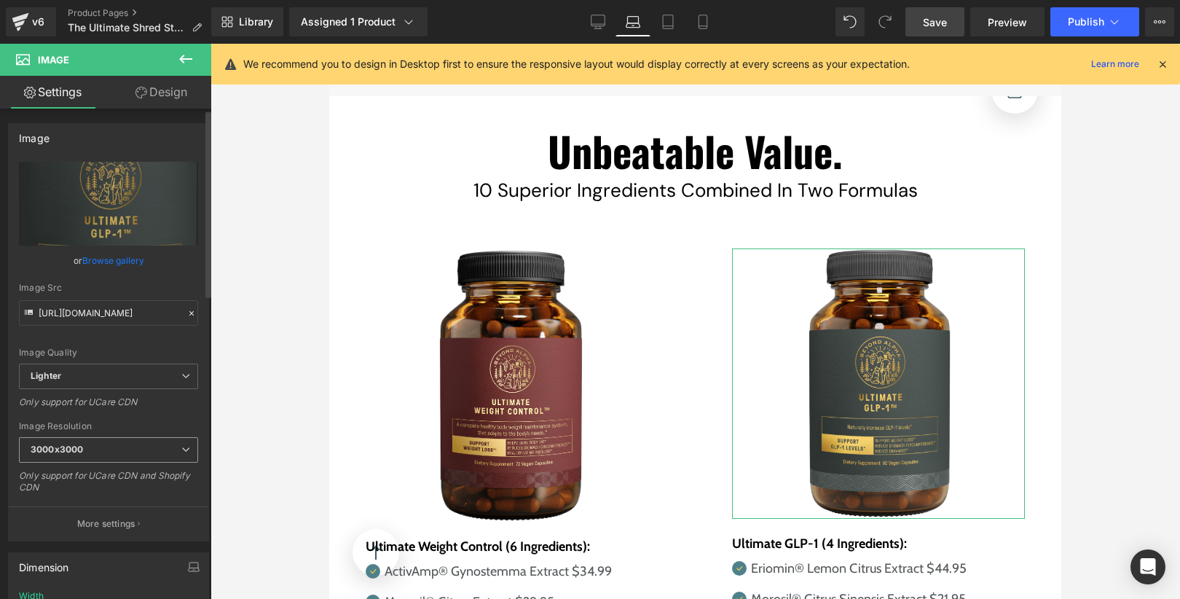
scroll to position [106, 0]
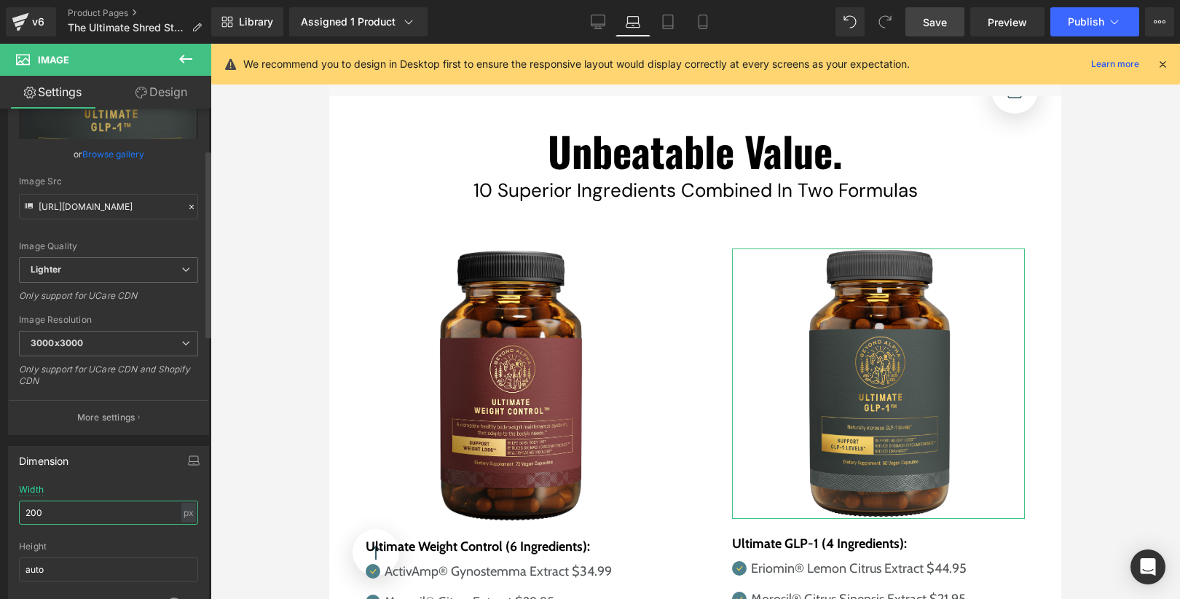
click at [103, 507] on input "200" at bounding box center [108, 512] width 179 height 24
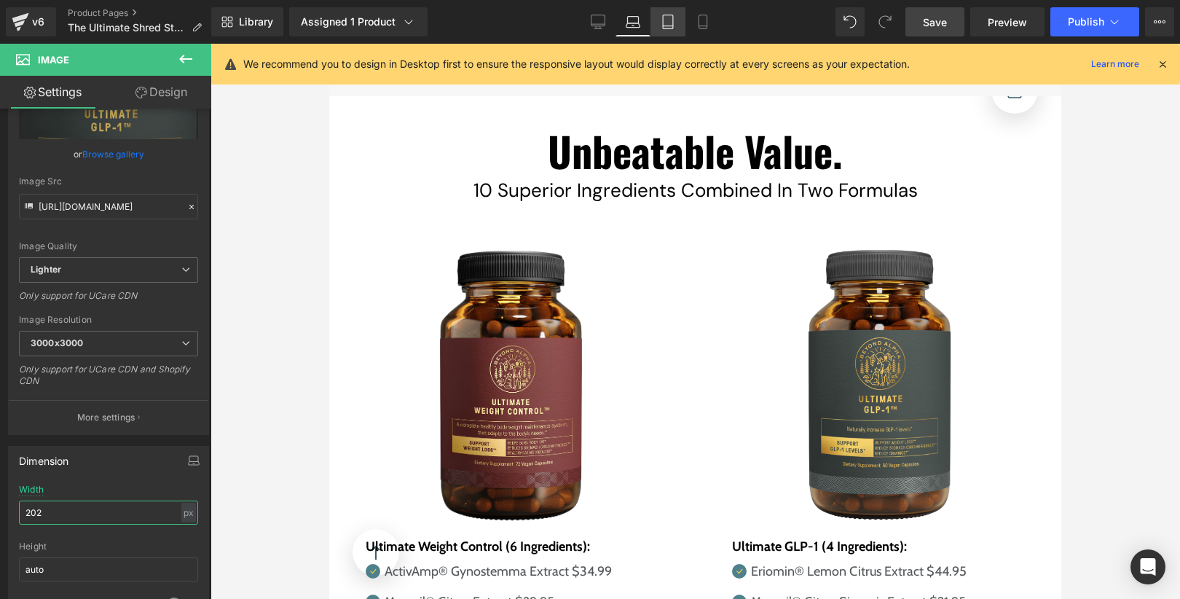
click at [669, 14] on link "Tablet" at bounding box center [667, 21] width 35 height 29
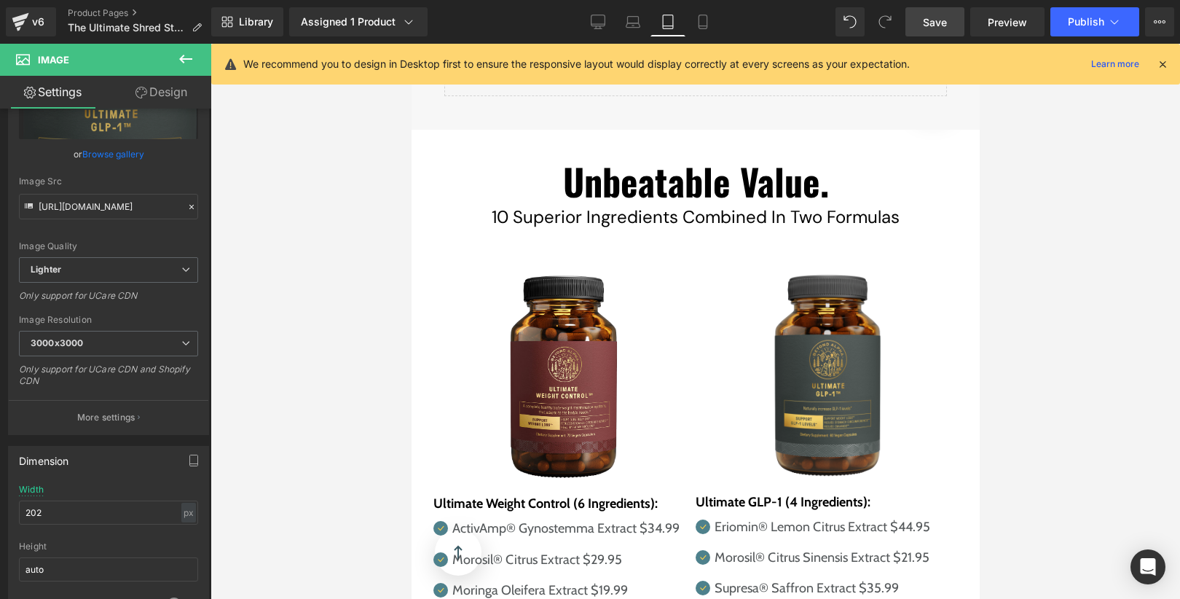
scroll to position [7900, 0]
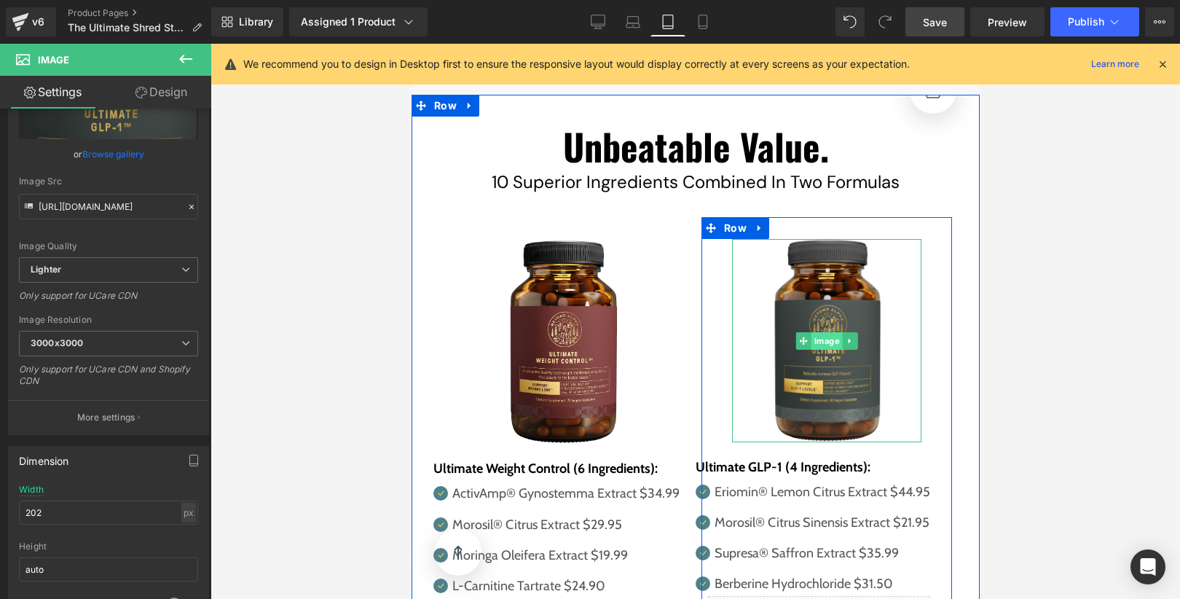
click at [833, 332] on link "Image" at bounding box center [818, 340] width 47 height 17
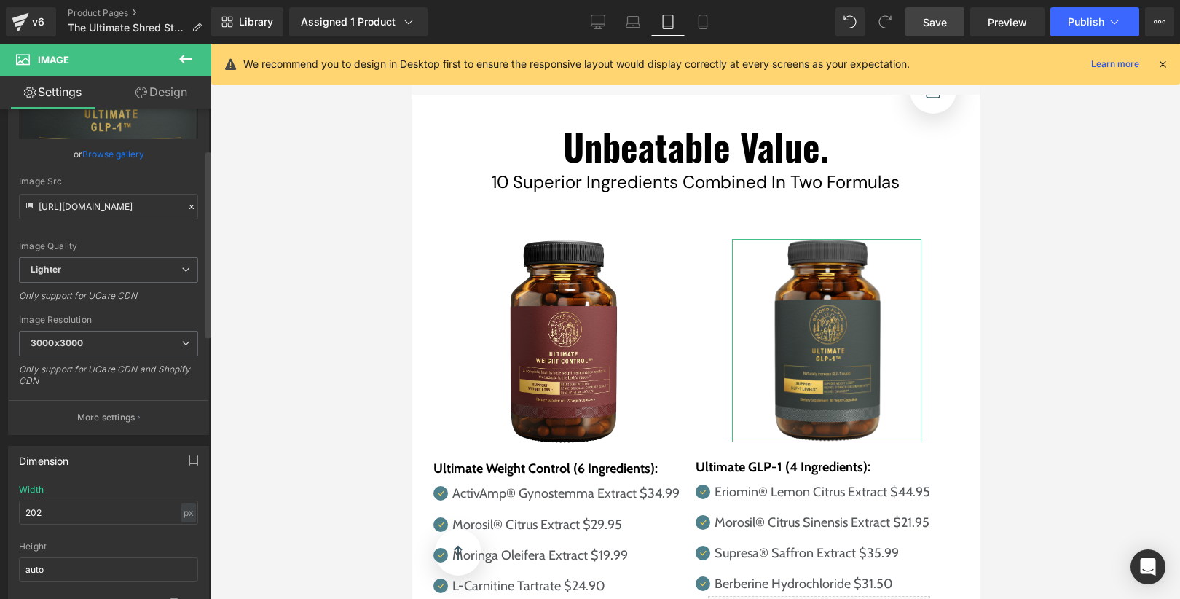
scroll to position [117, 0]
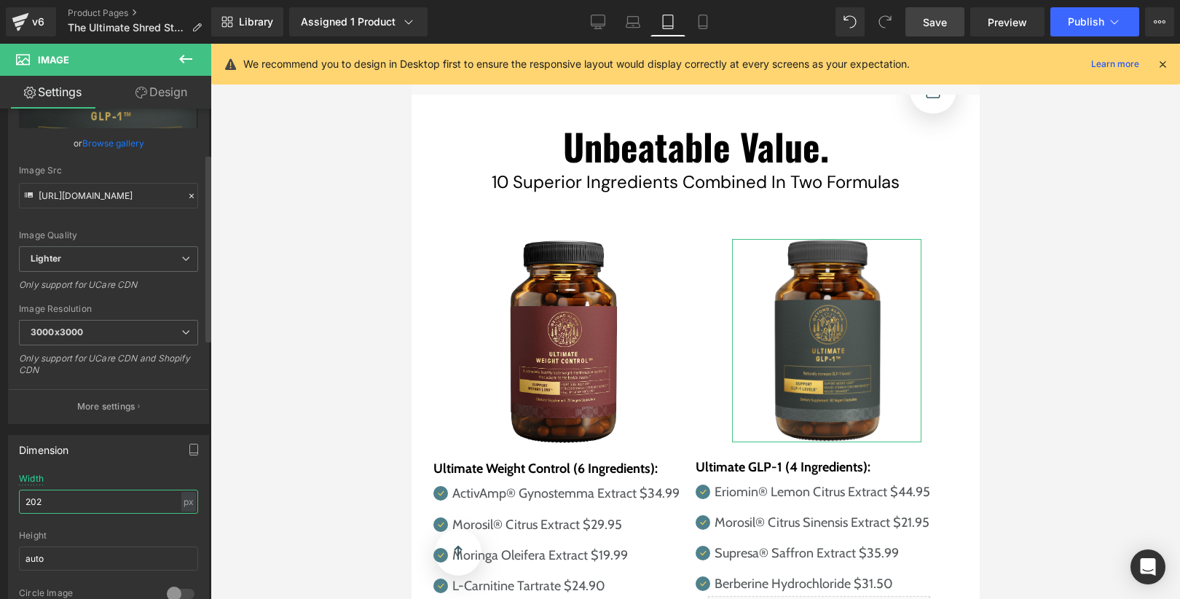
click at [146, 490] on input "202" at bounding box center [108, 501] width 179 height 24
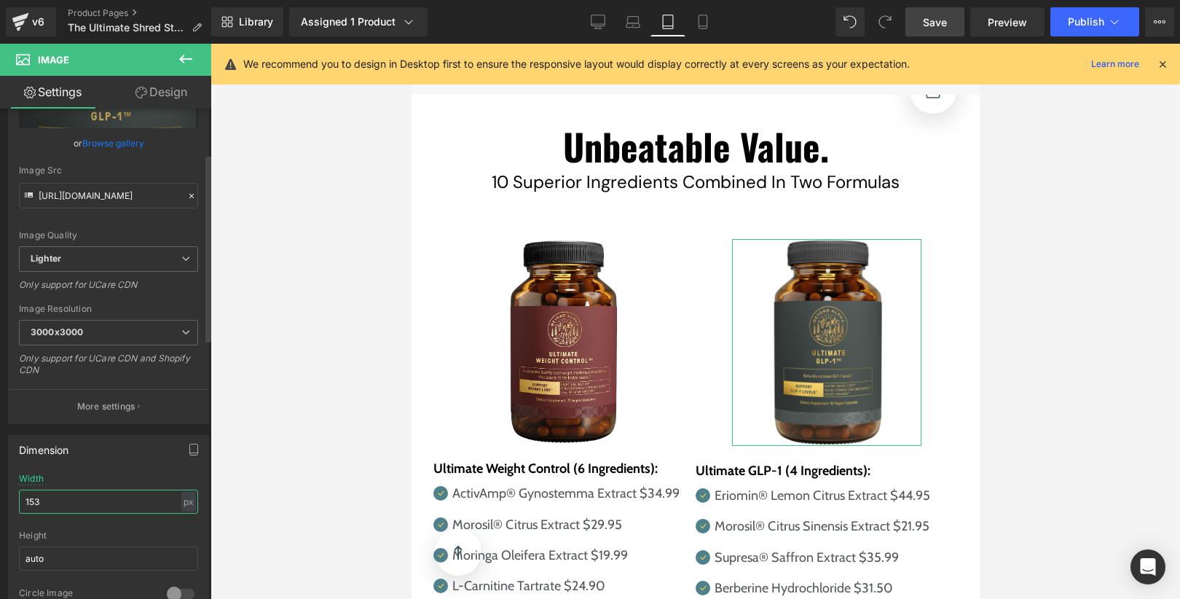
type input "152"
click at [706, 34] on link "Mobile" at bounding box center [702, 21] width 35 height 29
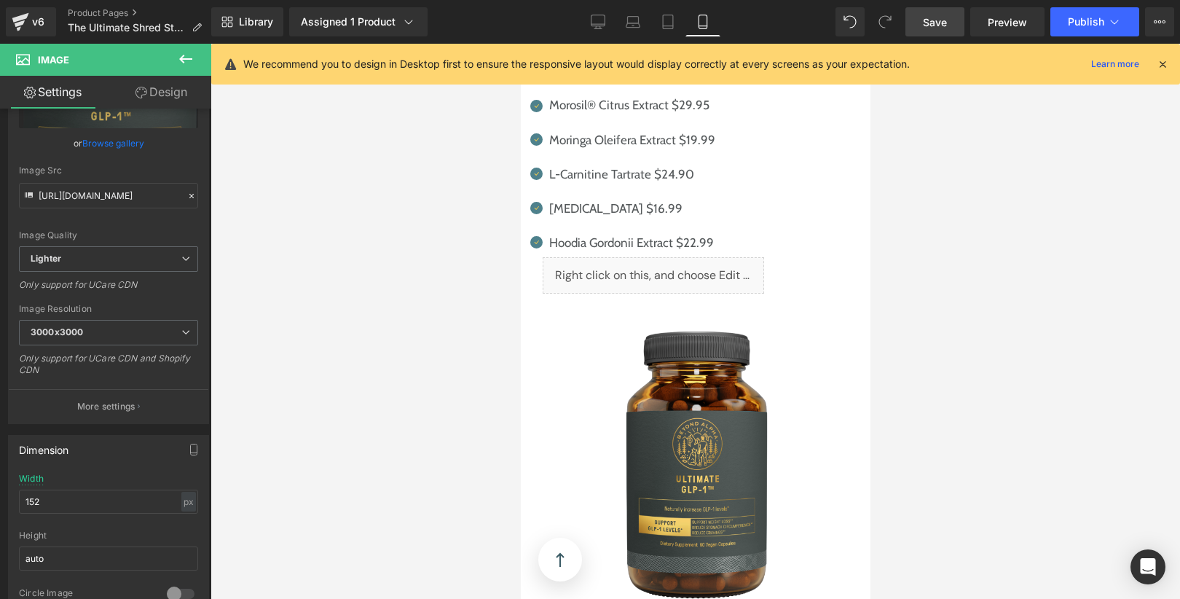
scroll to position [8916, 0]
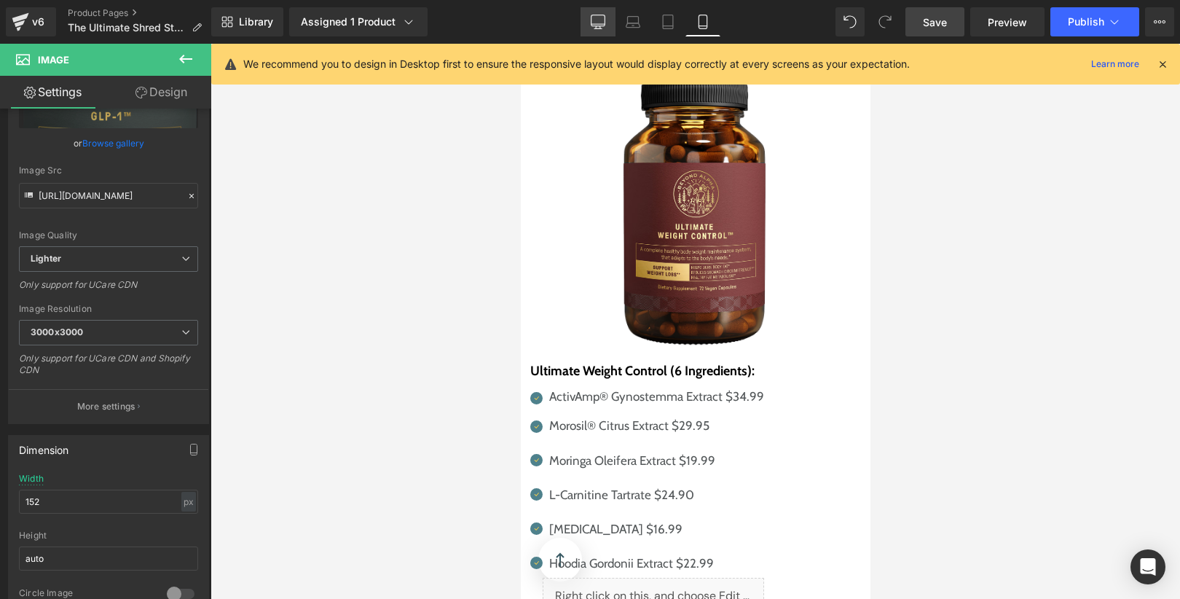
click at [599, 26] on icon at bounding box center [598, 22] width 15 height 15
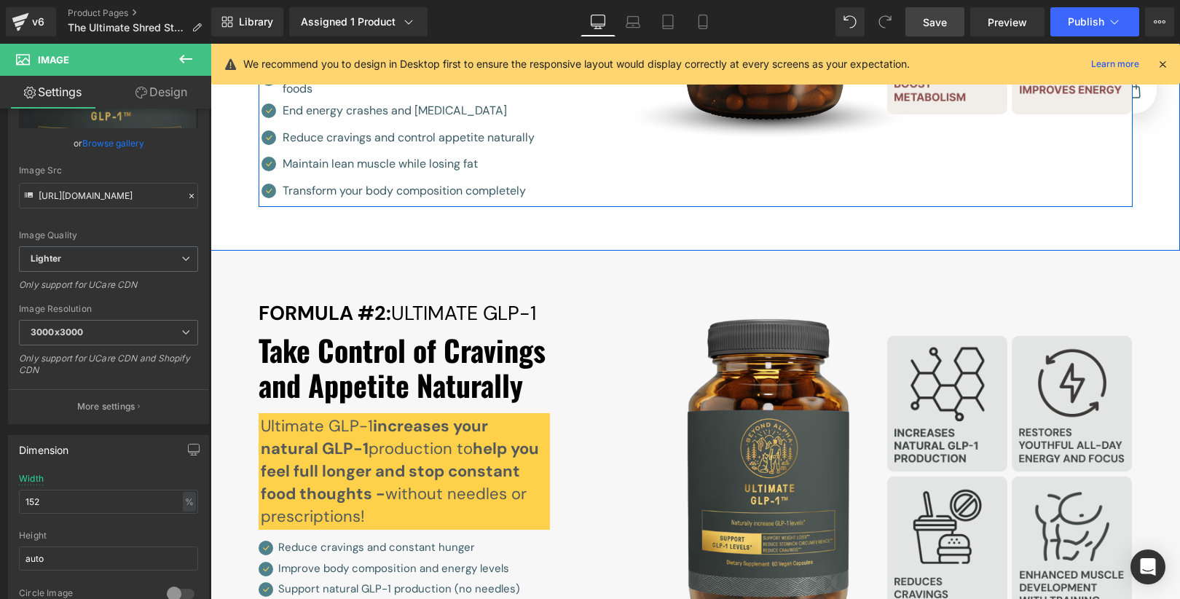
scroll to position [4692, 0]
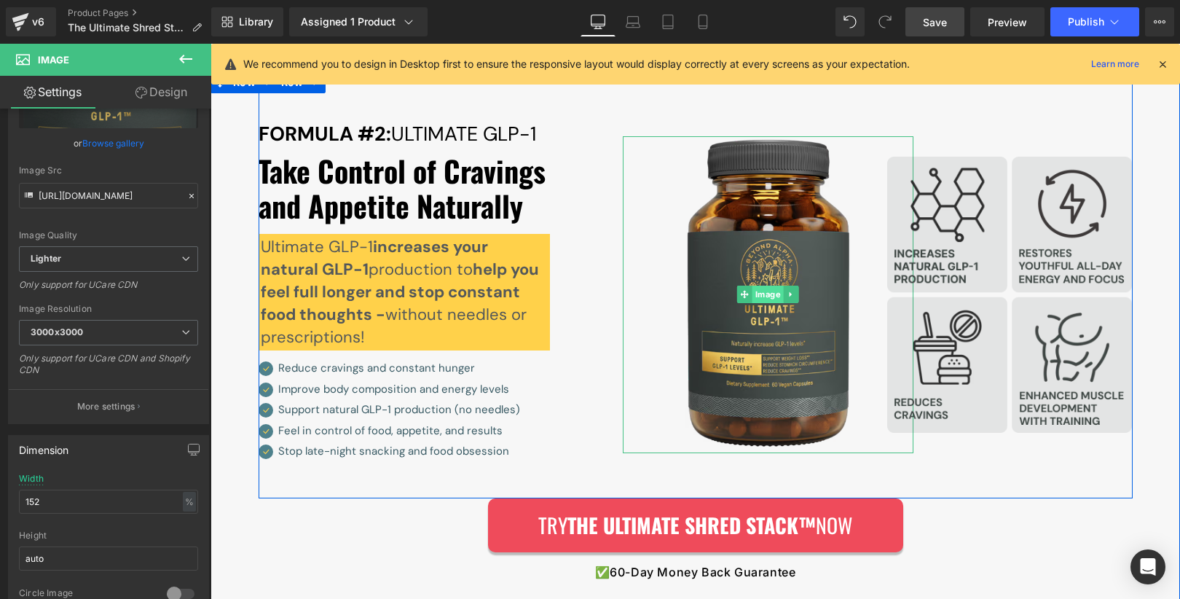
click at [768, 286] on link "Image" at bounding box center [760, 294] width 47 height 17
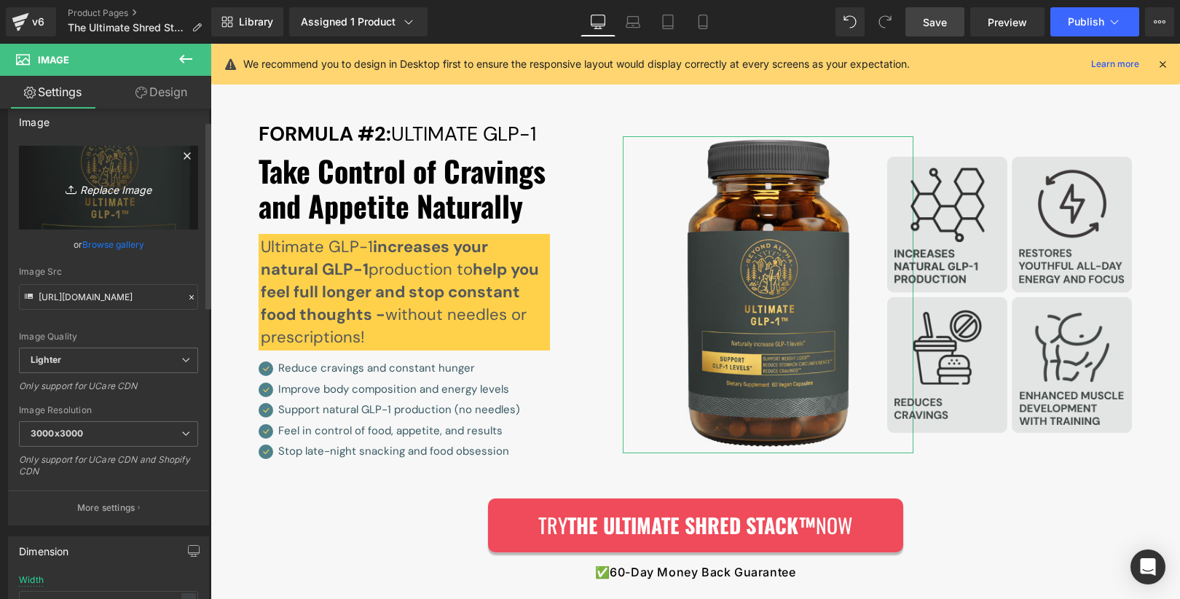
scroll to position [0, 0]
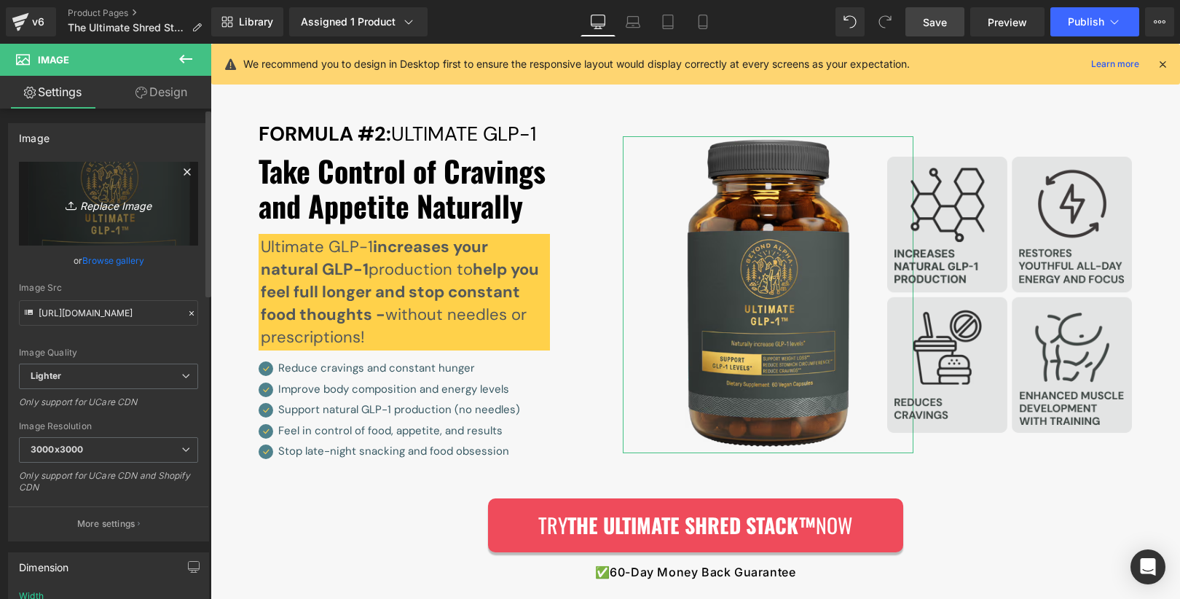
click at [95, 182] on link "Replace Image" at bounding box center [108, 204] width 179 height 84
type input "C:\fakepath\ba-GLP-us-render-Image0001 (2) 3.png"
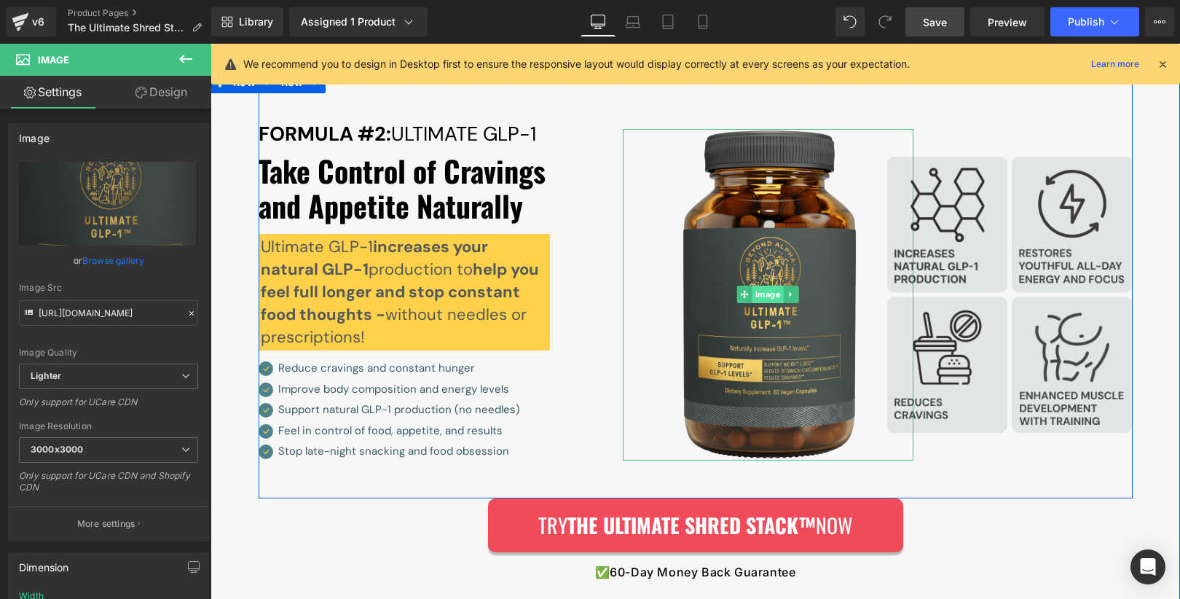
click at [770, 286] on link "Image" at bounding box center [760, 294] width 47 height 17
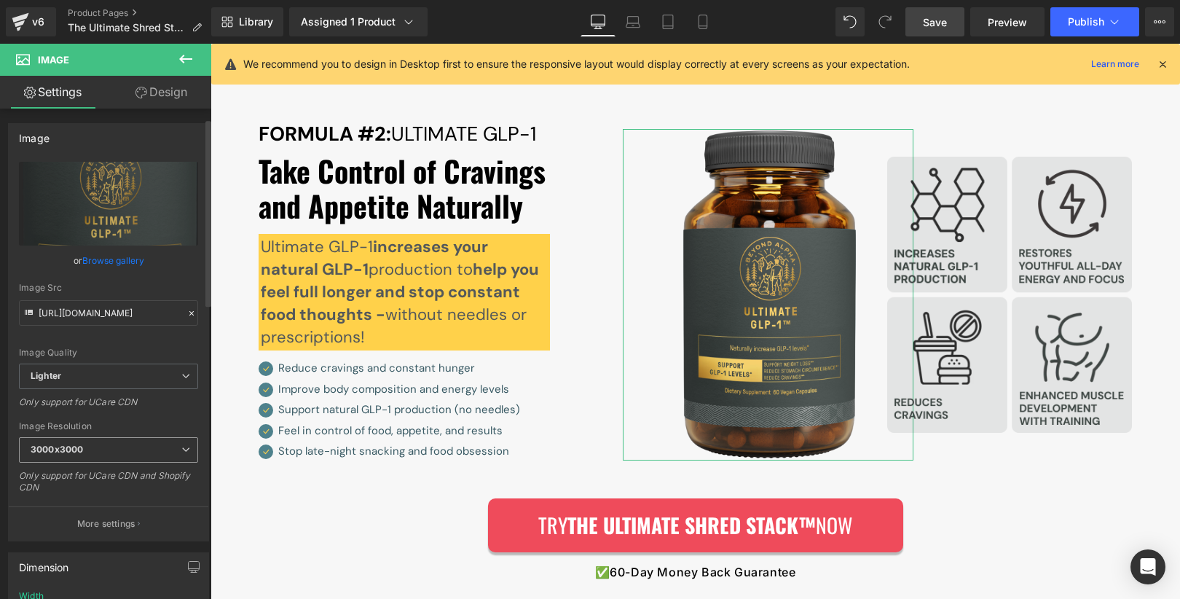
scroll to position [88, 0]
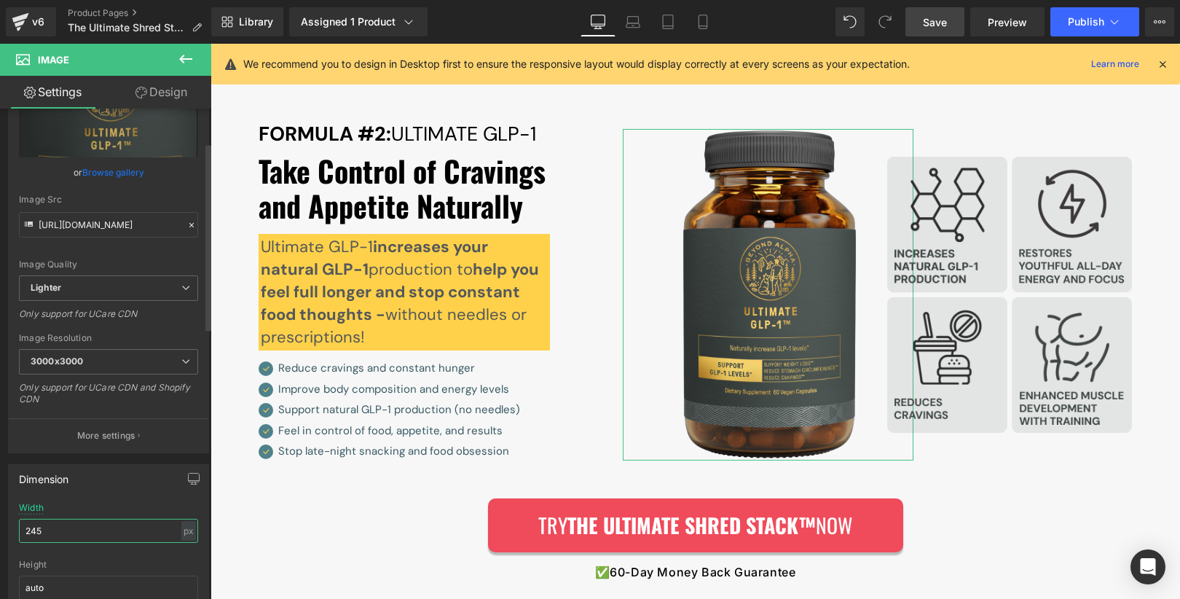
click at [123, 521] on input "245" at bounding box center [108, 531] width 179 height 24
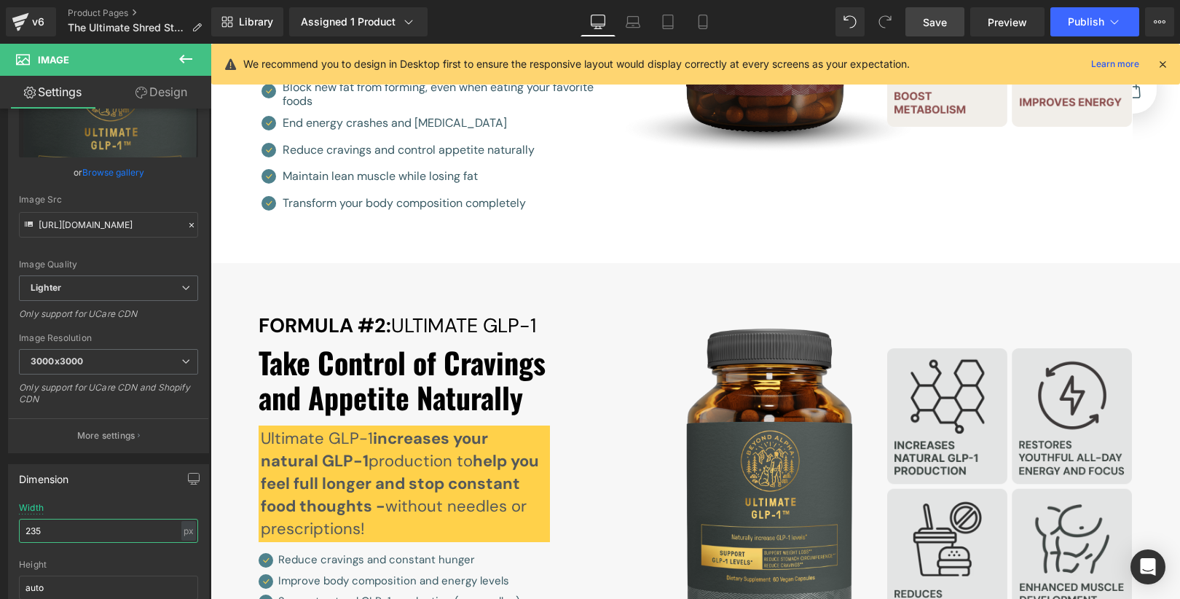
scroll to position [4514, 0]
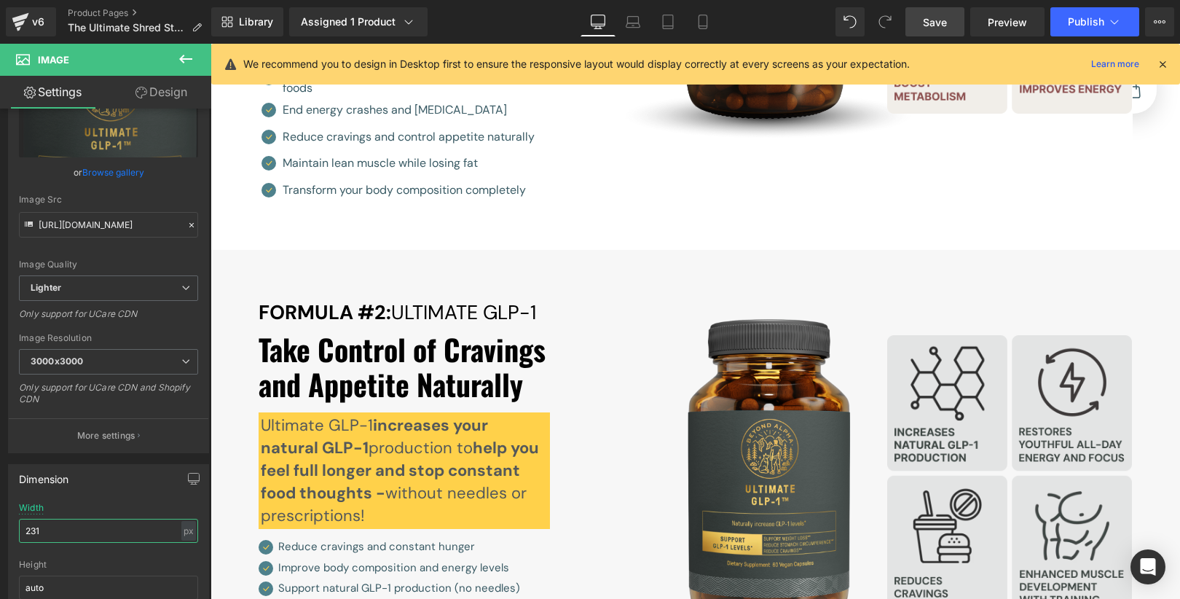
type input "230"
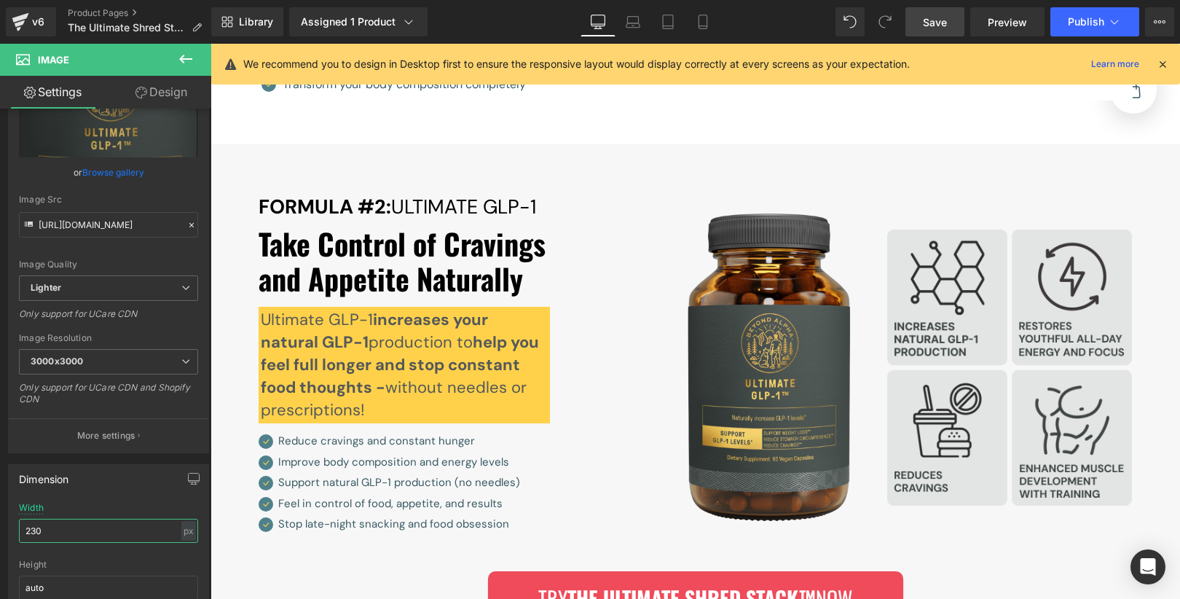
scroll to position [4623, 0]
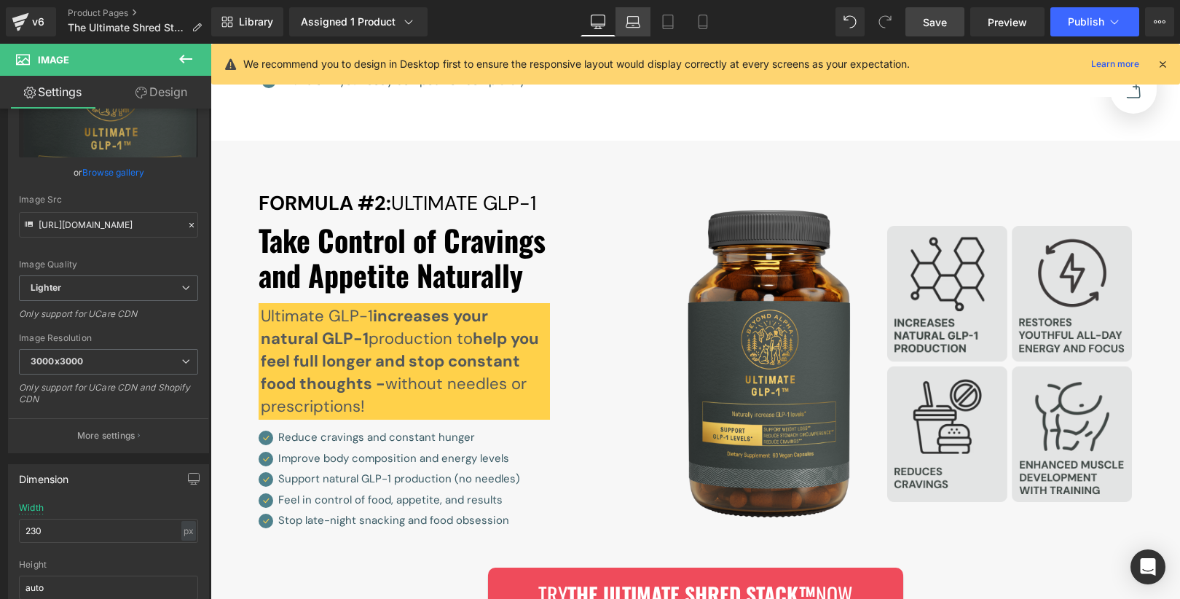
click at [639, 28] on icon at bounding box center [633, 22] width 15 height 15
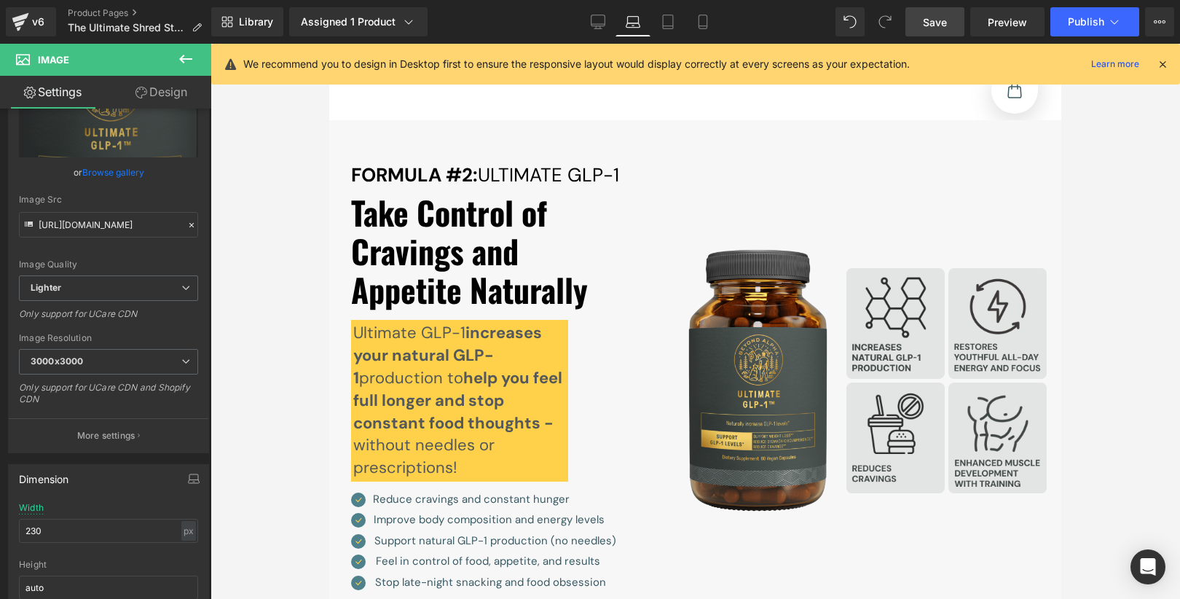
scroll to position [4378, 0]
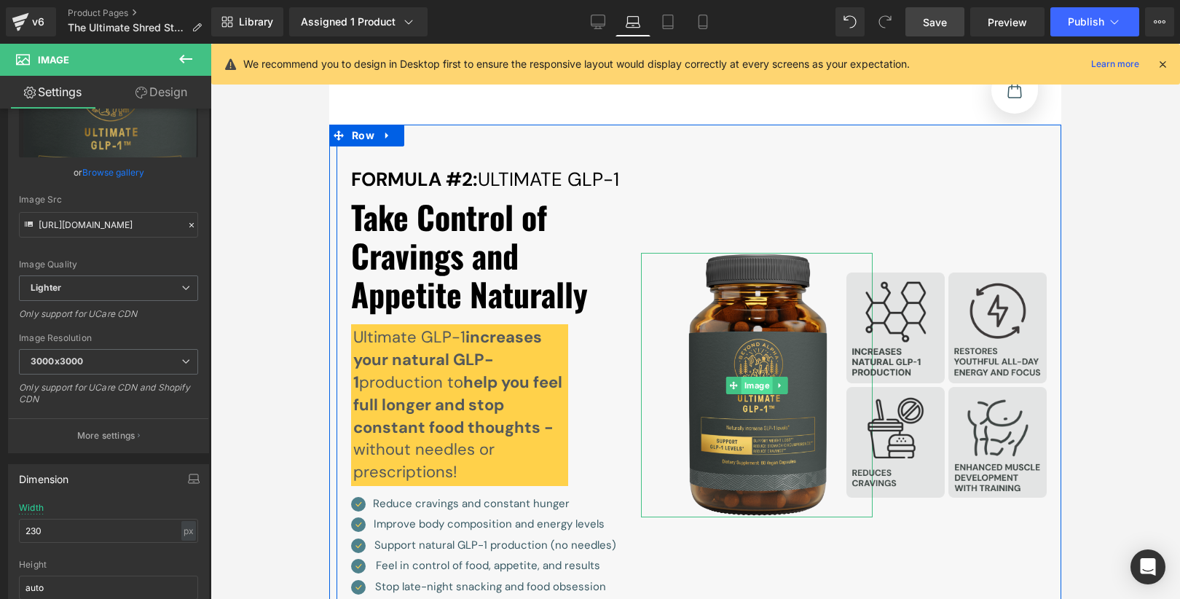
click at [763, 377] on link "Image" at bounding box center [749, 385] width 47 height 17
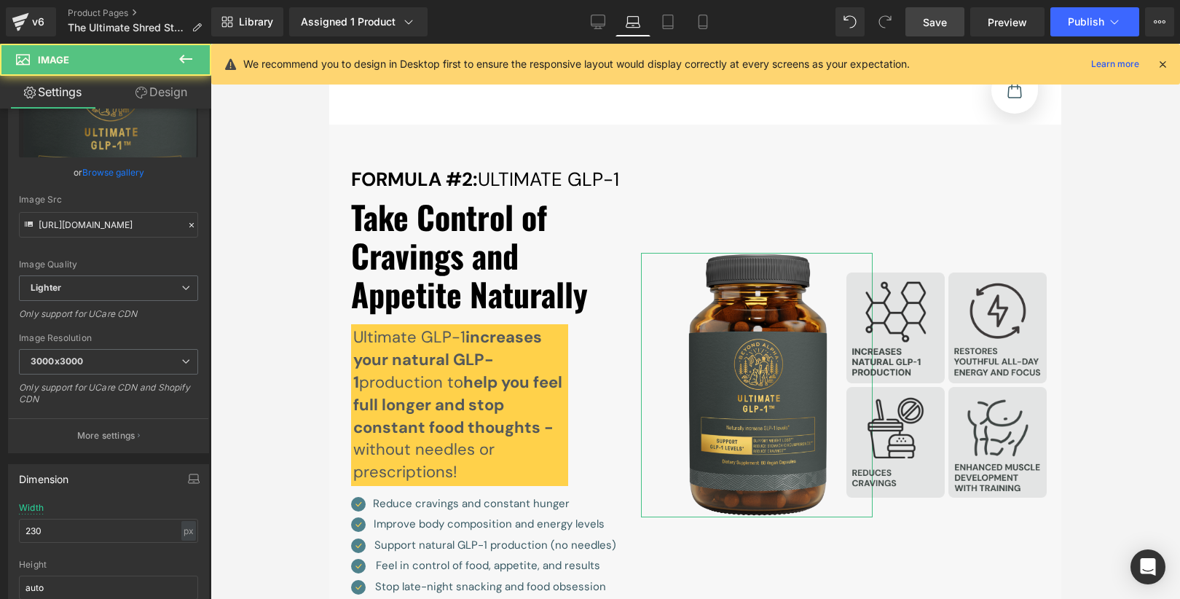
click at [171, 101] on link "Design" at bounding box center [162, 92] width 106 height 33
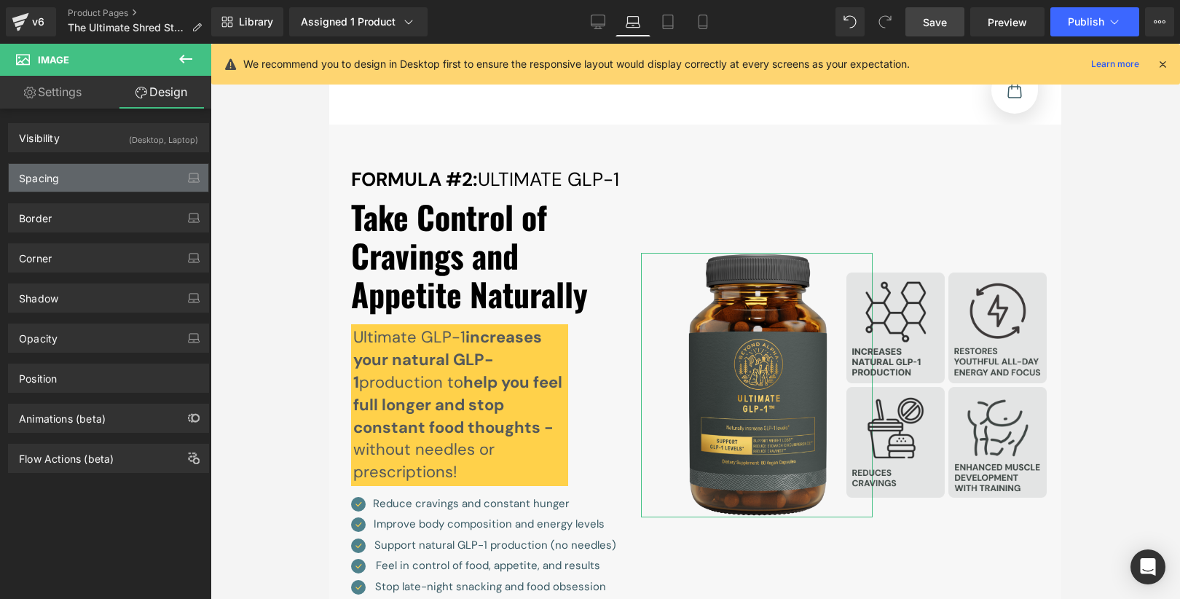
click at [107, 175] on div "Spacing" at bounding box center [109, 178] width 200 height 28
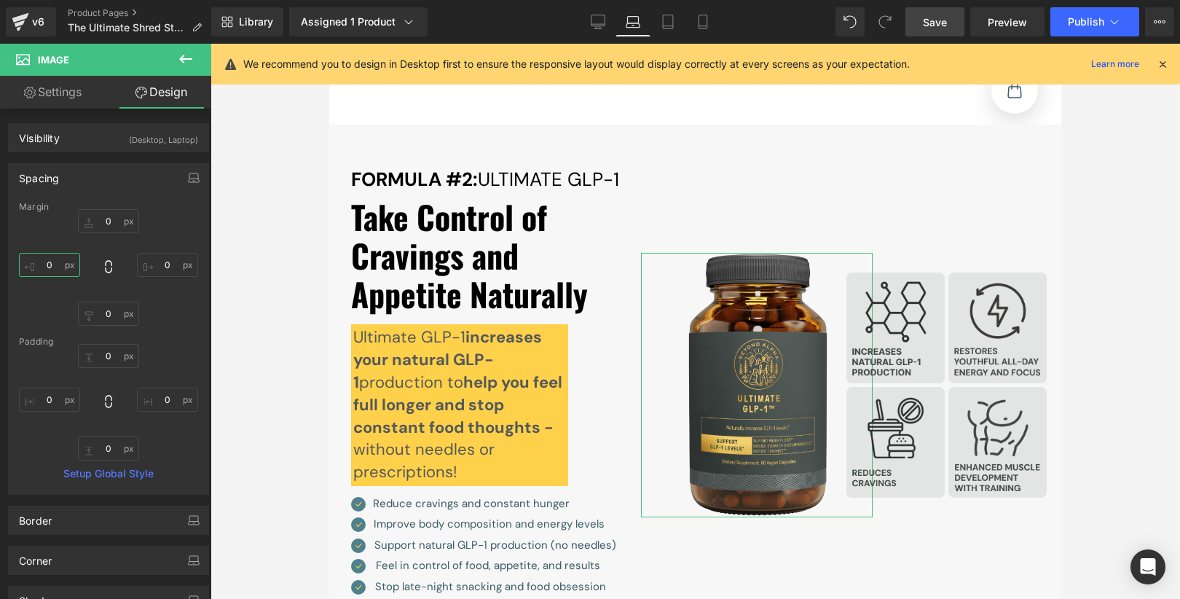
click at [58, 263] on input "0" at bounding box center [49, 265] width 61 height 24
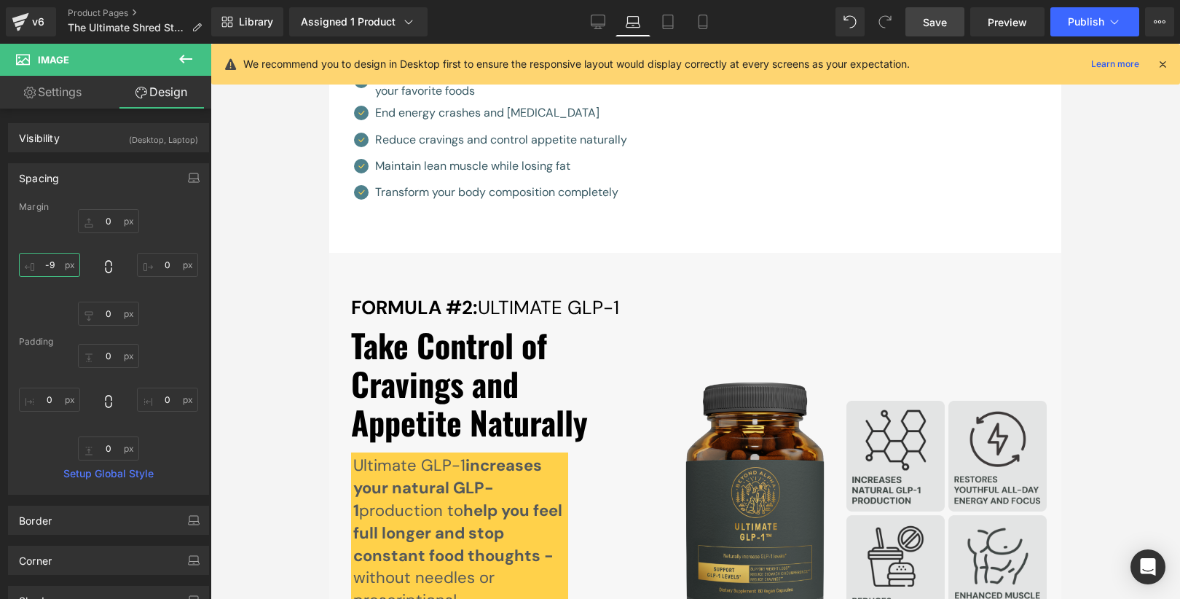
scroll to position [4253, 0]
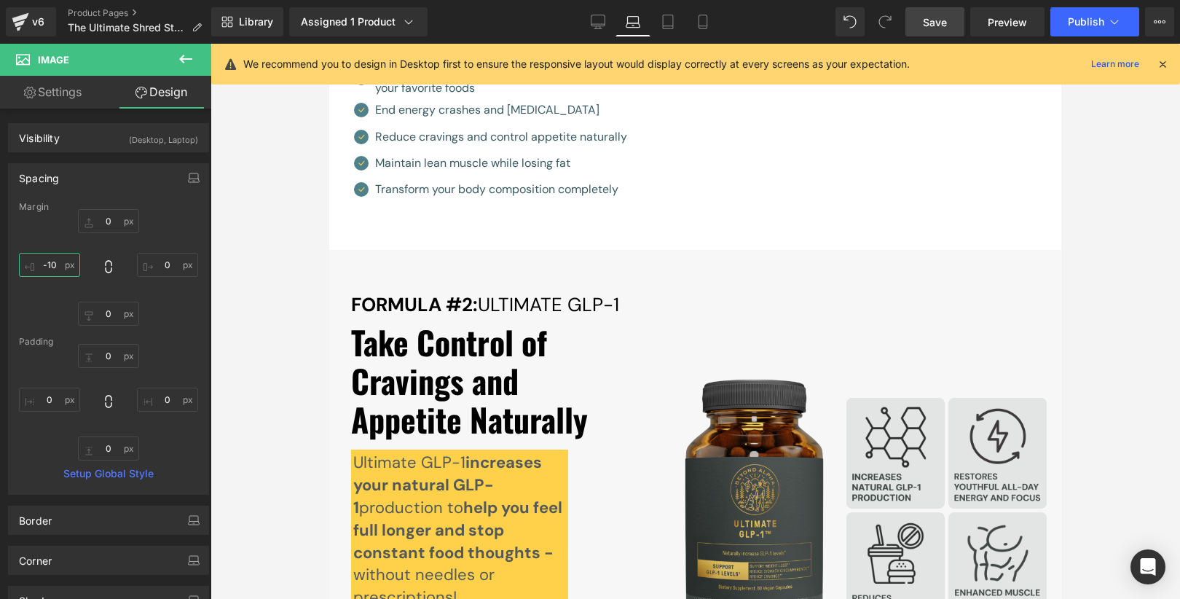
type input "-11"
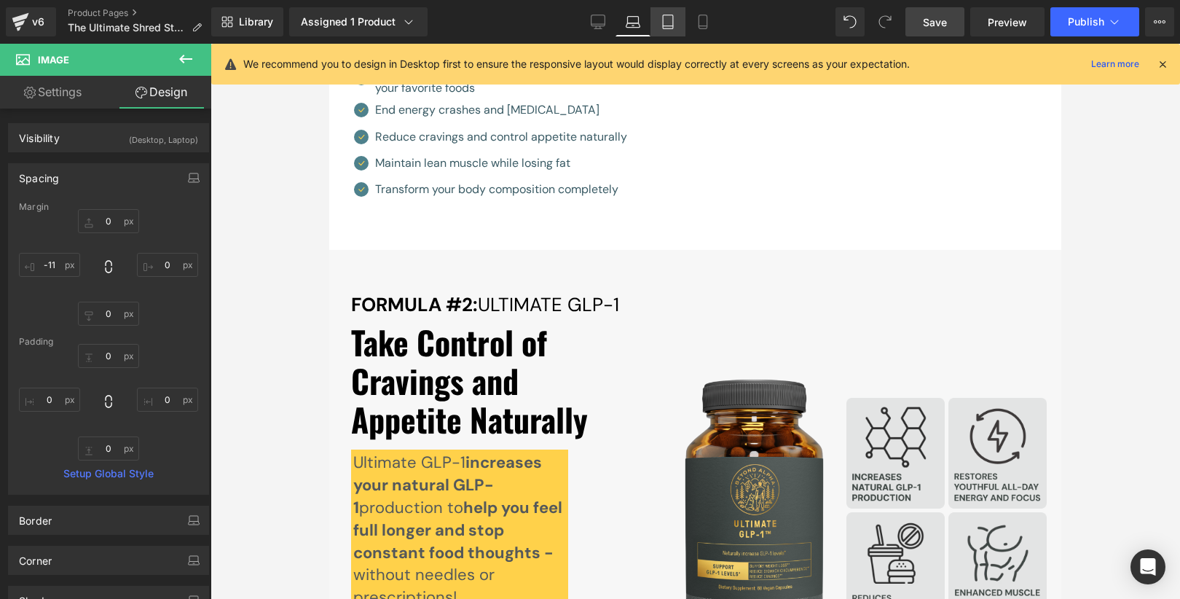
click at [674, 34] on link "Tablet" at bounding box center [667, 21] width 35 height 29
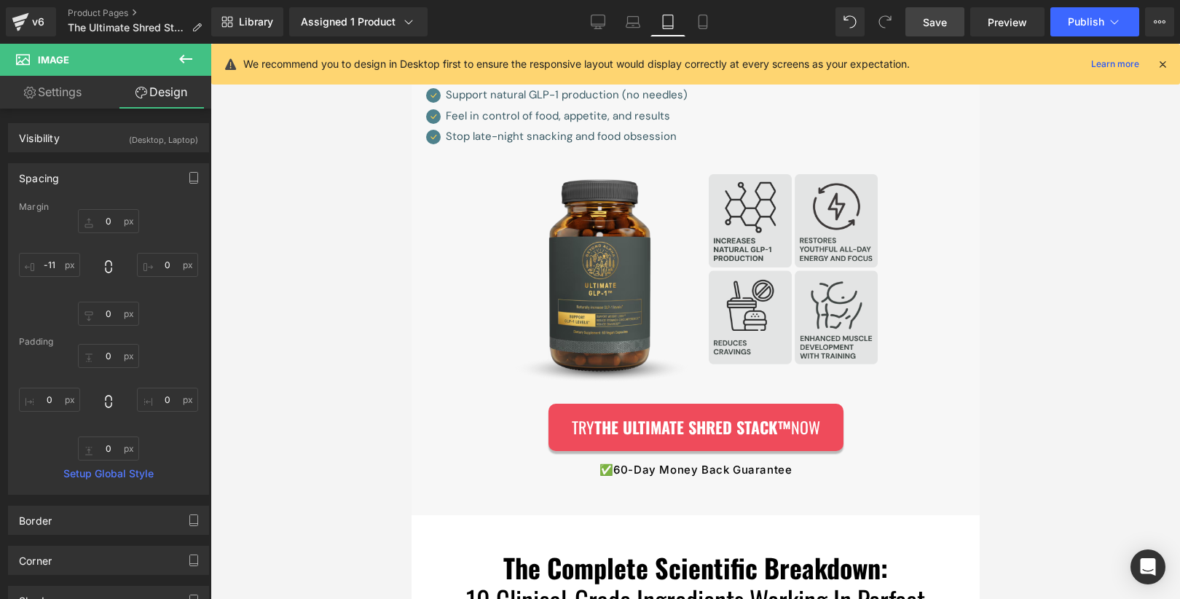
scroll to position [4817, 0]
drag, startPoint x: 707, startPoint y: 27, endPoint x: 208, endPoint y: 55, distance: 499.7
click at [707, 27] on icon at bounding box center [703, 22] width 15 height 15
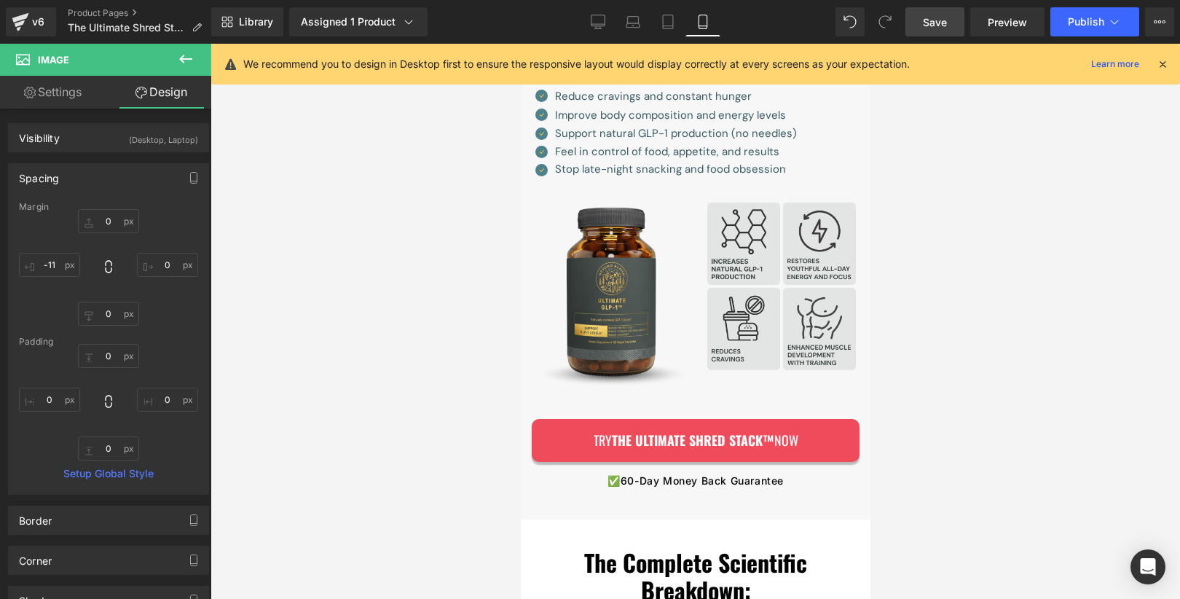
scroll to position [4920, 0]
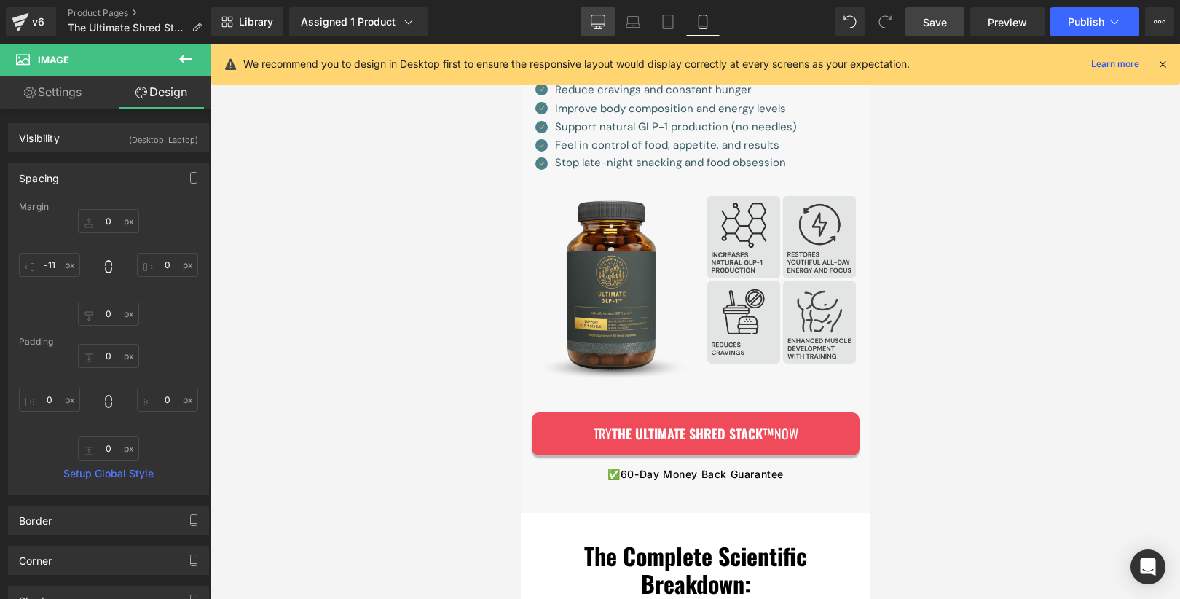
click at [597, 34] on link "Desktop" at bounding box center [597, 21] width 35 height 29
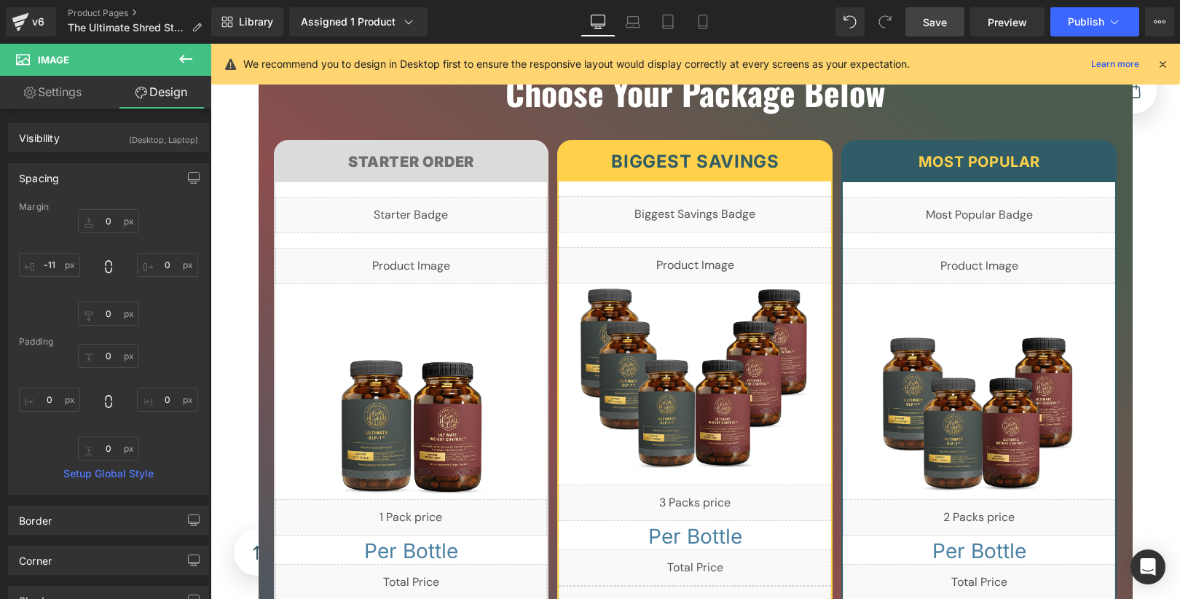
scroll to position [10268, 0]
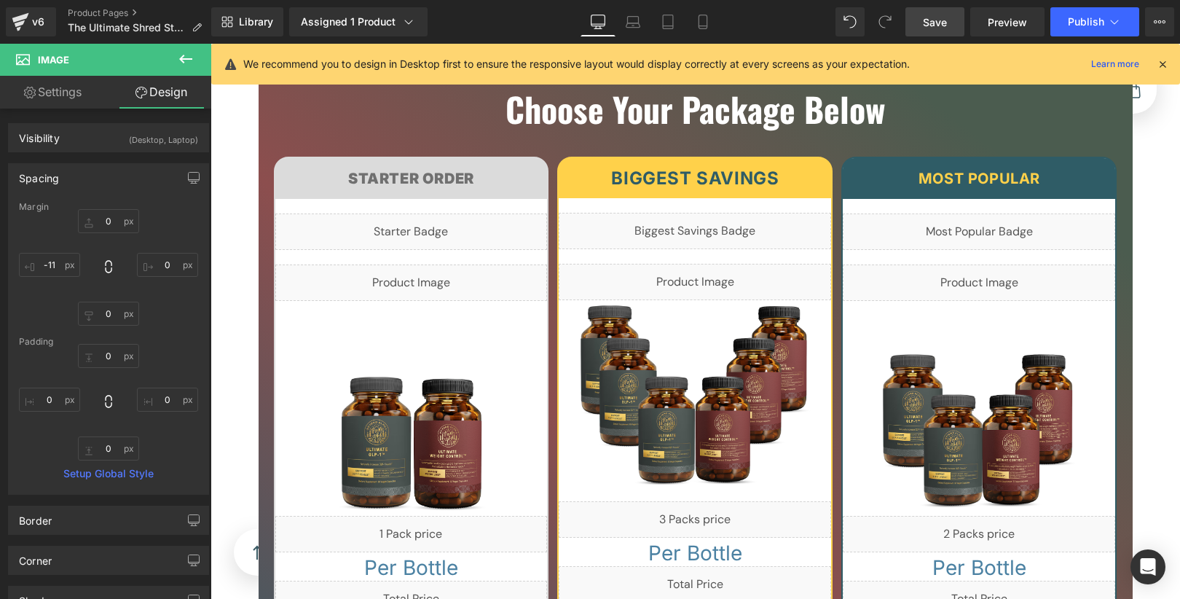
click at [940, 19] on span "Save" at bounding box center [935, 22] width 24 height 15
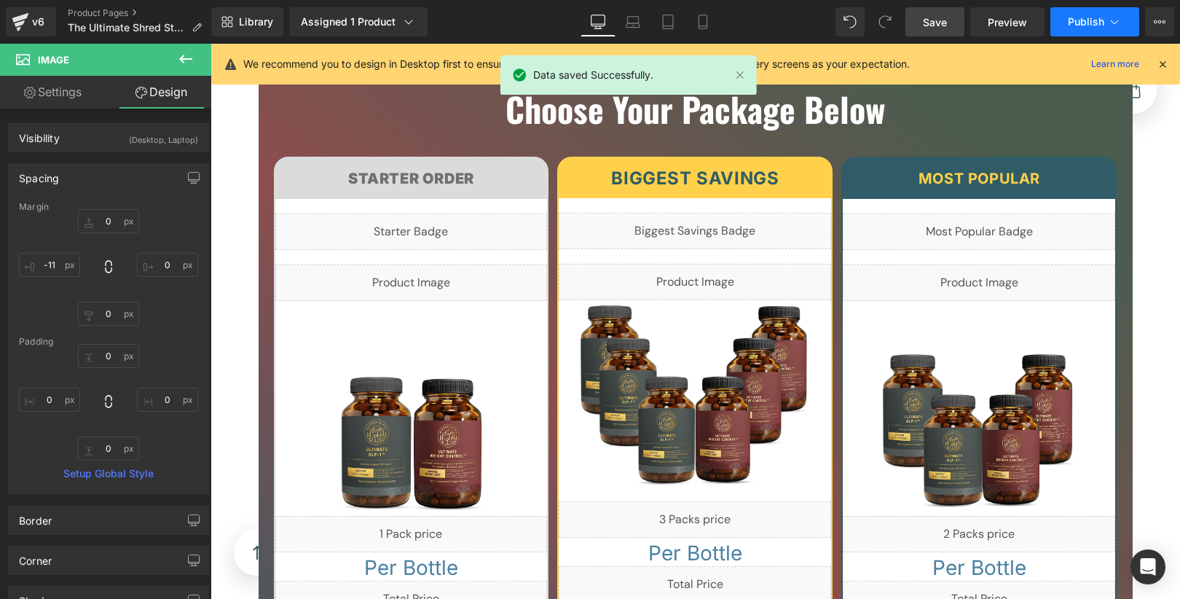
click at [1101, 30] on button "Publish" at bounding box center [1094, 21] width 89 height 29
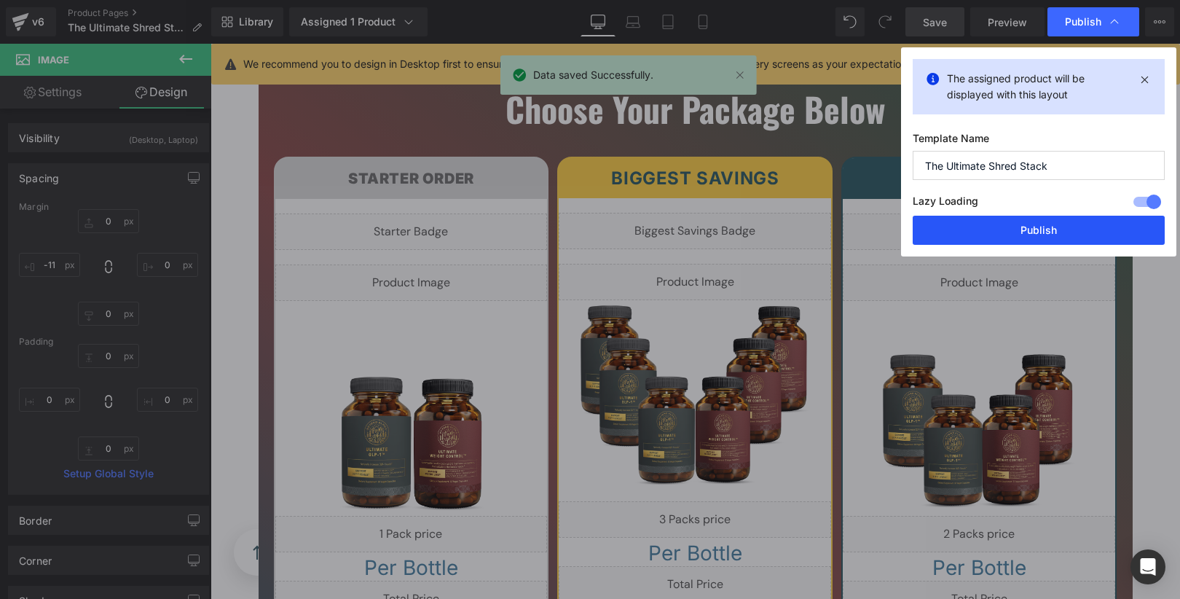
click at [1068, 228] on button "Publish" at bounding box center [1039, 230] width 252 height 29
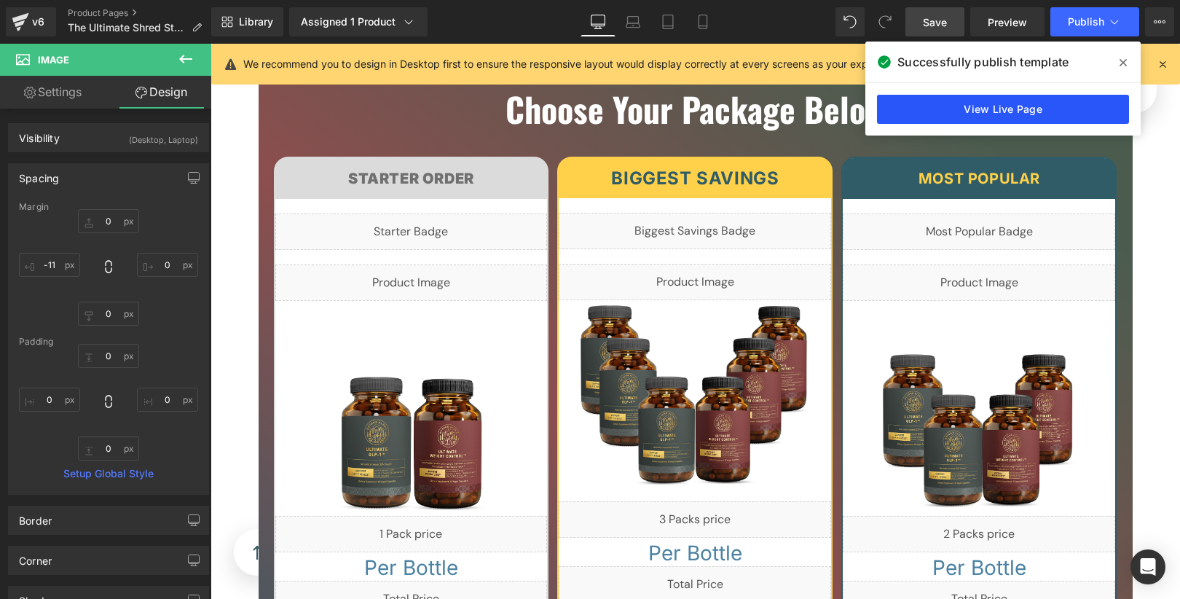
click at [1017, 112] on link "View Live Page" at bounding box center [1003, 109] width 252 height 29
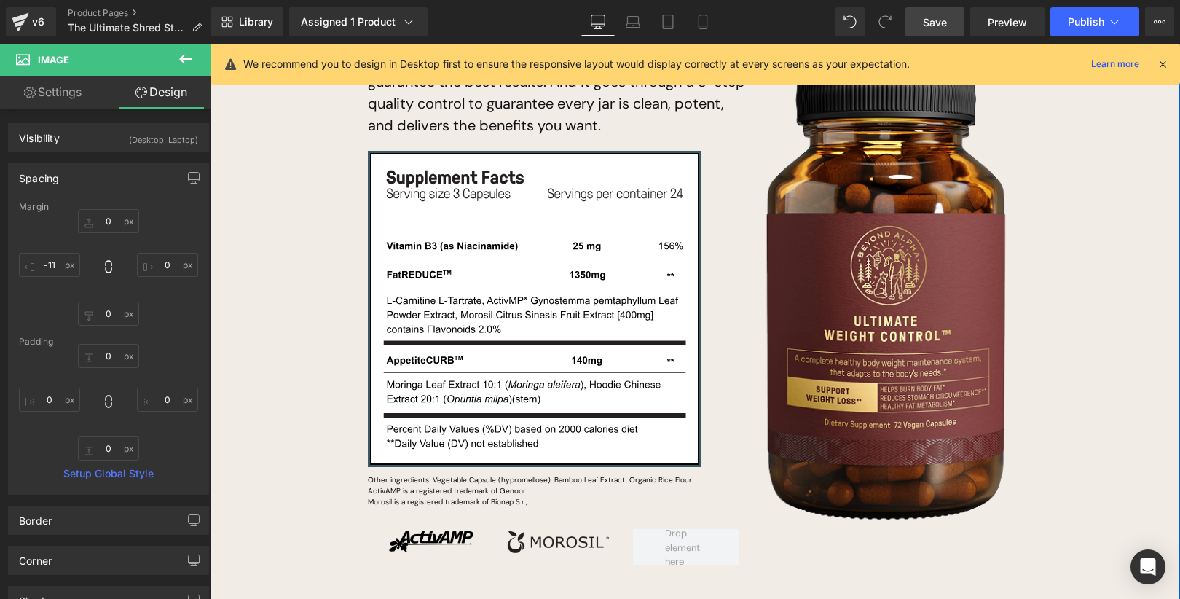
scroll to position [8787, 0]
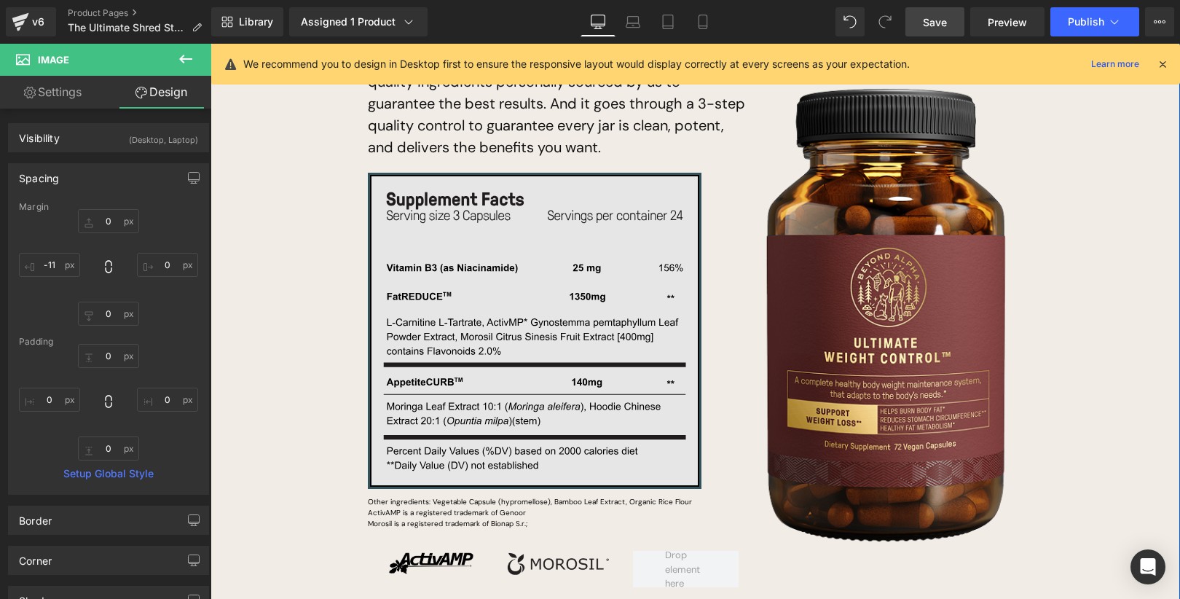
click at [525, 325] on img at bounding box center [535, 331] width 334 height 316
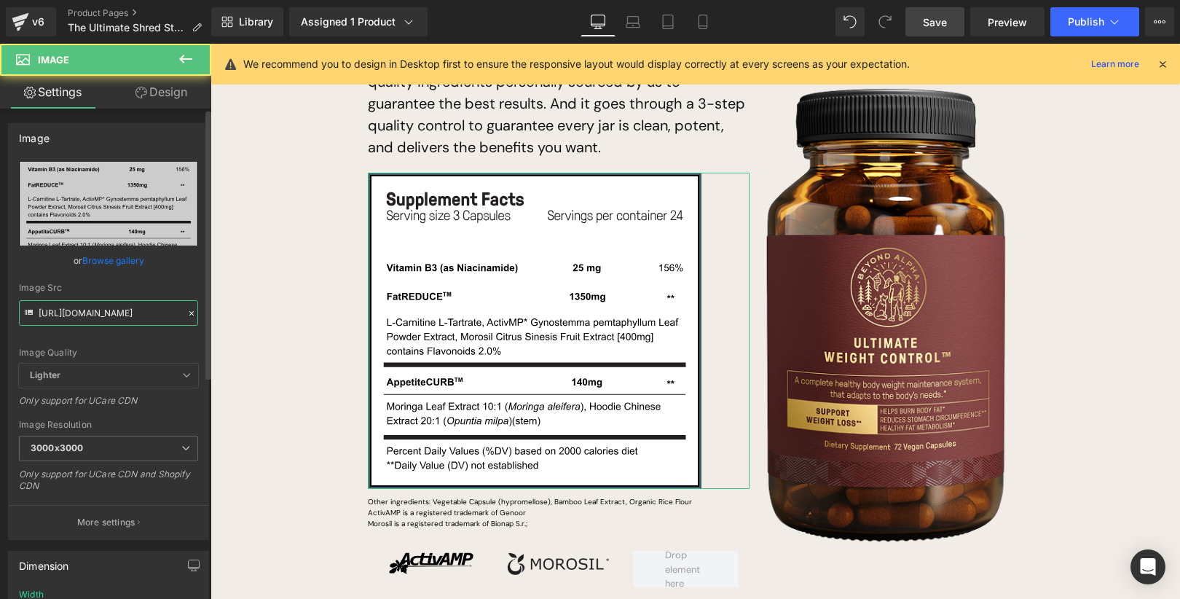
click at [134, 313] on input "https://ucarecdn.com/af8e283a-450f-4eac-a69d-c1a9c13f61b4/Frame%201000003100.svg" at bounding box center [108, 312] width 179 height 25
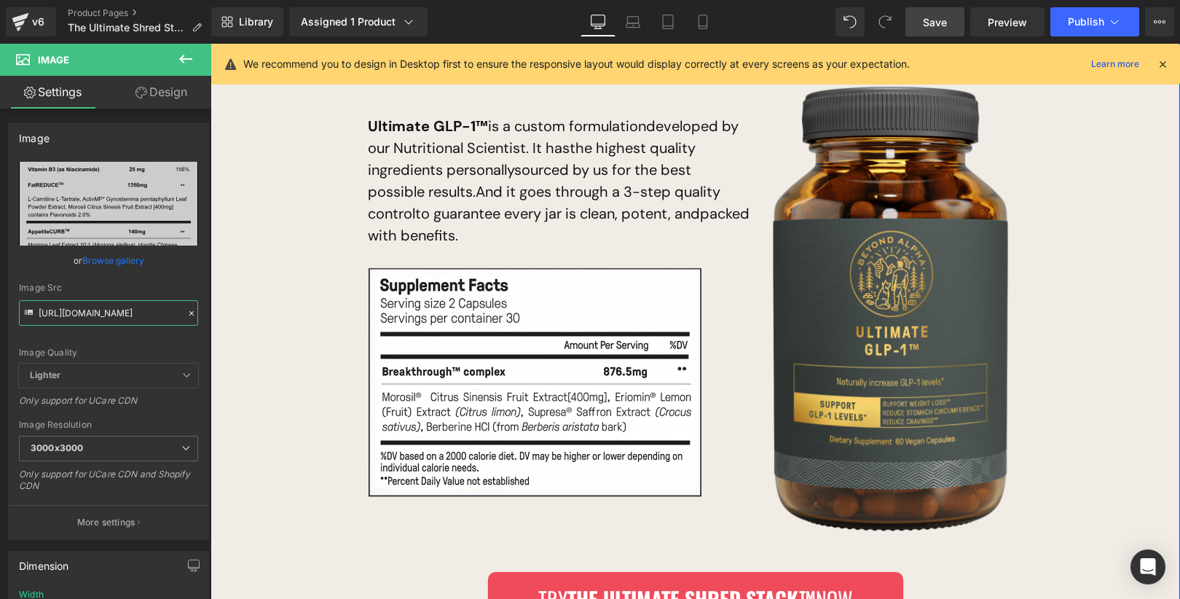
scroll to position [9452, 0]
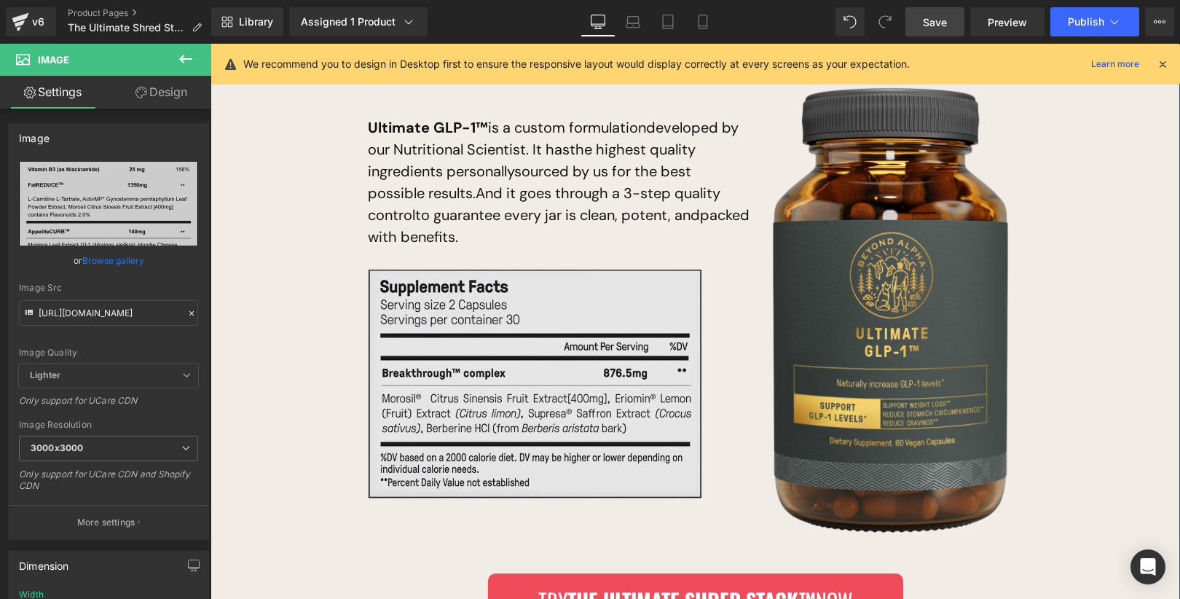
click at [594, 361] on img at bounding box center [535, 383] width 334 height 243
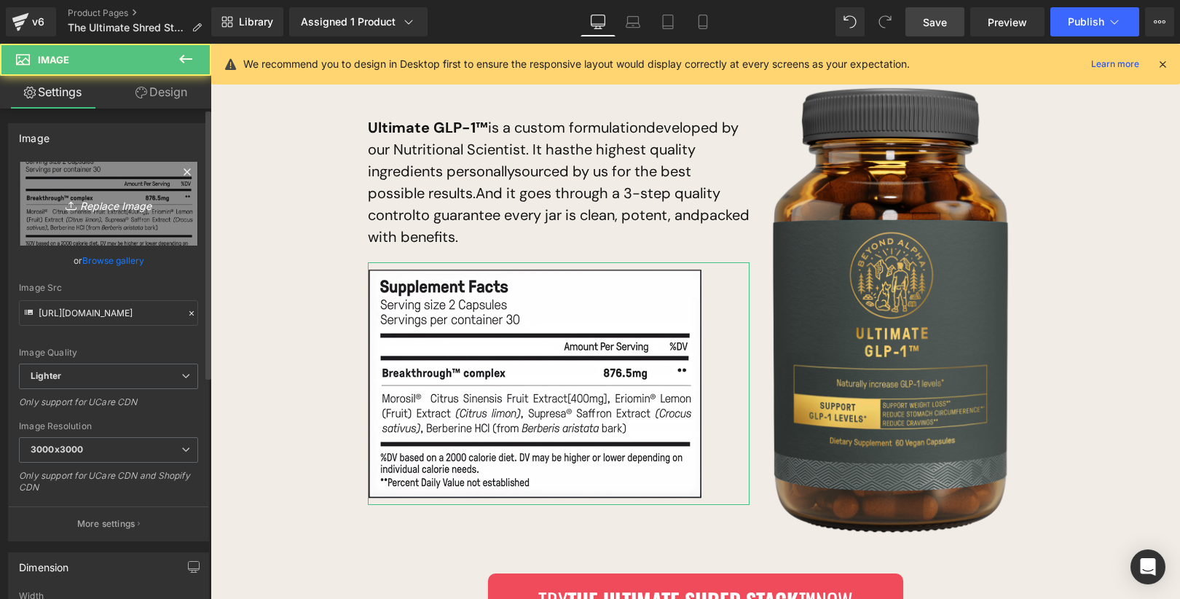
click at [122, 206] on icon "Replace Image" at bounding box center [108, 203] width 117 height 18
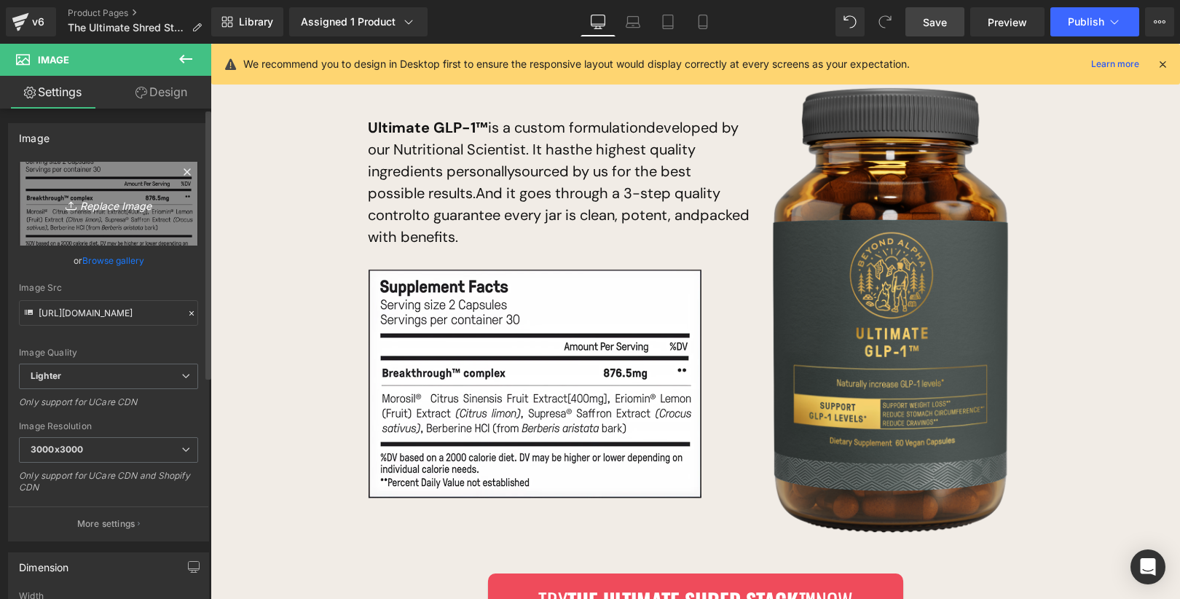
type input "C:\fakepath\Label GLP-1.png"
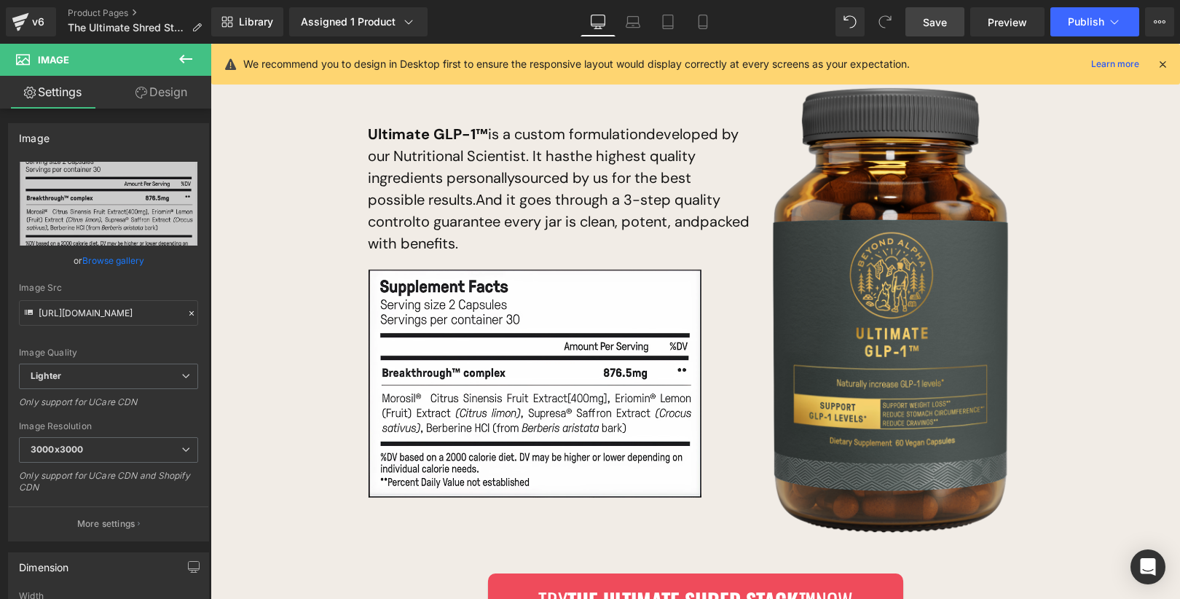
click at [940, 22] on span "Save" at bounding box center [935, 22] width 24 height 15
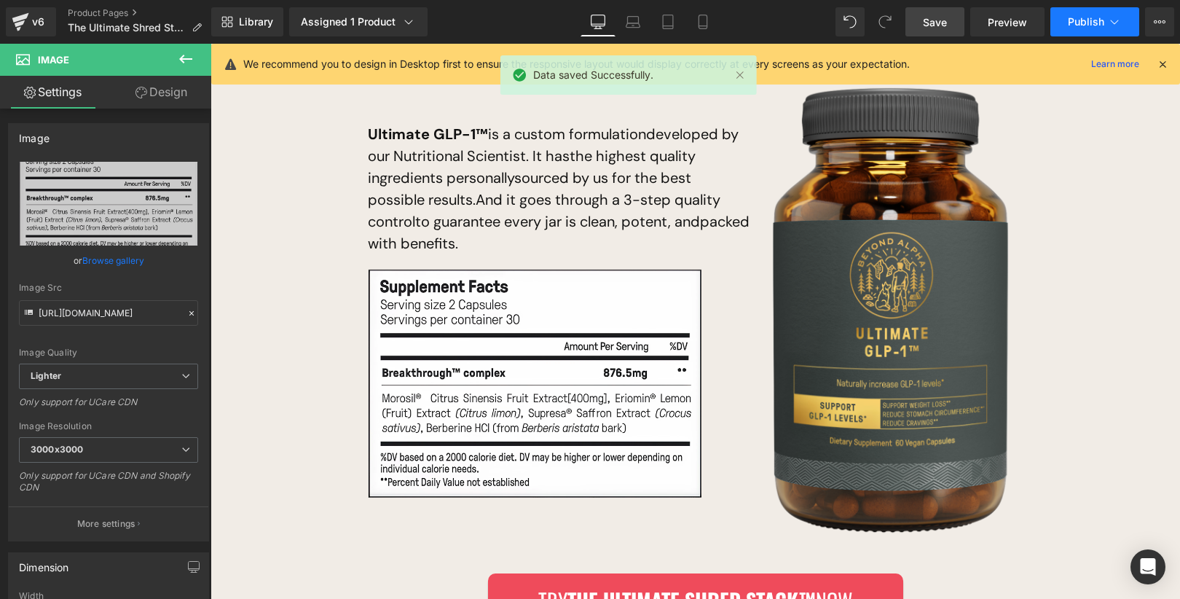
click at [1086, 16] on span "Publish" at bounding box center [1086, 22] width 36 height 12
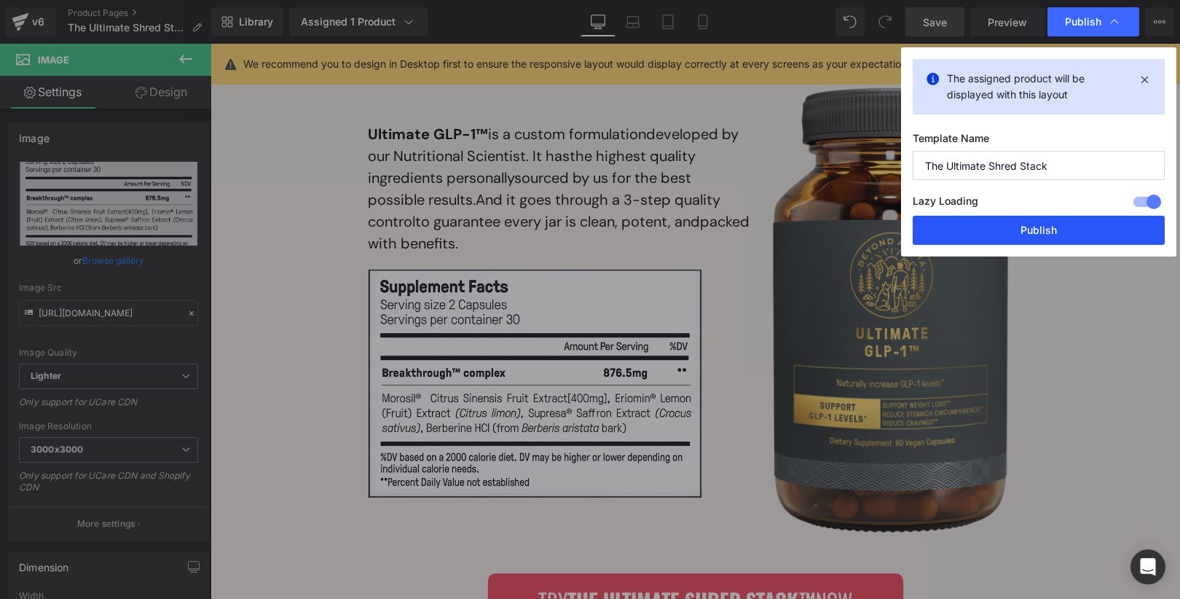
click at [1060, 221] on button "Publish" at bounding box center [1039, 230] width 252 height 29
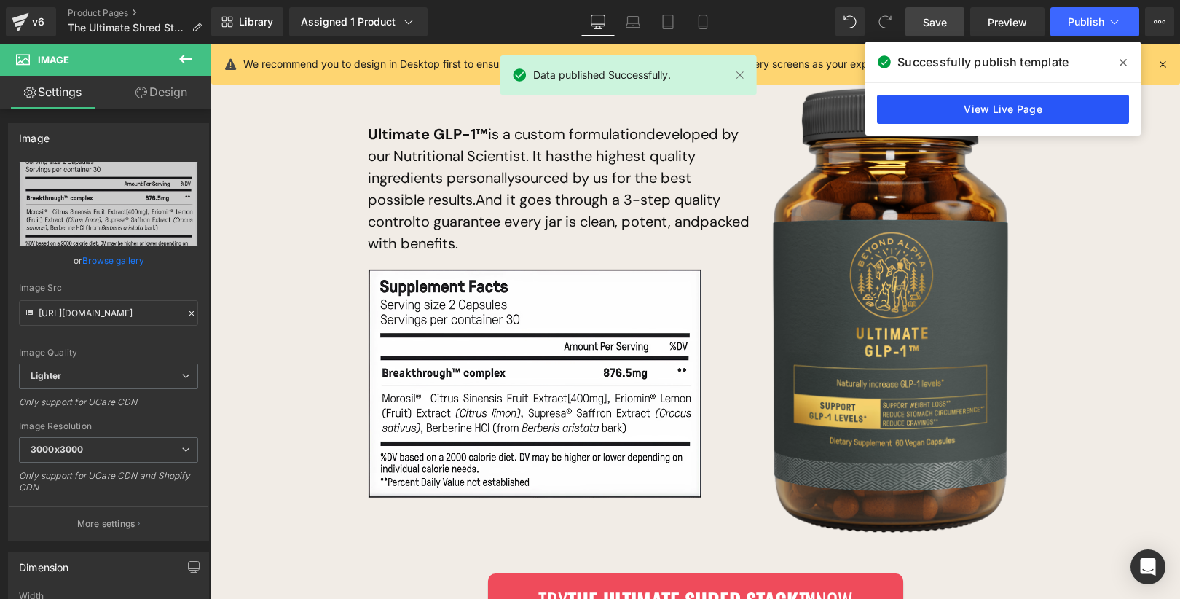
click at [1023, 111] on link "View Live Page" at bounding box center [1003, 109] width 252 height 29
